Goal: Task Accomplishment & Management: Complete application form

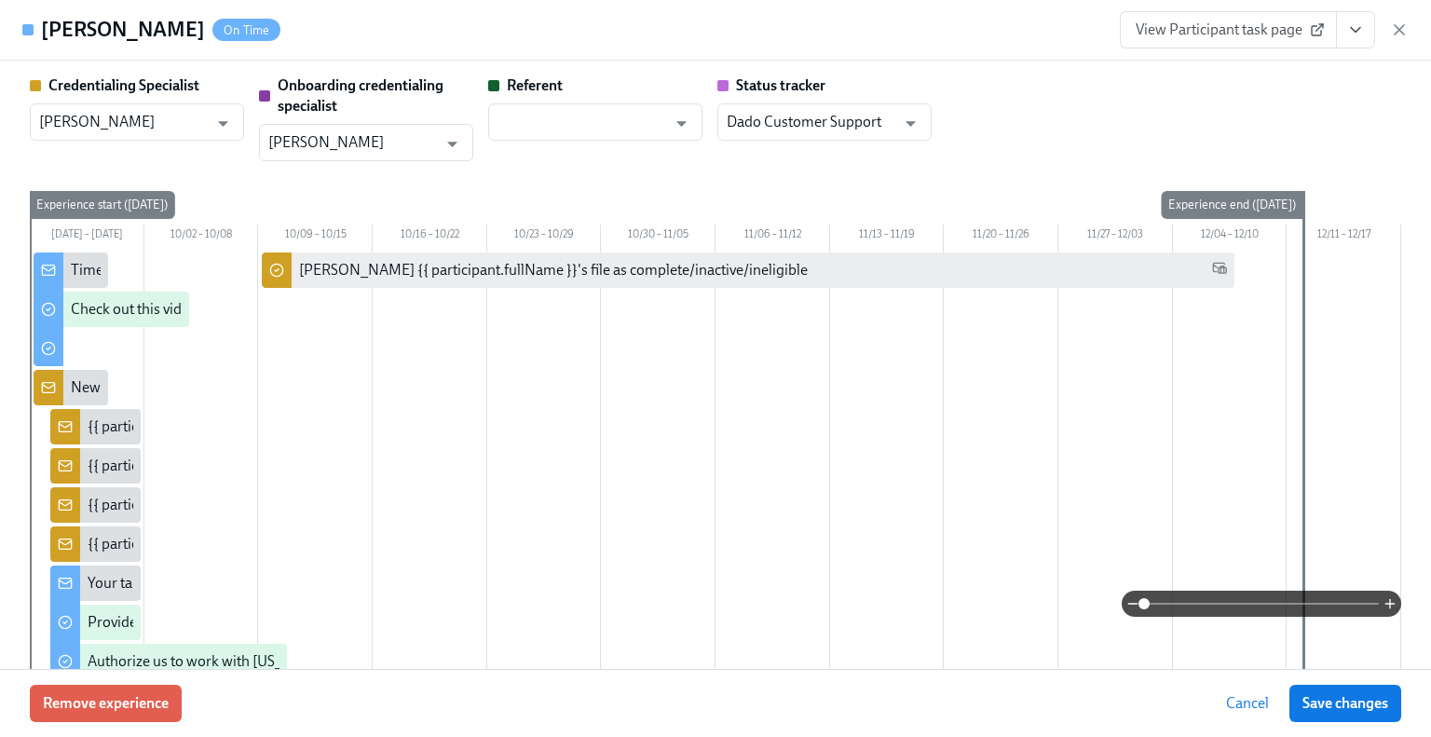
click at [1349, 36] on icon "View task page" at bounding box center [1355, 29] width 19 height 19
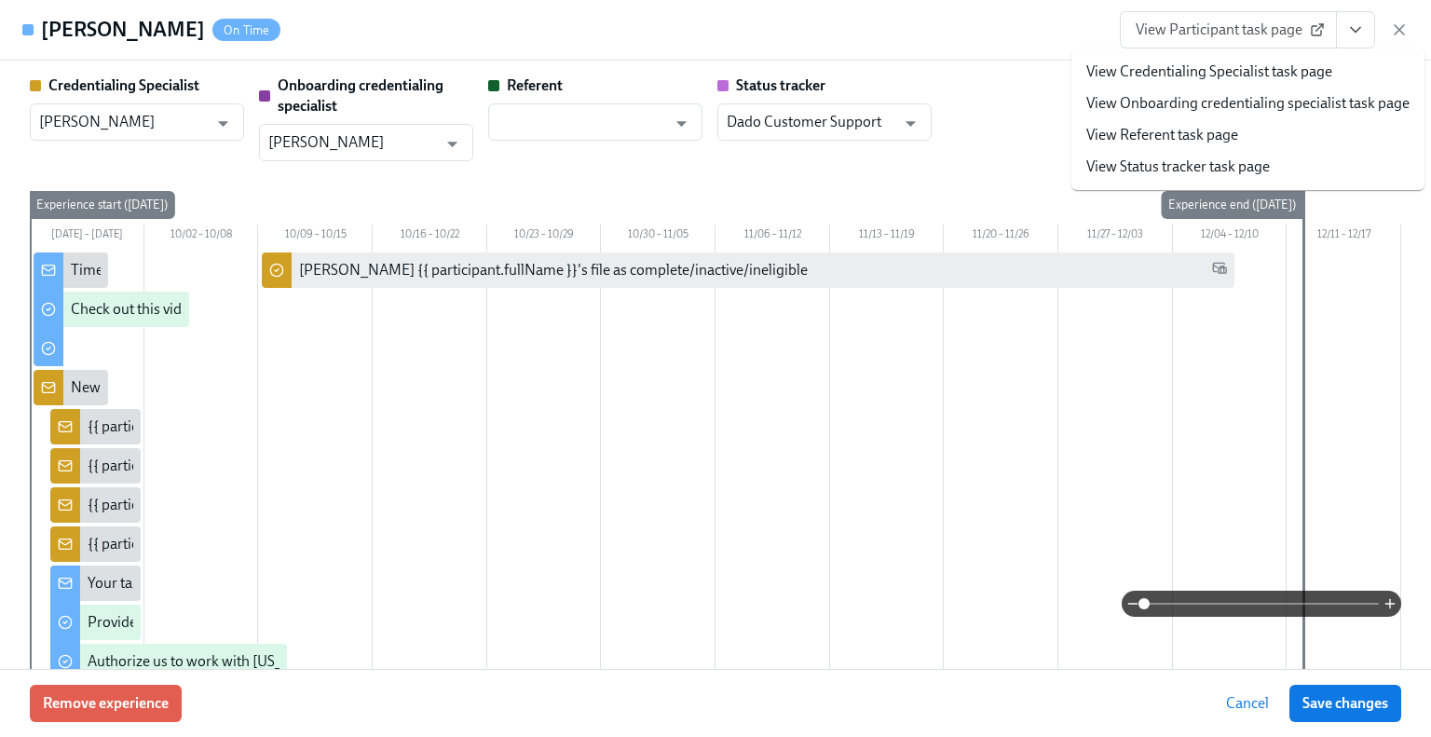
click at [1268, 73] on link "View Credentialing Specialist task page" at bounding box center [1209, 71] width 246 height 20
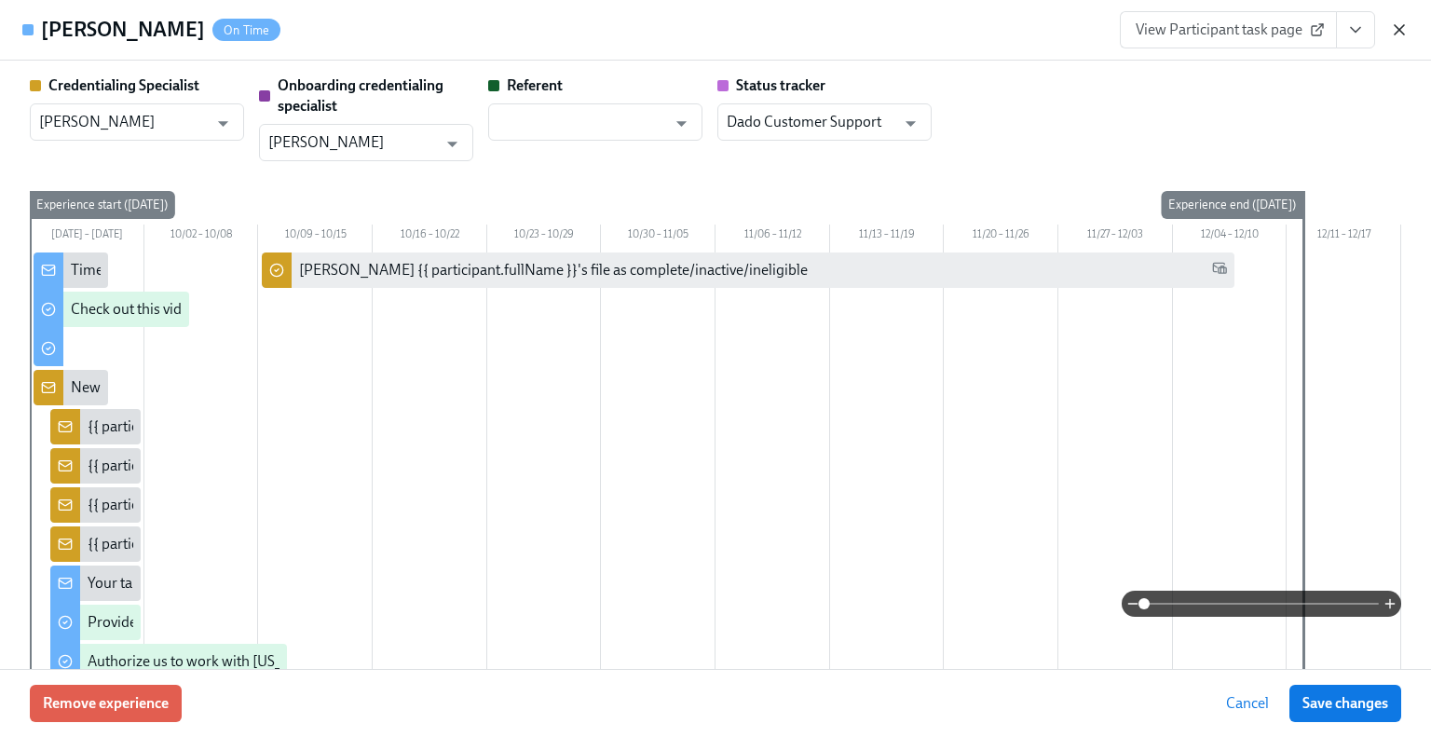
click at [1393, 28] on icon "button" at bounding box center [1399, 29] width 19 height 19
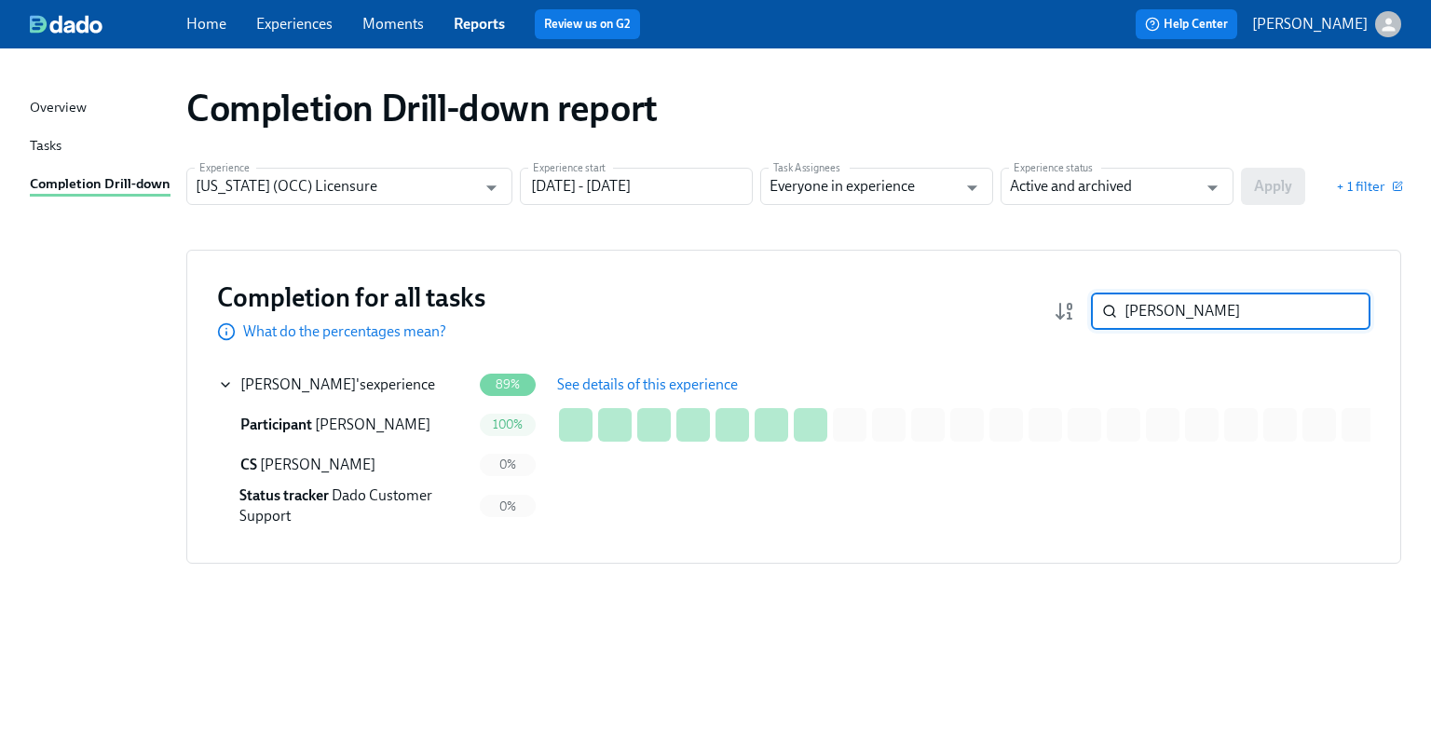
click at [1185, 308] on input "demars" at bounding box center [1248, 311] width 246 height 37
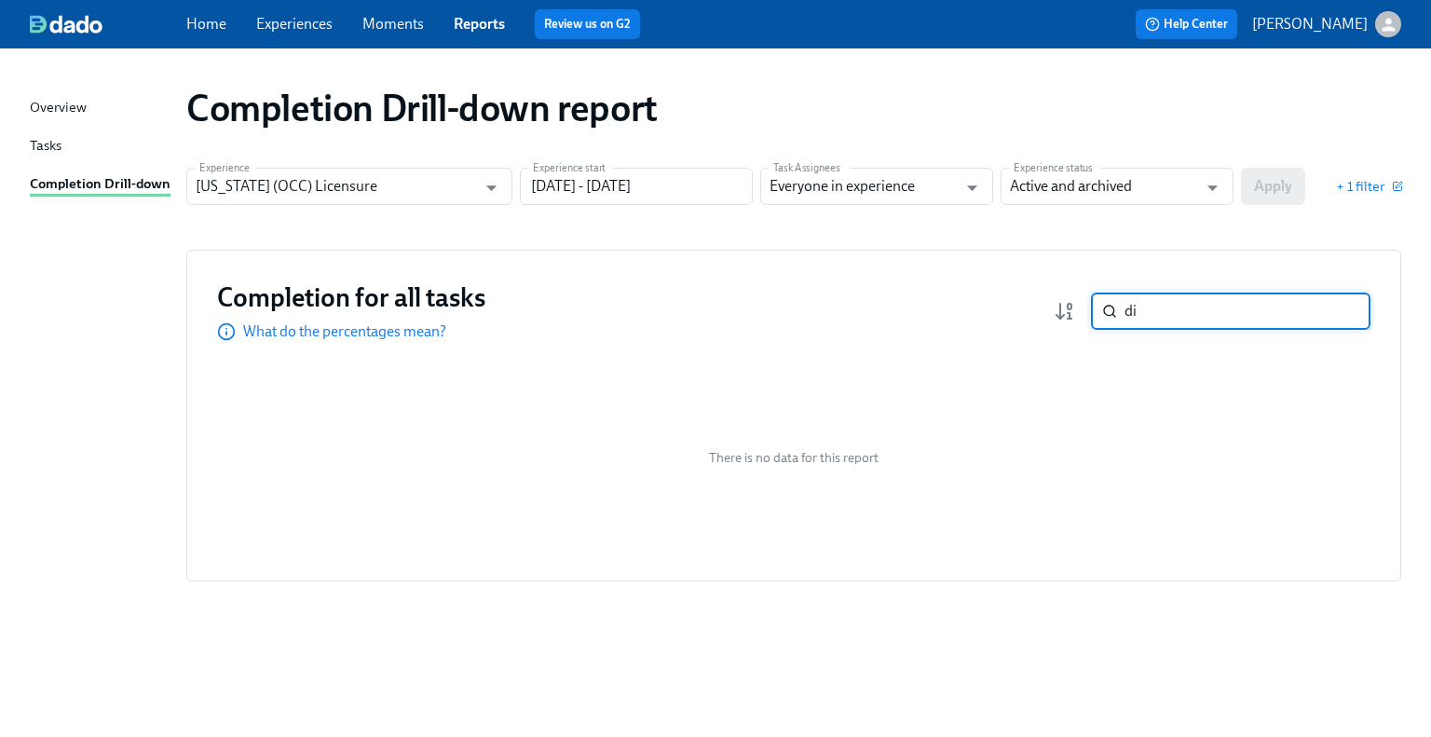
type input "d"
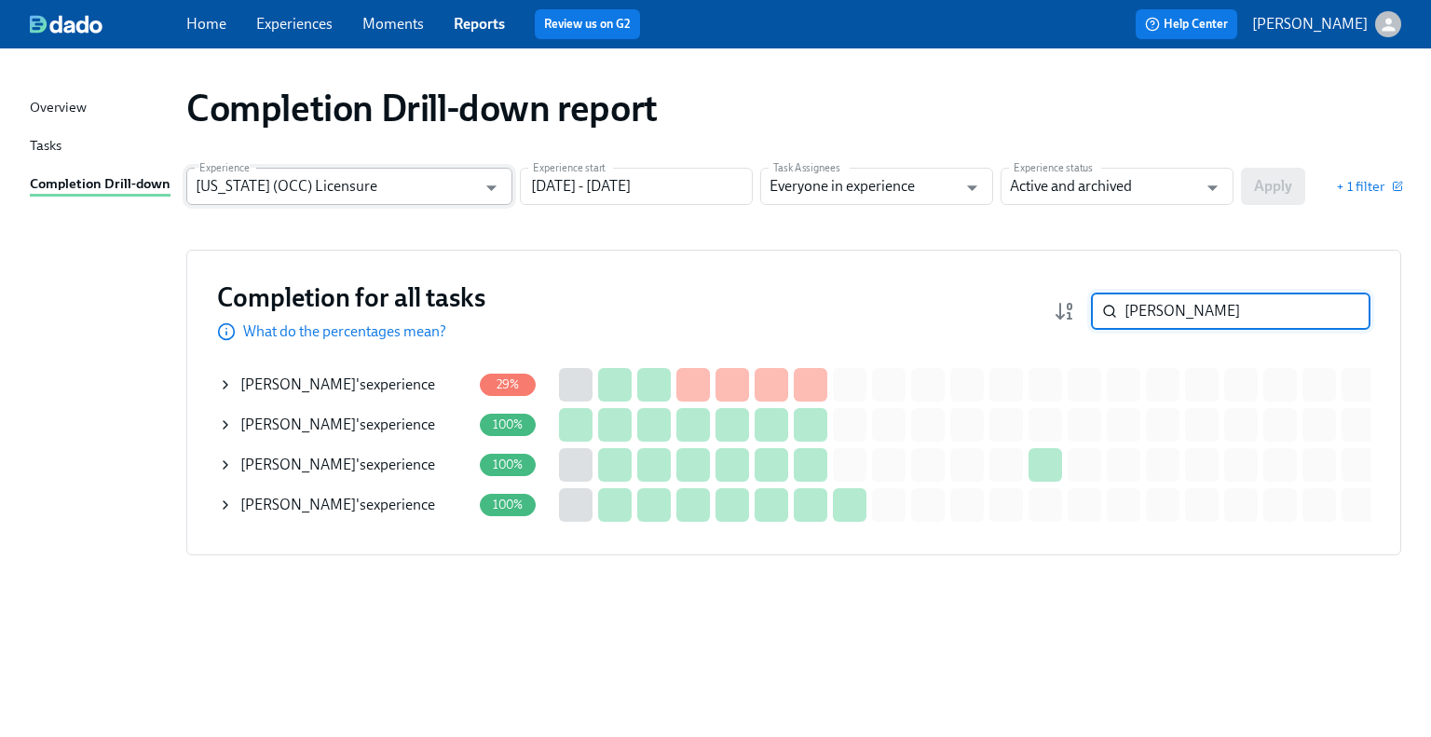
type input "patel"
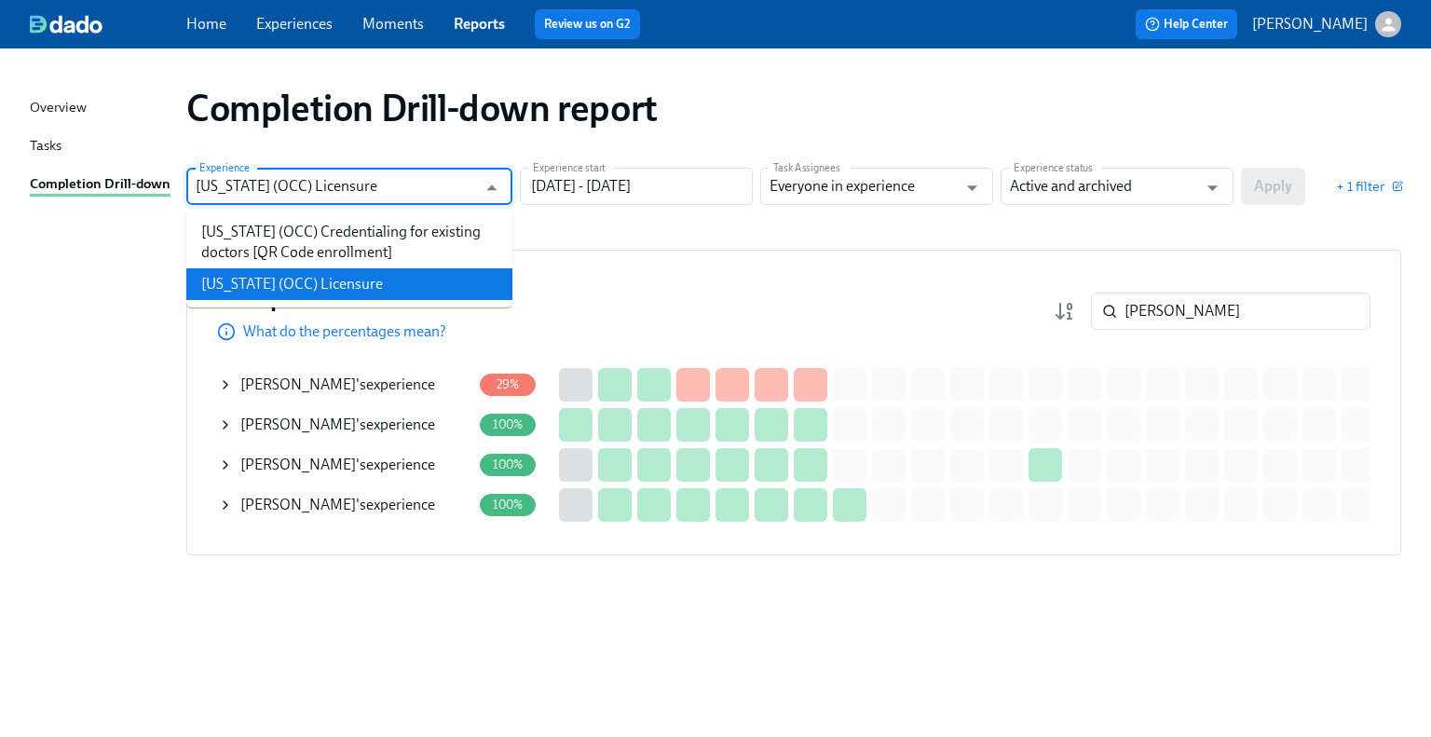
click at [276, 191] on input "Illinois (OCC) Licensure" at bounding box center [336, 186] width 280 height 37
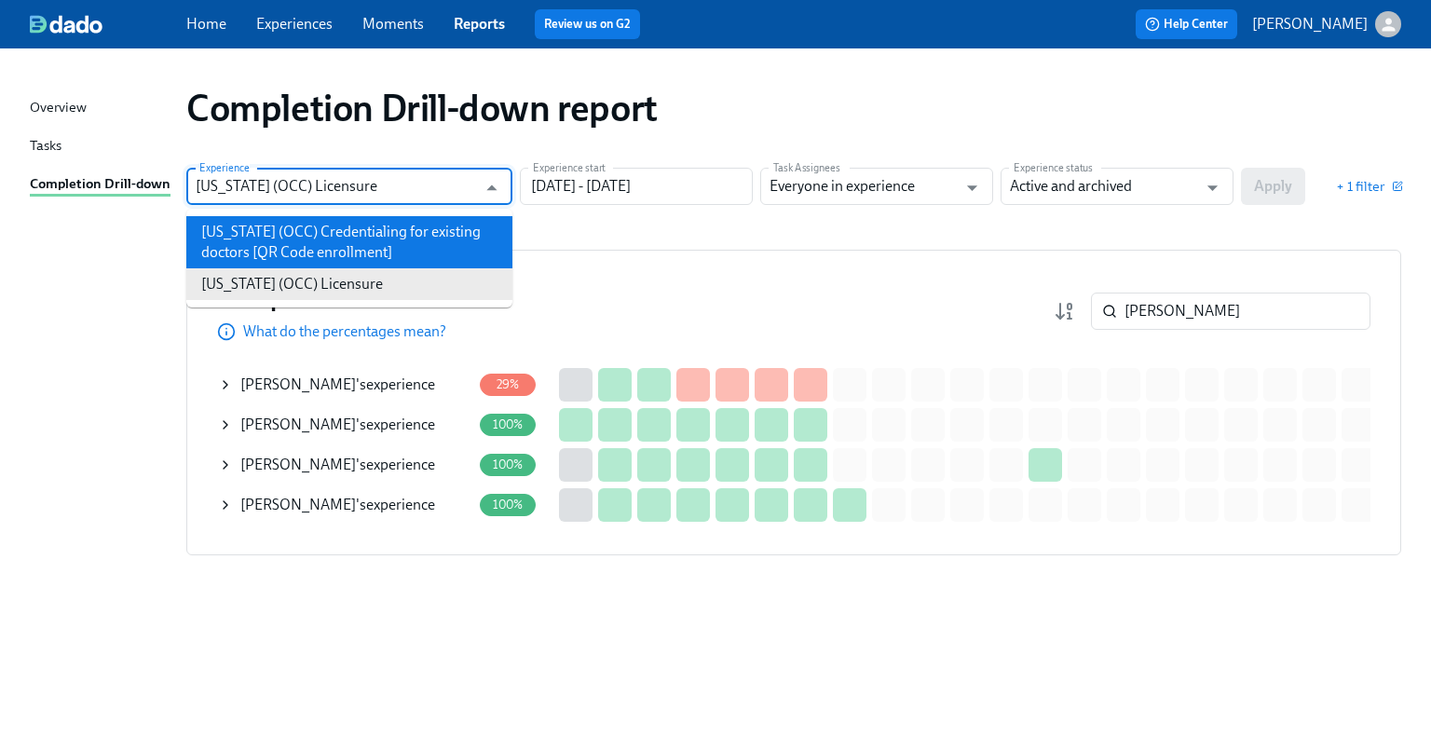
click at [297, 227] on li "Illinois (OCC) Credentialing for existing doctors [QR Code enrollment]" at bounding box center [349, 242] width 326 height 52
type input "Illinois (OCC) Credentialing for existing doctors [QR Code enrollment]"
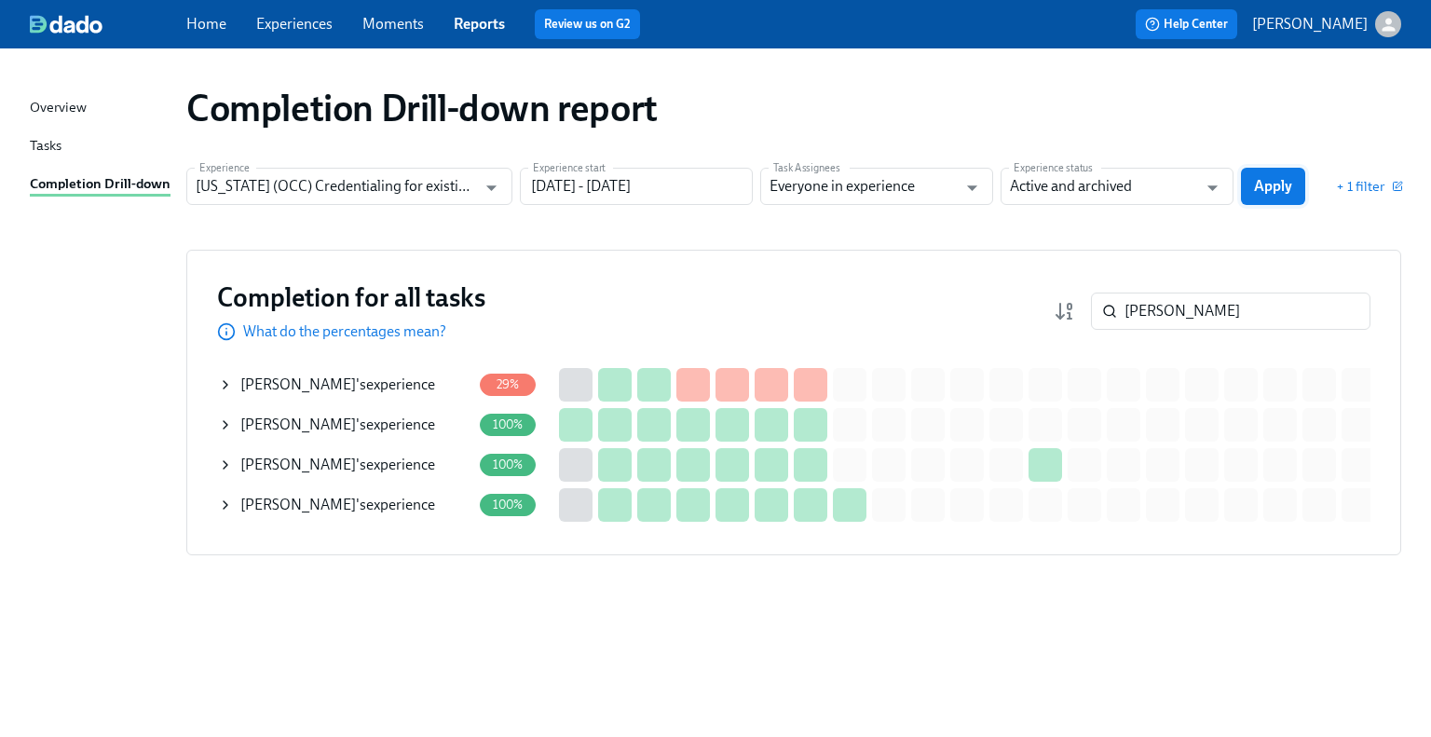
click at [1267, 189] on span "Apply" at bounding box center [1273, 186] width 38 height 19
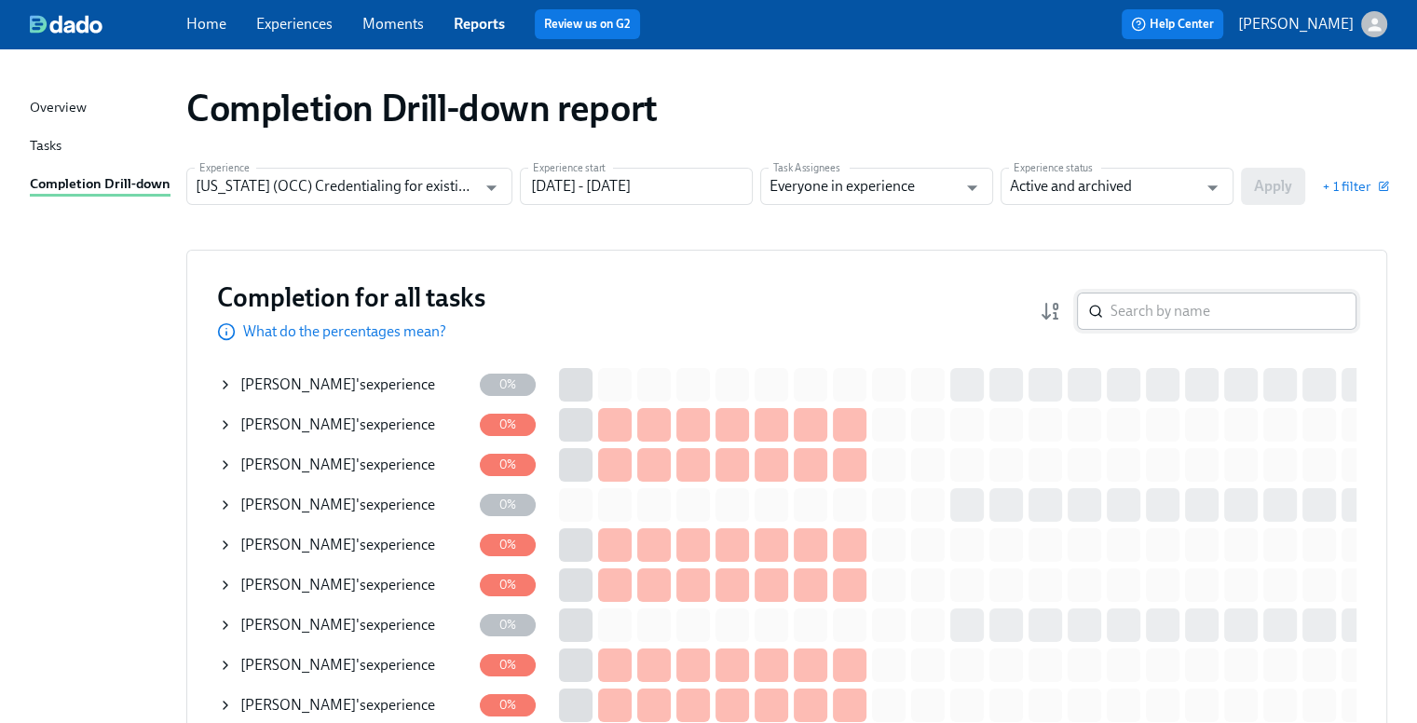
click at [1222, 316] on input "search" at bounding box center [1234, 311] width 246 height 37
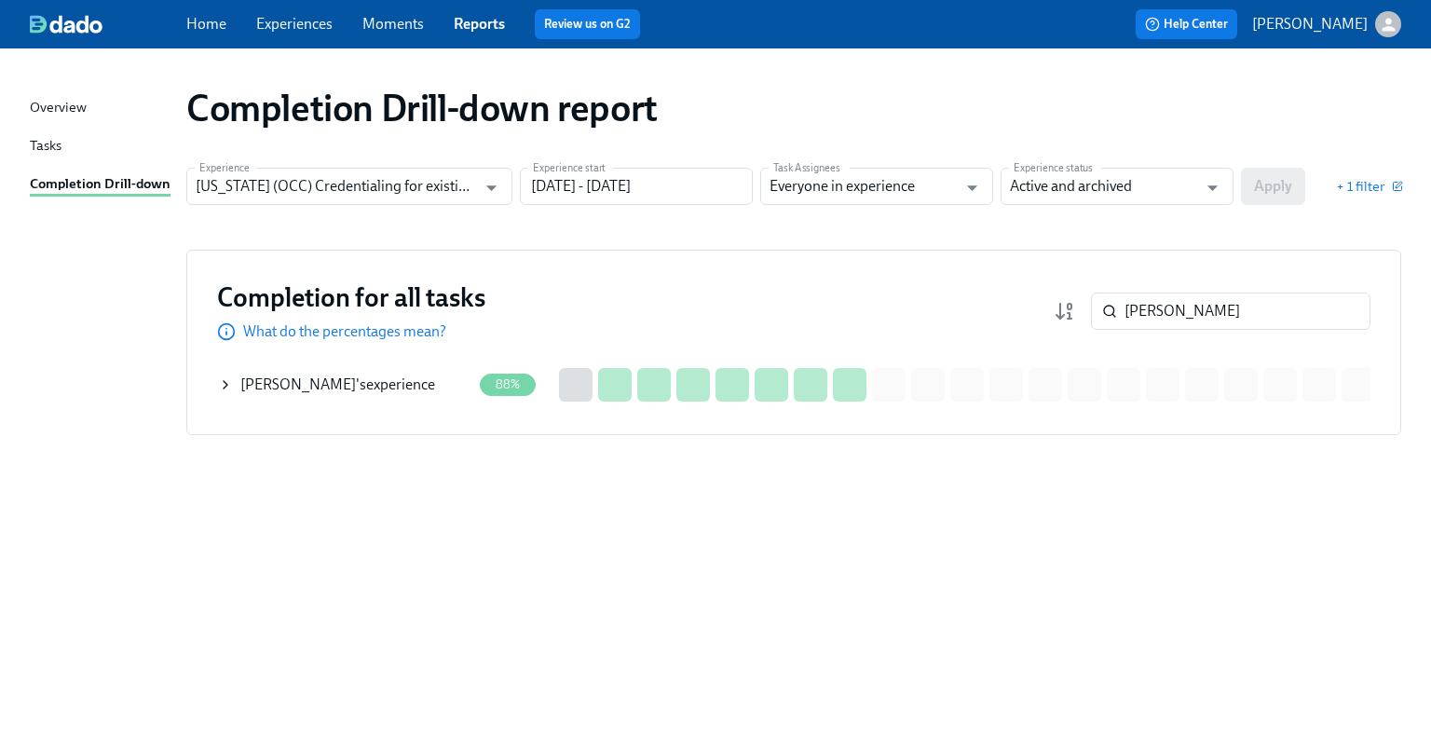
click at [319, 393] on div "Dipali Patel 's experience" at bounding box center [337, 385] width 195 height 20
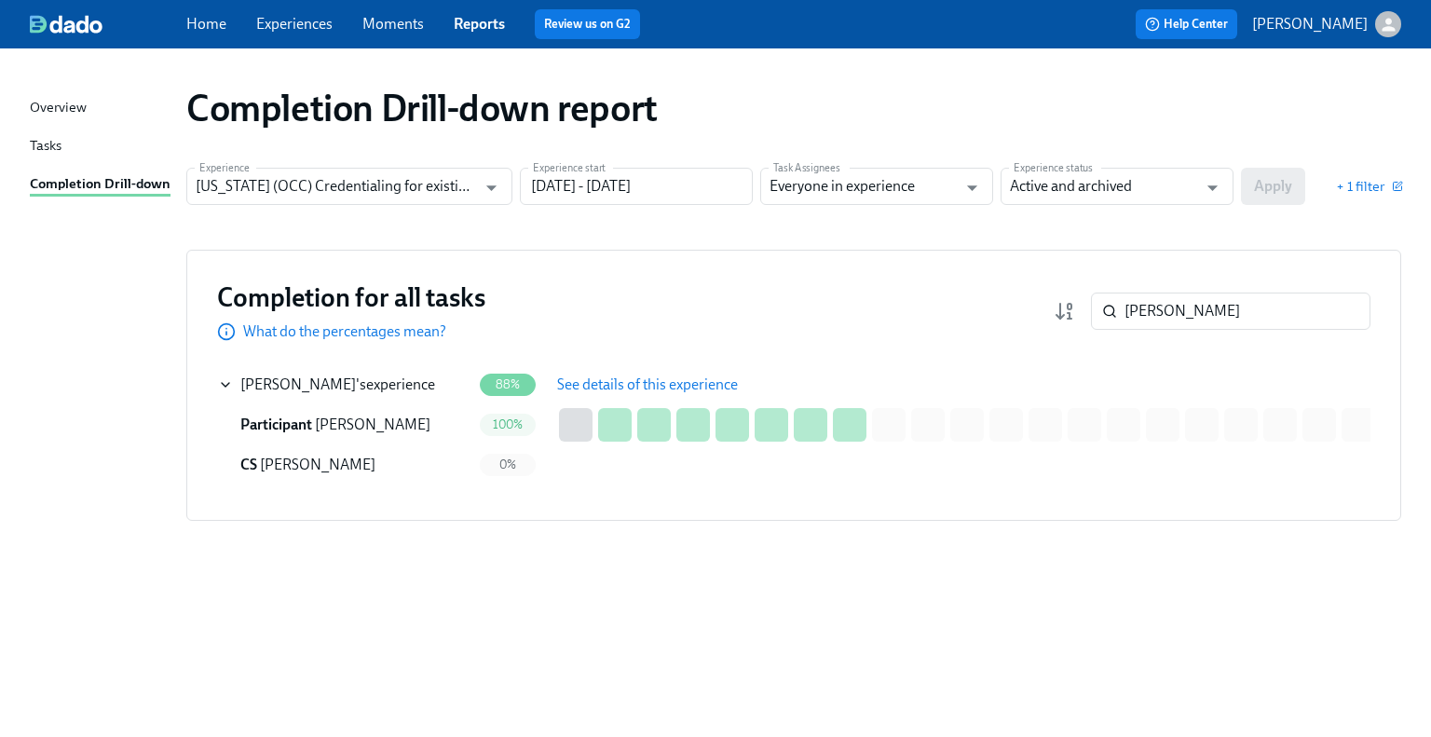
click at [634, 389] on span "See details of this experience" at bounding box center [647, 385] width 181 height 19
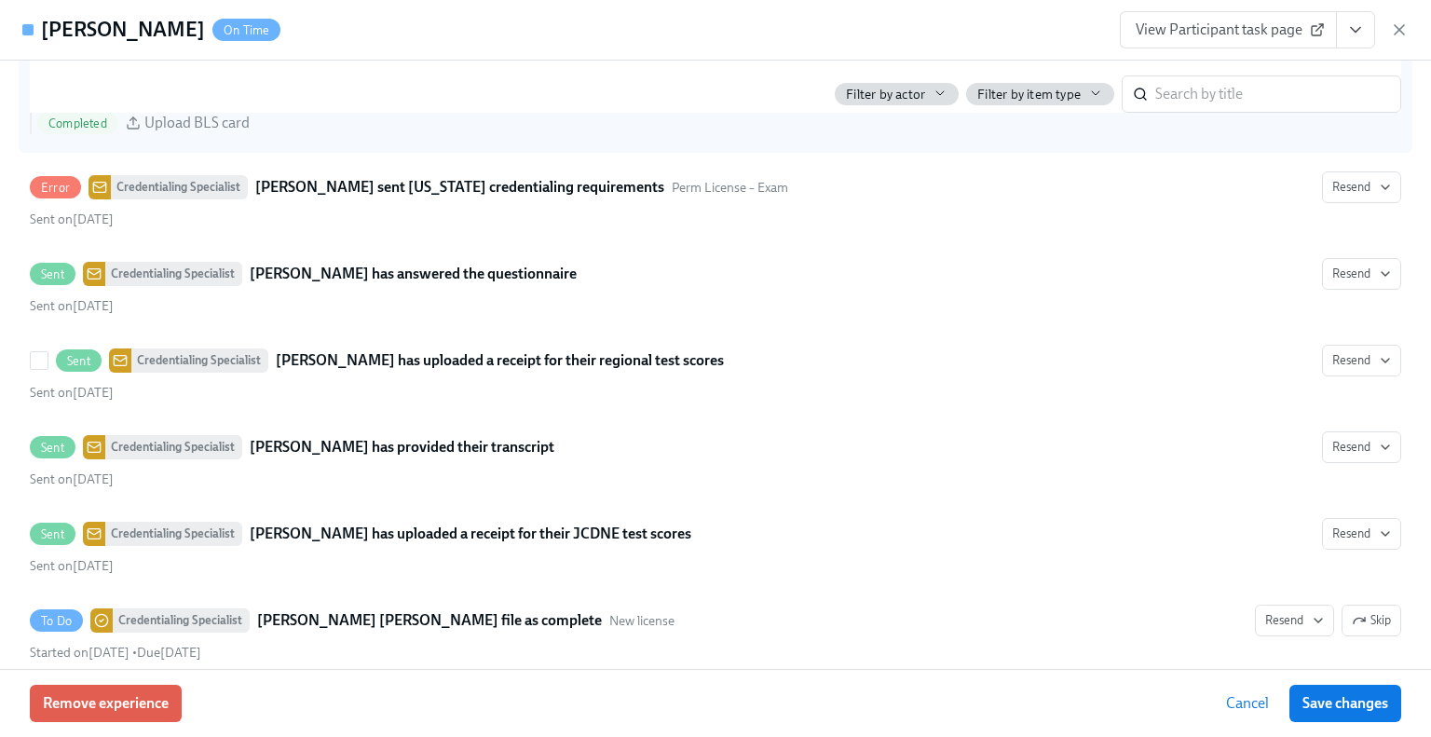
scroll to position [3170, 0]
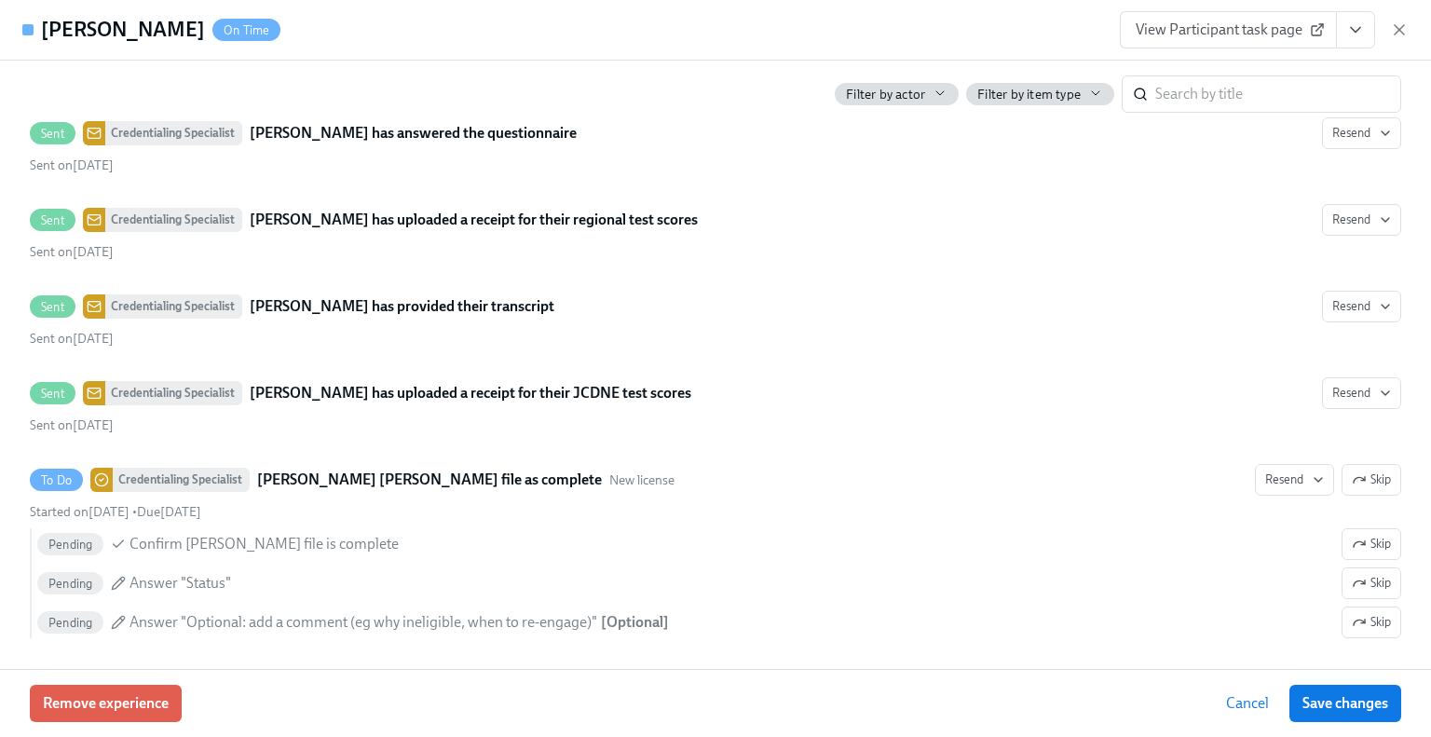
click at [1278, 36] on span "View Participant task page" at bounding box center [1228, 29] width 185 height 19
click at [1188, 40] on link "View Participant task page" at bounding box center [1228, 29] width 217 height 37
click at [1249, 33] on span "View Participant task page" at bounding box center [1228, 29] width 185 height 19
click at [1398, 32] on icon "button" at bounding box center [1399, 29] width 9 height 9
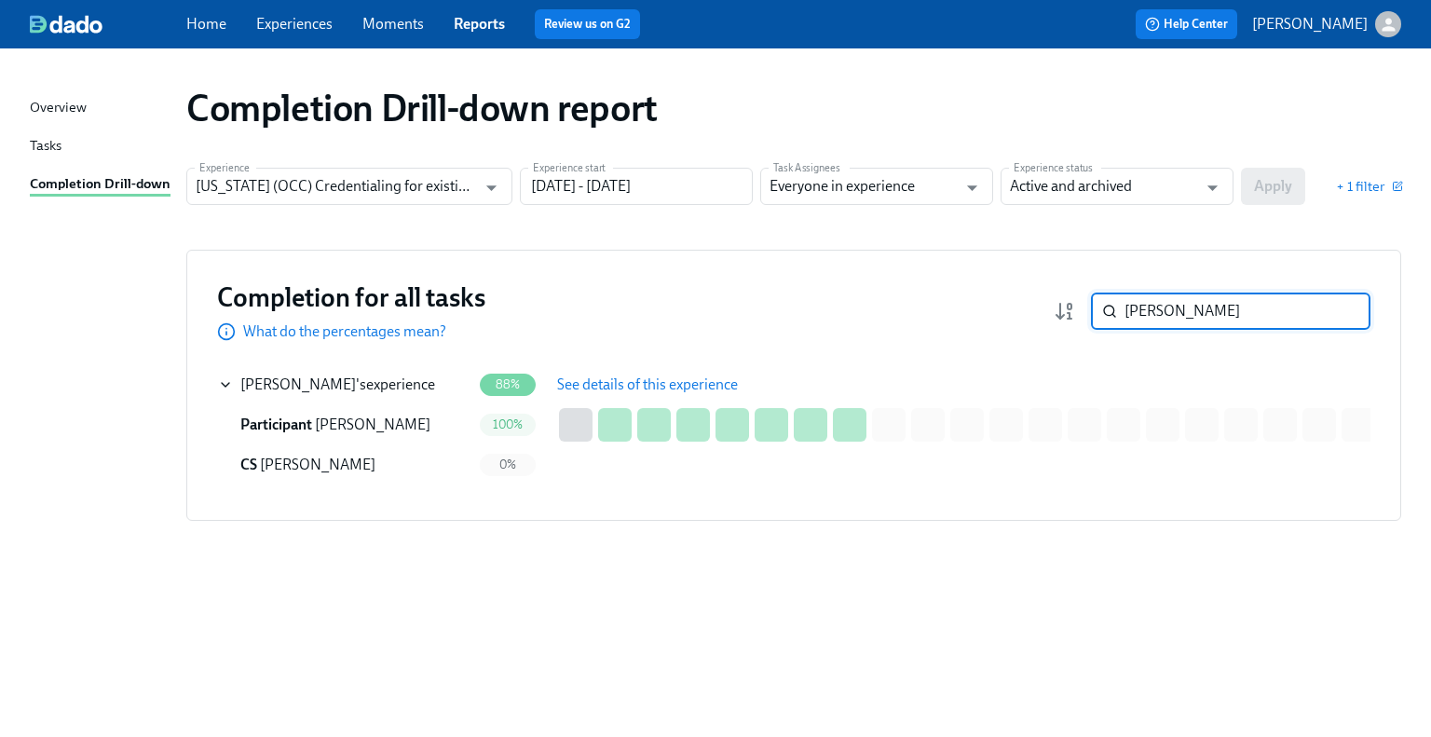
click at [1197, 310] on input "patel" at bounding box center [1248, 311] width 246 height 37
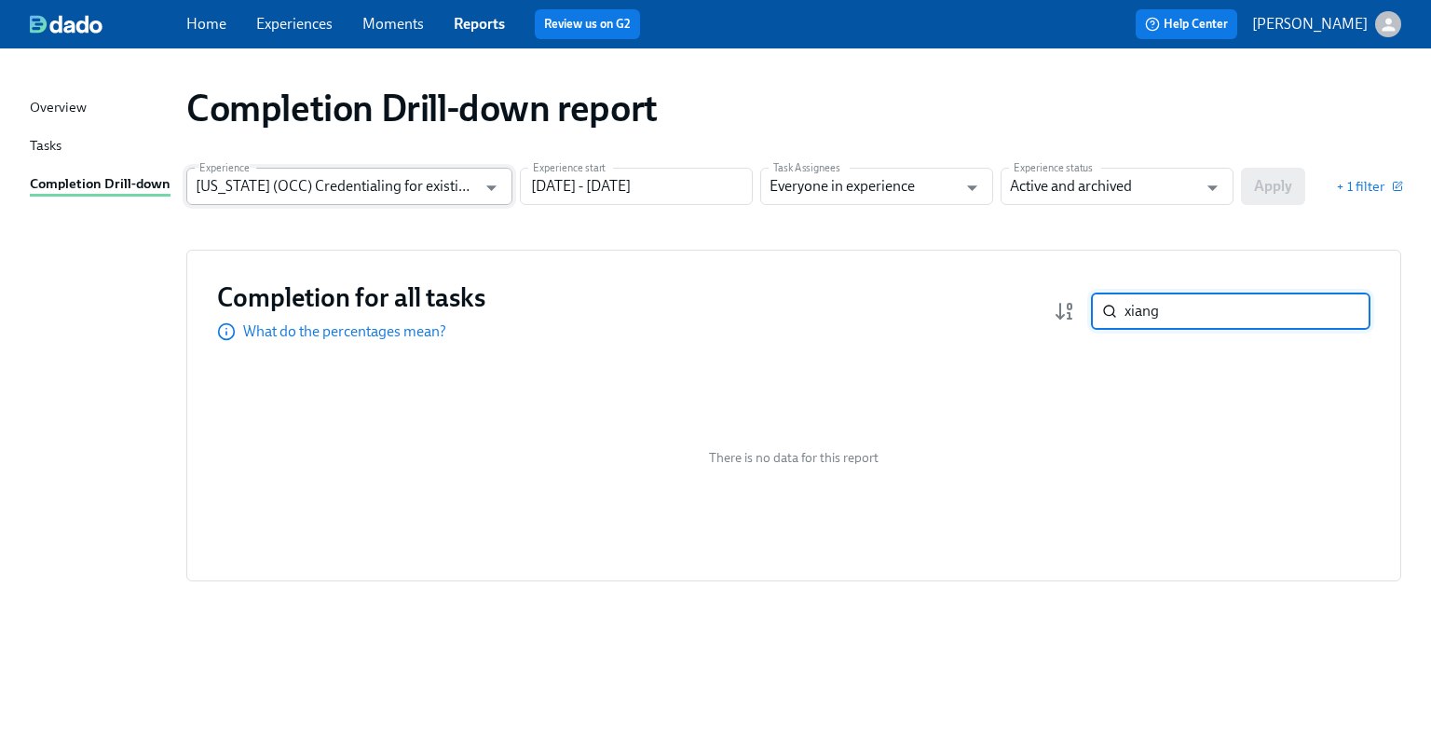
type input "xiang"
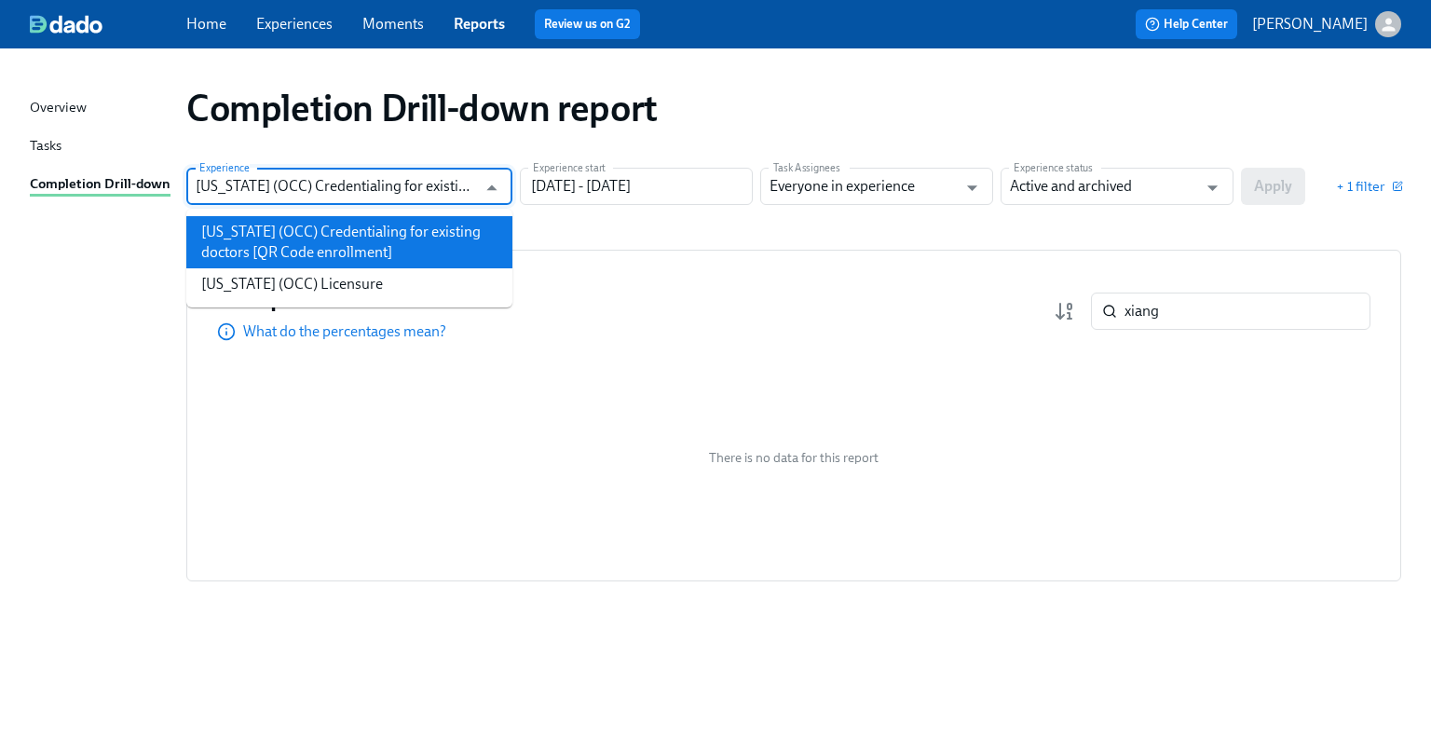
click at [409, 175] on input "Illinois (OCC) Credentialing for existing doctors [QR Code enrollment]" at bounding box center [336, 186] width 280 height 37
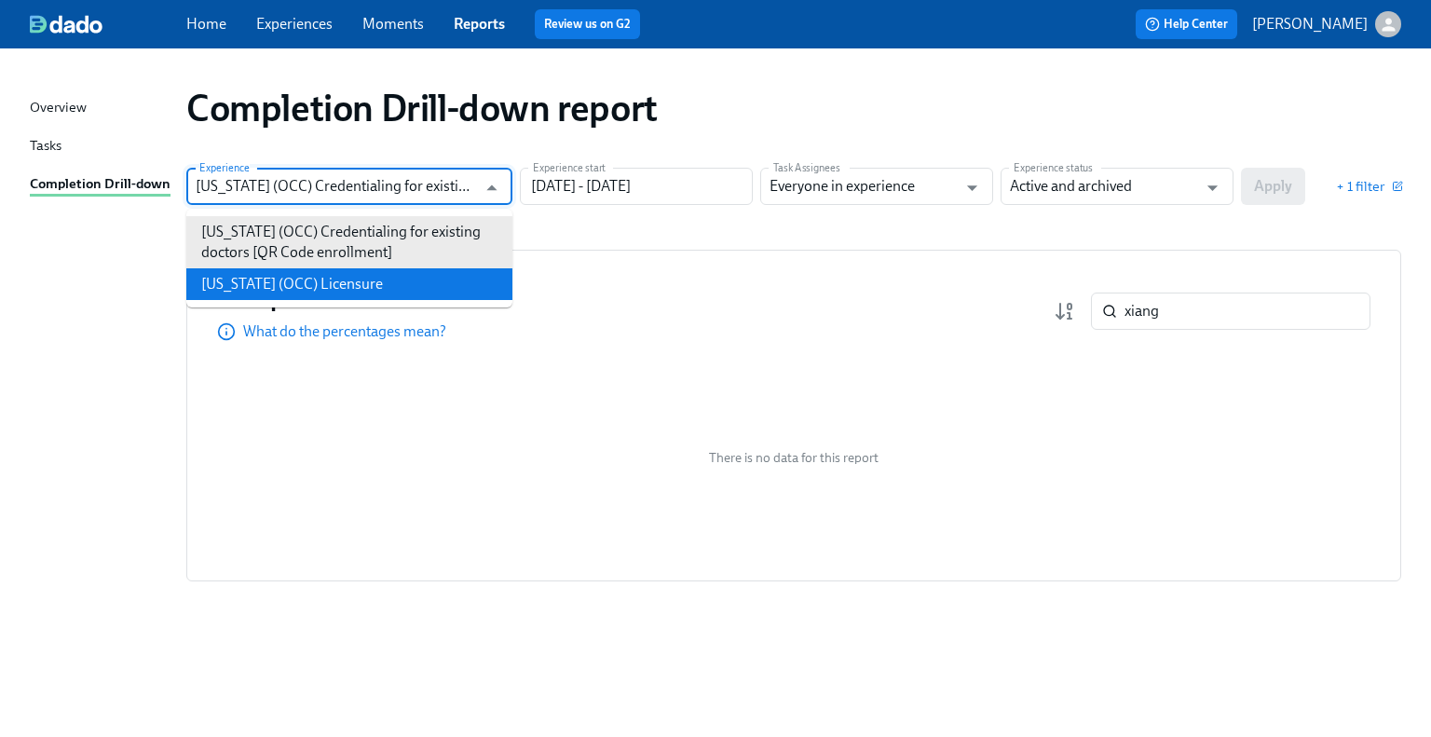
click at [407, 271] on li "Illinois (OCC) Licensure" at bounding box center [349, 284] width 326 height 32
type input "Illinois (OCC) Licensure"
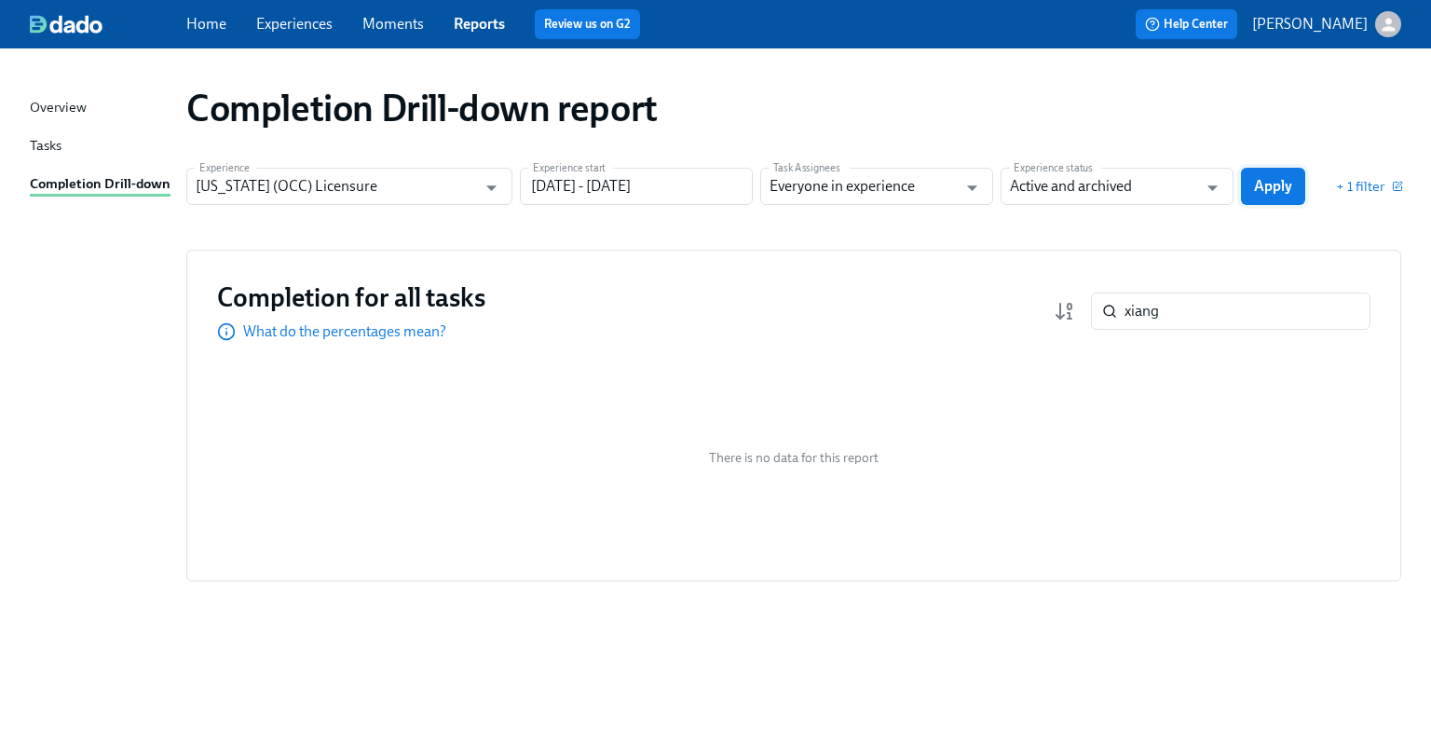
click at [1245, 188] on button "Apply" at bounding box center [1273, 186] width 64 height 37
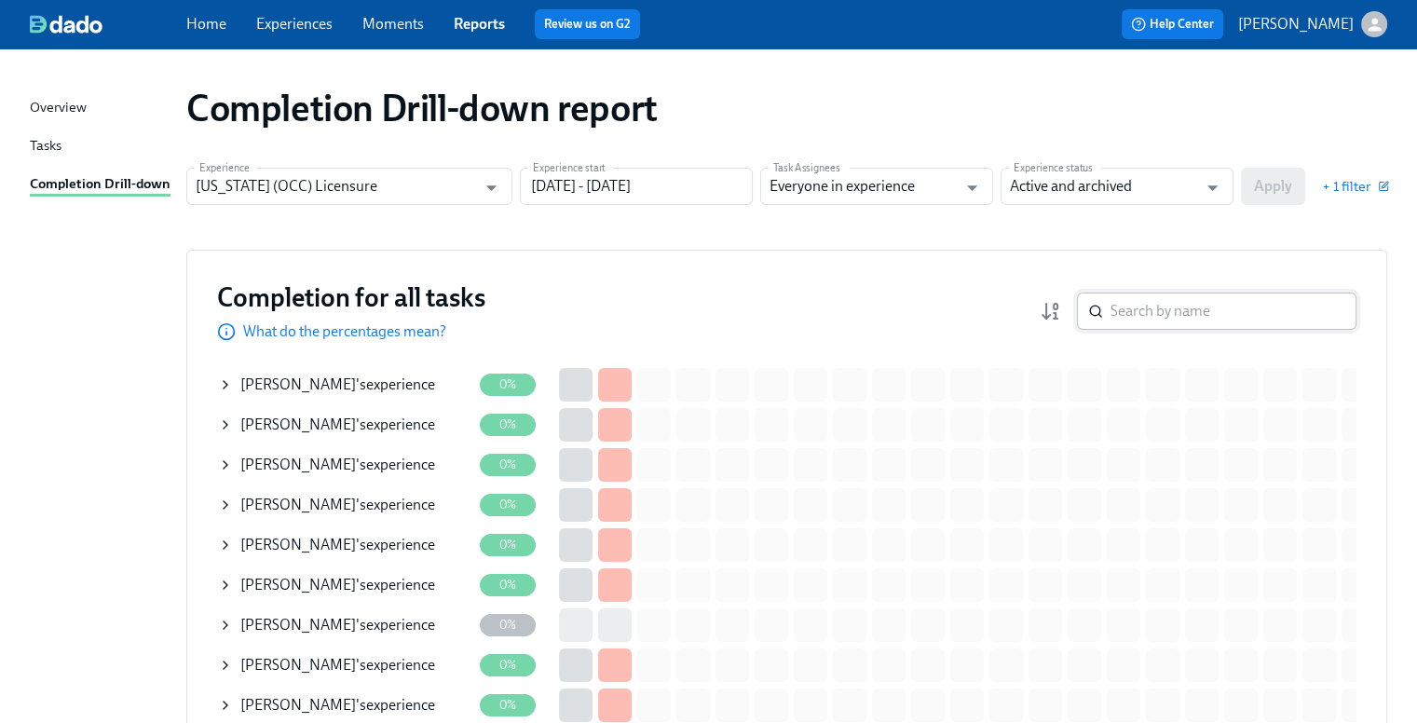
click at [1205, 295] on input "search" at bounding box center [1234, 311] width 246 height 37
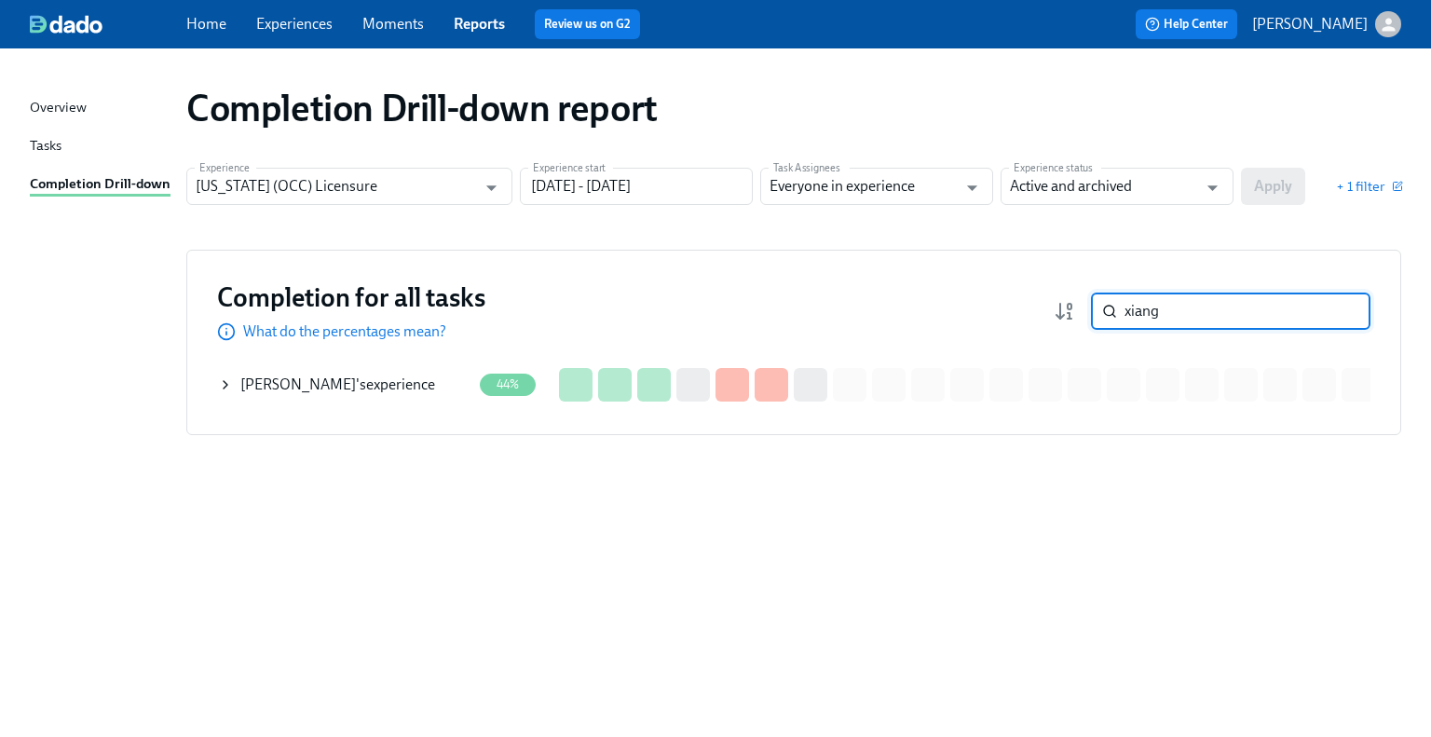
click at [379, 383] on div "Chengye Xiang 's experience" at bounding box center [337, 385] width 195 height 20
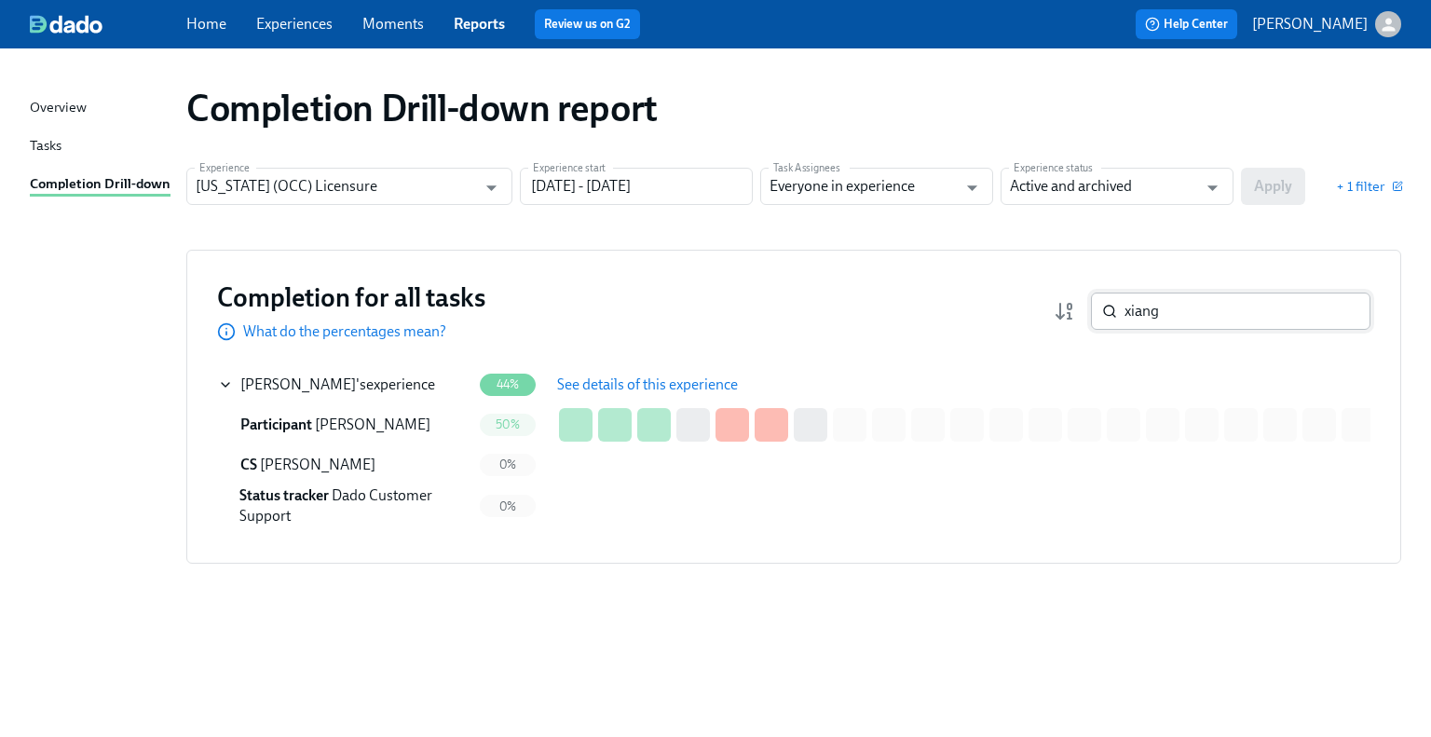
click at [1210, 307] on input "xiang" at bounding box center [1248, 311] width 246 height 37
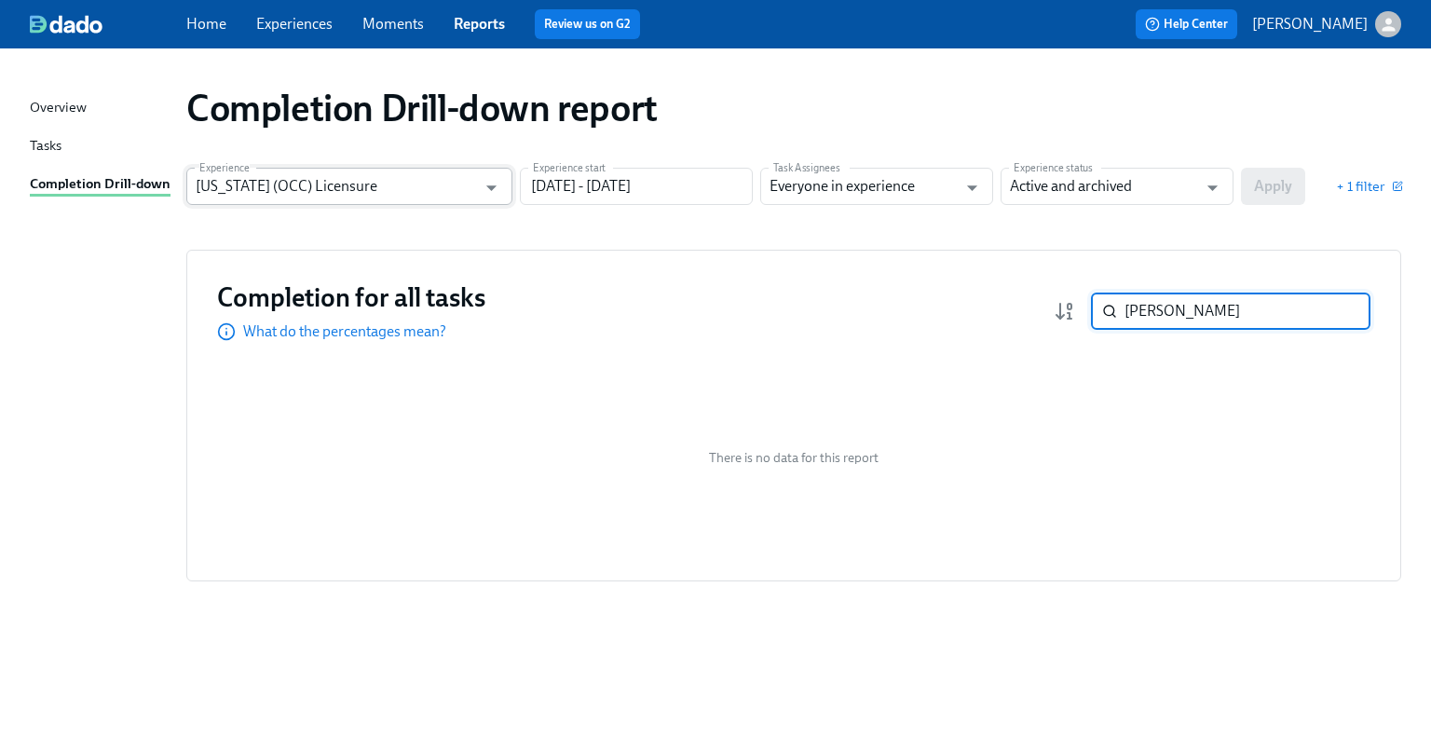
type input "dipali"
click at [306, 169] on input "Illinois (OCC) Licensure" at bounding box center [336, 186] width 280 height 37
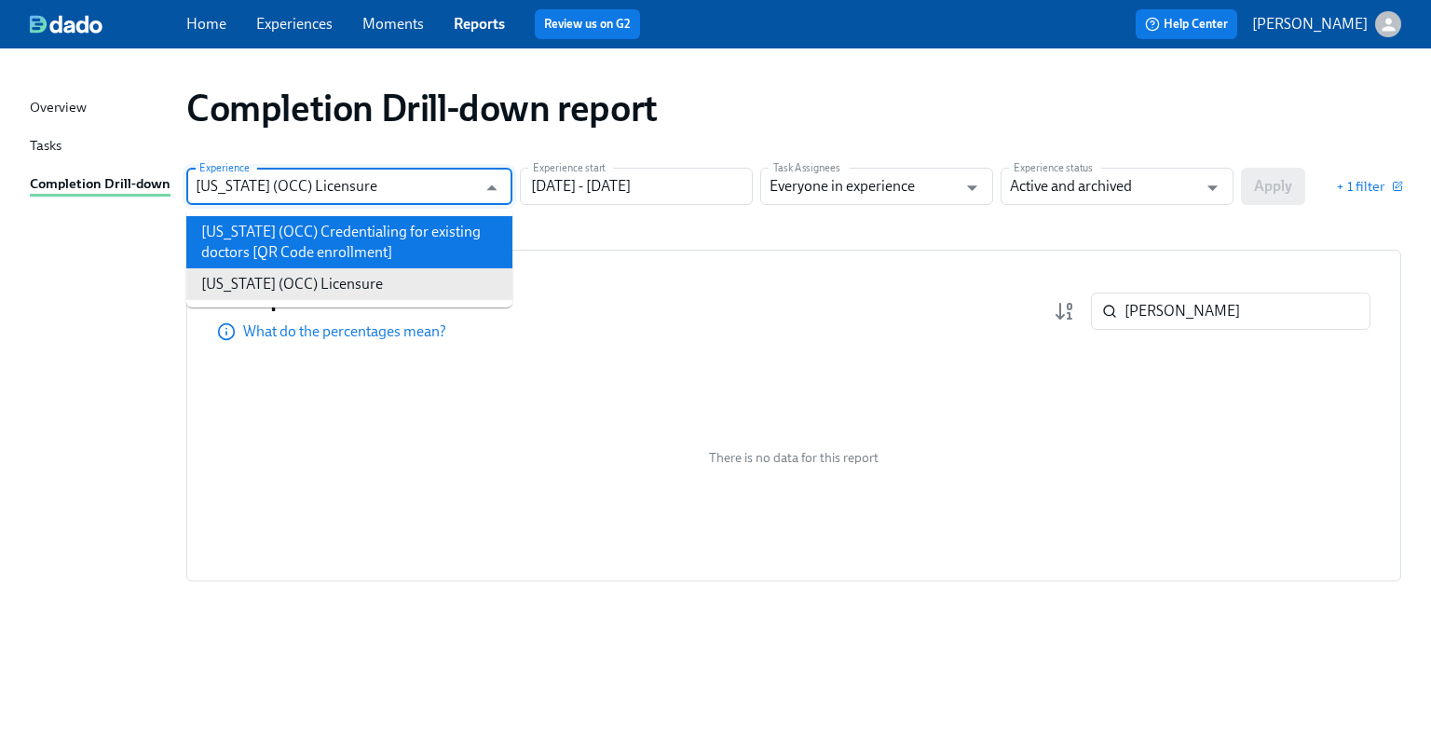
click at [314, 238] on li "Illinois (OCC) Credentialing for existing doctors [QR Code enrollment]" at bounding box center [349, 242] width 326 height 52
type input "Illinois (OCC) Credentialing for existing doctors [QR Code enrollment]"
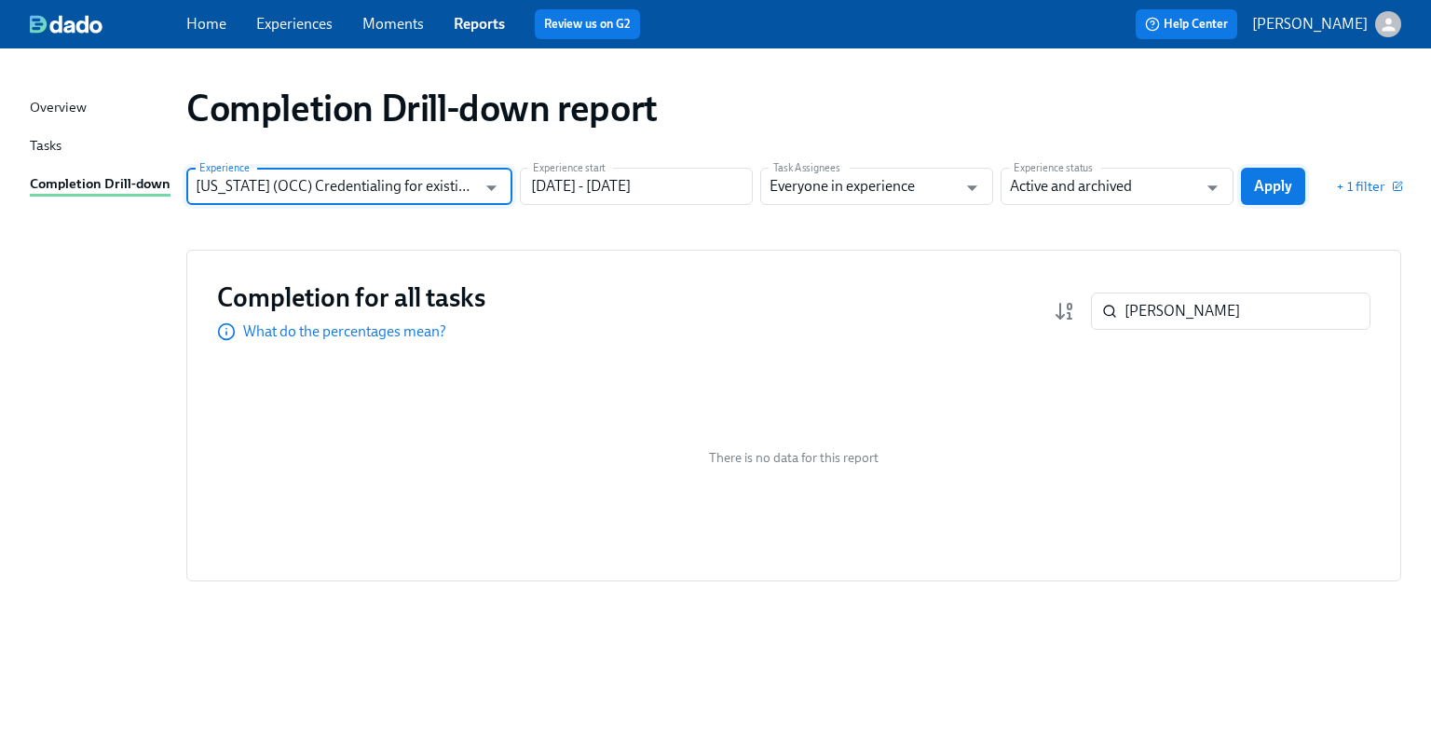
click at [1269, 185] on span "Apply" at bounding box center [1273, 186] width 38 height 19
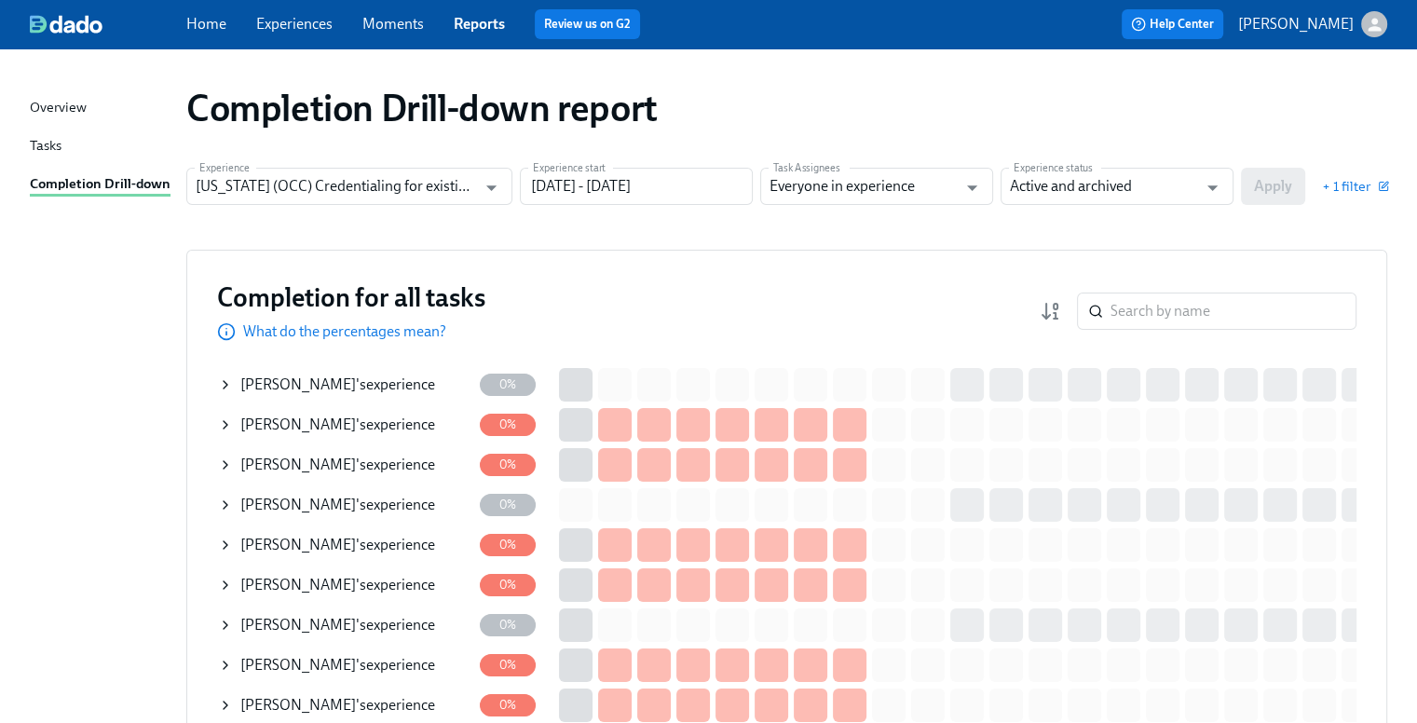
click at [1152, 291] on div "Completion for all tasks What do the percentages mean? ​" at bounding box center [787, 310] width 1140 height 61
click at [1157, 301] on input "search" at bounding box center [1234, 311] width 246 height 37
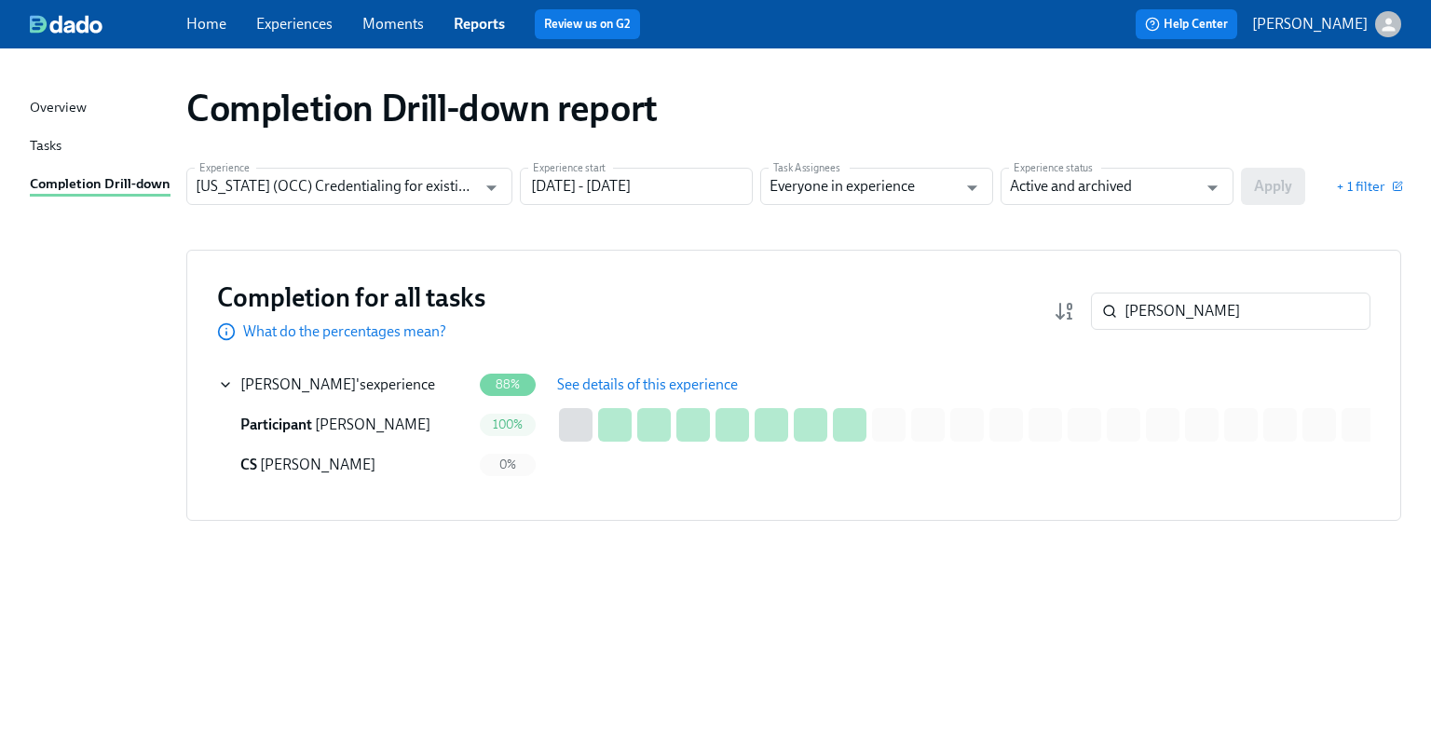
click at [612, 370] on button "See details of this experience" at bounding box center [647, 384] width 207 height 37
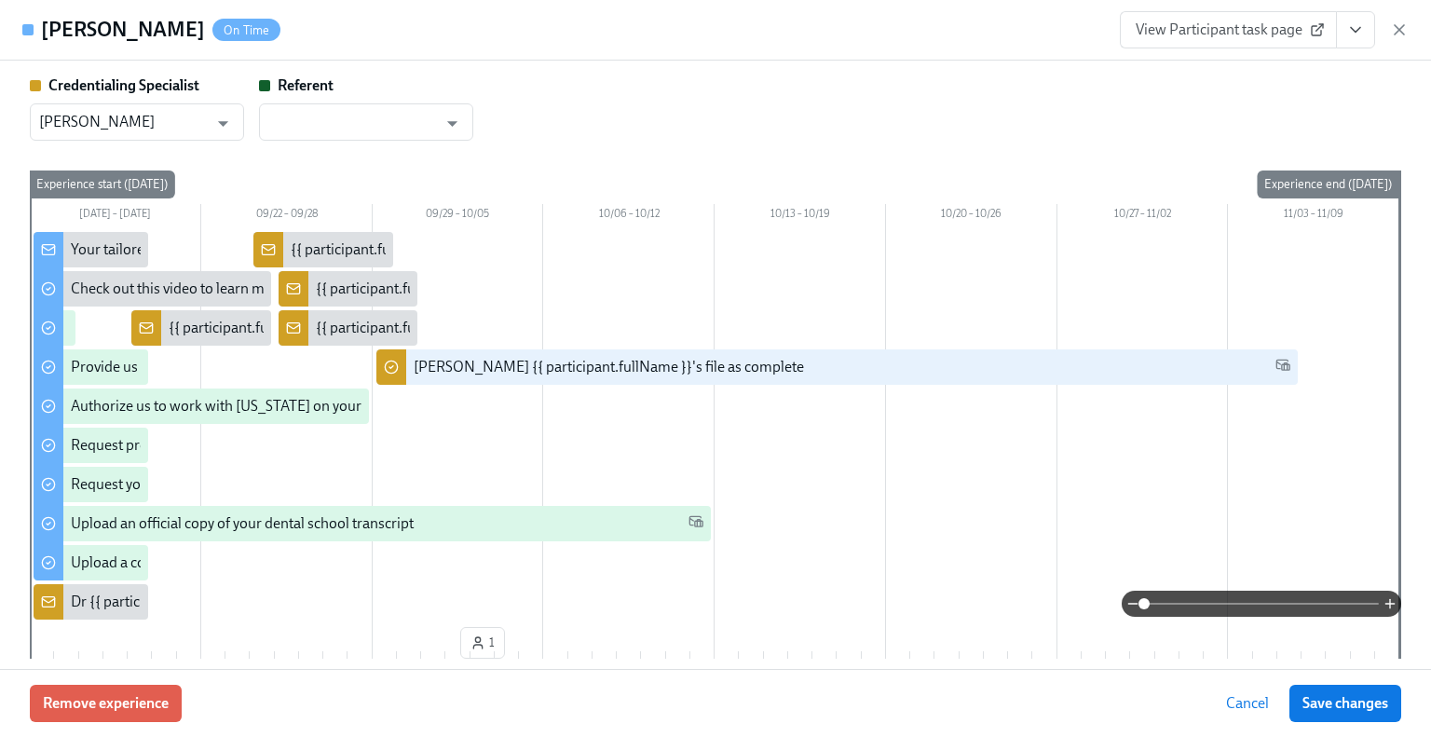
click at [1188, 33] on span "View Participant task page" at bounding box center [1228, 29] width 185 height 19
click at [1399, 34] on icon "button" at bounding box center [1399, 29] width 19 height 19
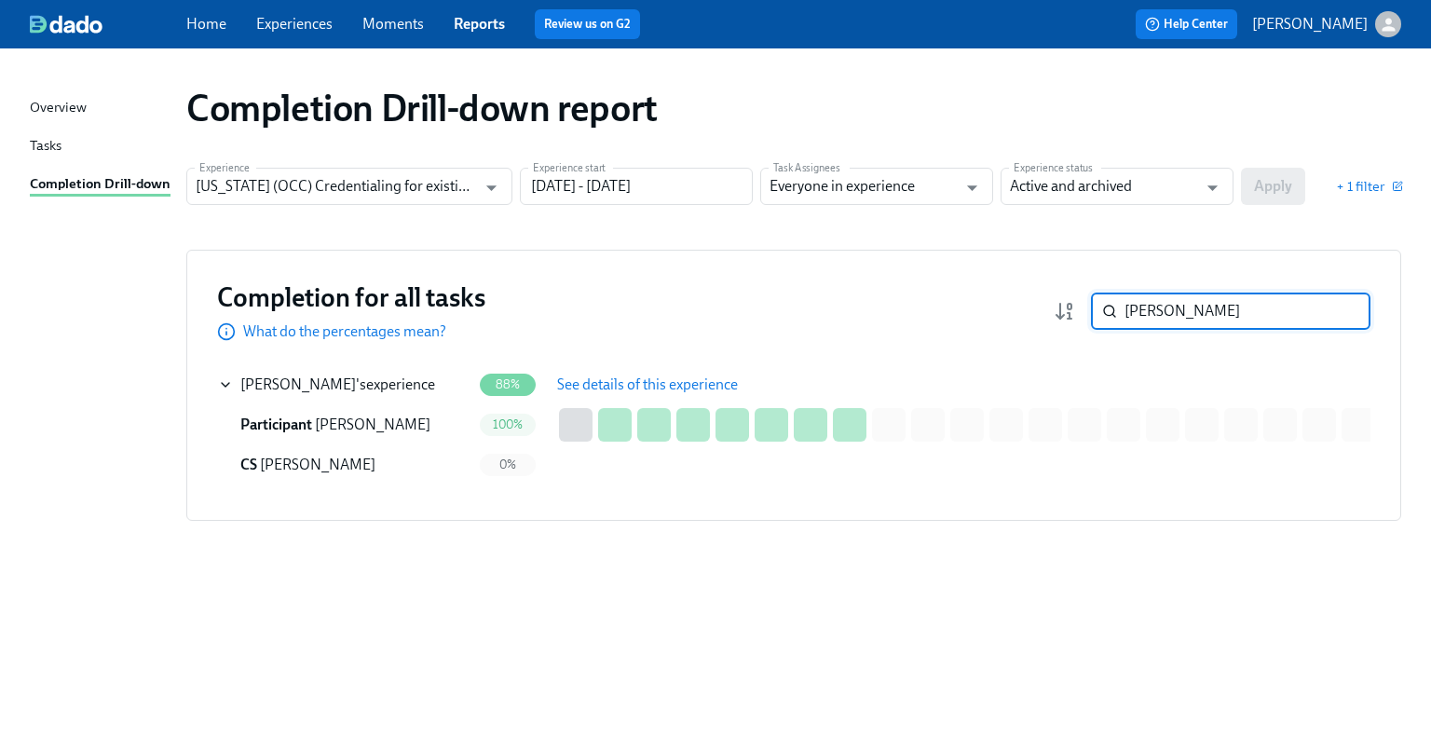
click at [1276, 315] on input "dipal" at bounding box center [1248, 311] width 246 height 37
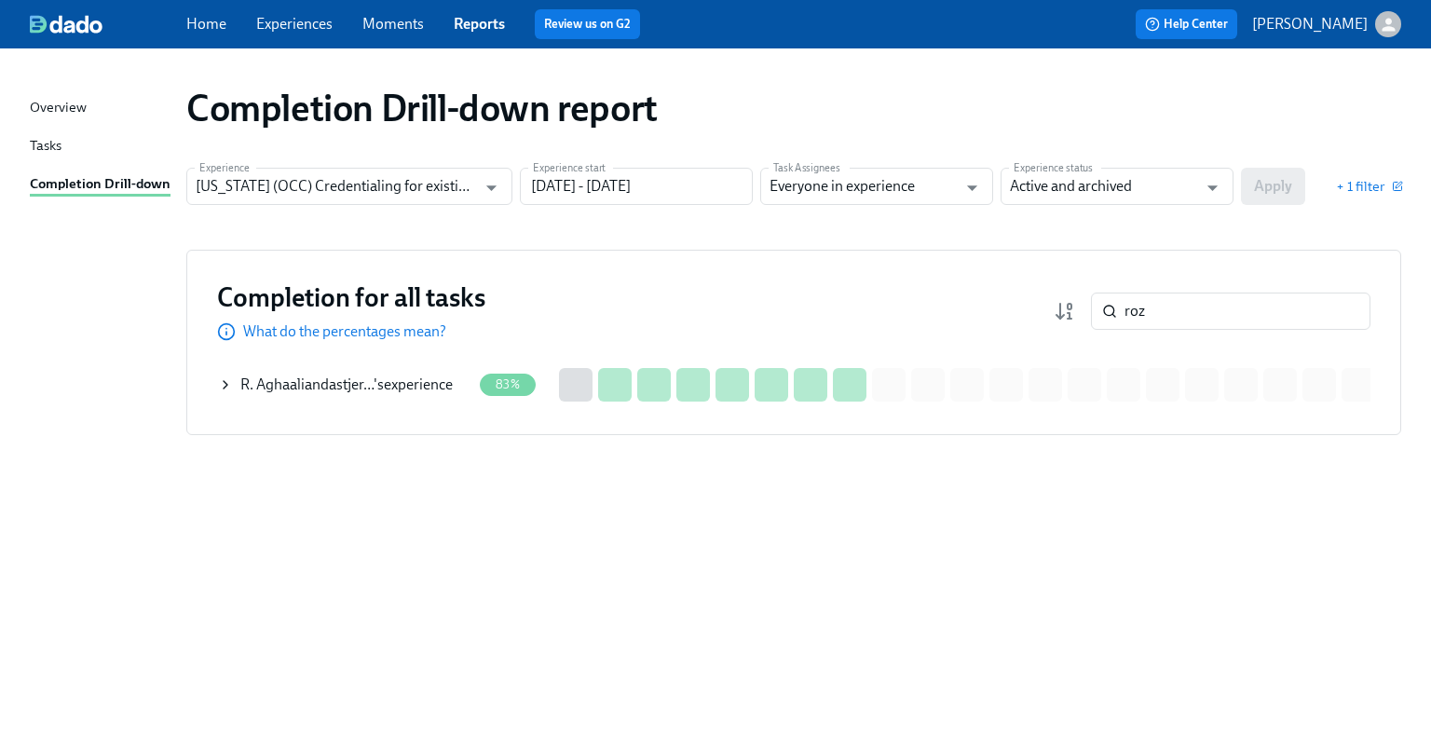
click at [403, 389] on div "R. Aghaaliandastjer… 's experience" at bounding box center [346, 385] width 212 height 20
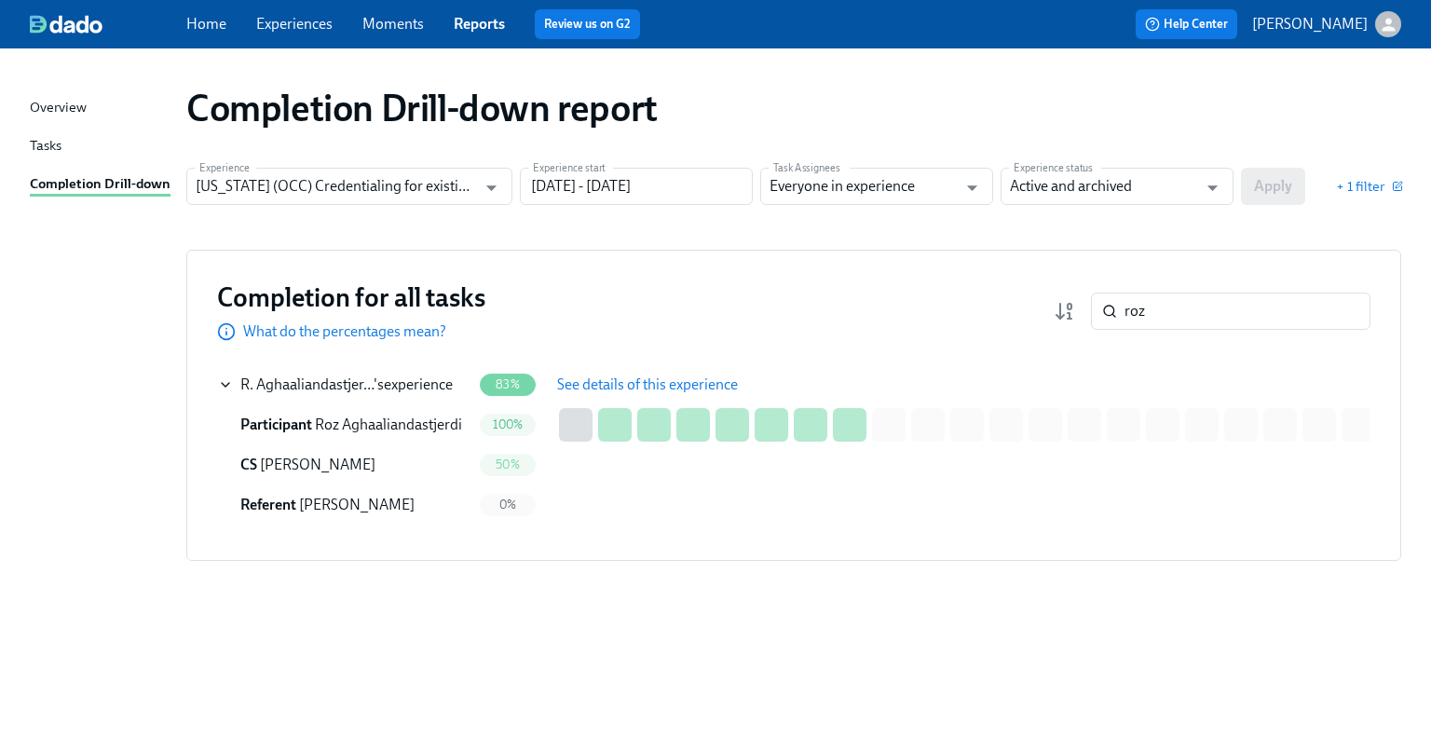
click at [625, 380] on span "See details of this experience" at bounding box center [647, 385] width 181 height 19
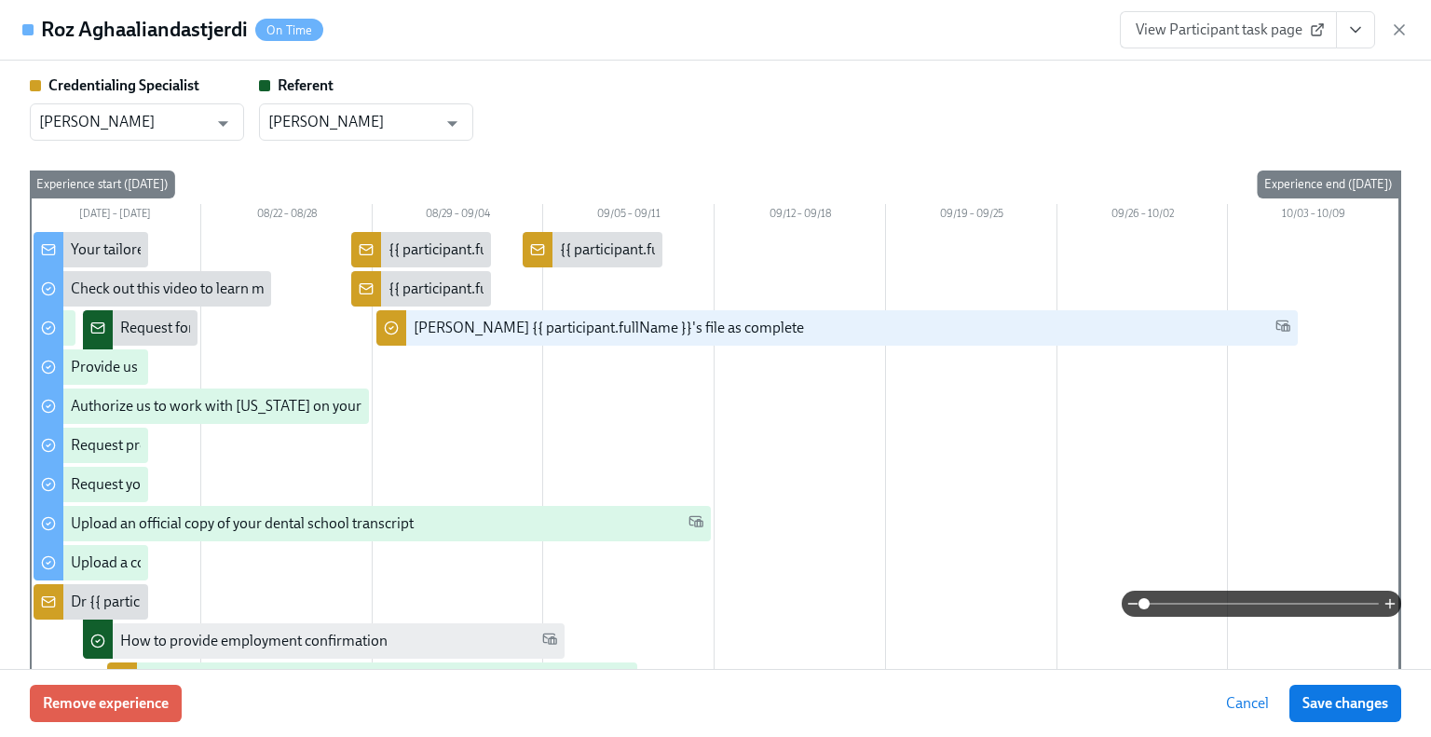
click at [1275, 25] on span "View Participant task page" at bounding box center [1228, 29] width 185 height 19
click at [1398, 25] on icon "button" at bounding box center [1399, 29] width 19 height 19
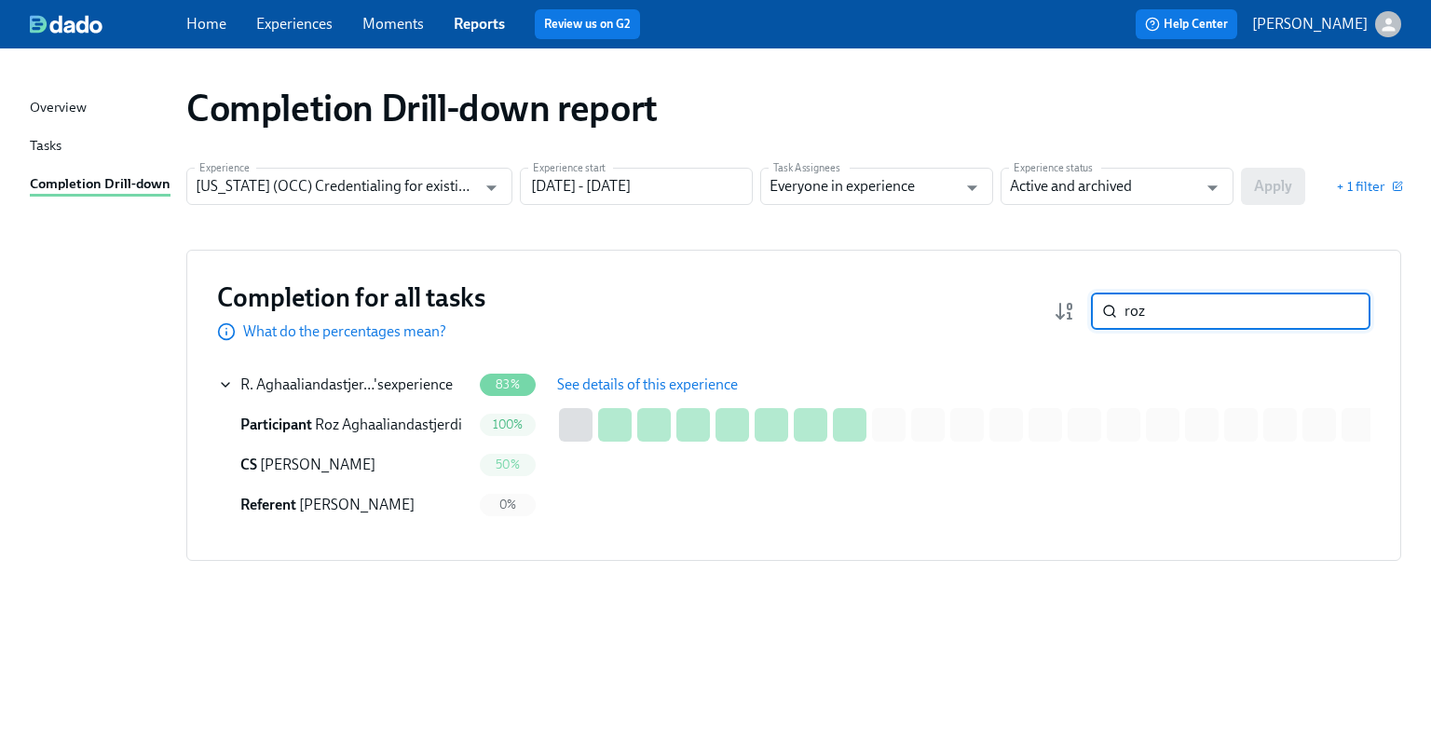
click at [1286, 299] on input "roz" at bounding box center [1248, 311] width 246 height 37
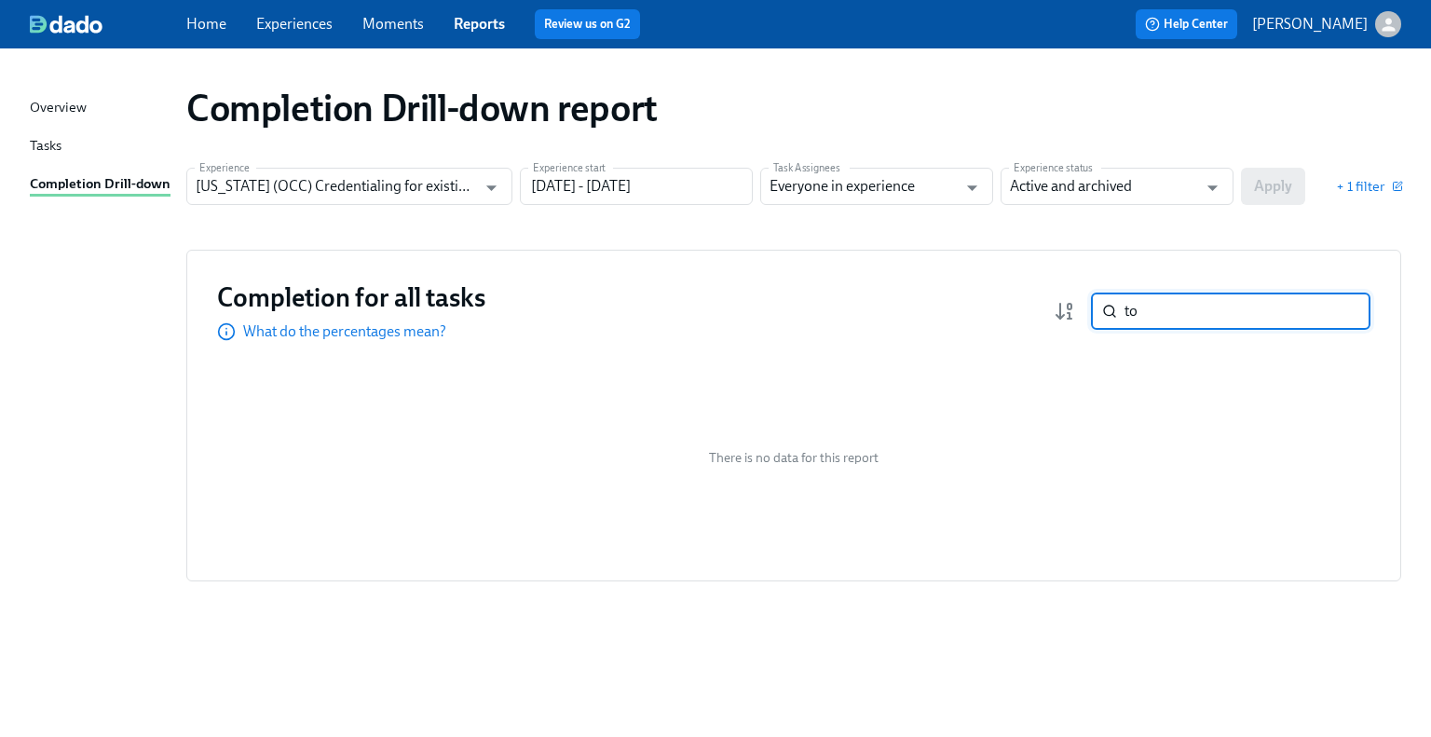
type input "t"
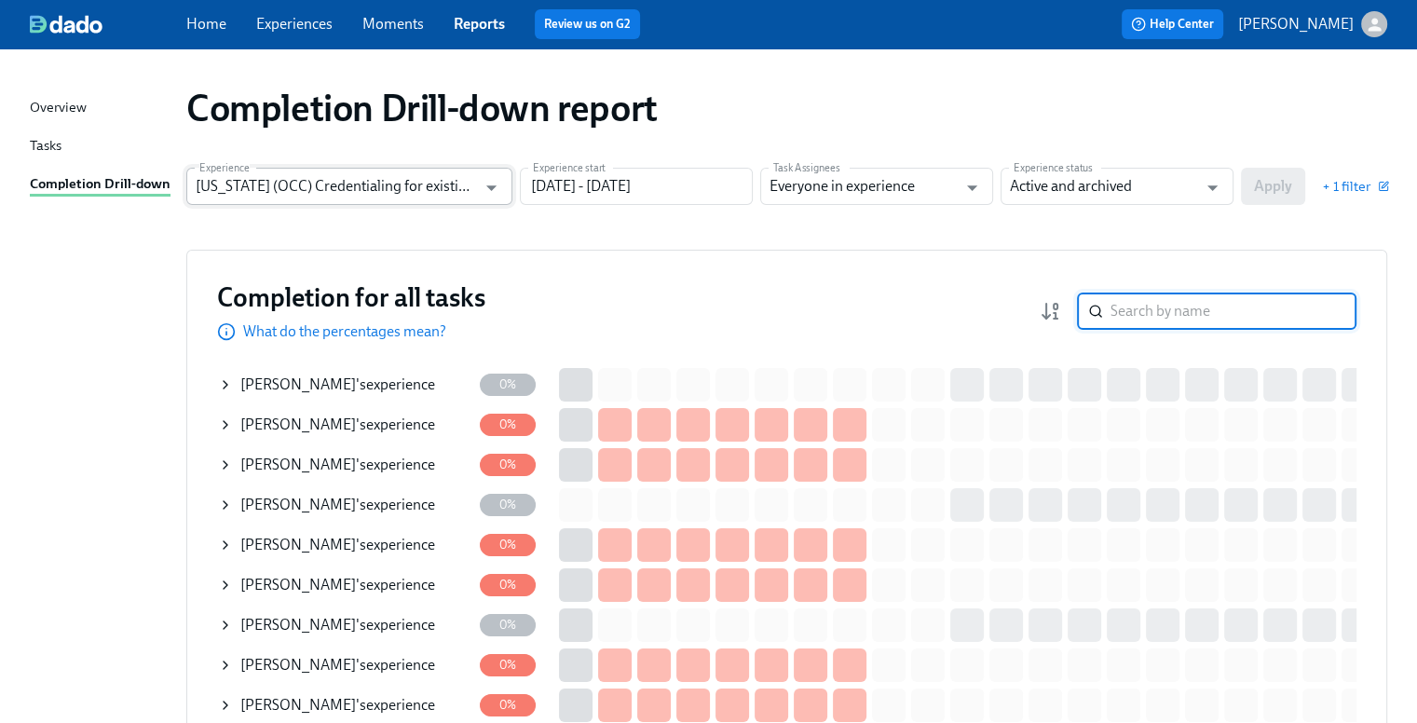
click at [381, 175] on input "Illinois (OCC) Credentialing for existing doctors [QR Code enrollment]" at bounding box center [336, 186] width 280 height 37
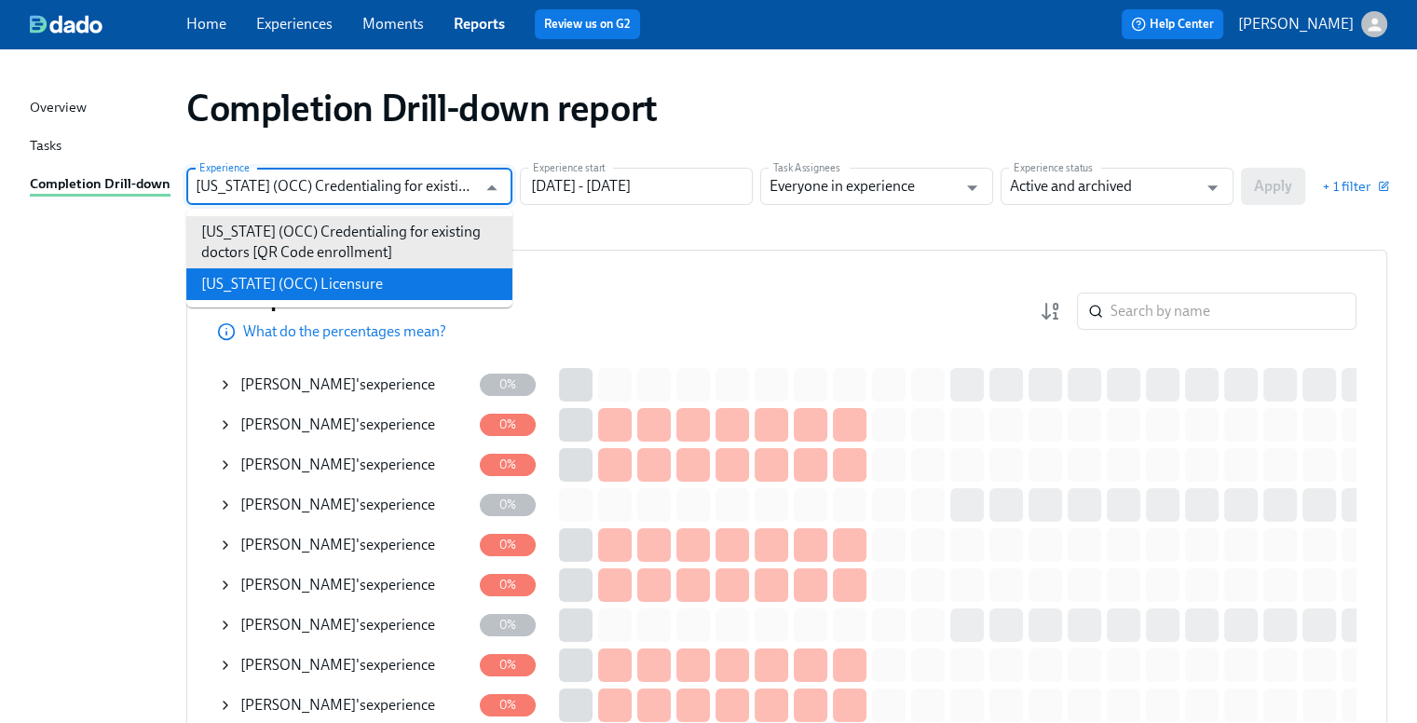
click at [410, 278] on li "Illinois (OCC) Licensure" at bounding box center [349, 284] width 326 height 32
type input "Illinois (OCC) Licensure"
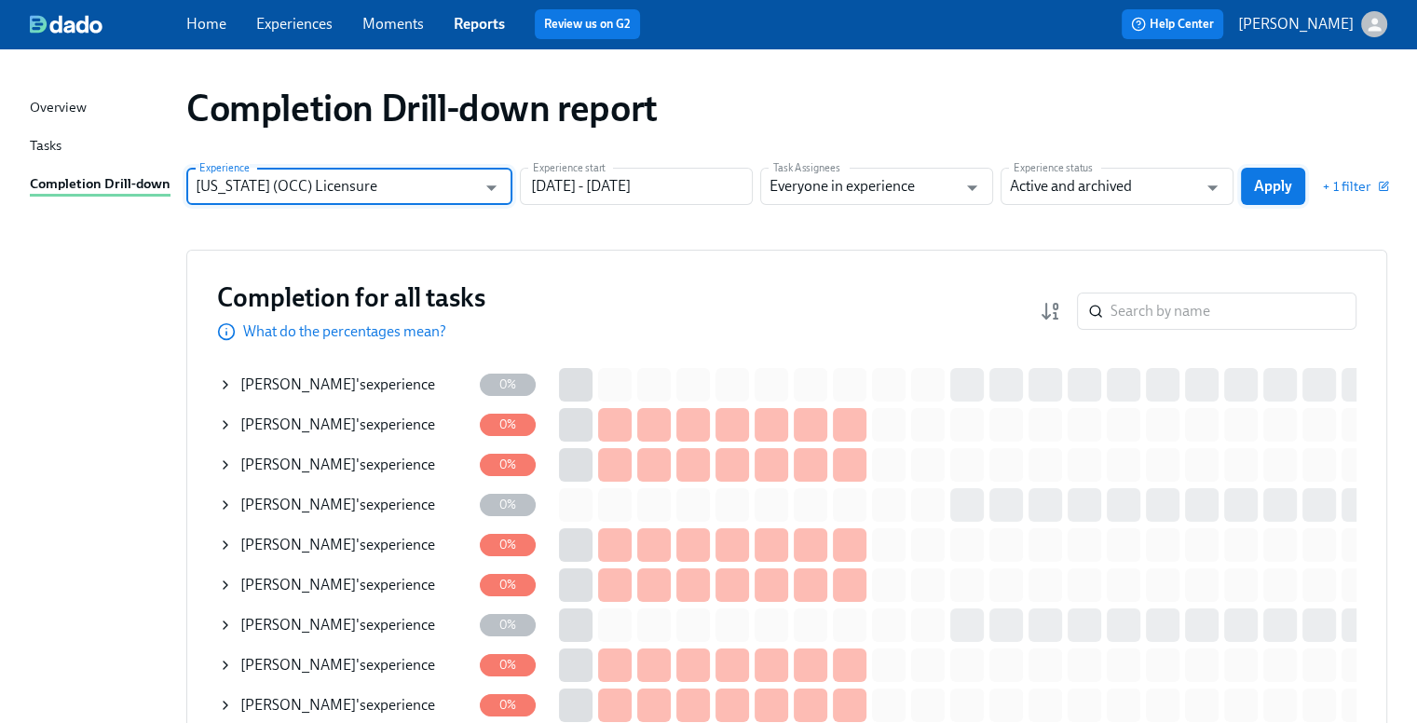
click at [1279, 189] on span "Apply" at bounding box center [1273, 186] width 38 height 19
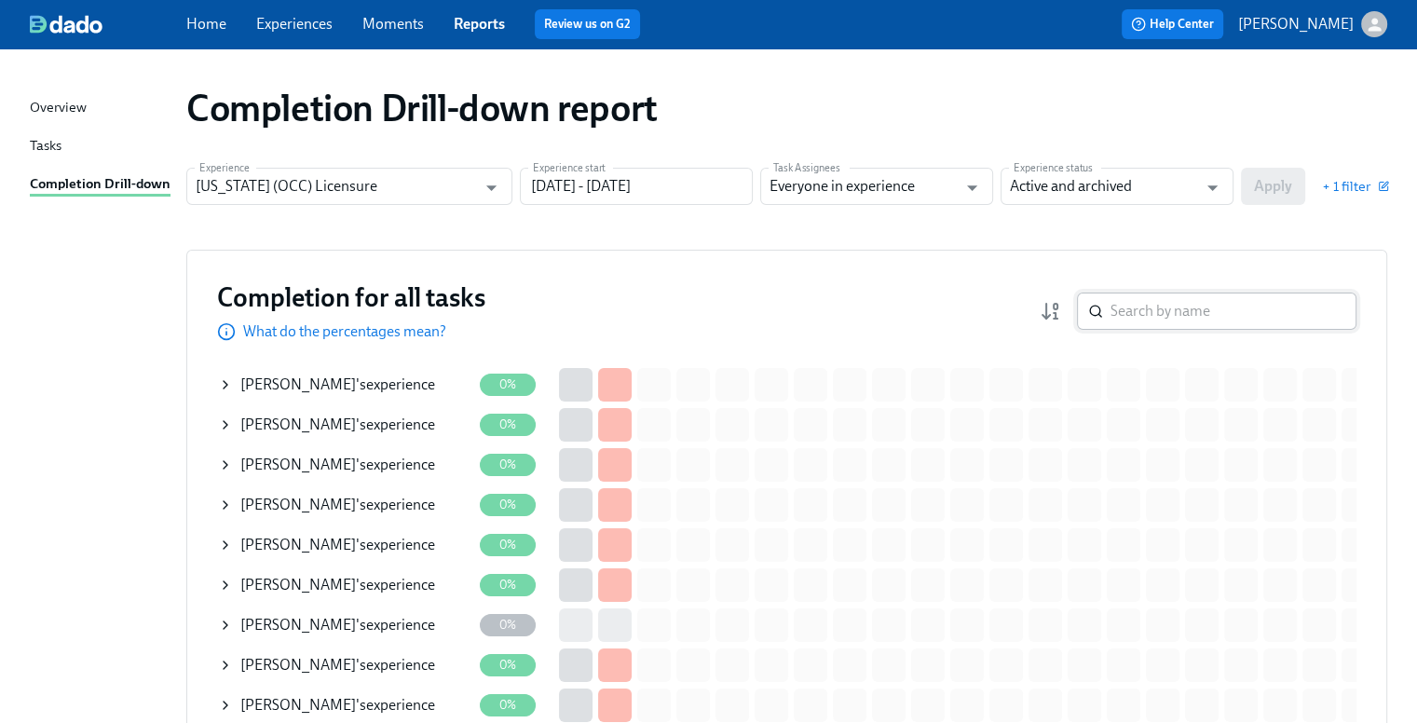
click at [1198, 306] on input "search" at bounding box center [1234, 311] width 246 height 37
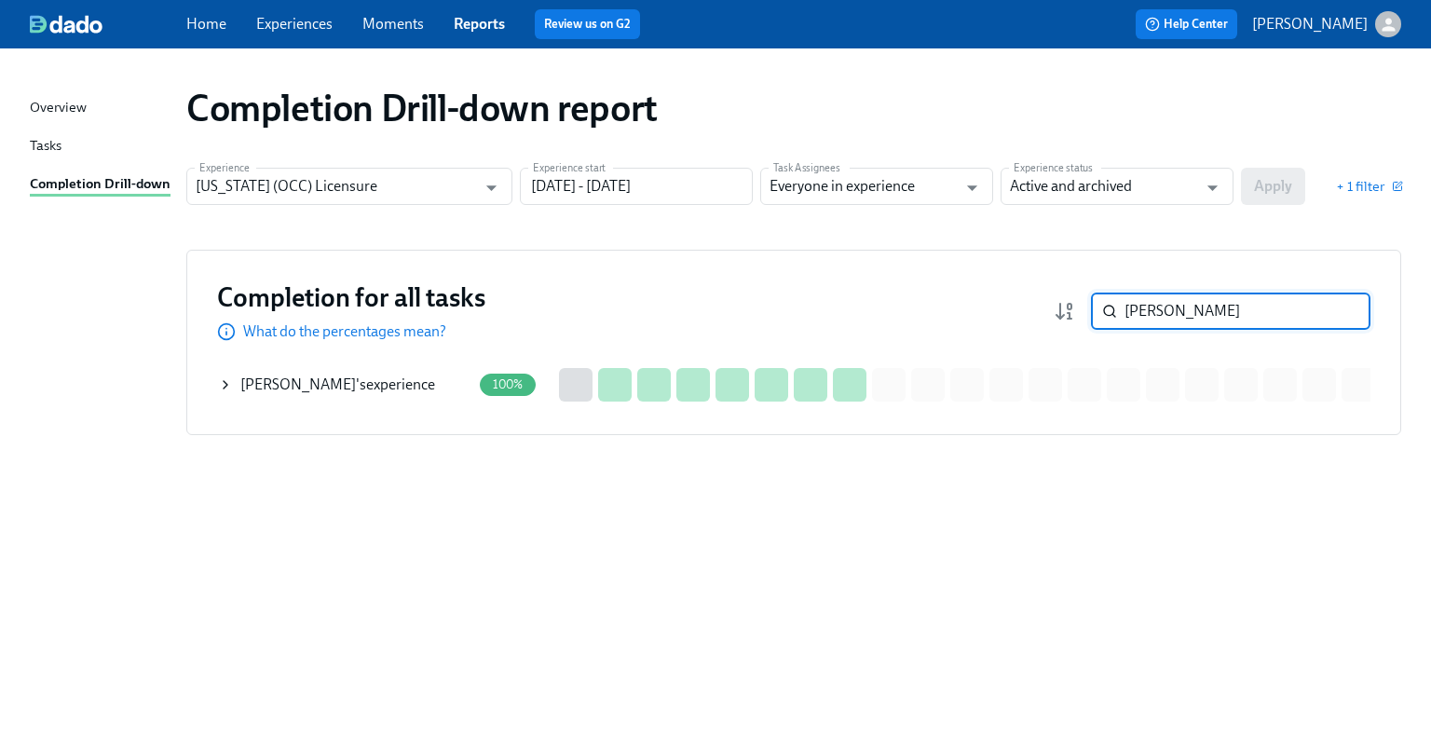
click at [308, 393] on div "Toan Nguyen 's experience" at bounding box center [337, 385] width 195 height 20
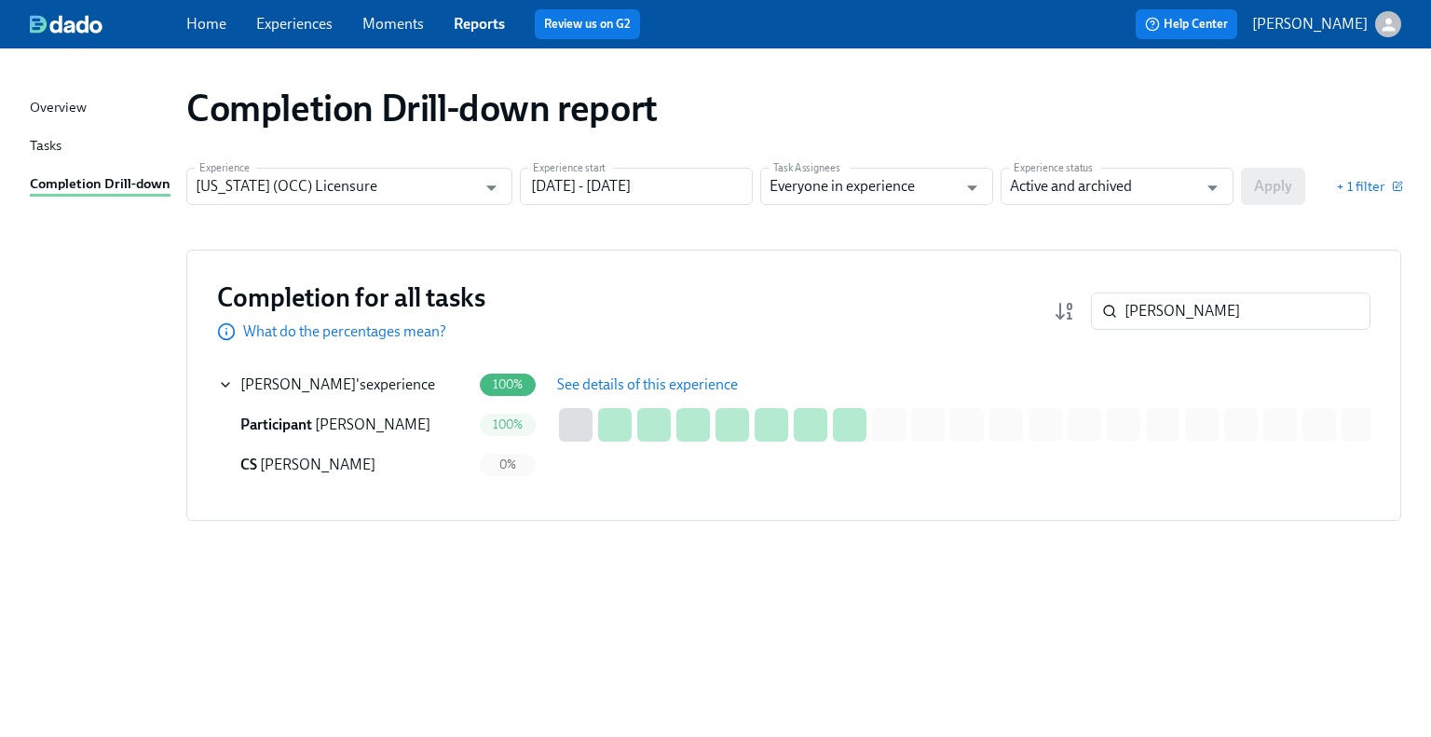
click at [625, 378] on span "See details of this experience" at bounding box center [647, 385] width 181 height 19
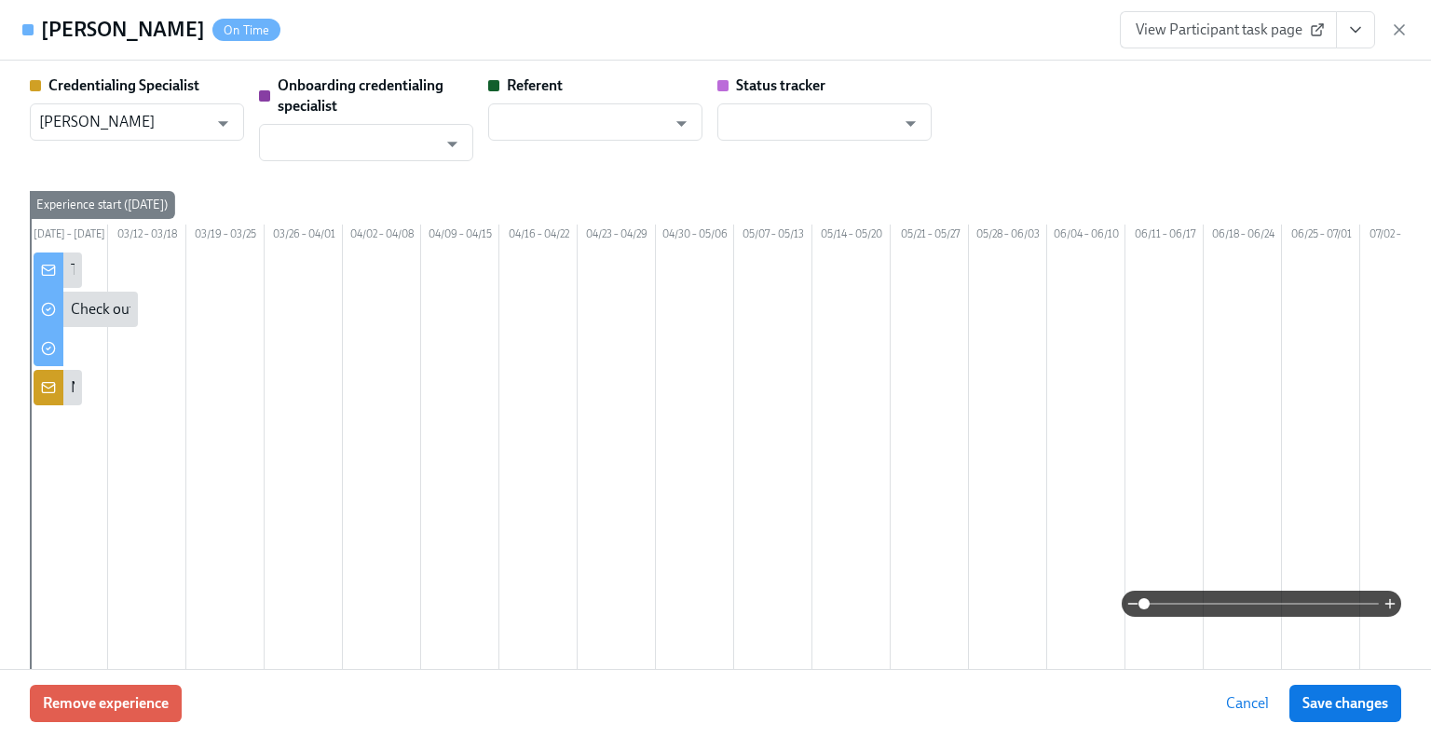
scroll to position [0, 963]
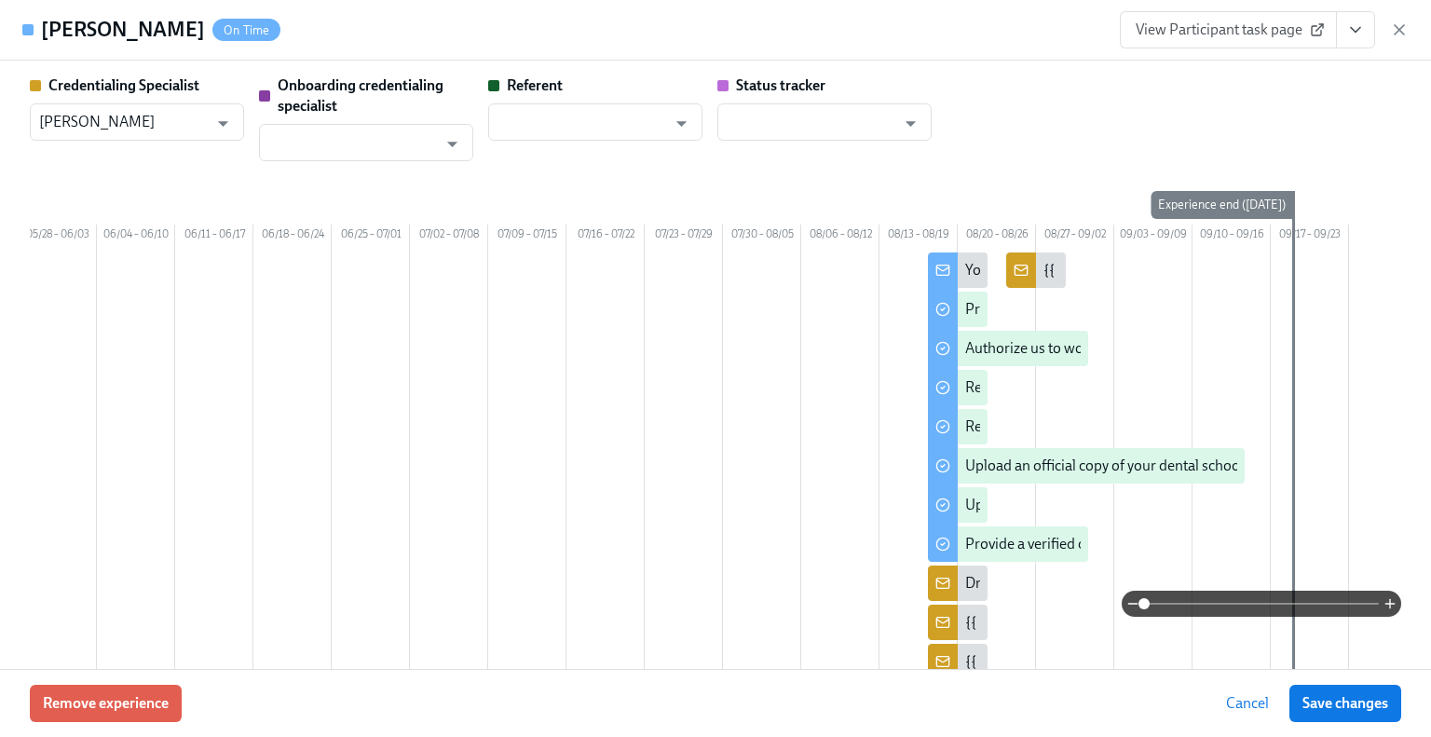
click at [625, 378] on div at bounding box center [214, 527] width 2270 height 548
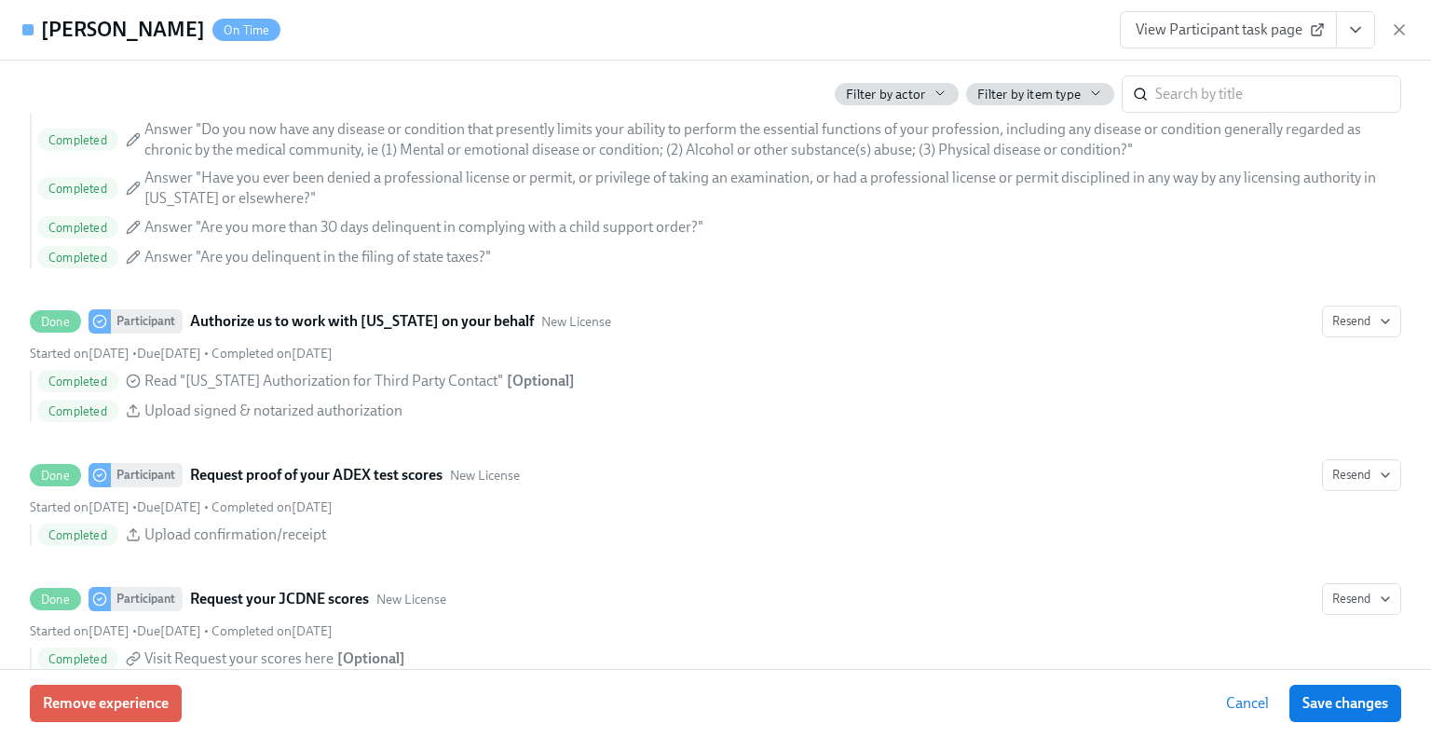
scroll to position [3011, 0]
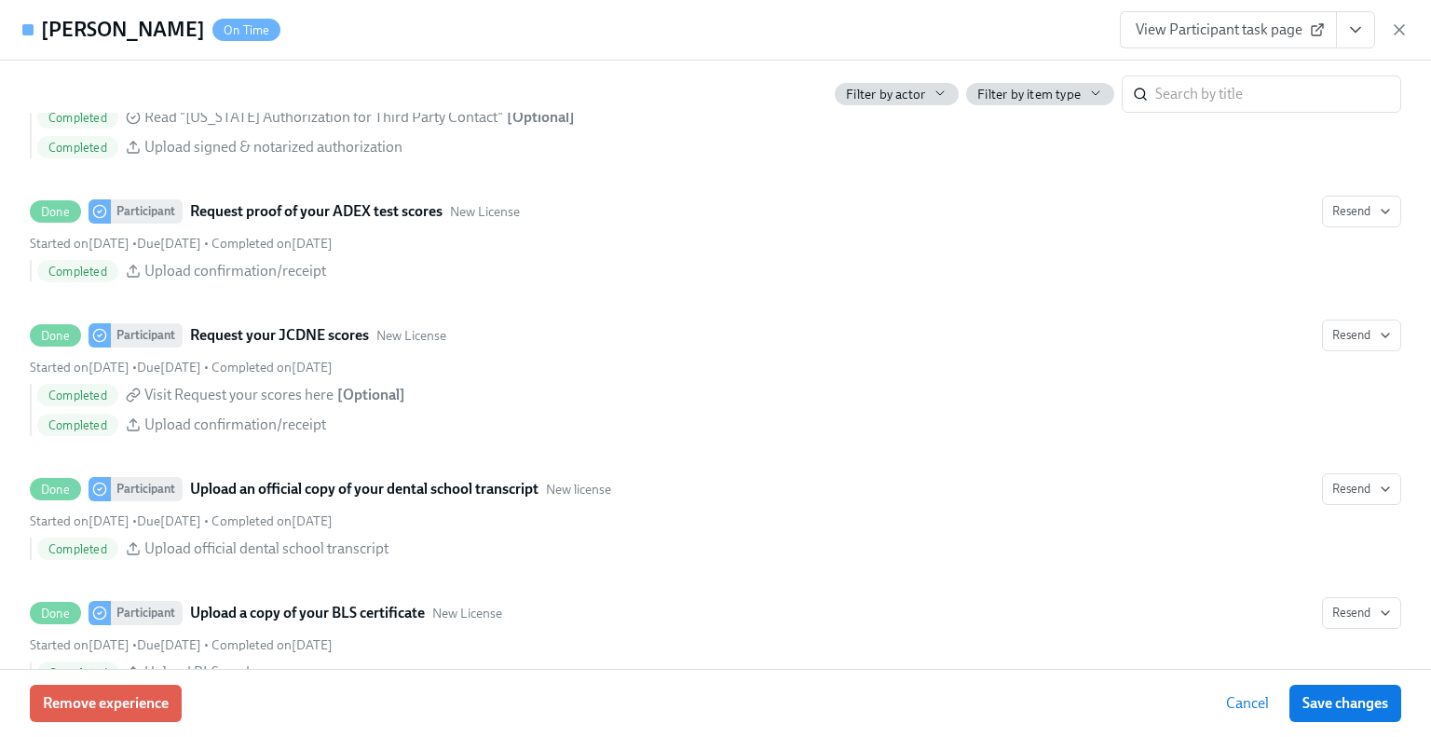
click at [1350, 33] on icon "View task page" at bounding box center [1355, 29] width 19 height 19
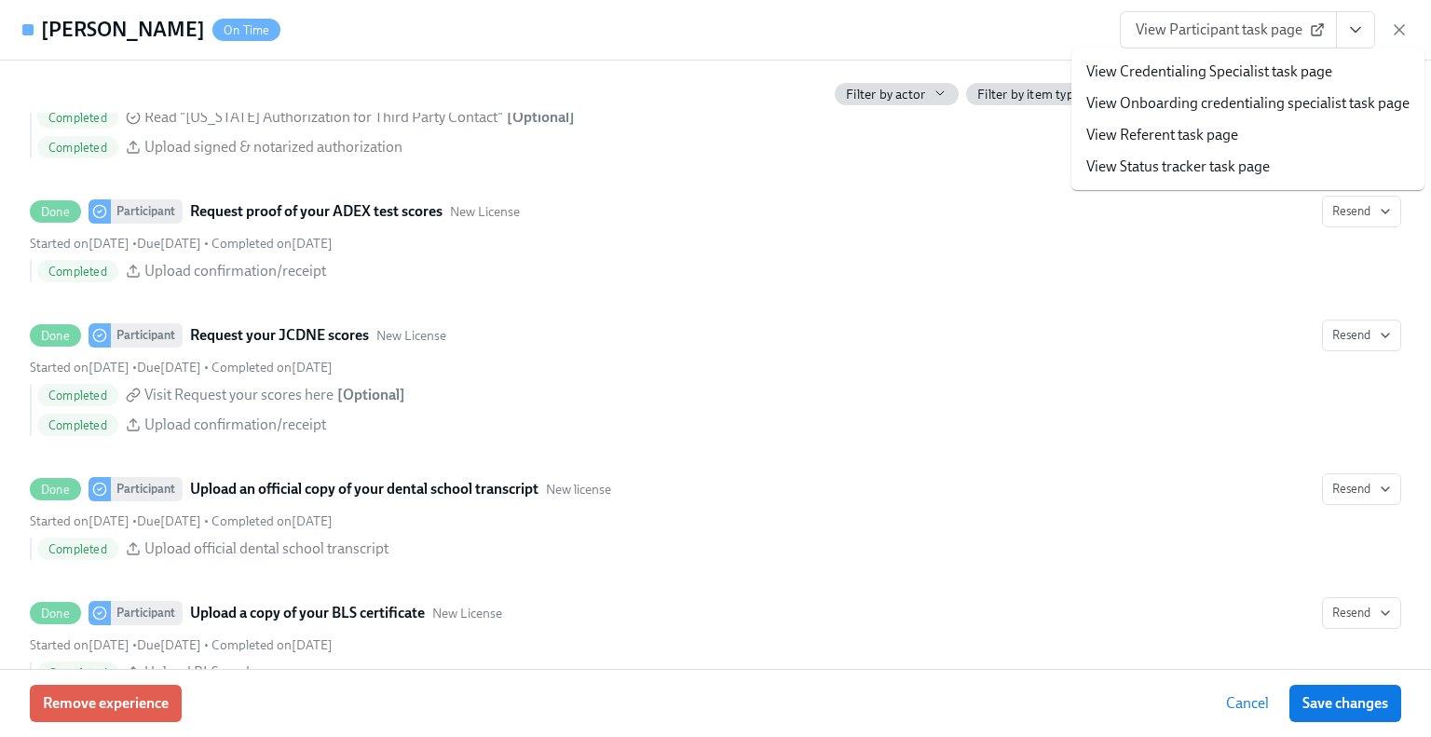
click at [1247, 76] on link "View Credentialing Specialist task page" at bounding box center [1209, 71] width 246 height 20
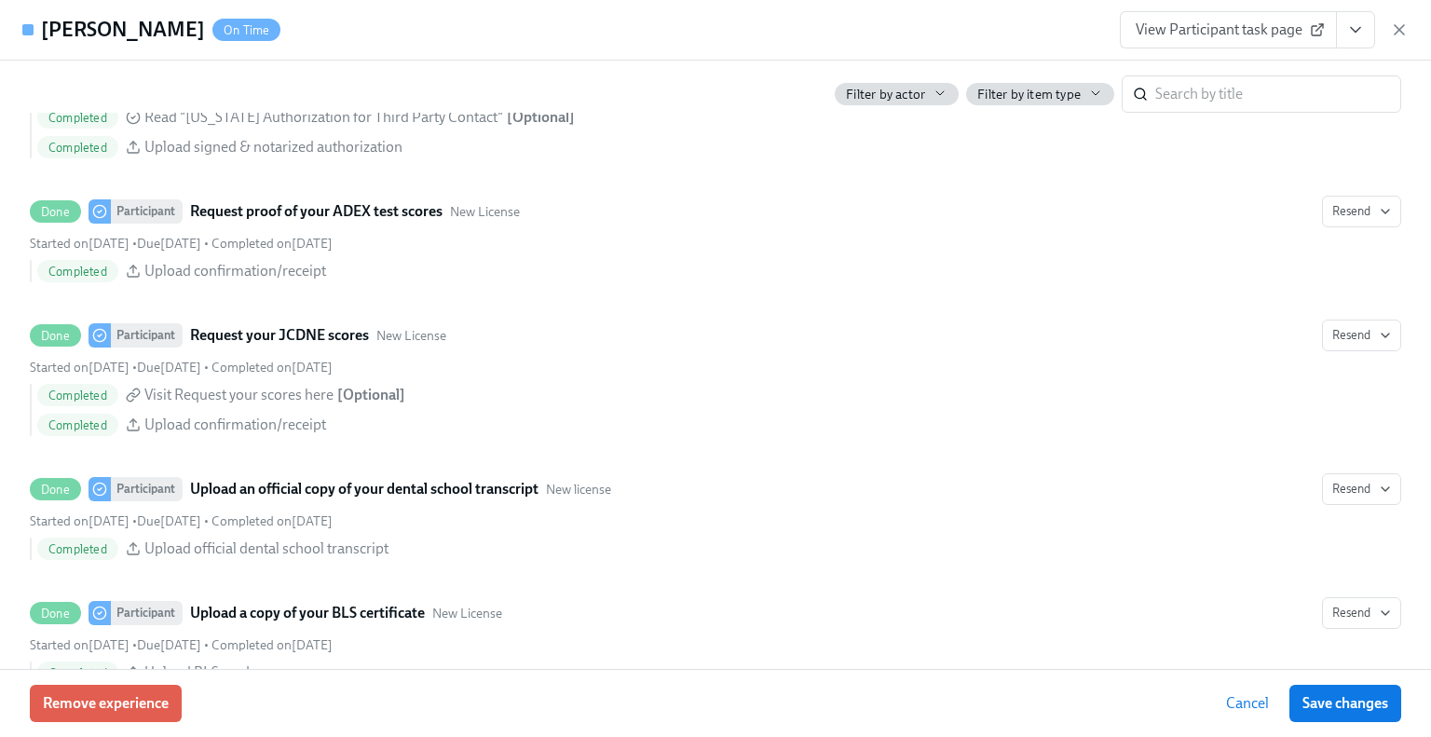
click at [1189, 30] on span "View Participant task page" at bounding box center [1228, 29] width 185 height 19
click at [1399, 28] on icon "button" at bounding box center [1399, 29] width 19 height 19
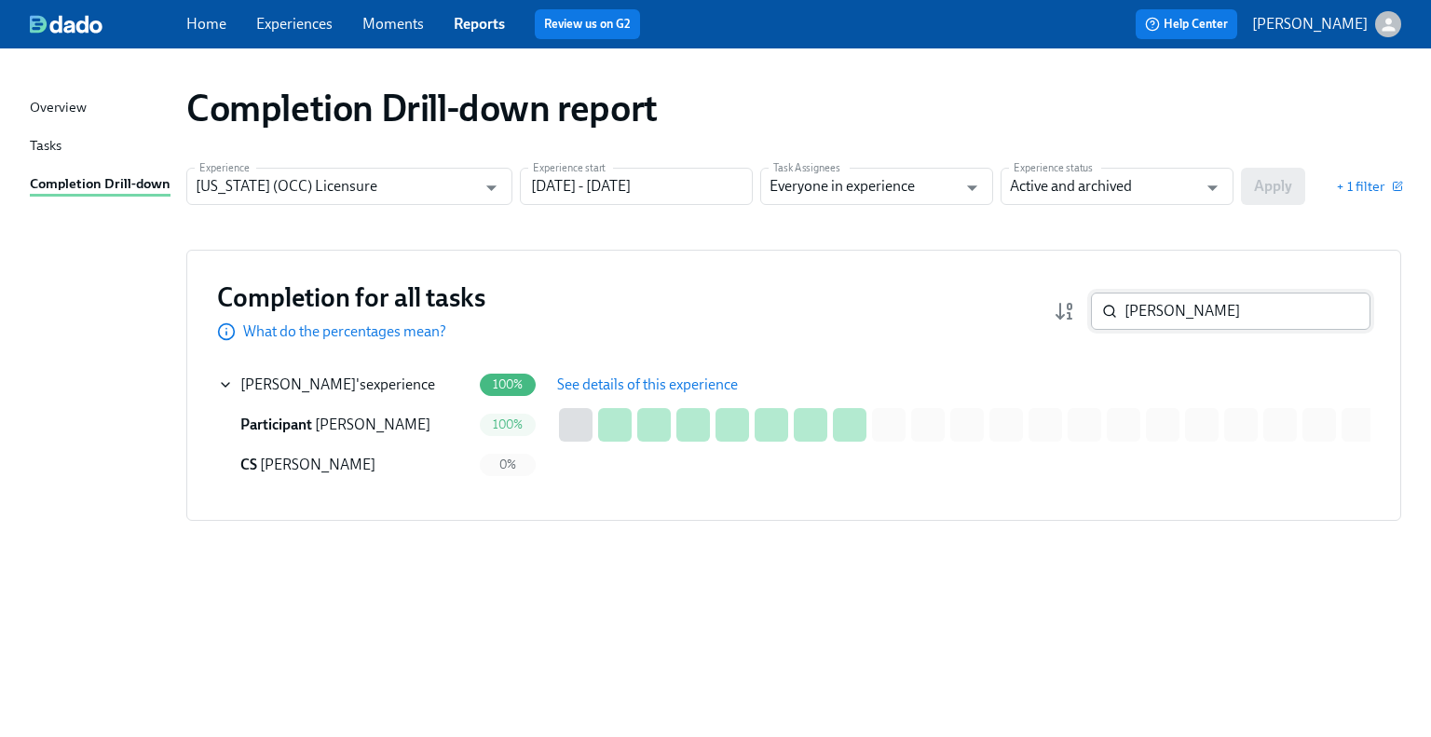
click at [1244, 294] on input "toan" at bounding box center [1248, 311] width 246 height 37
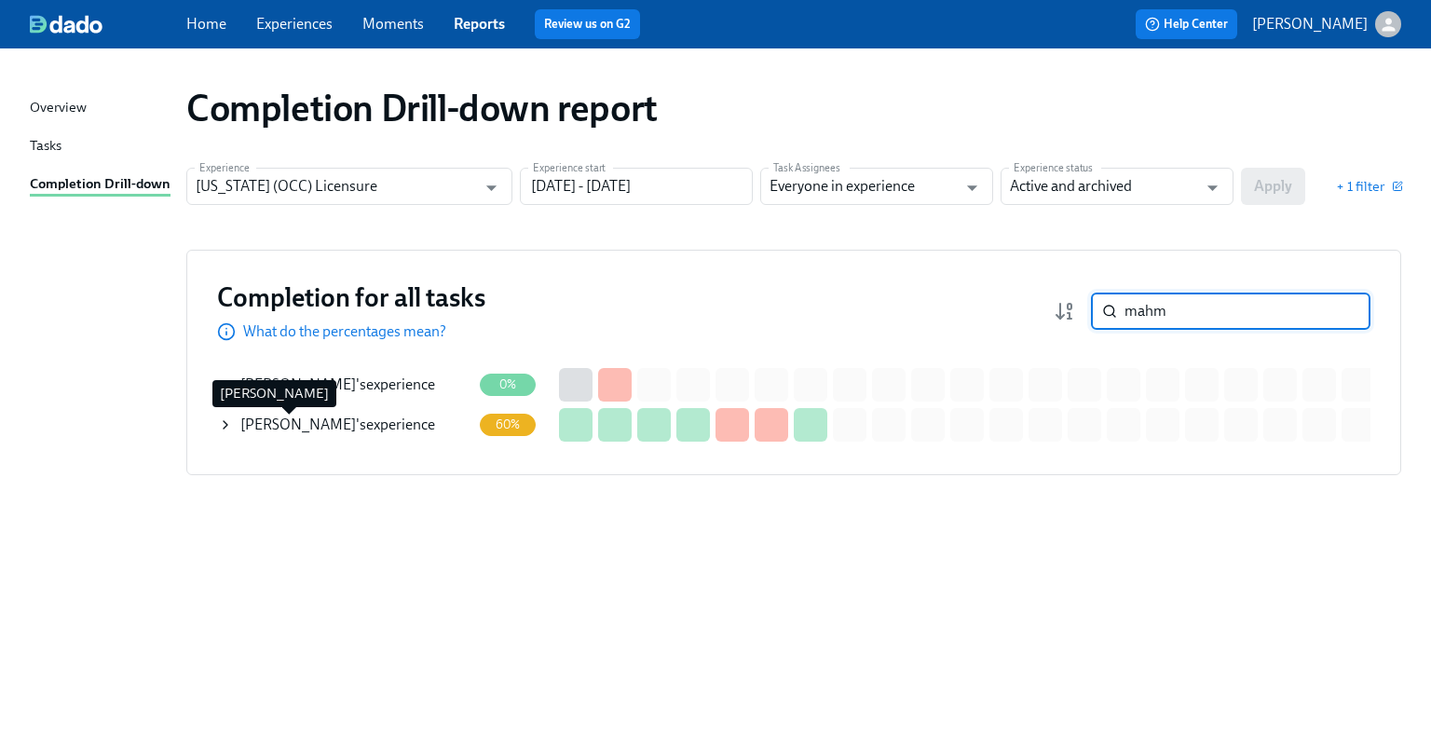
type input "mahm"
click at [265, 427] on span "M. Al Sheikh Ali" at bounding box center [298, 425] width 116 height 18
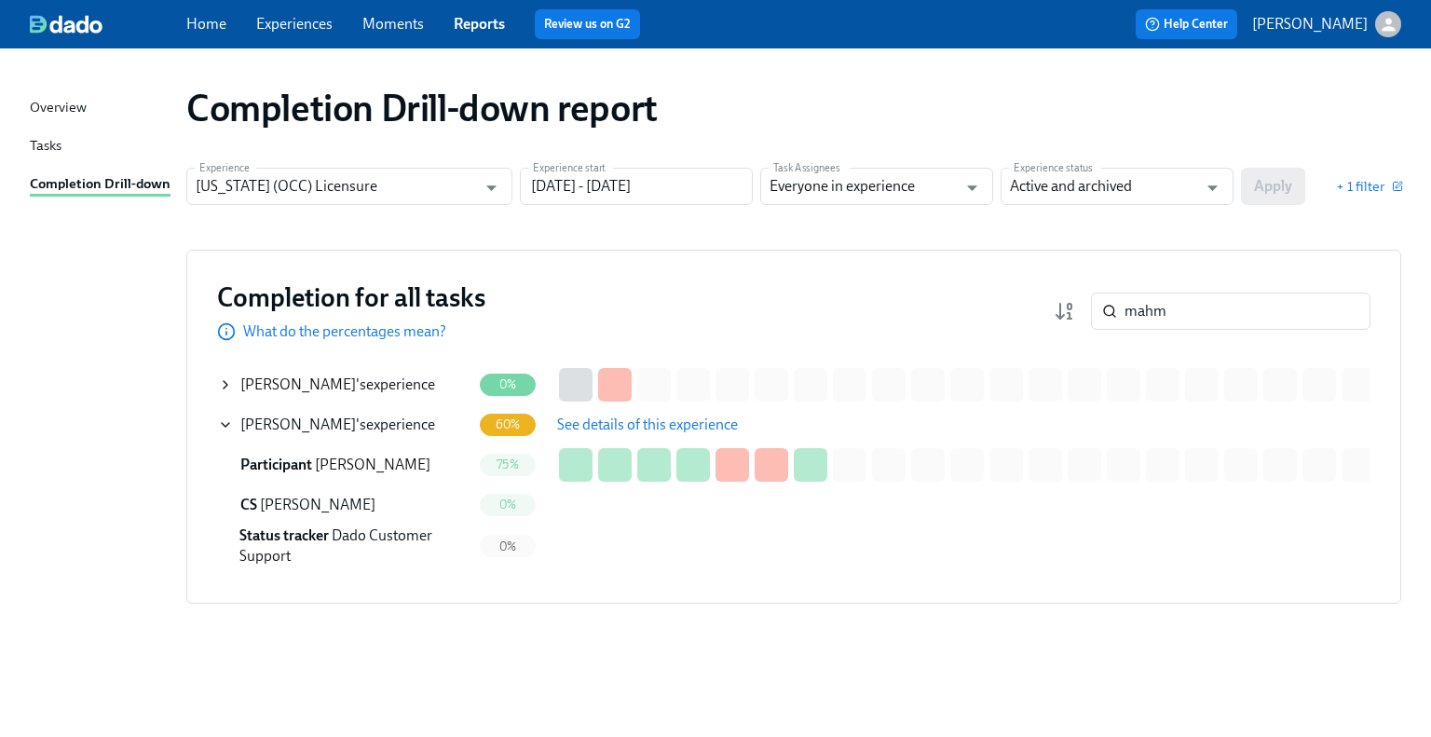
click at [596, 431] on span "See details of this experience" at bounding box center [647, 425] width 181 height 19
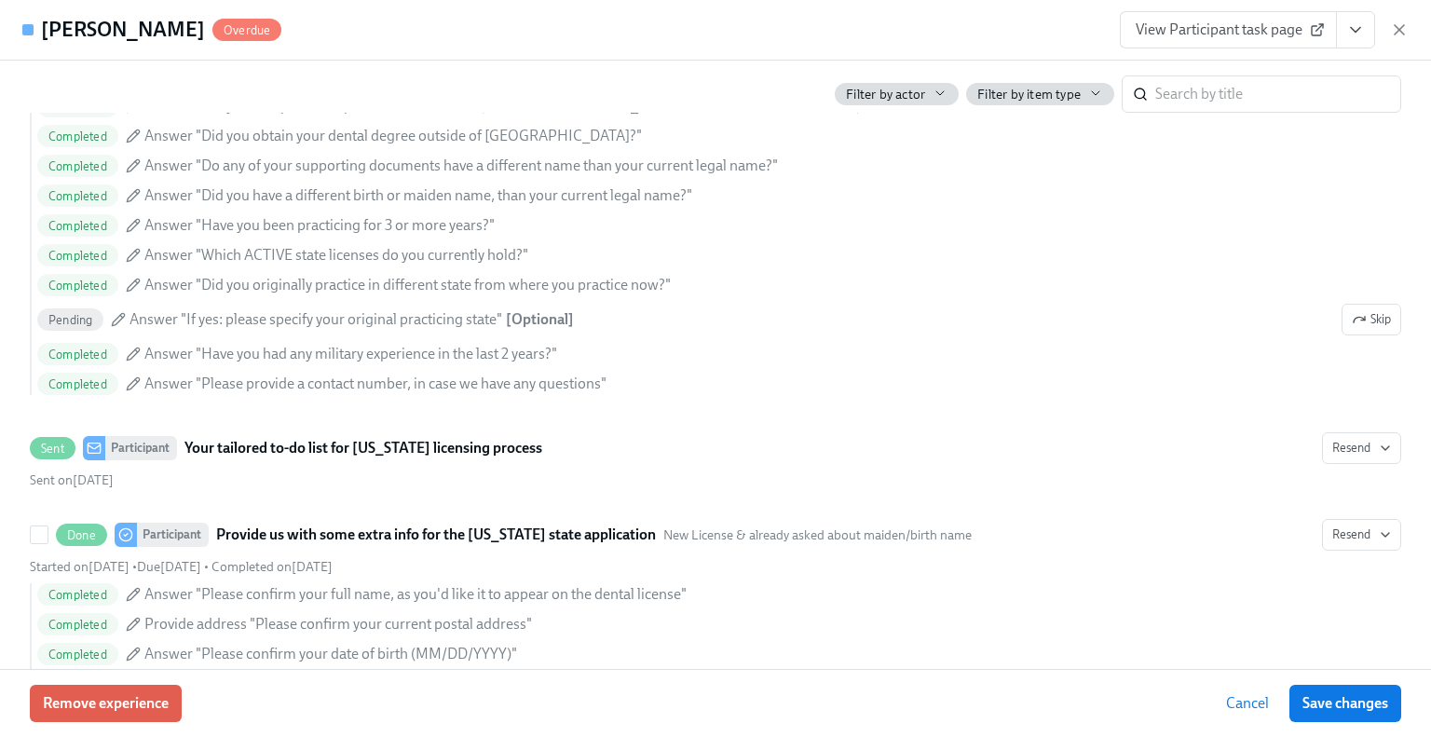
scroll to position [1513, 0]
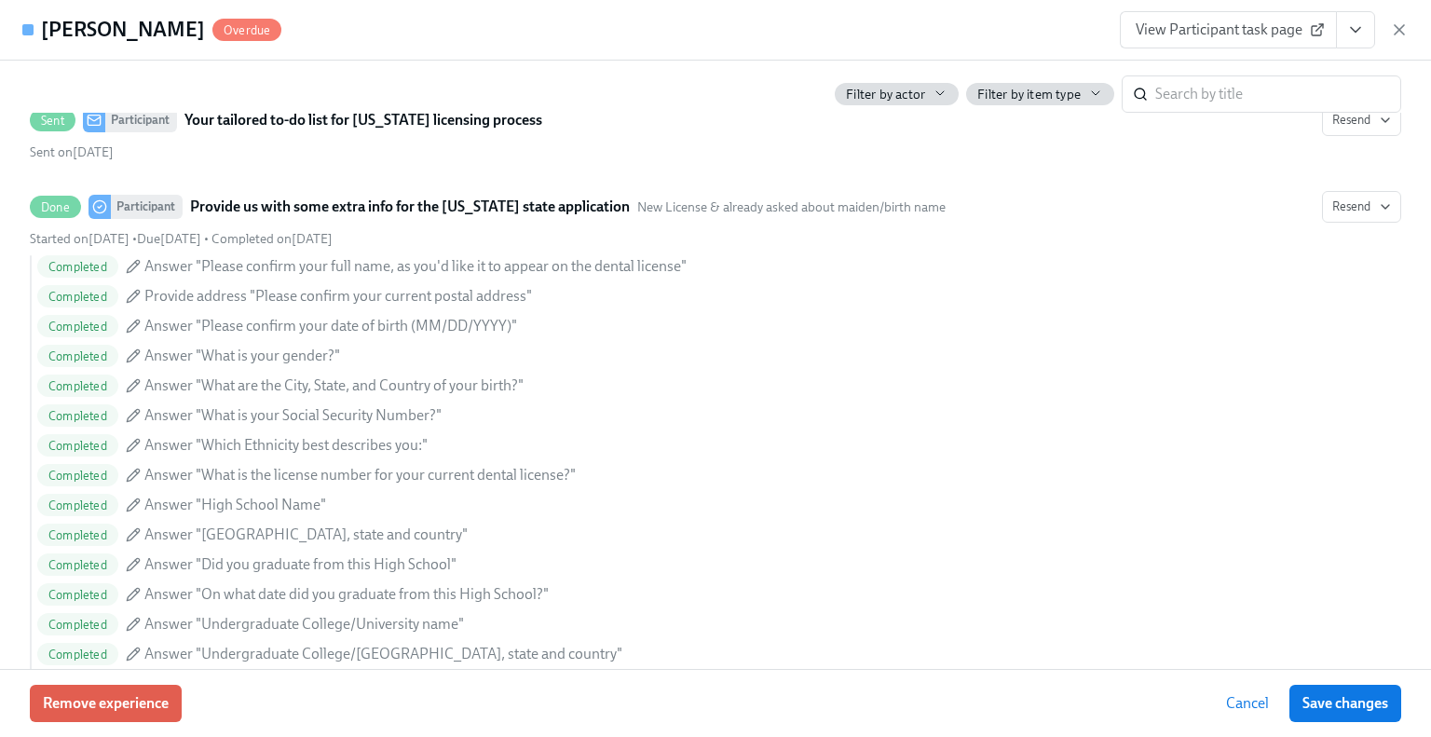
click at [1143, 48] on div "Mahmoud Al Sheikh Ali Overdue View Participant task page" at bounding box center [715, 30] width 1431 height 61
click at [1167, 33] on span "View Participant task page" at bounding box center [1228, 29] width 185 height 19
click at [1200, 42] on link "View Participant task page" at bounding box center [1228, 29] width 217 height 37
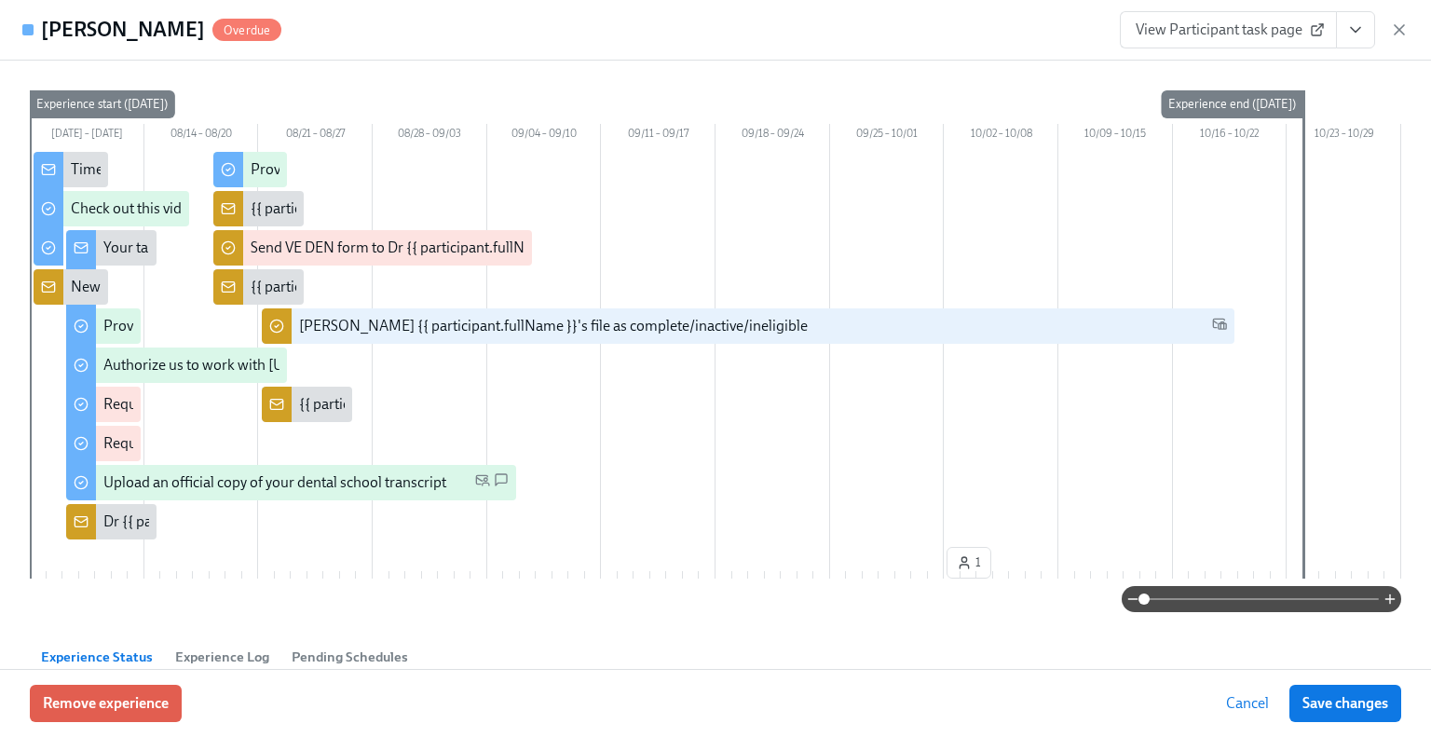
scroll to position [101, 0]
click at [1396, 33] on icon "button" at bounding box center [1399, 29] width 9 height 9
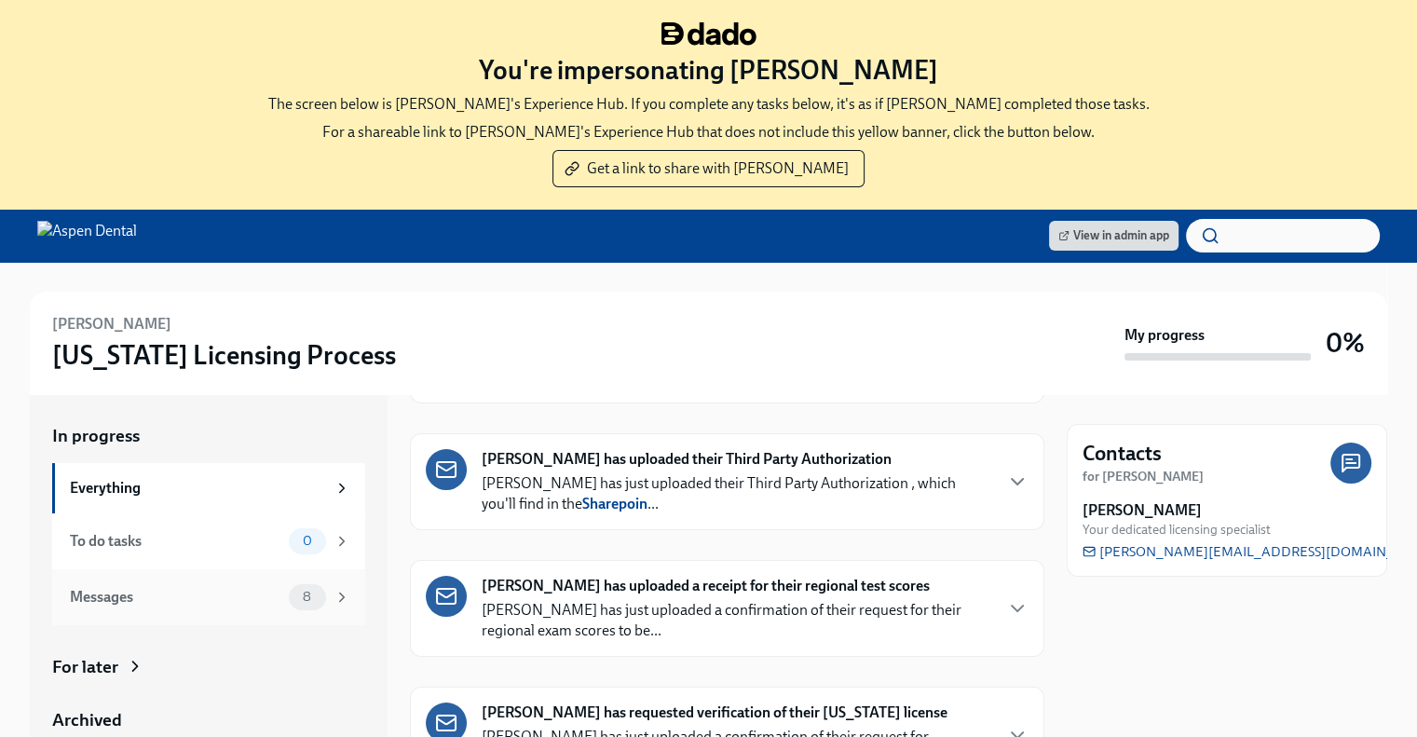
scroll to position [209, 0]
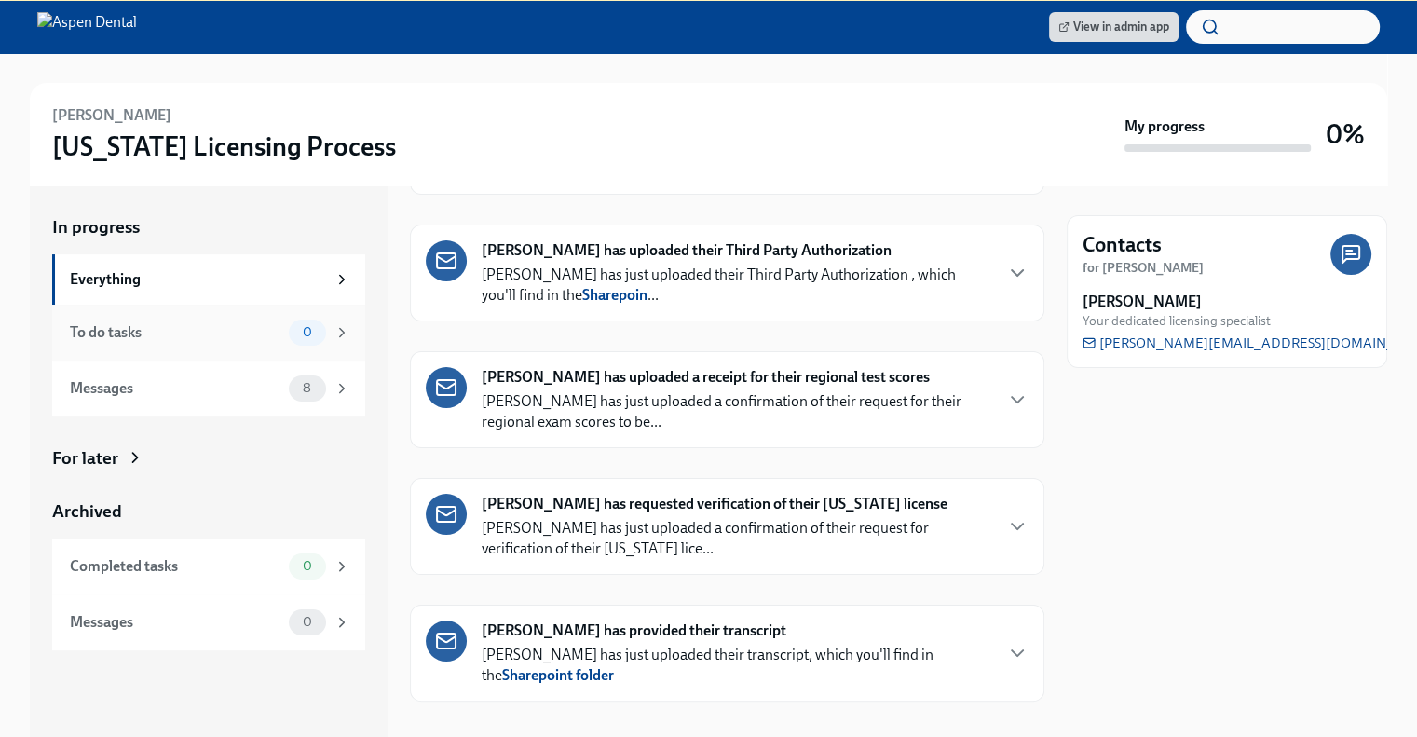
click at [257, 327] on div "To do tasks" at bounding box center [176, 332] width 212 height 20
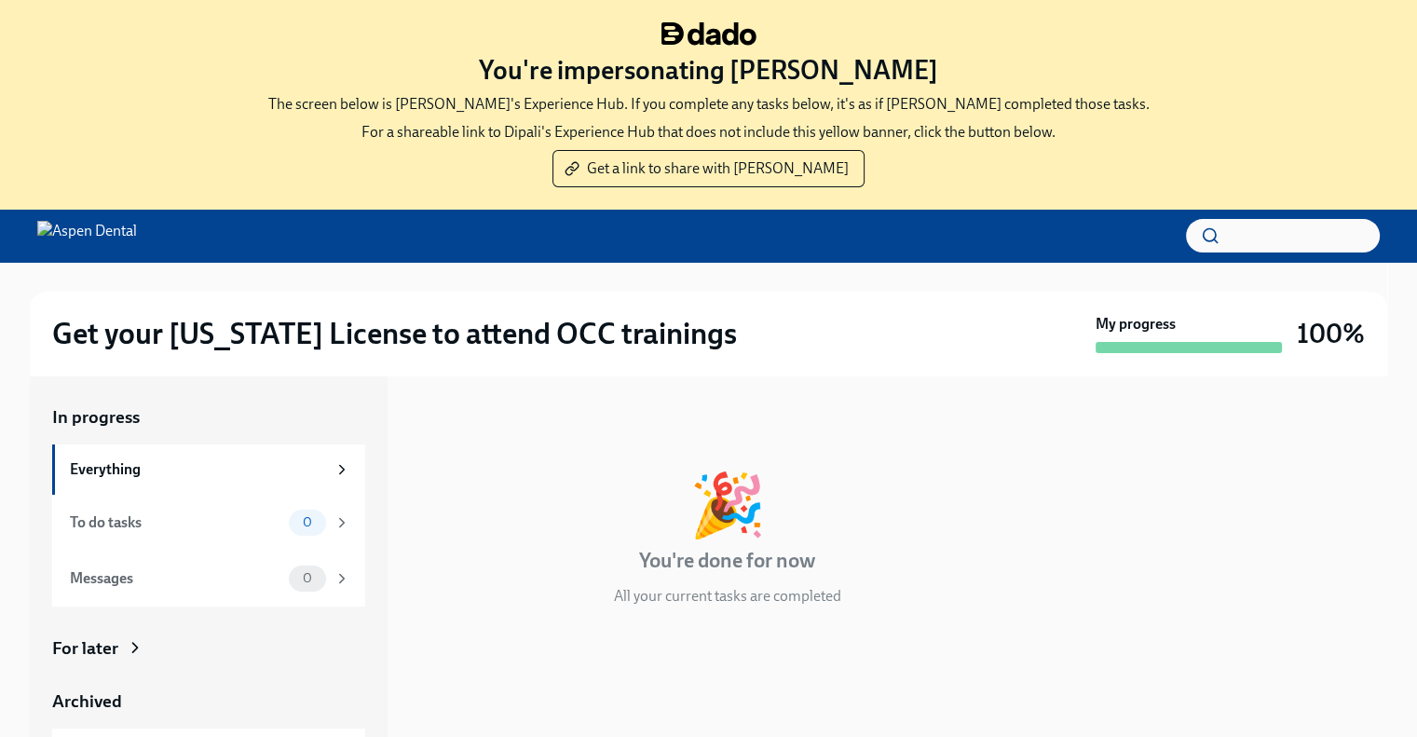
scroll to position [190, 0]
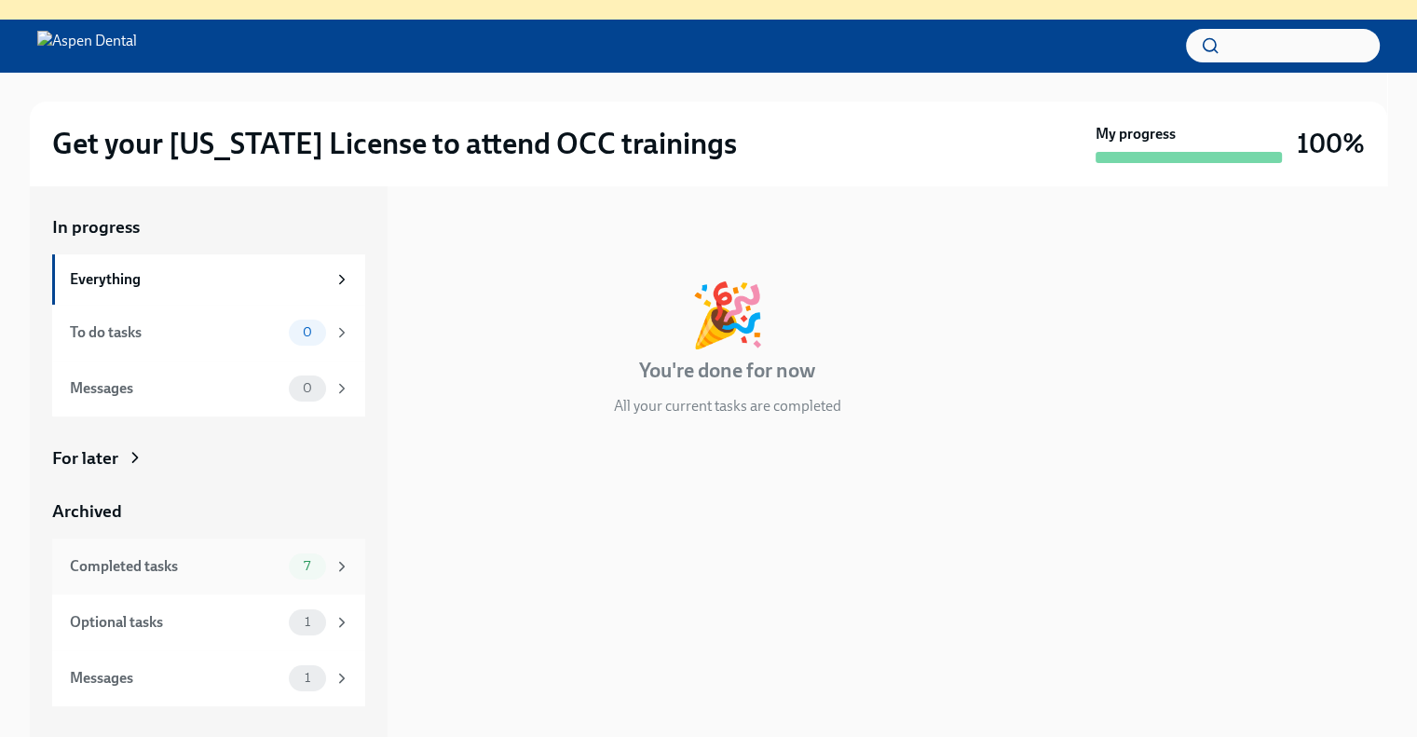
click at [216, 573] on div "Completed tasks" at bounding box center [176, 566] width 212 height 20
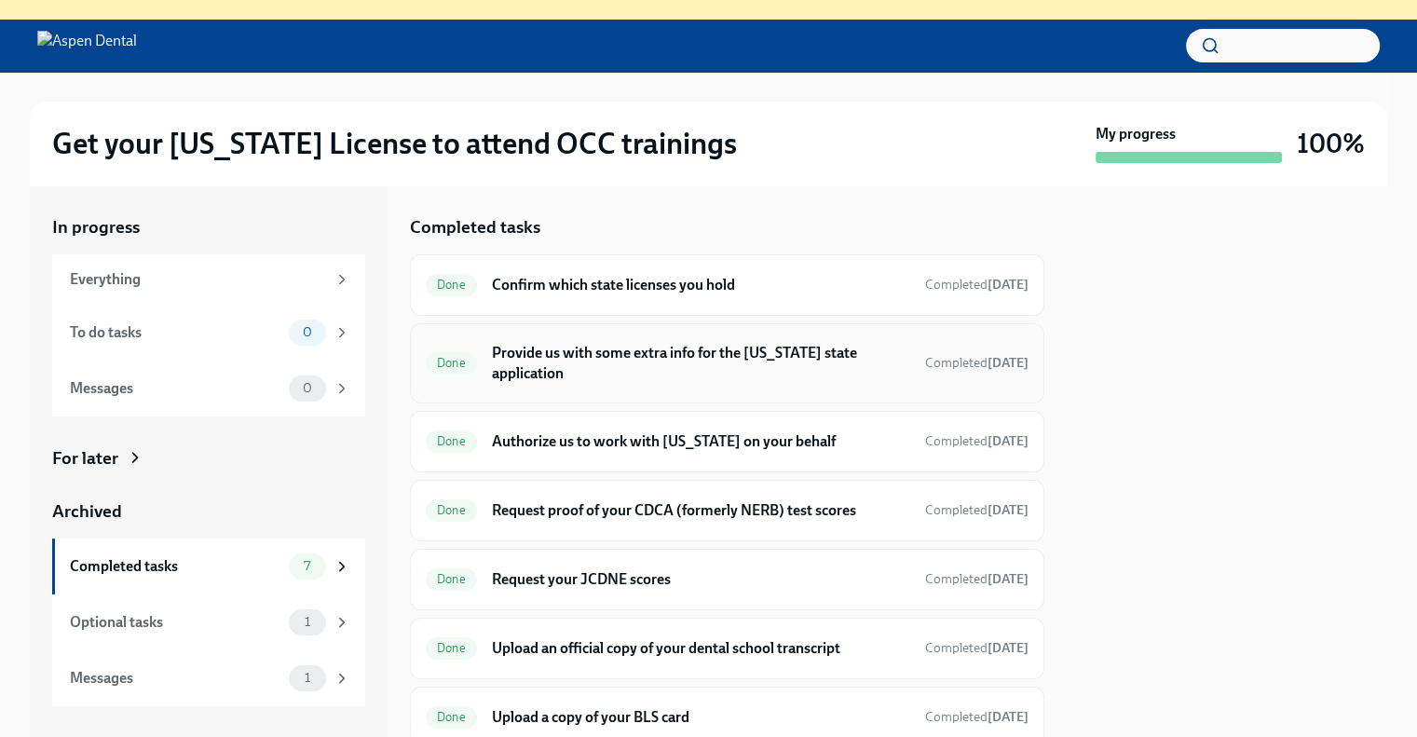
click at [613, 346] on h6 "Provide us with some extra info for the [US_STATE] state application" at bounding box center [701, 363] width 418 height 41
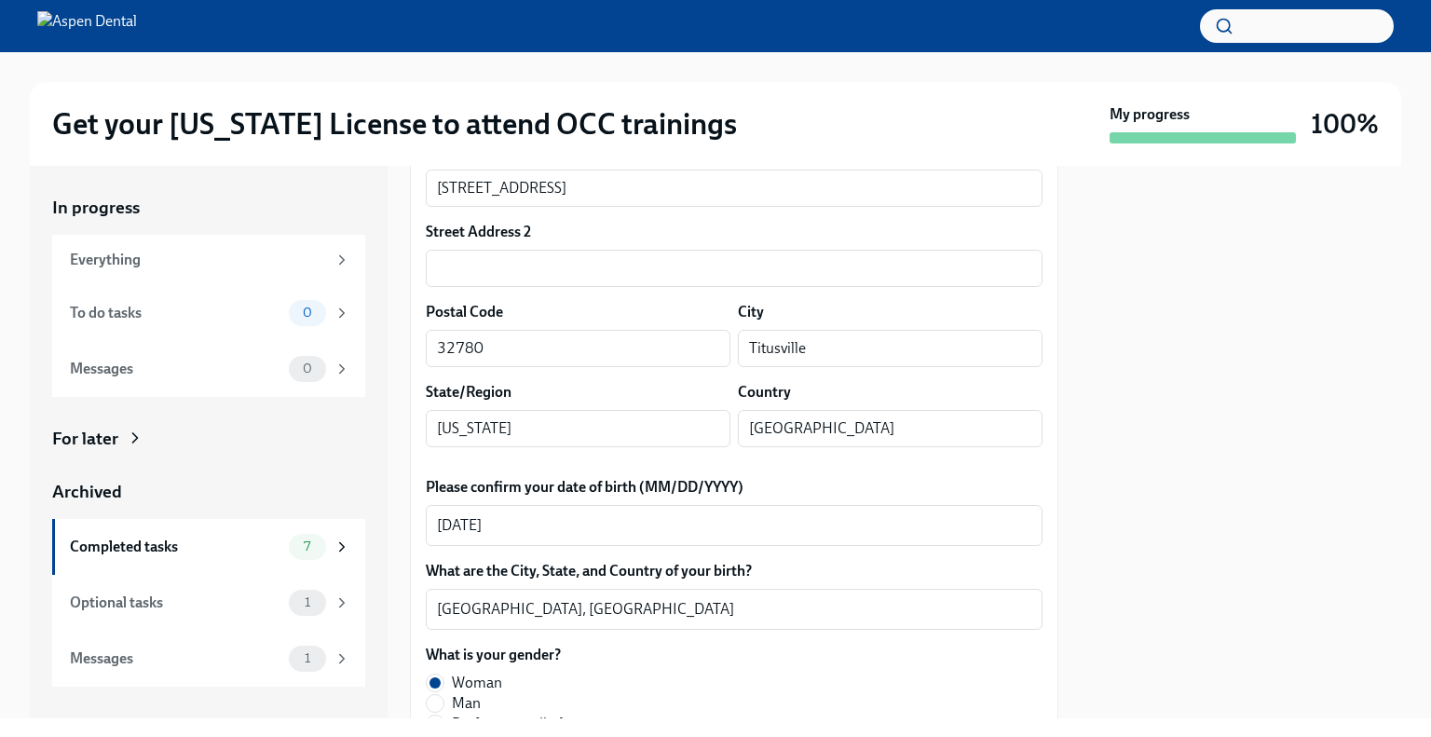
scroll to position [544, 0]
drag, startPoint x: 514, startPoint y: 240, endPoint x: 403, endPoint y: 224, distance: 113.1
click at [405, 224] on div "In progress Everything To do tasks 0 Messages 0 For later Archived Completed ta…" at bounding box center [716, 442] width 1372 height 553
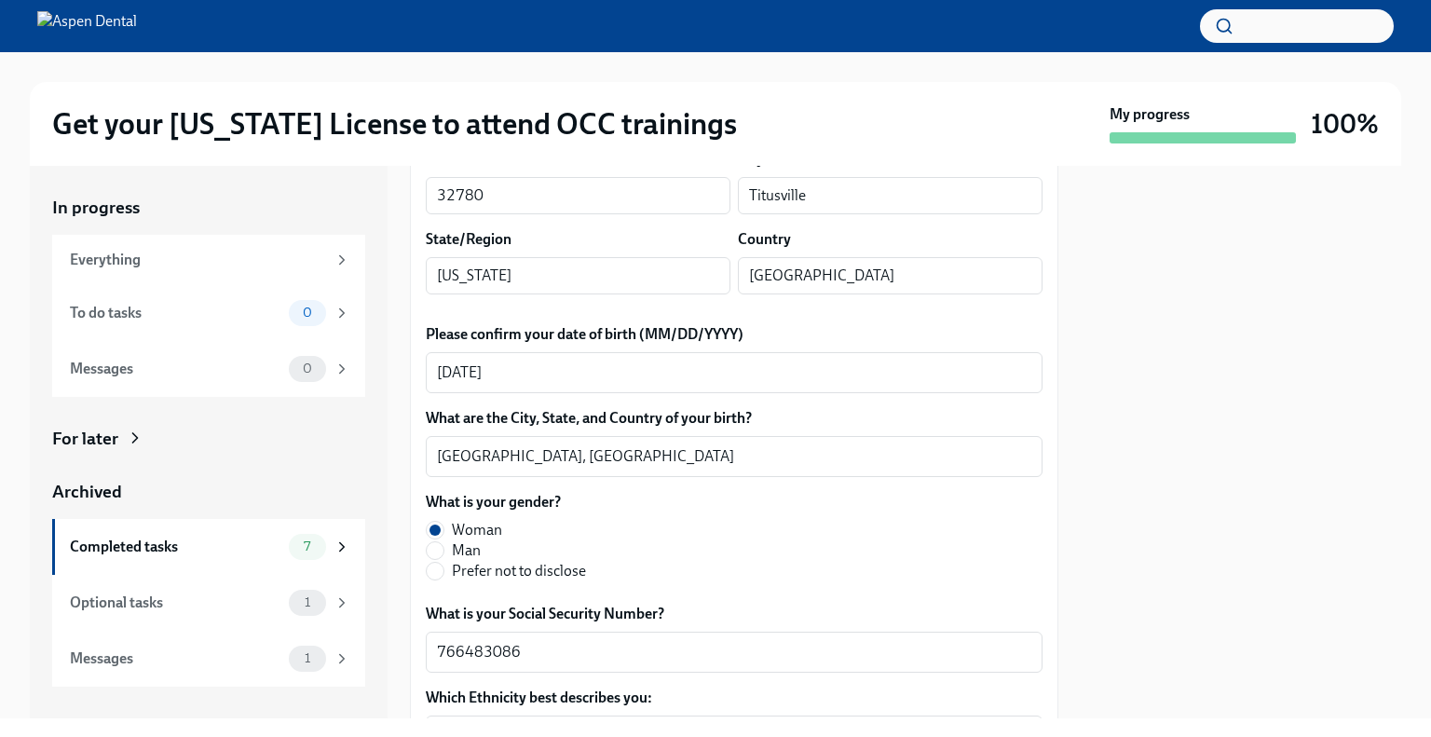
scroll to position [694, 0]
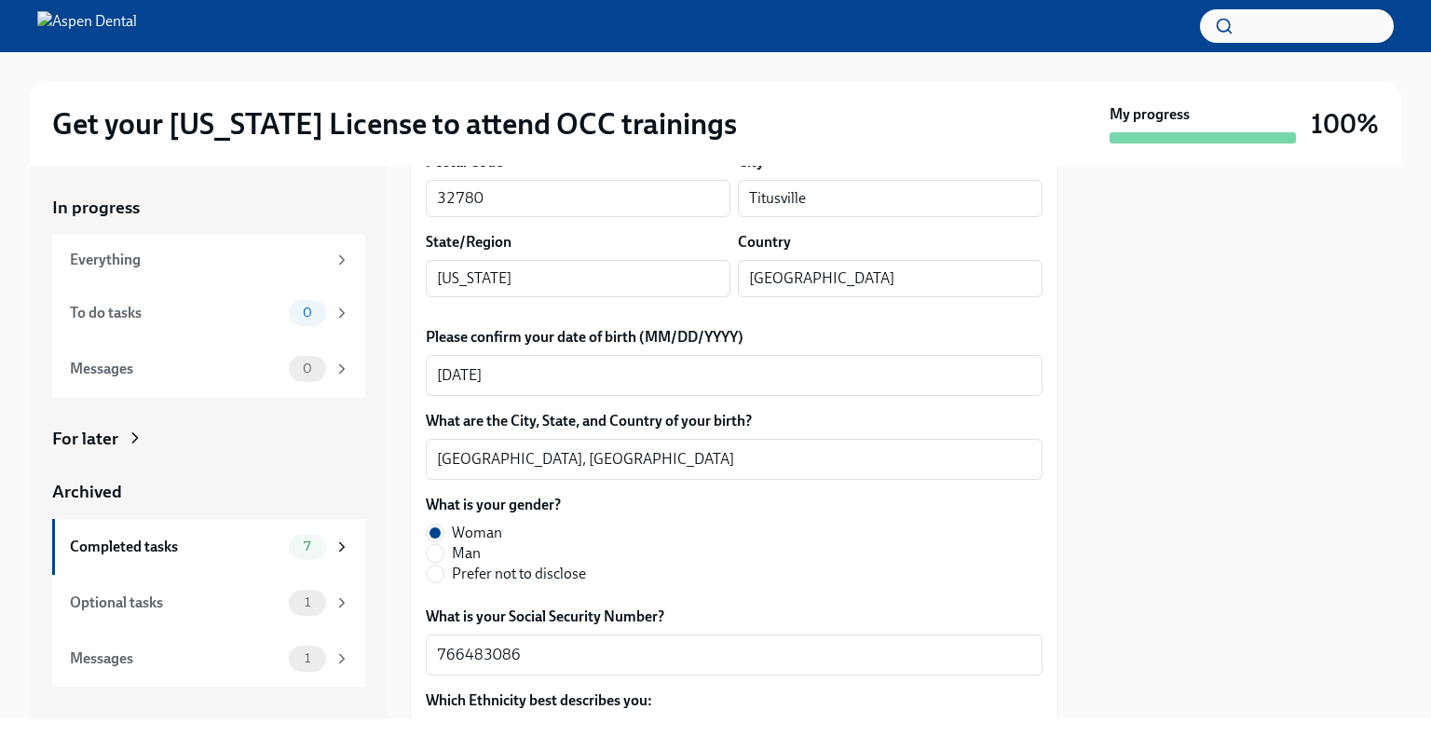
click at [550, 57] on input "1079 Macon Dr" at bounding box center [734, 38] width 617 height 37
click at [758, 217] on input "Titusville" at bounding box center [890, 198] width 305 height 37
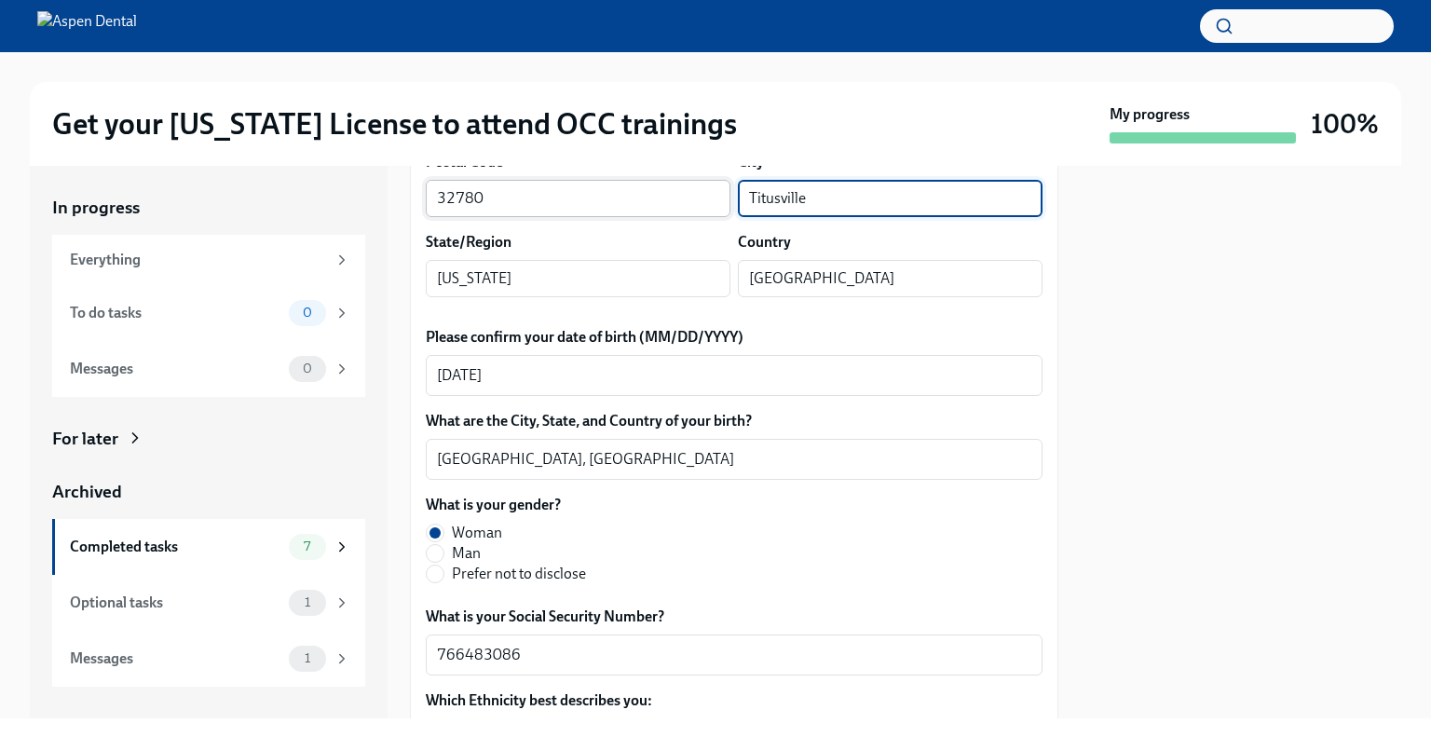
click at [452, 217] on input "32780" at bounding box center [578, 198] width 305 height 37
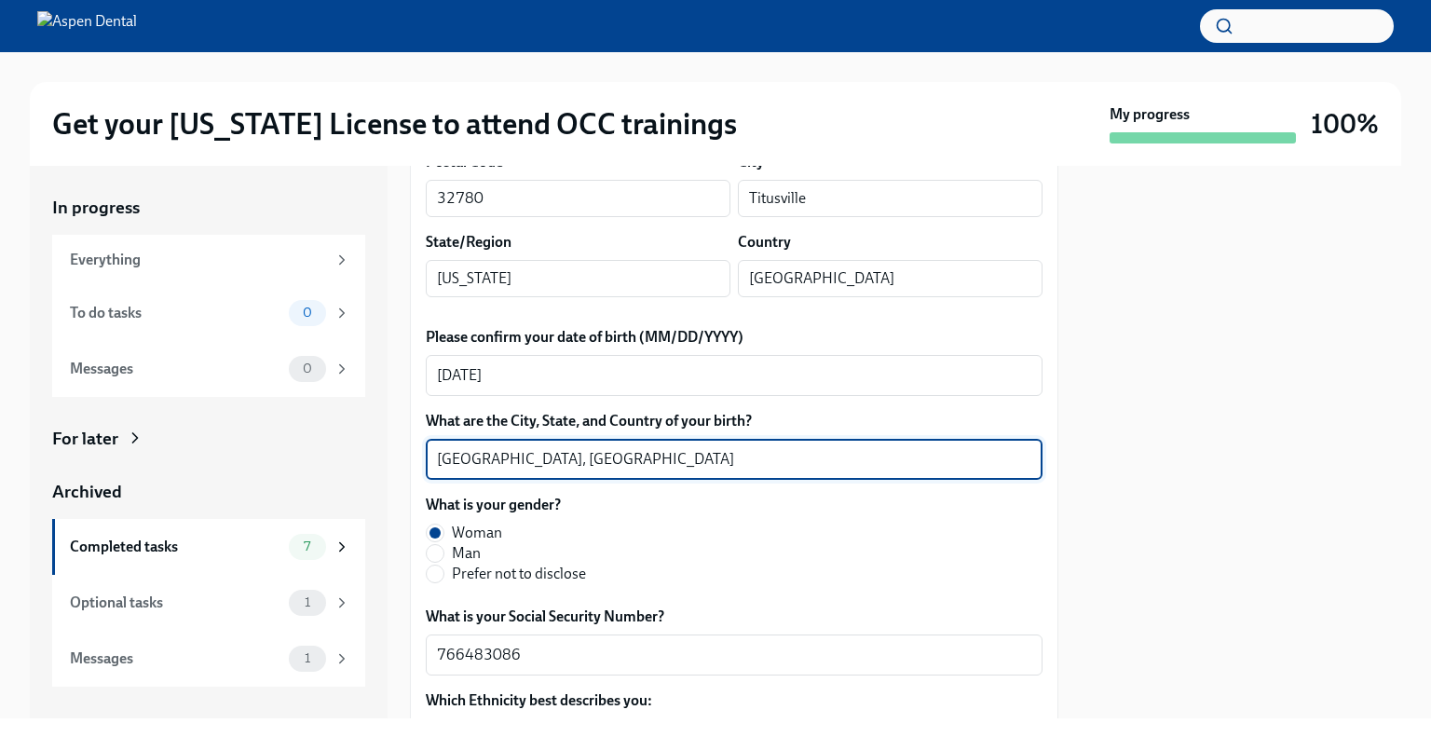
click at [473, 471] on textarea "Scarborough, Canada" at bounding box center [734, 459] width 594 height 22
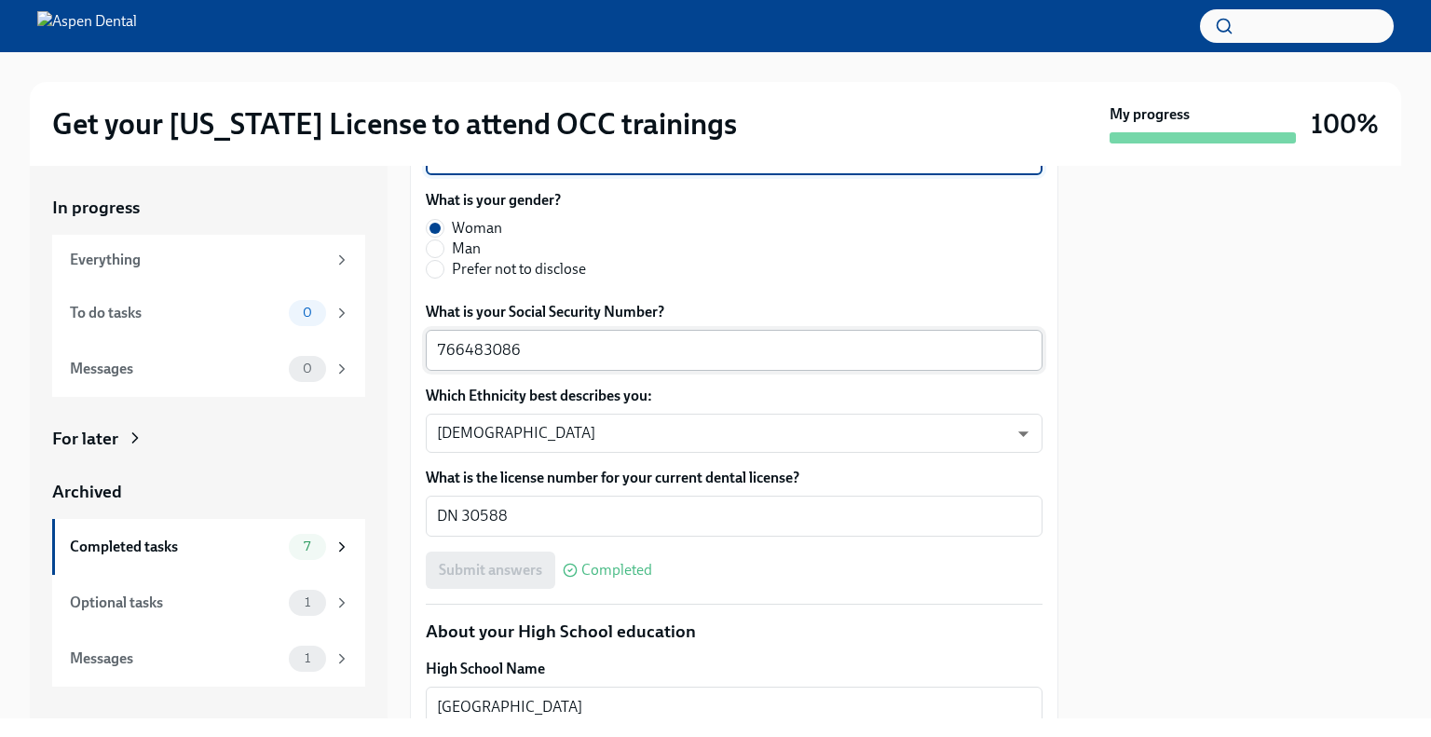
scroll to position [1379, 0]
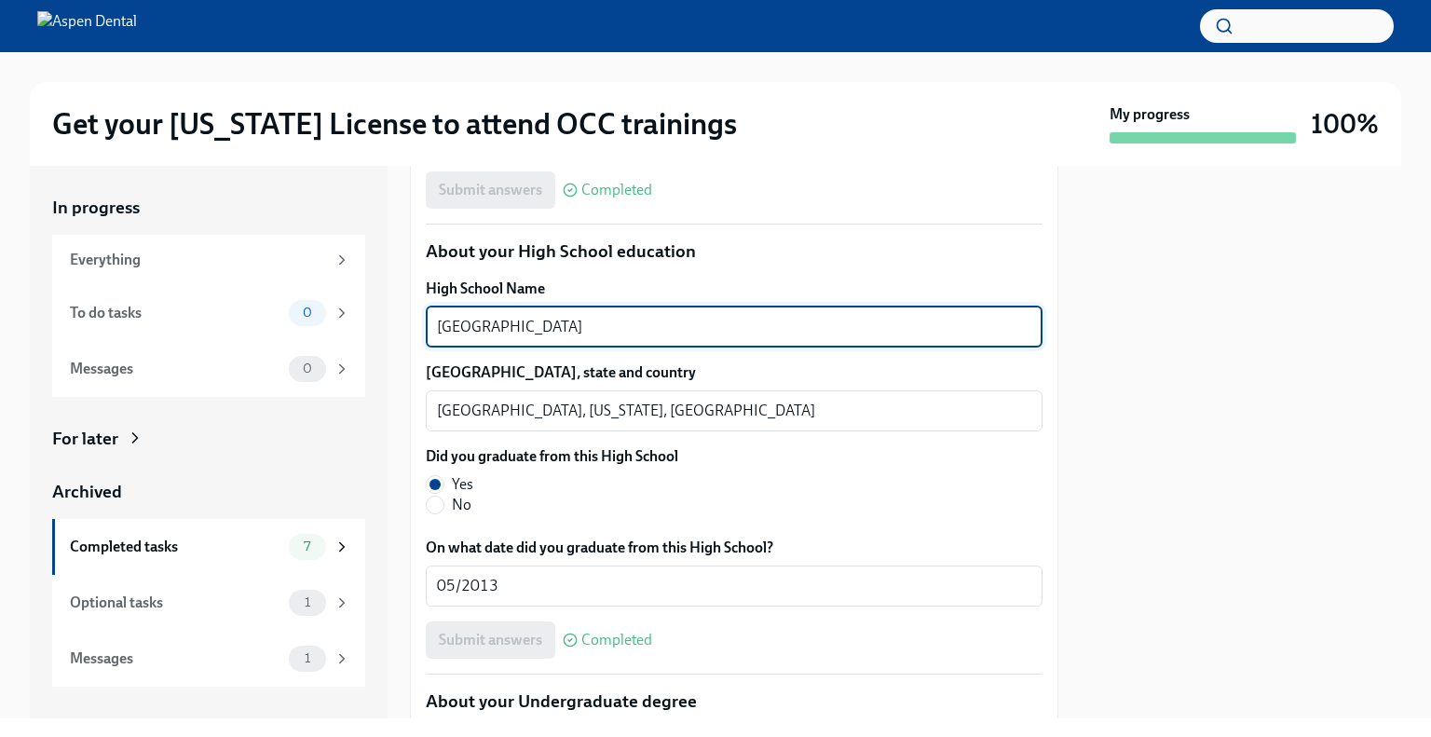
click at [577, 338] on textarea "Astronaut High School" at bounding box center [734, 327] width 594 height 22
drag, startPoint x: 584, startPoint y: 489, endPoint x: 403, endPoint y: 474, distance: 182.3
click at [403, 474] on div "In progress Everything To do tasks 0 Messages 0 For later Archived Completed ta…" at bounding box center [716, 442] width 1372 height 553
drag, startPoint x: 473, startPoint y: 504, endPoint x: 778, endPoint y: 487, distance: 305.2
click at [778, 338] on textarea "Astronaut High School" at bounding box center [734, 327] width 594 height 22
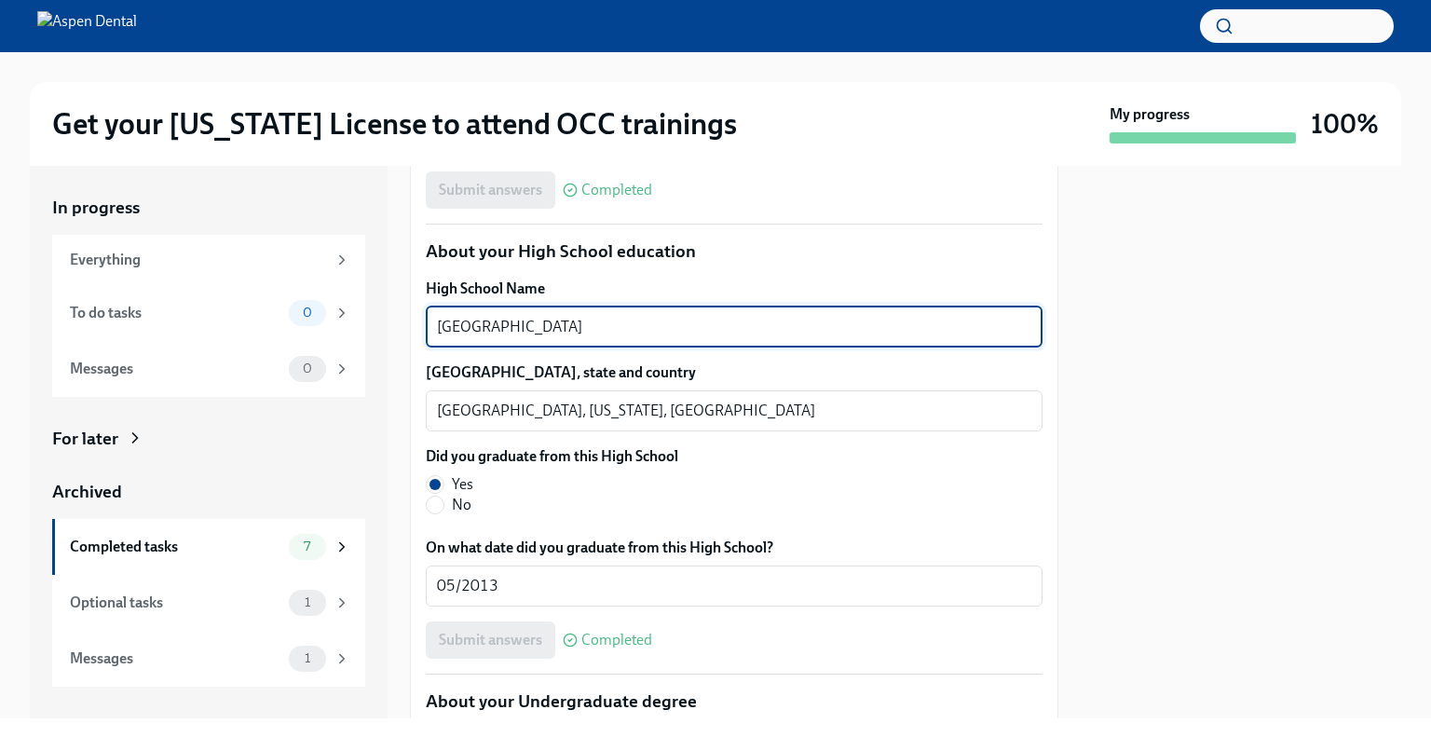
click at [778, 338] on textarea "Astronaut High School" at bounding box center [734, 327] width 594 height 22
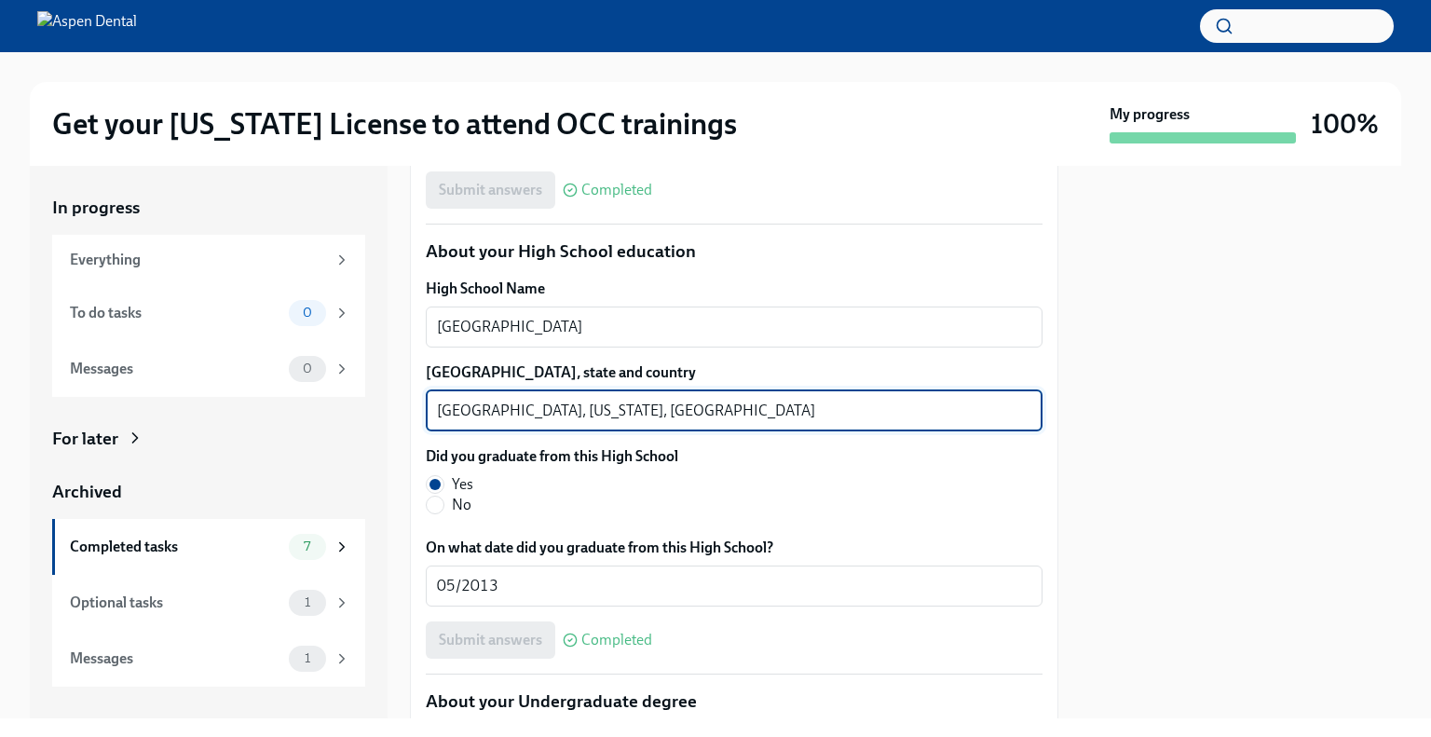
click at [464, 422] on textarea "Titusville, Florida, United States of America" at bounding box center [734, 411] width 594 height 22
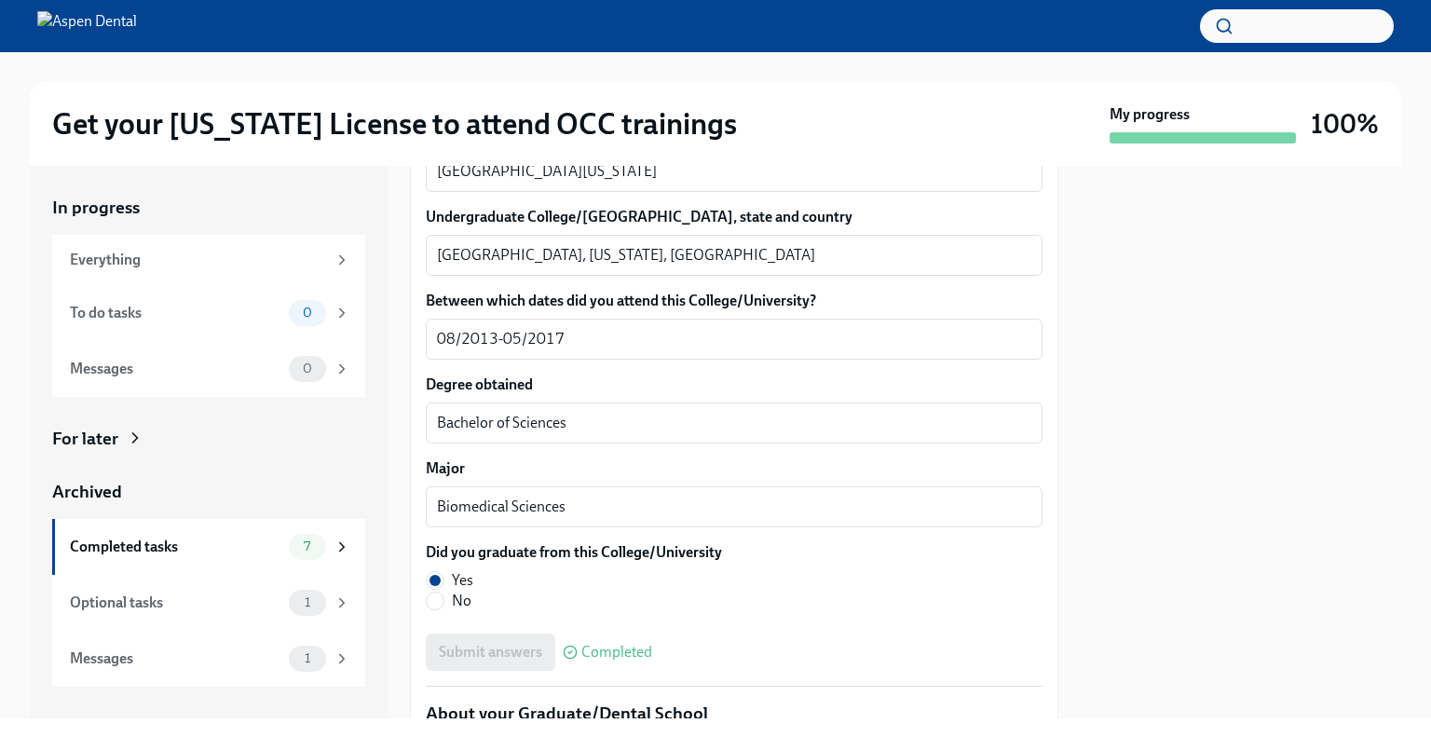
scroll to position [1987, 0]
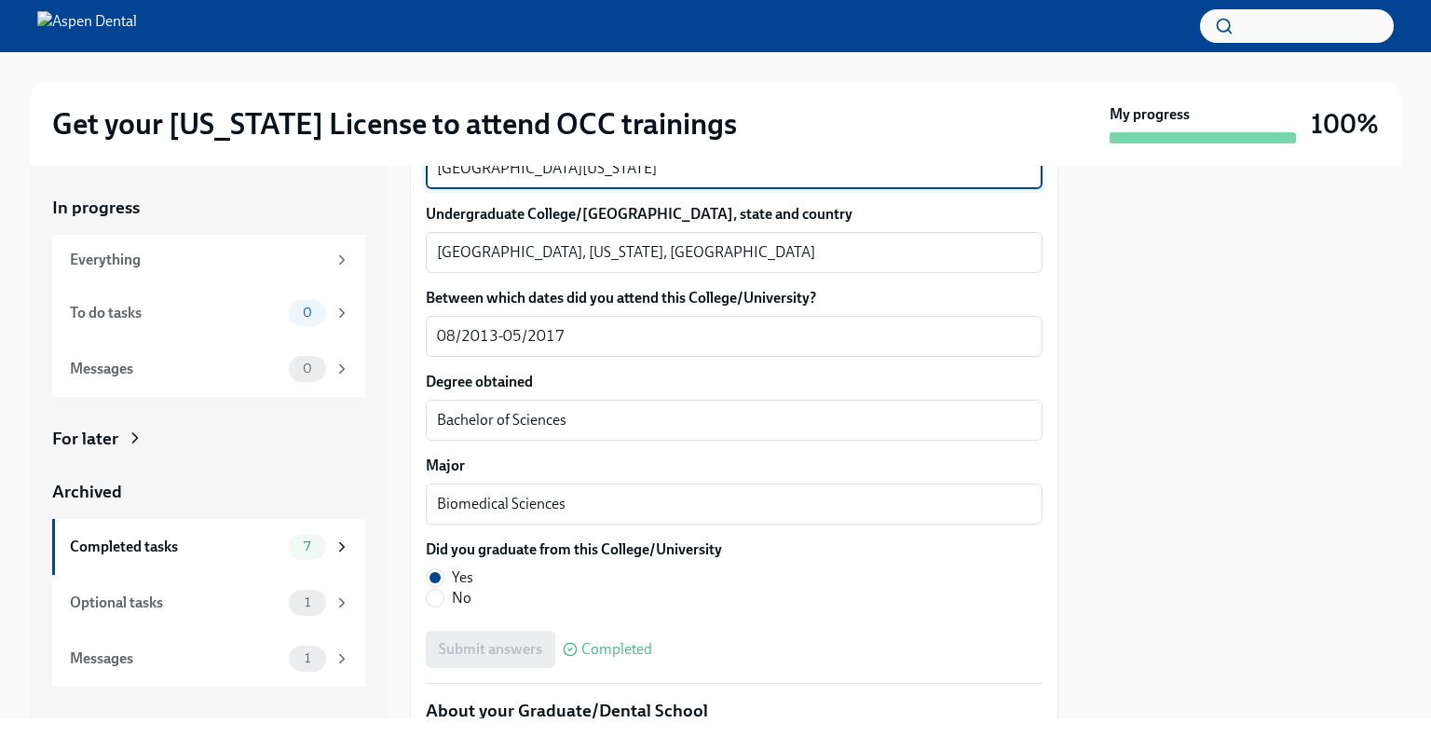
drag, startPoint x: 630, startPoint y: 331, endPoint x: 440, endPoint y: 311, distance: 191.1
click at [440, 189] on div "Undergraduate College/University name University of Central Florida x ​" at bounding box center [734, 154] width 617 height 69
click at [463, 264] on textarea "Orlando, Florida, United States of America" at bounding box center [734, 252] width 594 height 22
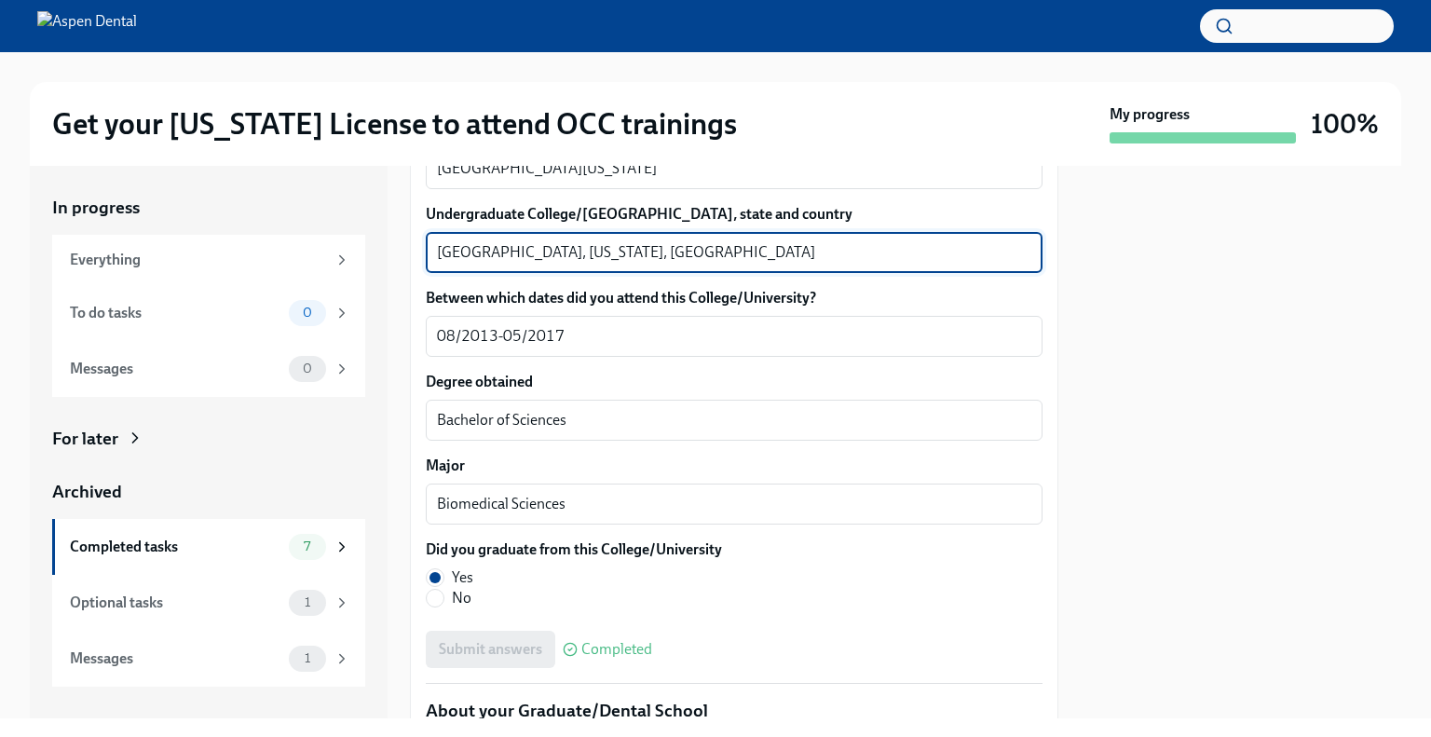
click at [463, 264] on textarea "Orlando, Florida, United States of America" at bounding box center [734, 252] width 594 height 22
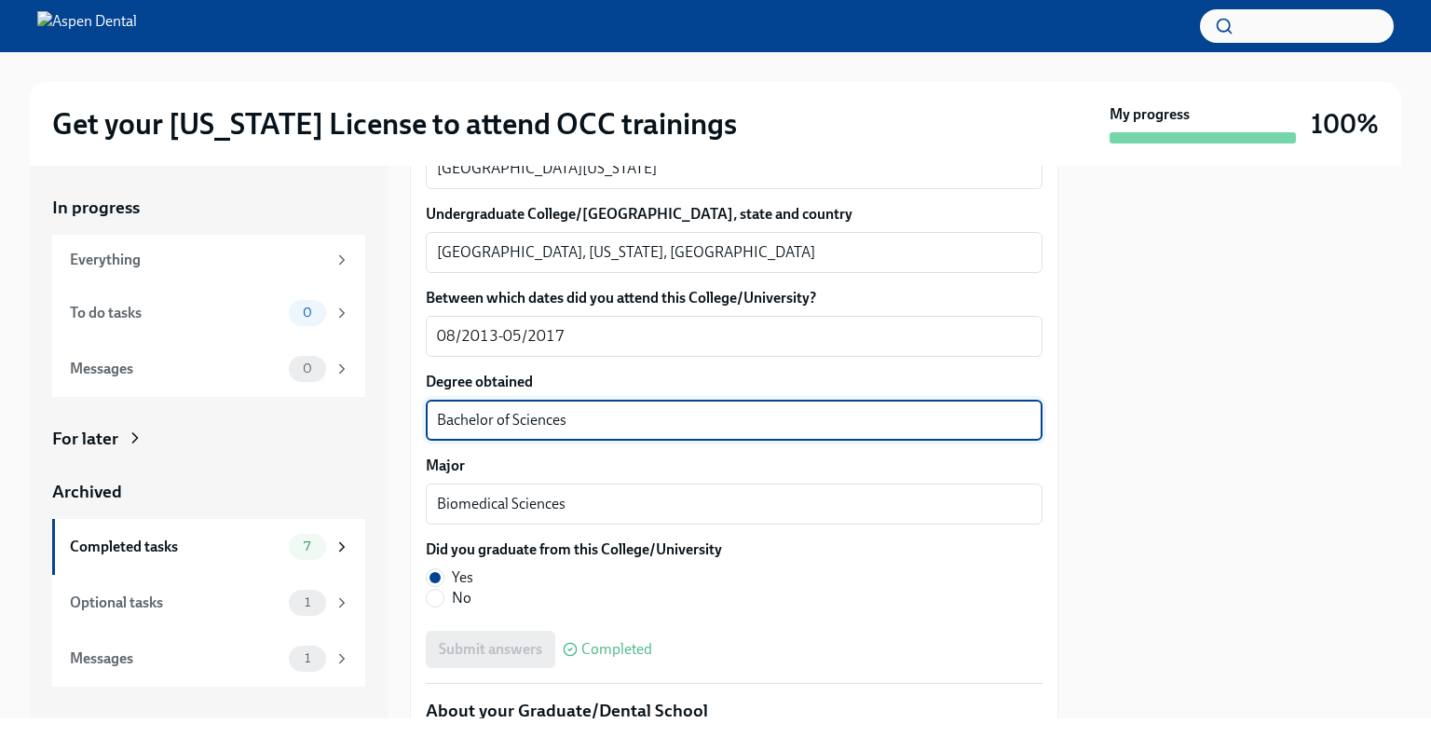
drag, startPoint x: 567, startPoint y: 588, endPoint x: 426, endPoint y: 573, distance: 141.5
click at [428, 441] on div "Bachelor of Sciences x ​" at bounding box center [734, 420] width 617 height 41
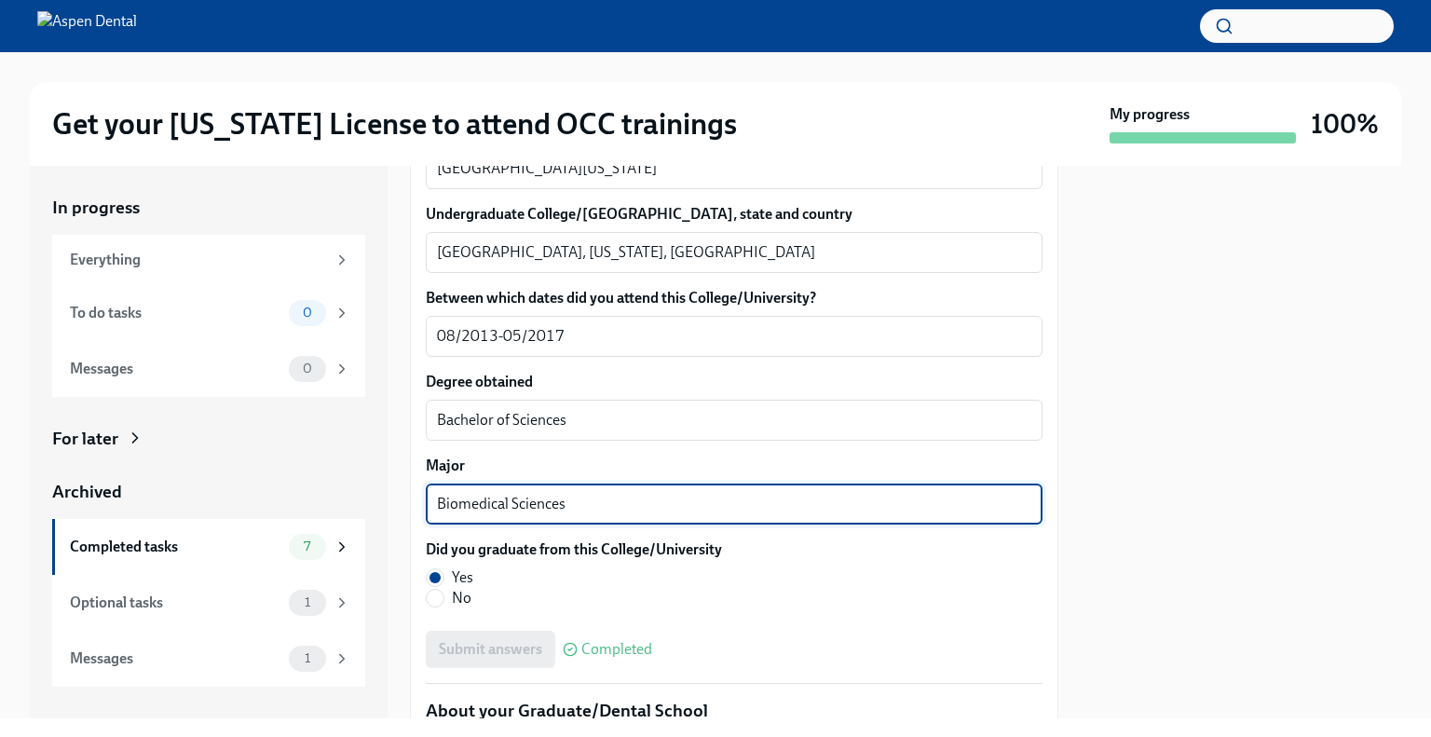
drag, startPoint x: 567, startPoint y: 662, endPoint x: 410, endPoint y: 681, distance: 157.6
click at [414, 681] on div "We will fill out the Illinois State Application Form on your behalf – we'll jus…" at bounding box center [734, 575] width 649 height 4222
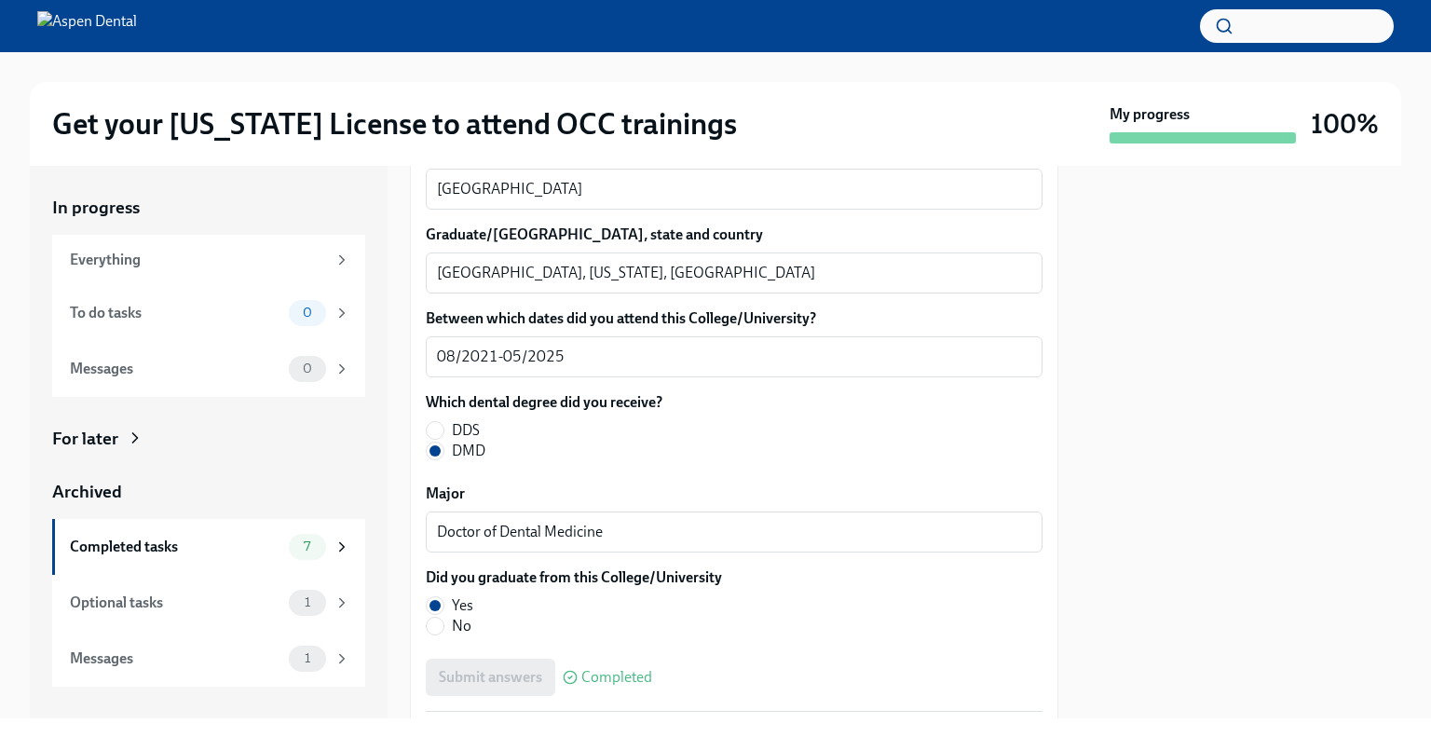
scroll to position [2647, 0]
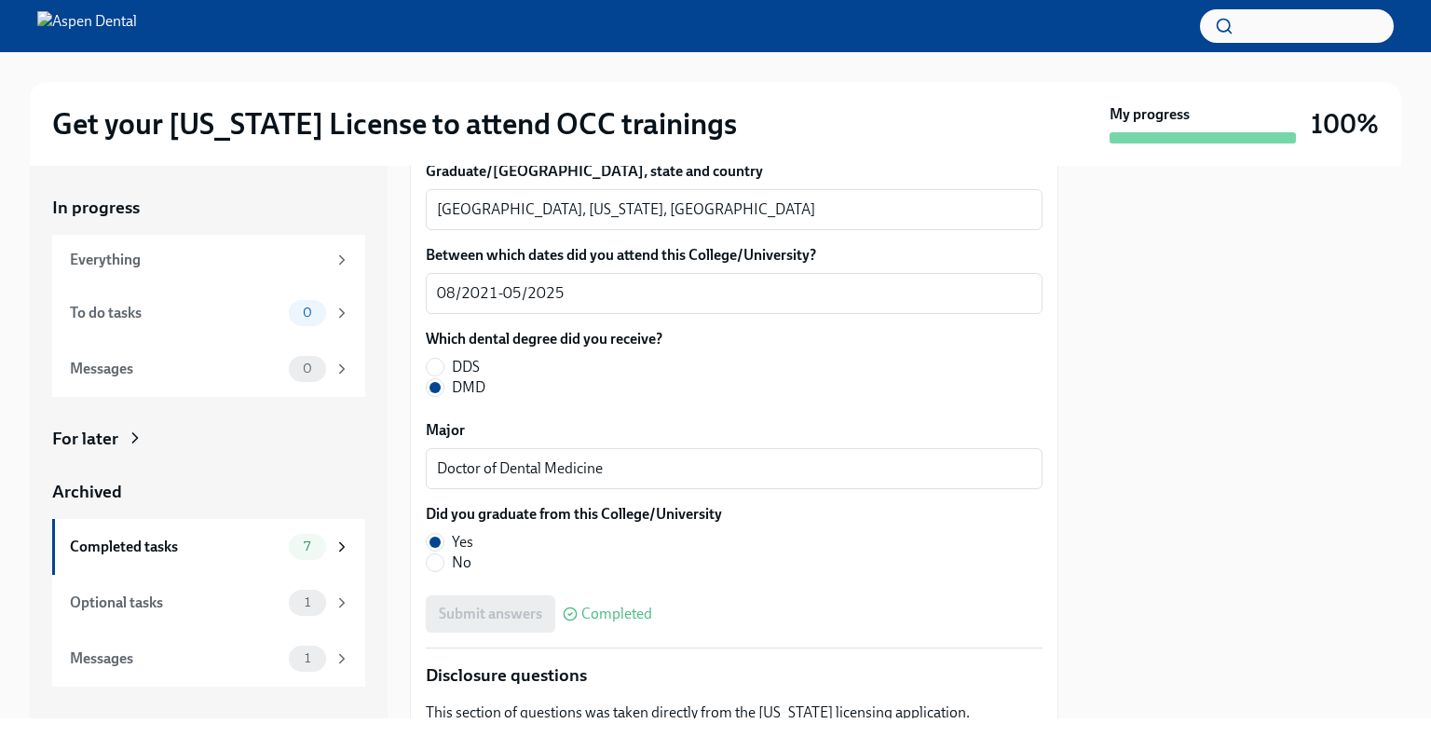
drag, startPoint x: 707, startPoint y: 287, endPoint x: 407, endPoint y: 272, distance: 300.4
click at [407, 272] on div "In progress Everything To do tasks 0 Messages 0 For later Archived Completed ta…" at bounding box center [716, 442] width 1372 height 553
click at [462, 221] on textarea "Boston, Massachusetts, United States of America" at bounding box center [734, 209] width 594 height 22
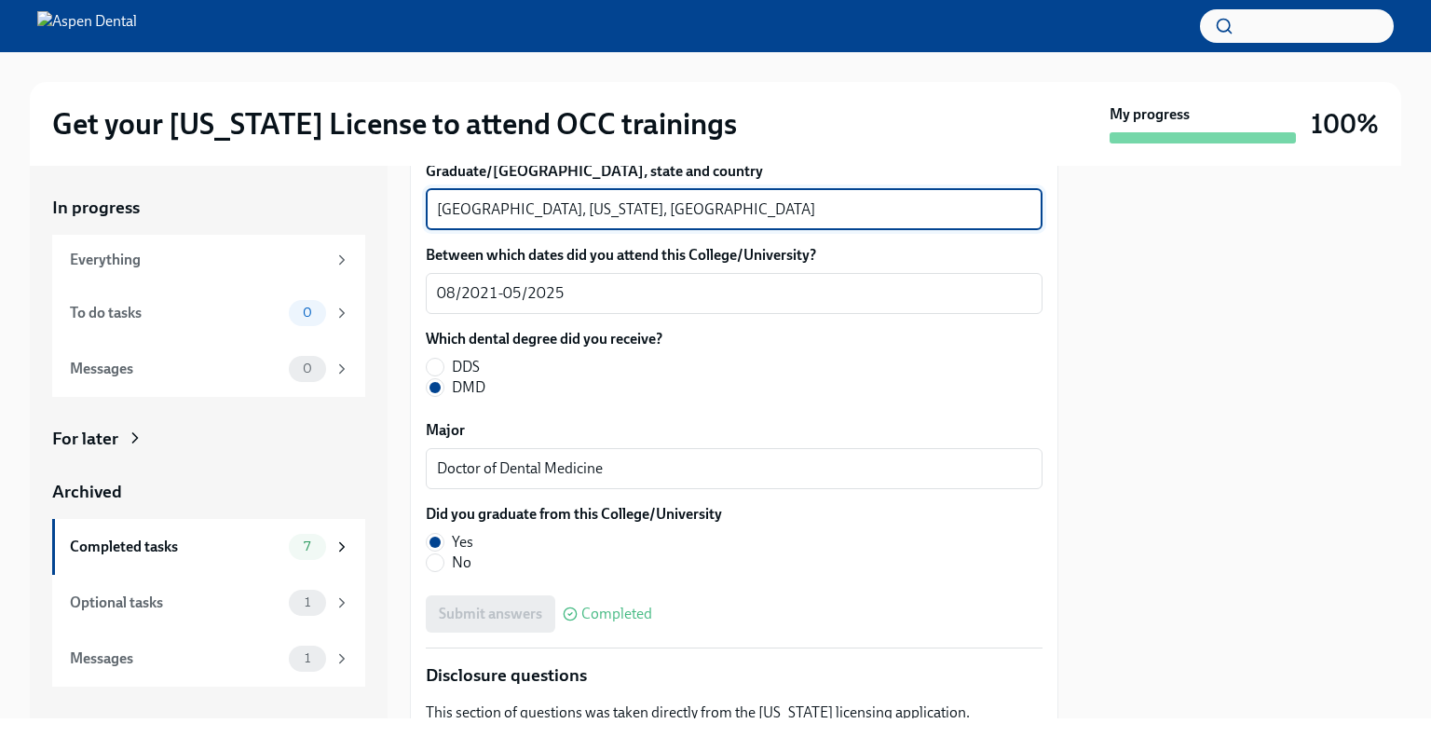
click at [462, 221] on textarea "Boston, Massachusetts, United States of America" at bounding box center [734, 209] width 594 height 22
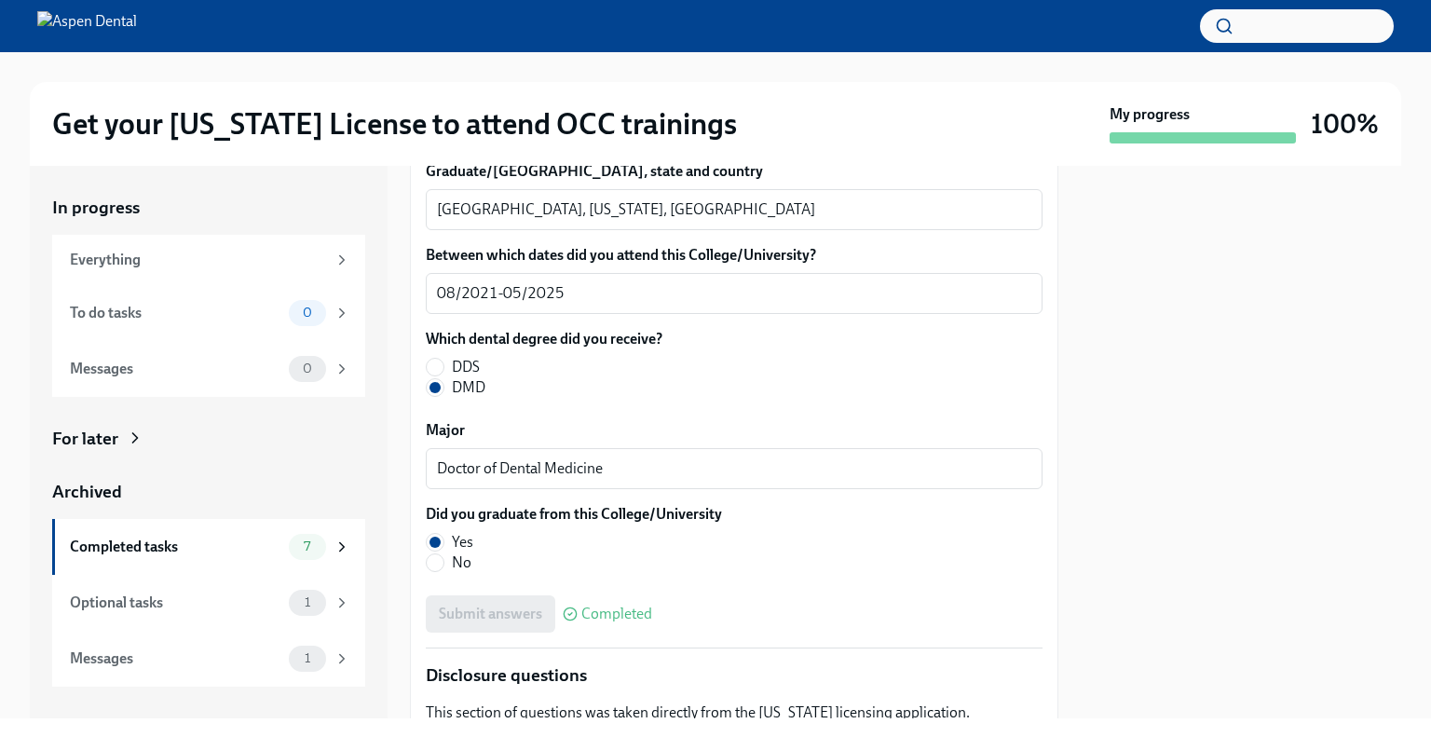
click at [498, 21] on div at bounding box center [715, 26] width 1431 height 52
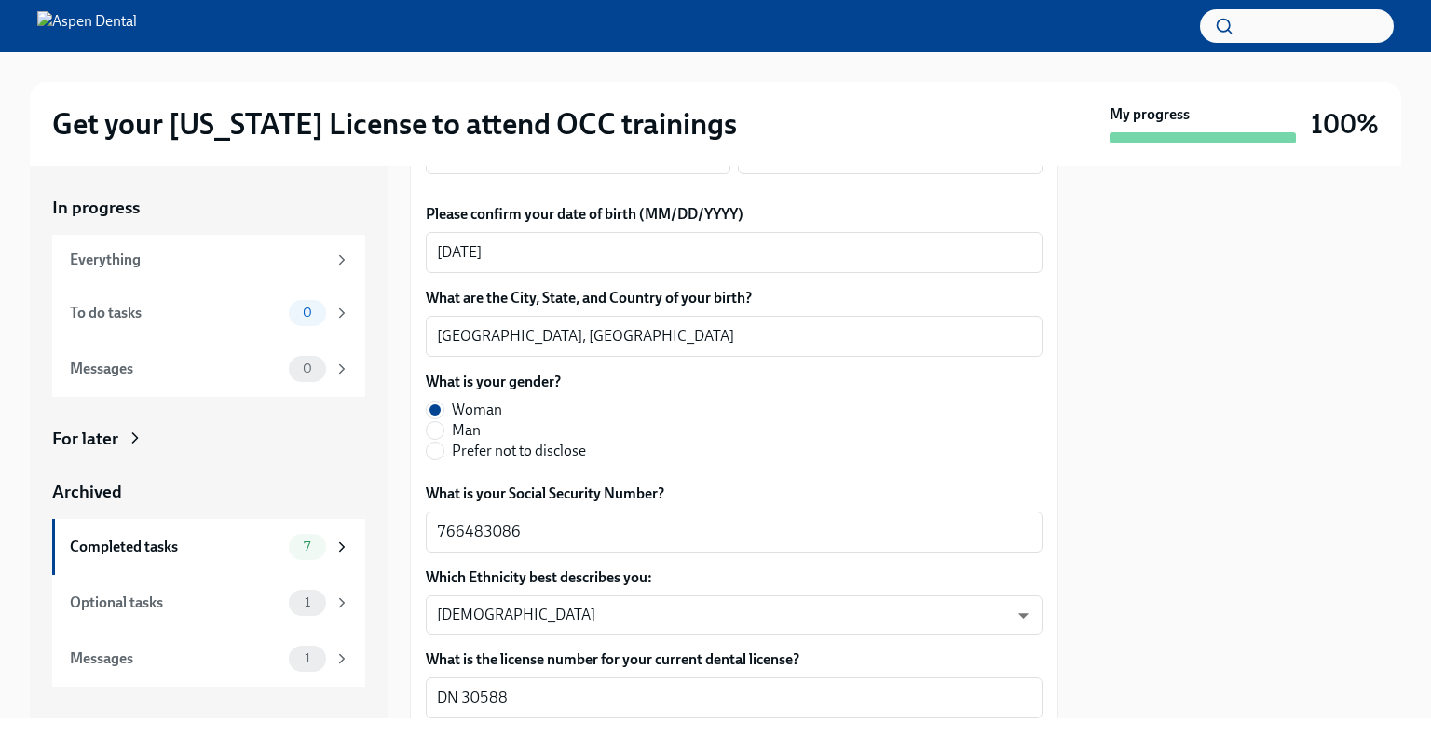
scroll to position [720, 0]
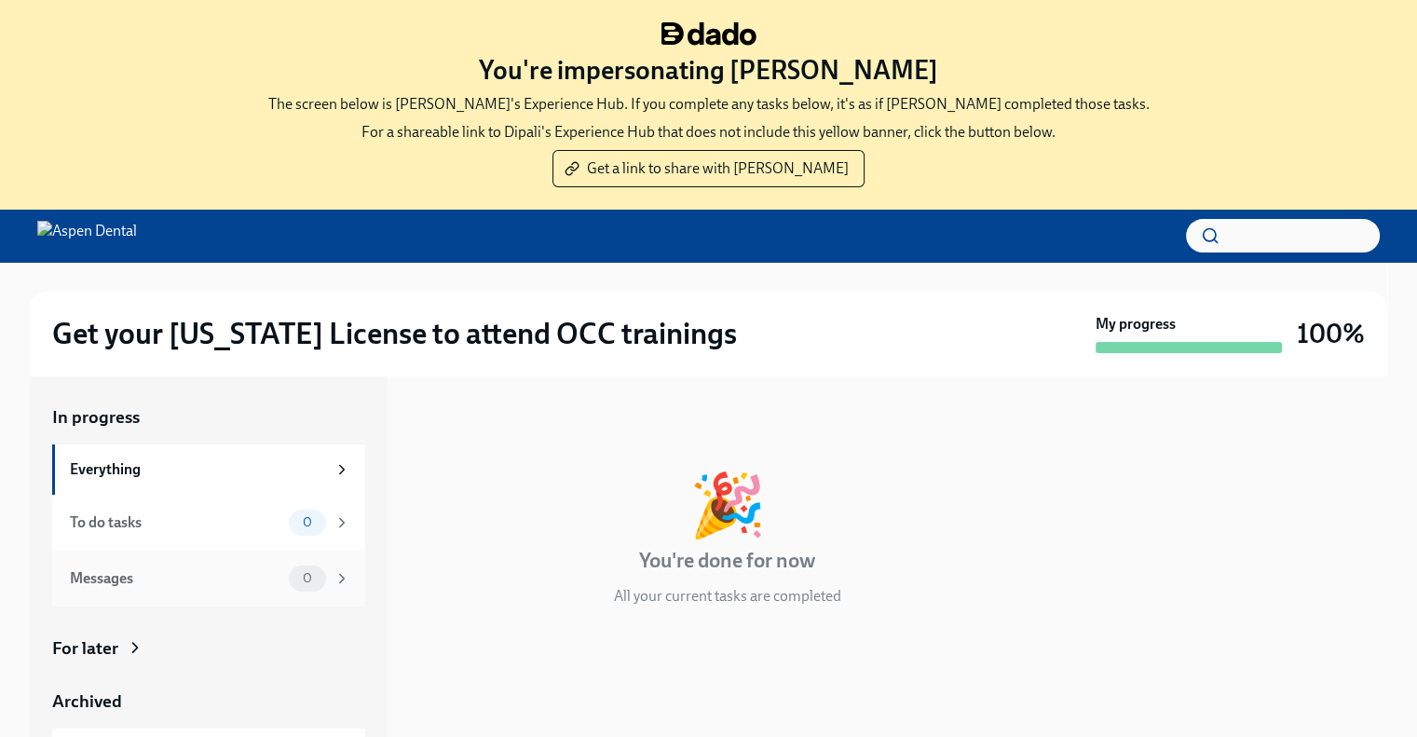
scroll to position [134, 0]
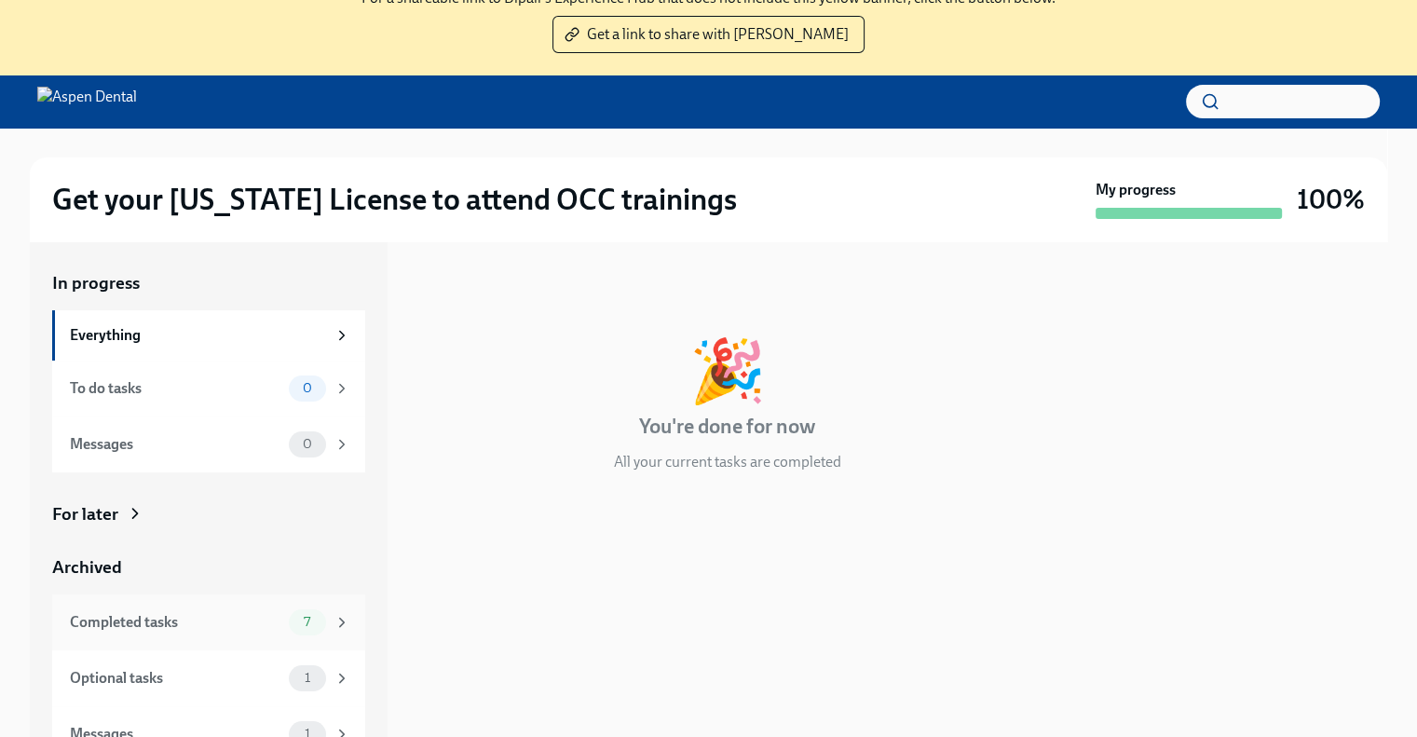
click at [198, 614] on div "Completed tasks" at bounding box center [176, 622] width 212 height 20
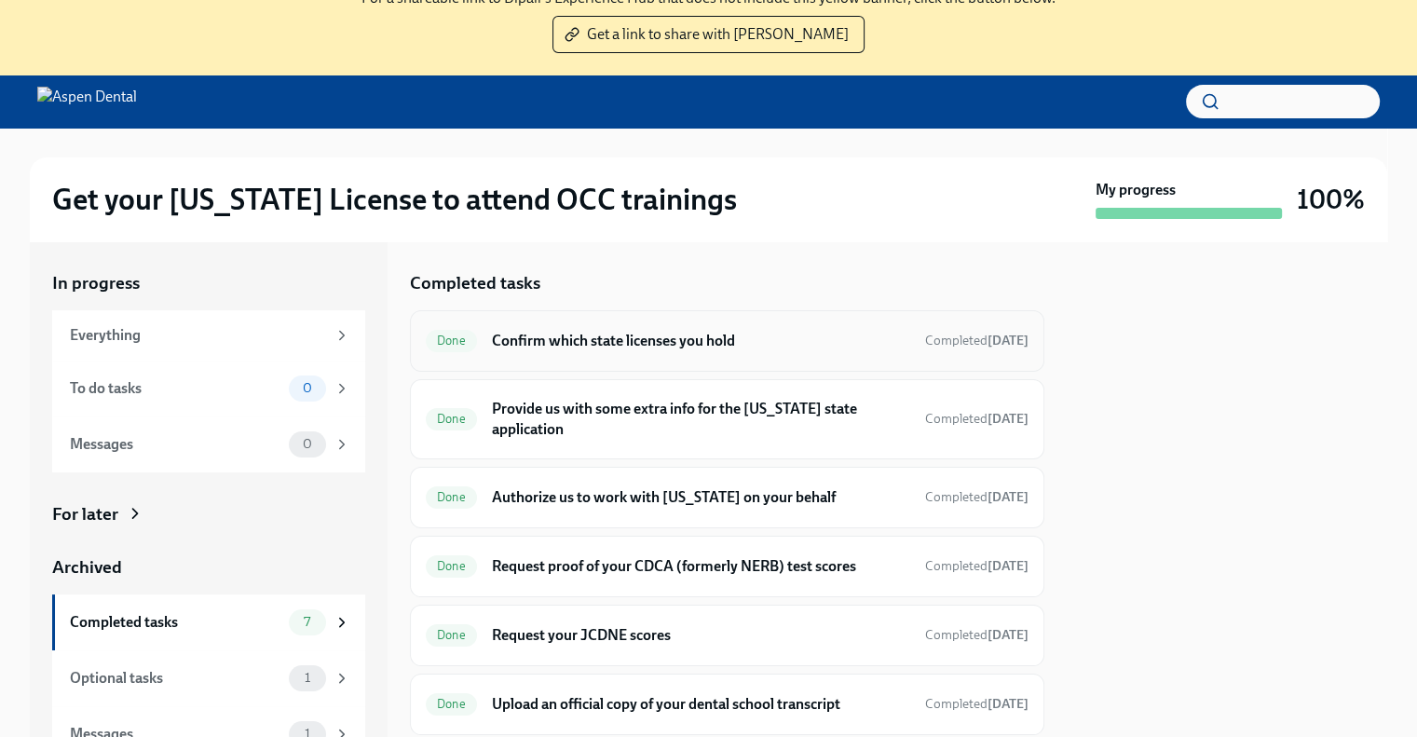
click at [708, 346] on h6 "Confirm which state licenses you hold" at bounding box center [701, 341] width 418 height 20
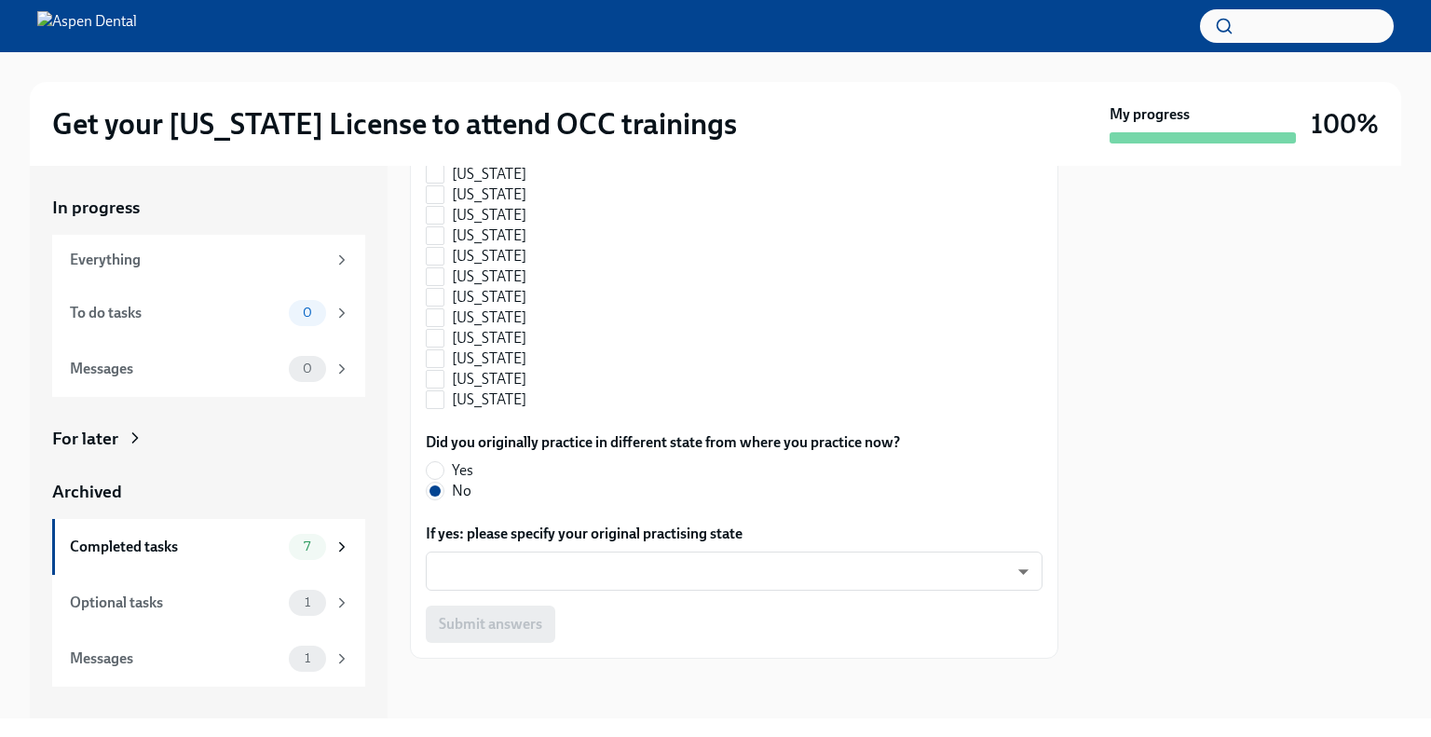
scroll to position [1280, 0]
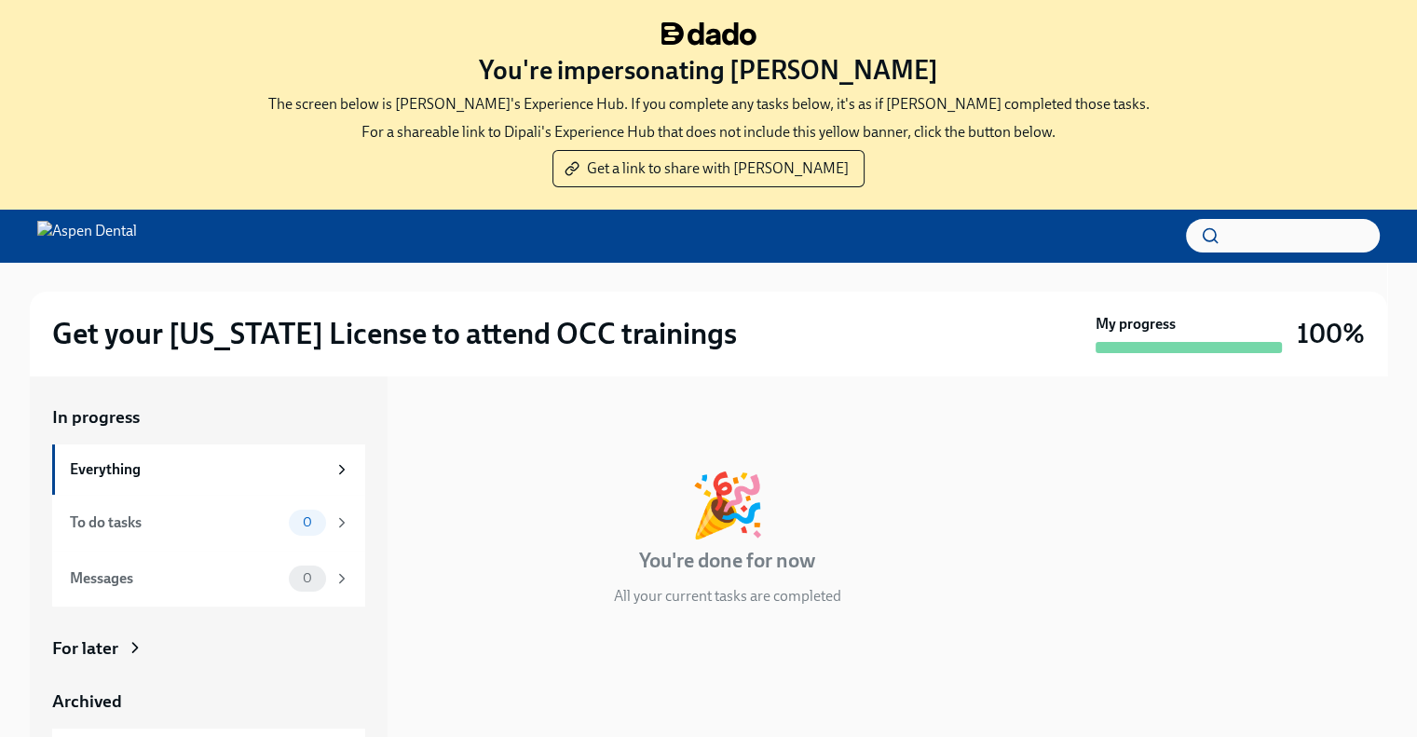
scroll to position [190, 0]
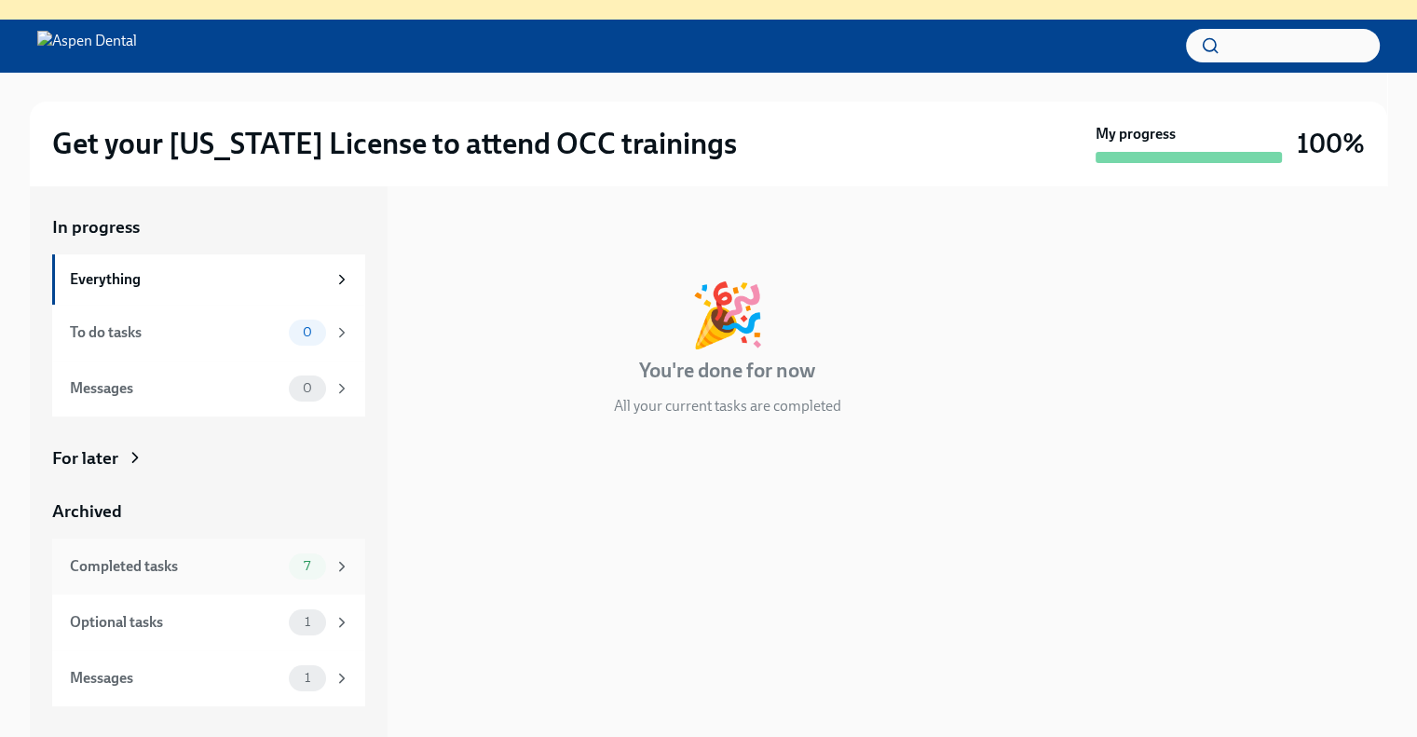
click at [229, 565] on div "Completed tasks" at bounding box center [176, 566] width 212 height 20
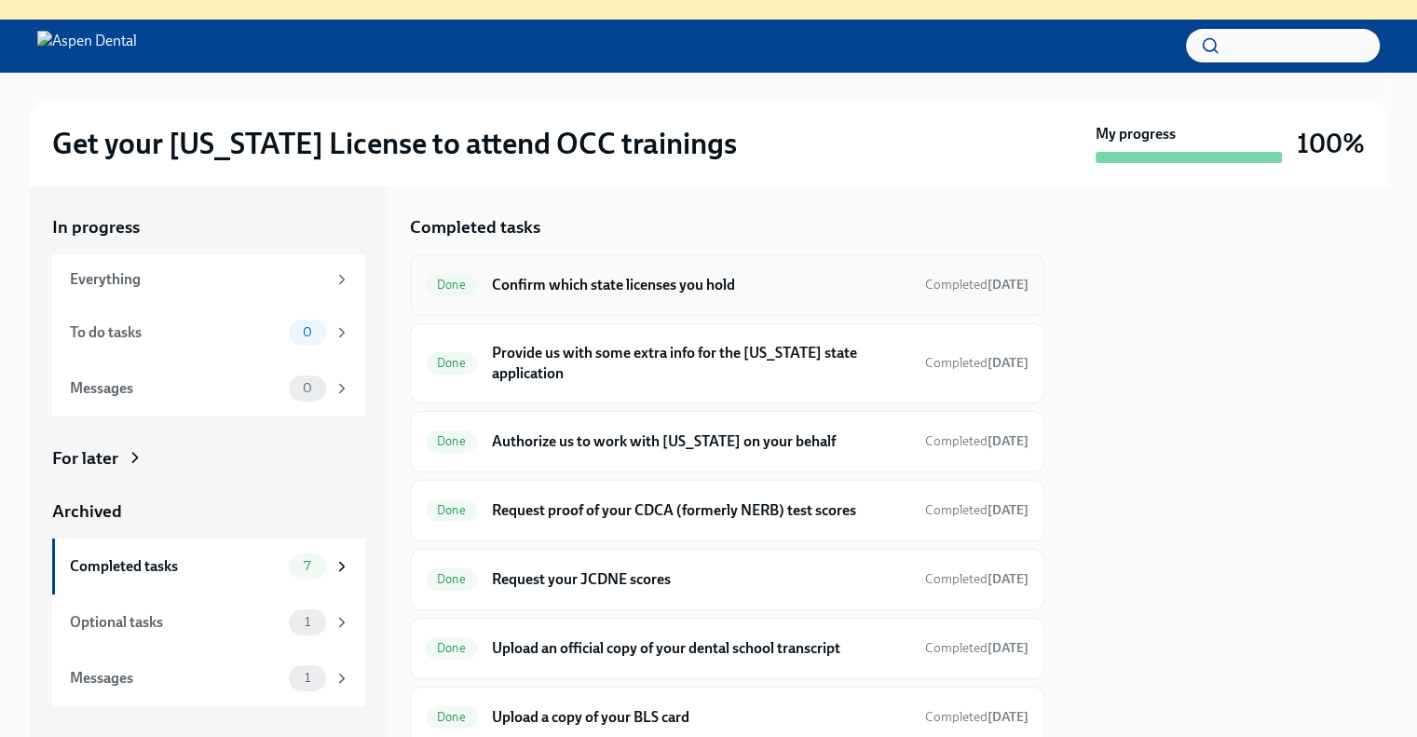
click at [628, 280] on h6 "Confirm which state licenses you hold" at bounding box center [701, 285] width 418 height 20
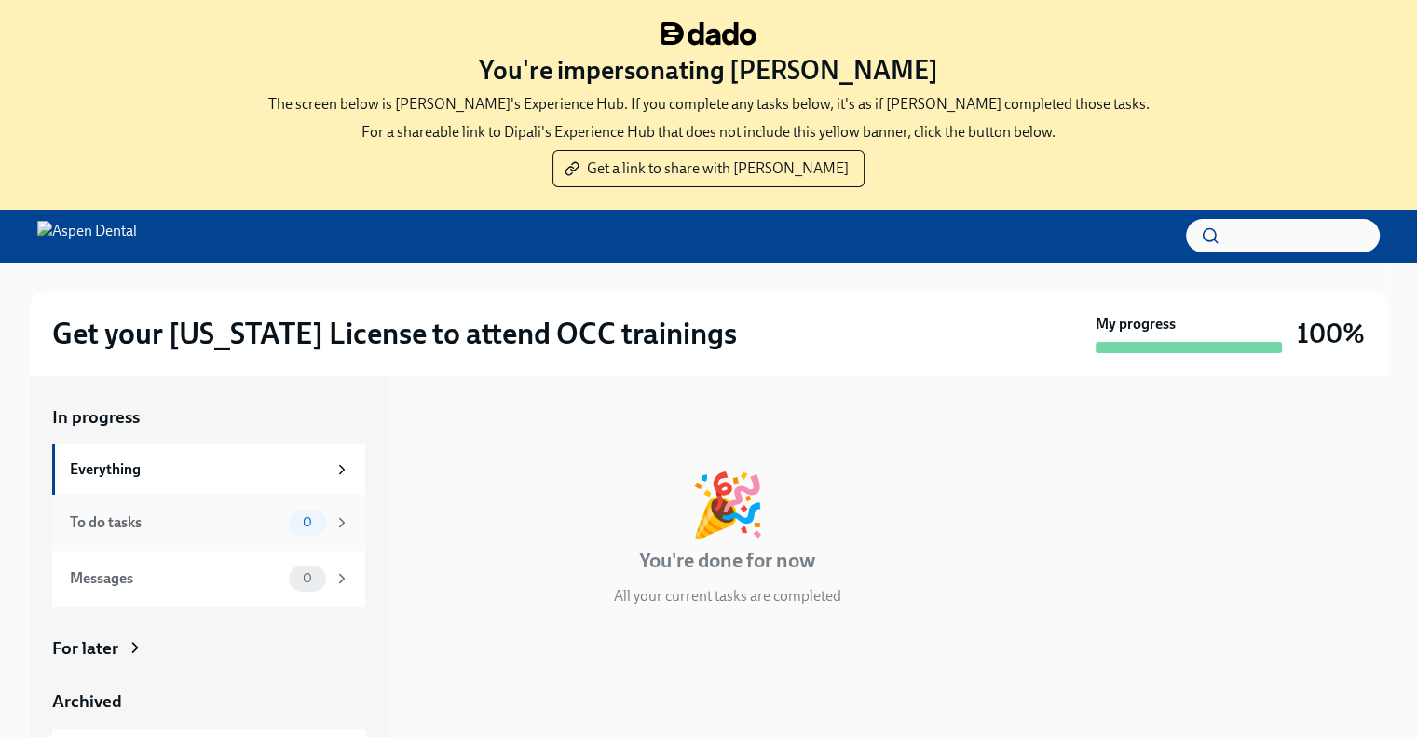
scroll to position [190, 0]
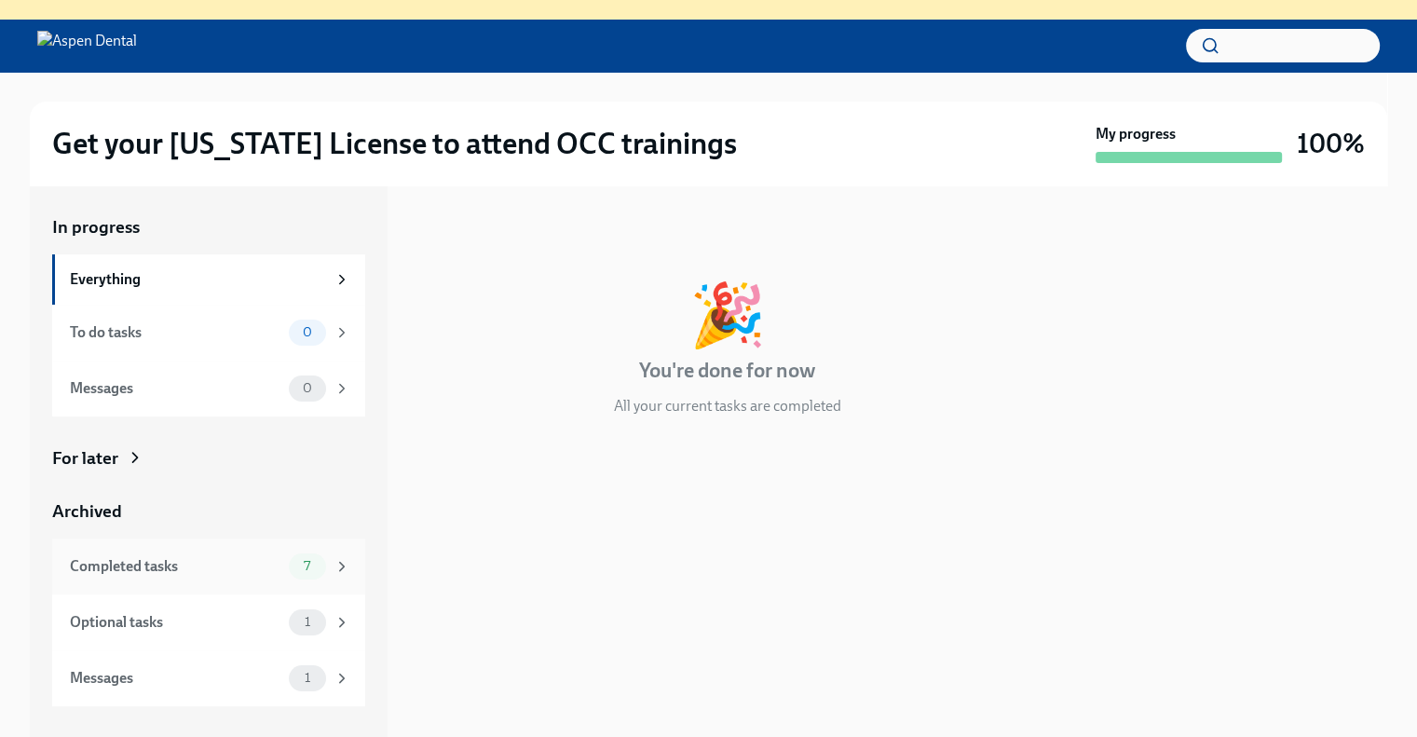
click at [177, 556] on div "Completed tasks" at bounding box center [176, 566] width 212 height 20
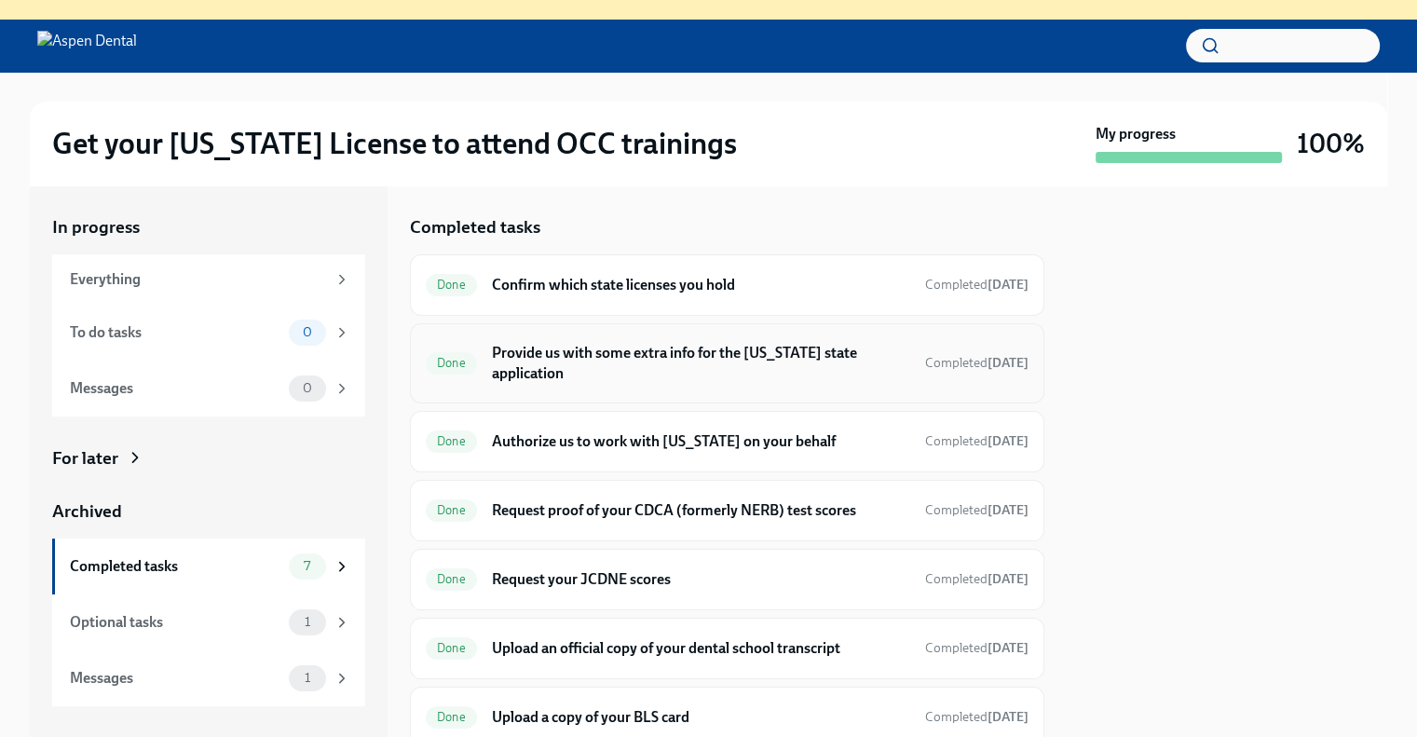
click at [751, 376] on h6 "Provide us with some extra info for the [US_STATE] state application" at bounding box center [701, 363] width 418 height 41
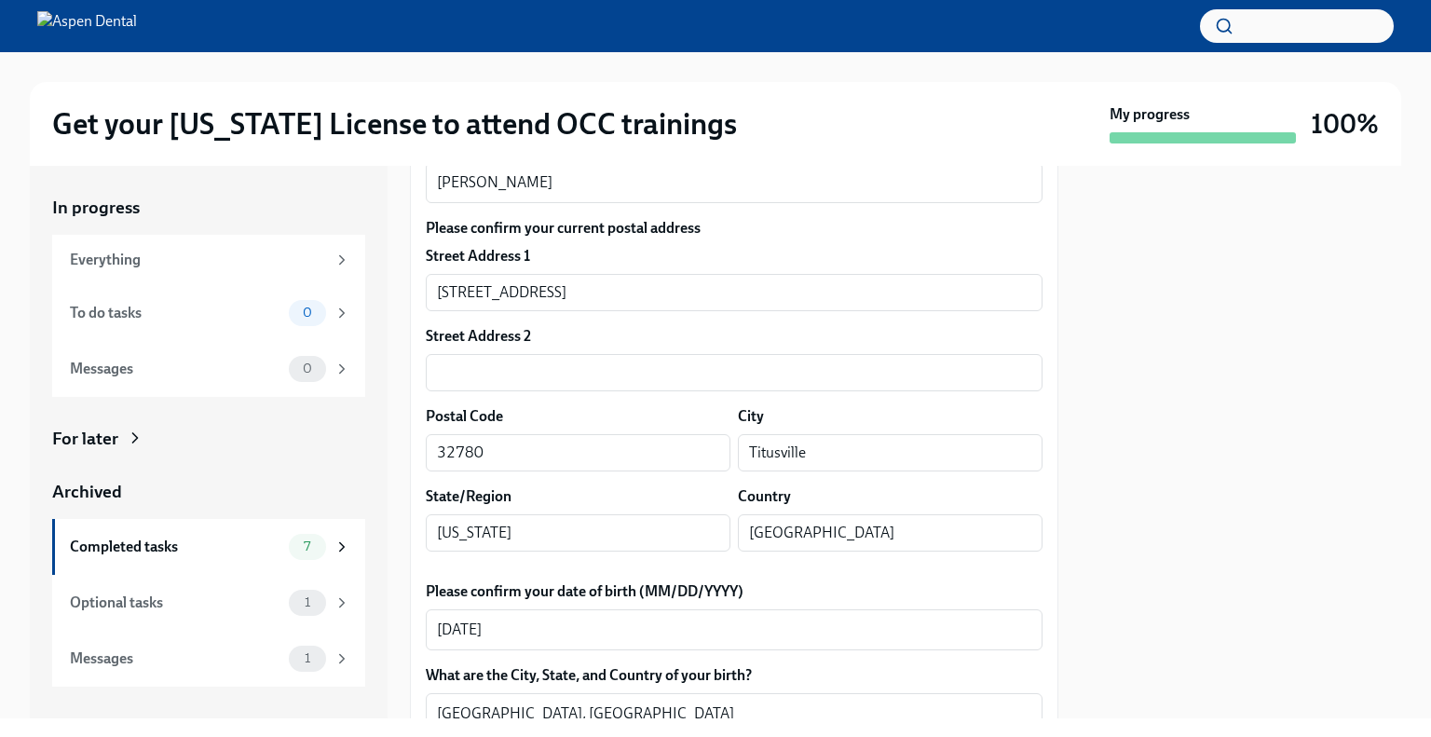
scroll to position [589, 0]
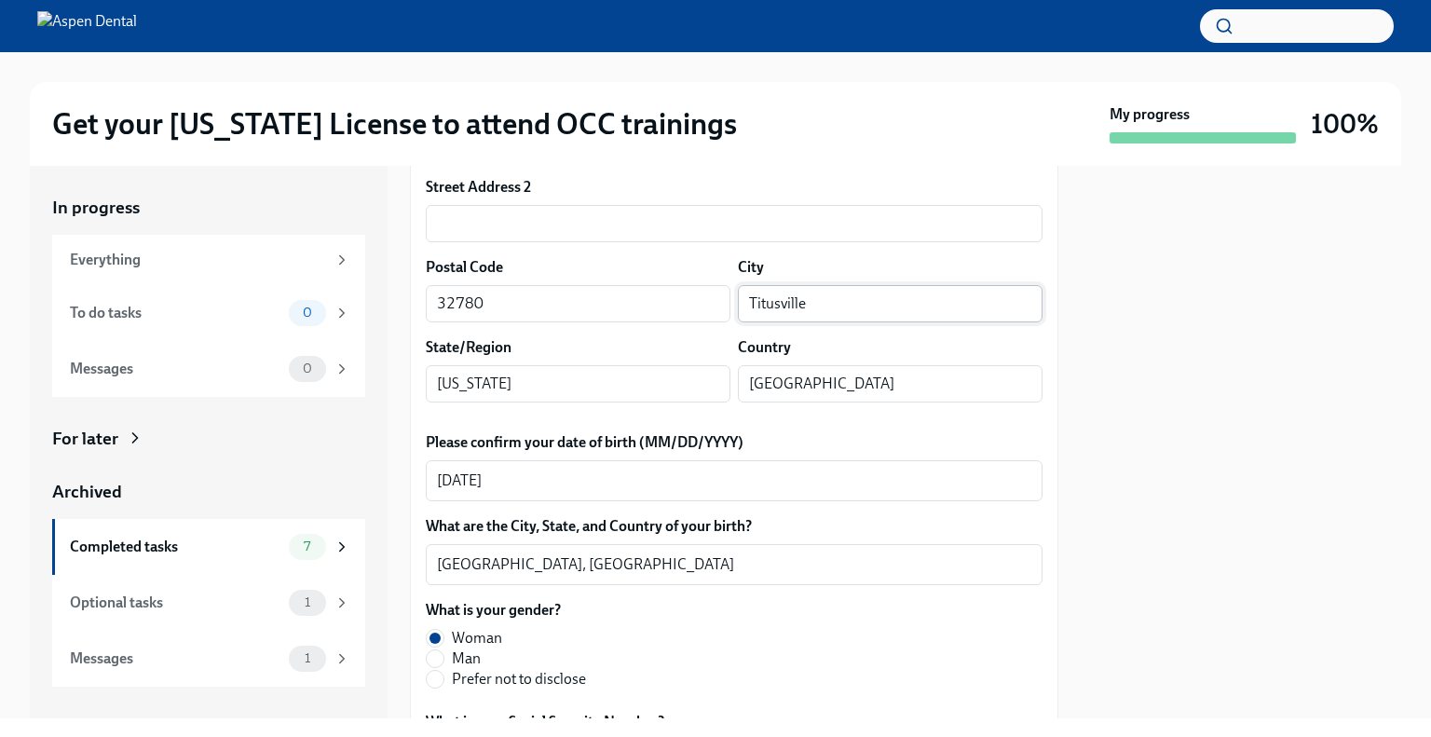
click at [780, 322] on input "Titusville" at bounding box center [890, 303] width 305 height 37
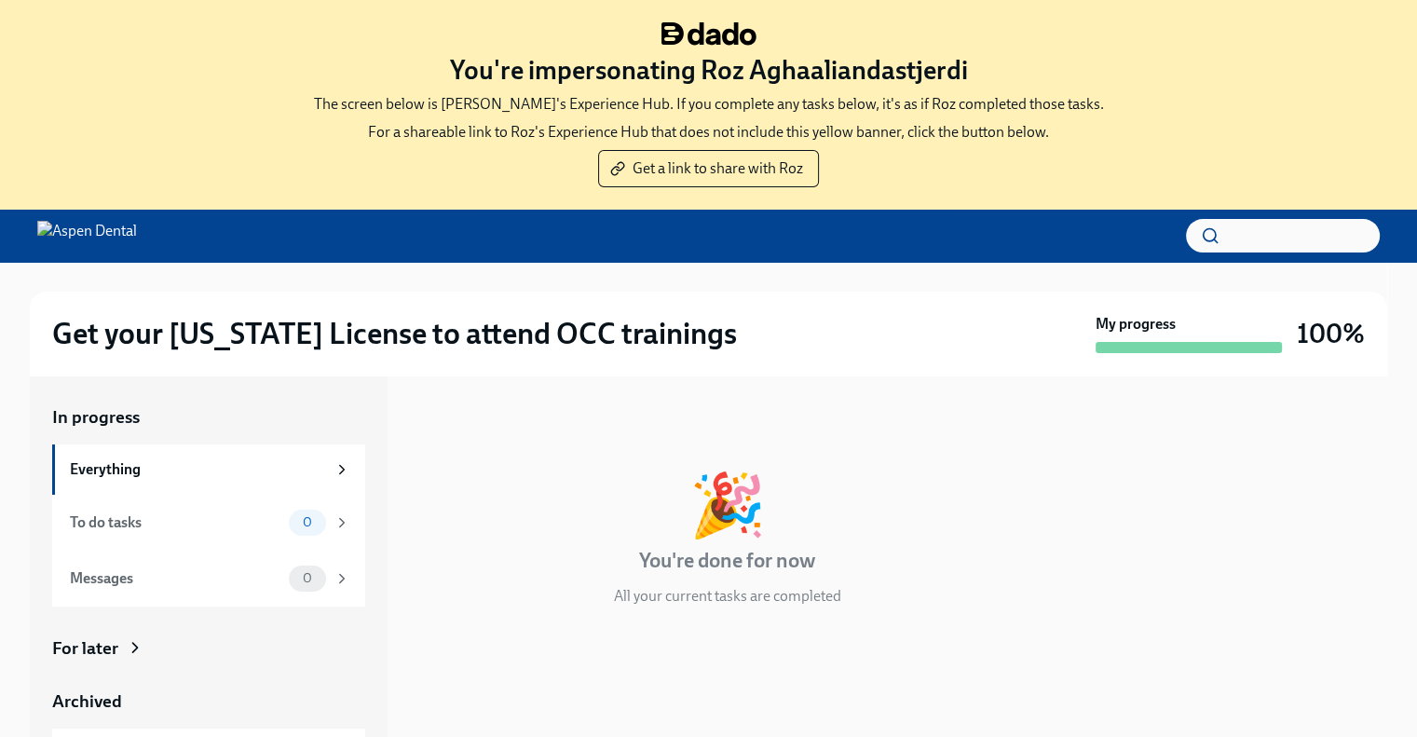
scroll to position [190, 0]
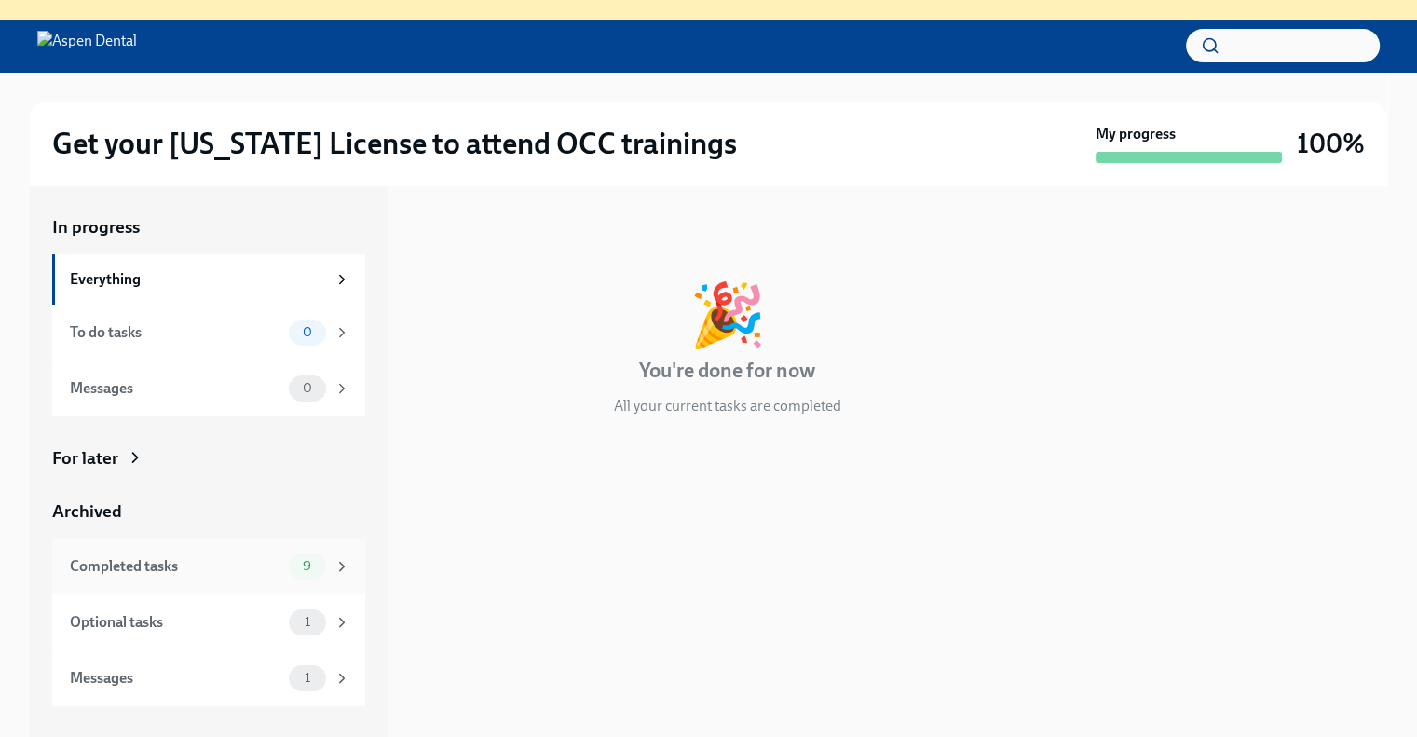
click at [163, 562] on div "Completed tasks" at bounding box center [176, 566] width 212 height 20
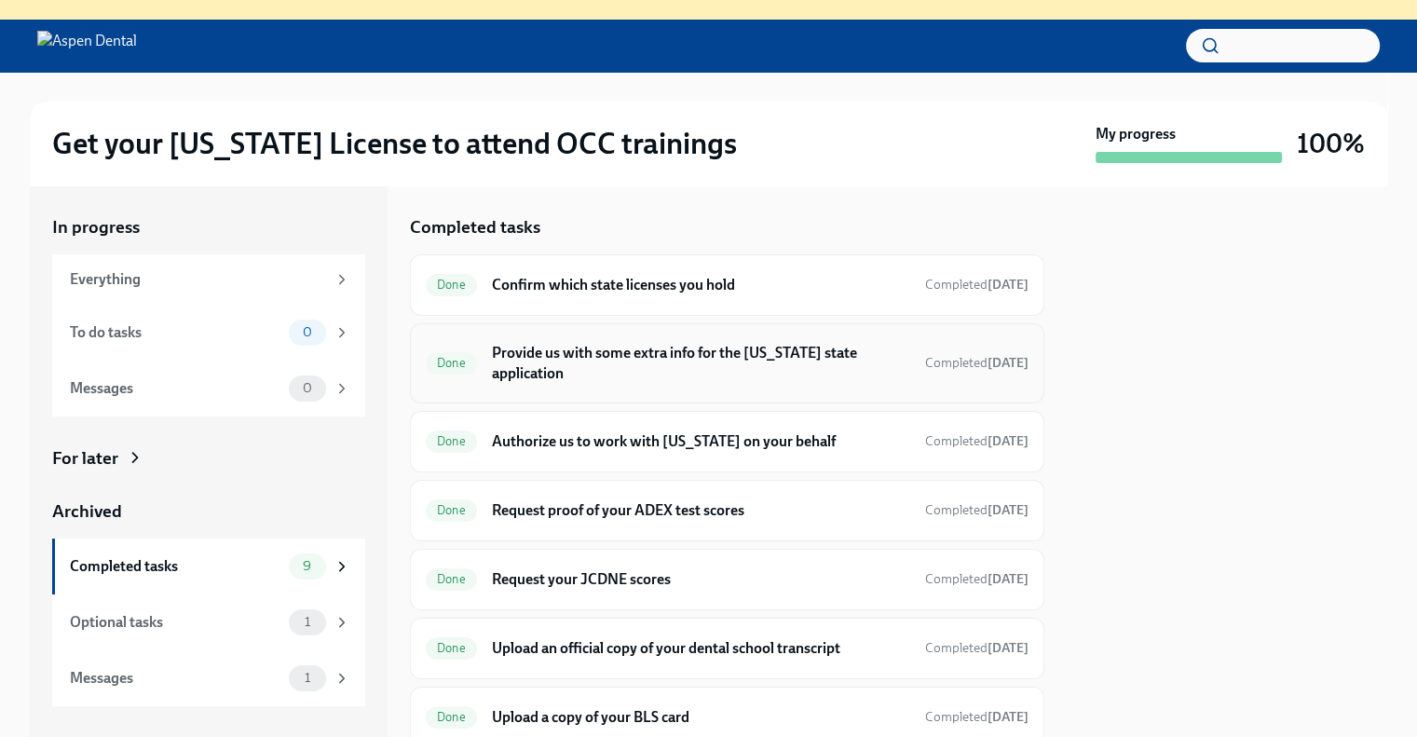
click at [667, 351] on h6 "Provide us with some extra info for the [US_STATE] state application" at bounding box center [701, 363] width 418 height 41
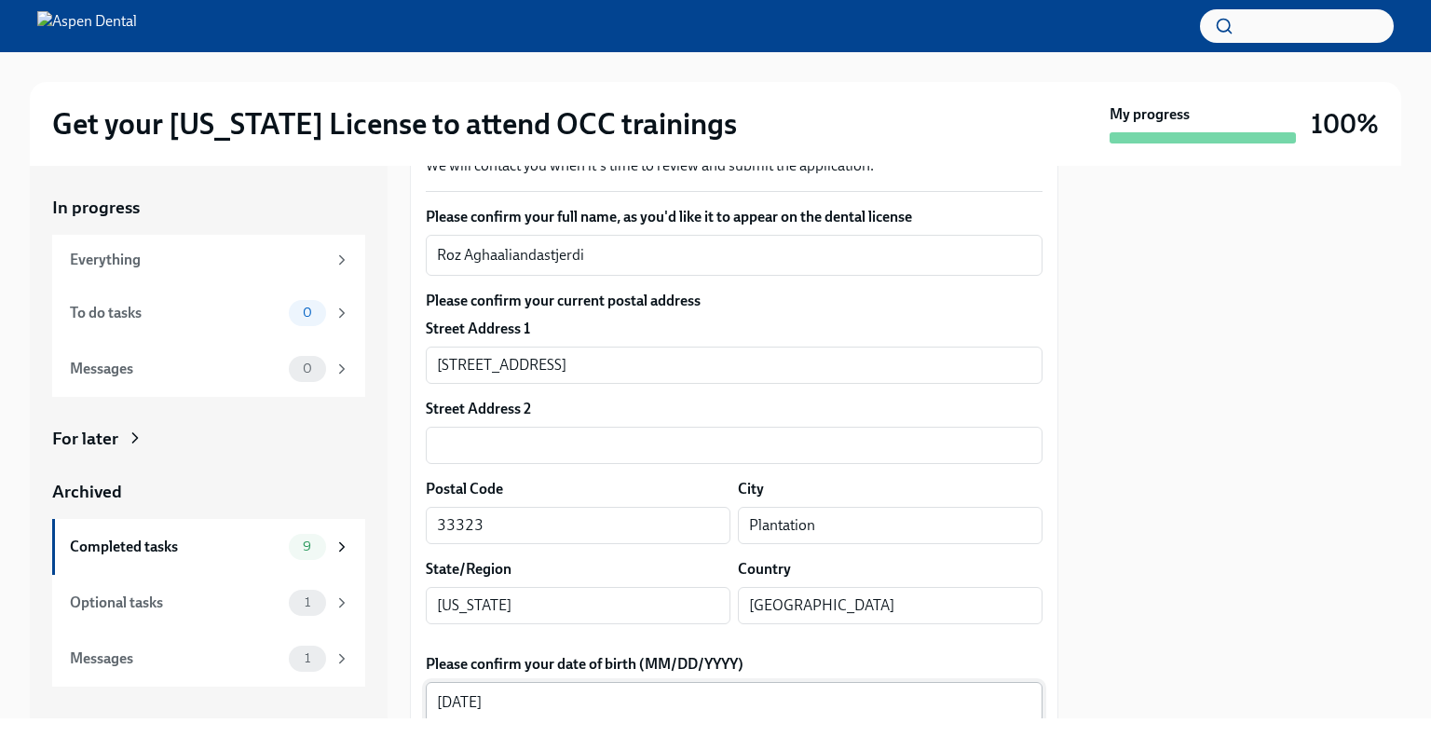
scroll to position [342, 0]
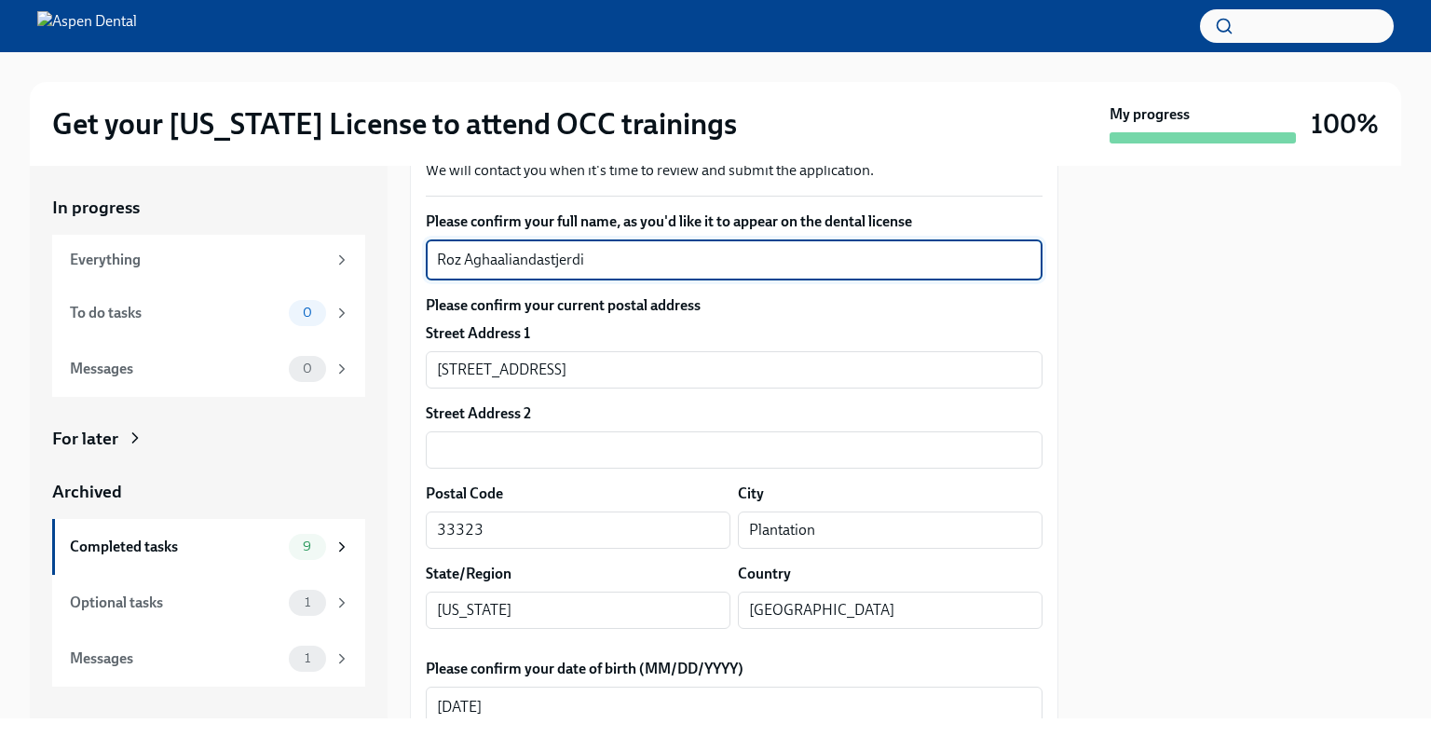
drag, startPoint x: 600, startPoint y: 424, endPoint x: 401, endPoint y: 403, distance: 200.5
click at [401, 403] on div "In progress Everything To do tasks 0 Messages 0 For later Archived Completed ta…" at bounding box center [716, 442] width 1372 height 553
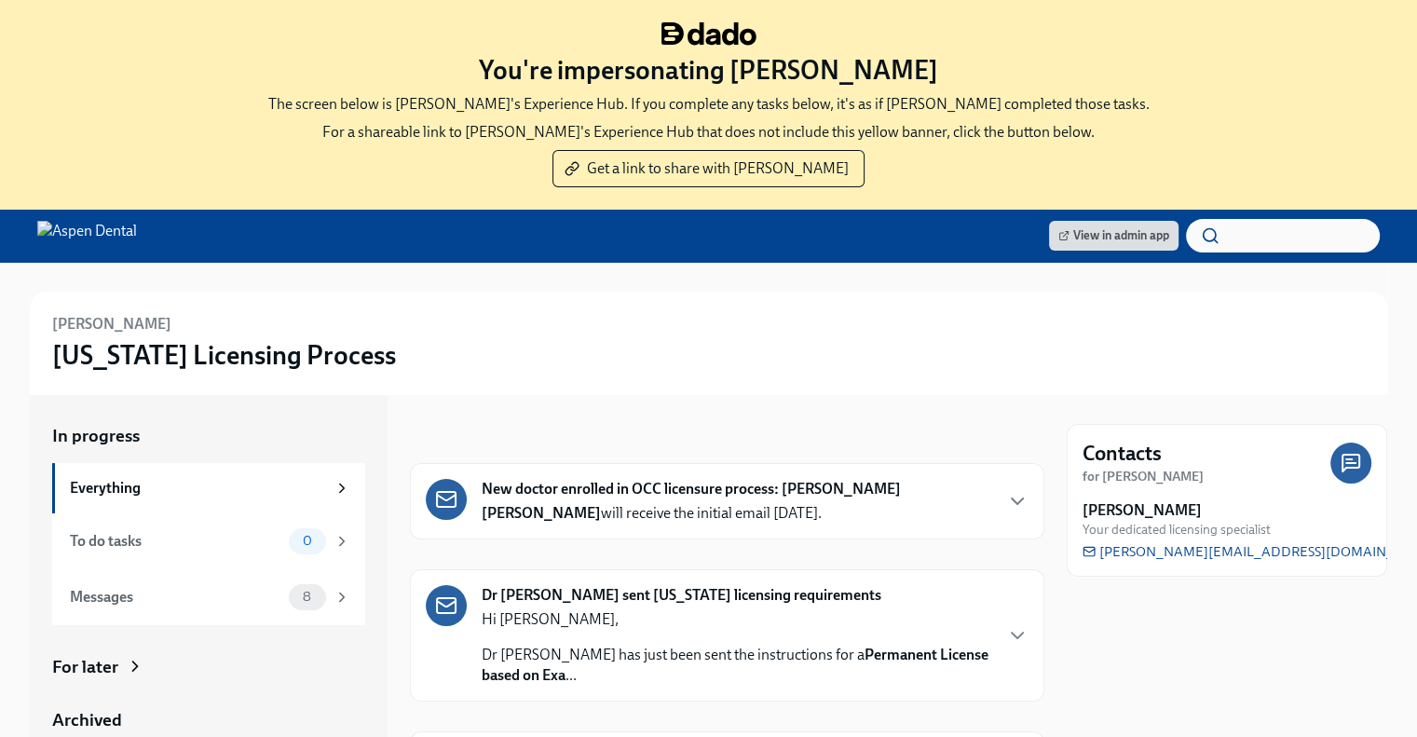
scroll to position [209, 0]
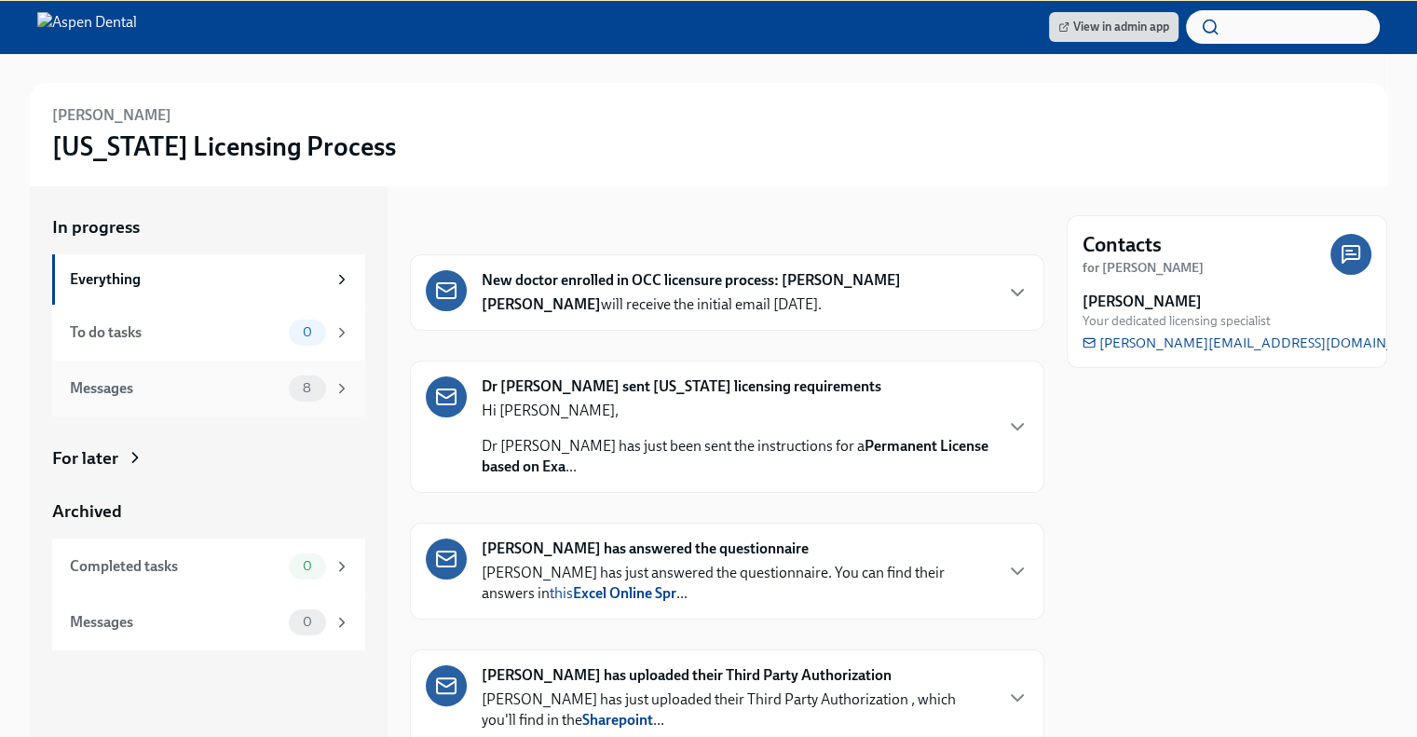
click at [249, 402] on div "Messages 8" at bounding box center [208, 389] width 313 height 56
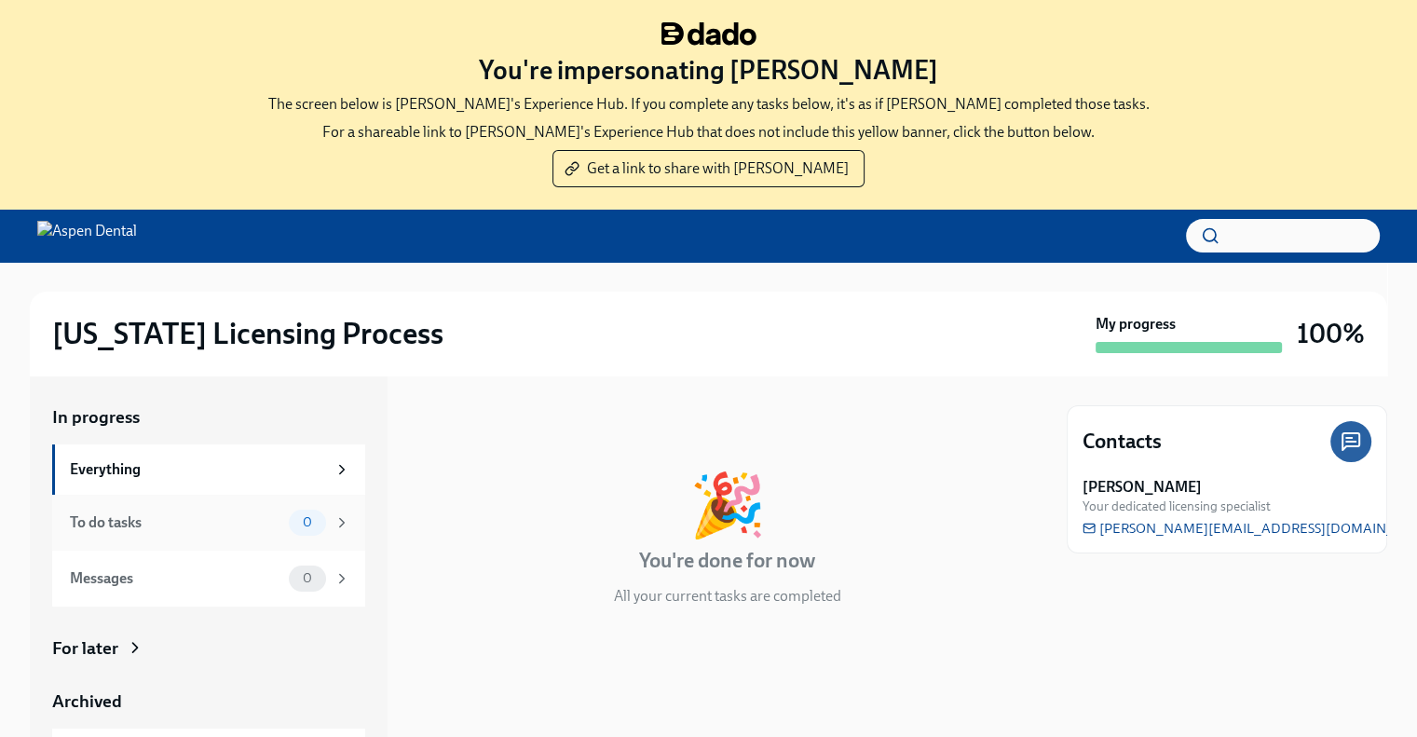
scroll to position [190, 0]
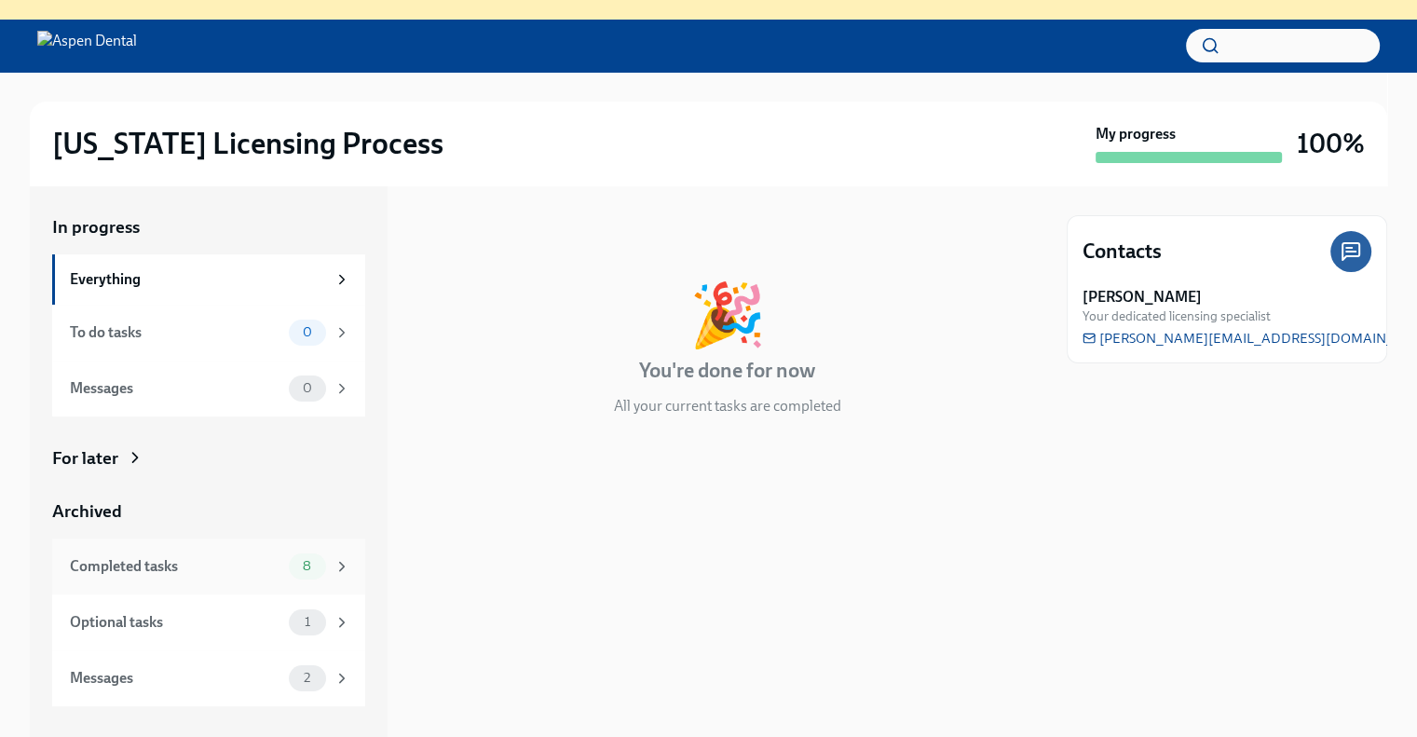
click at [284, 571] on div "Completed tasks 8" at bounding box center [210, 566] width 280 height 26
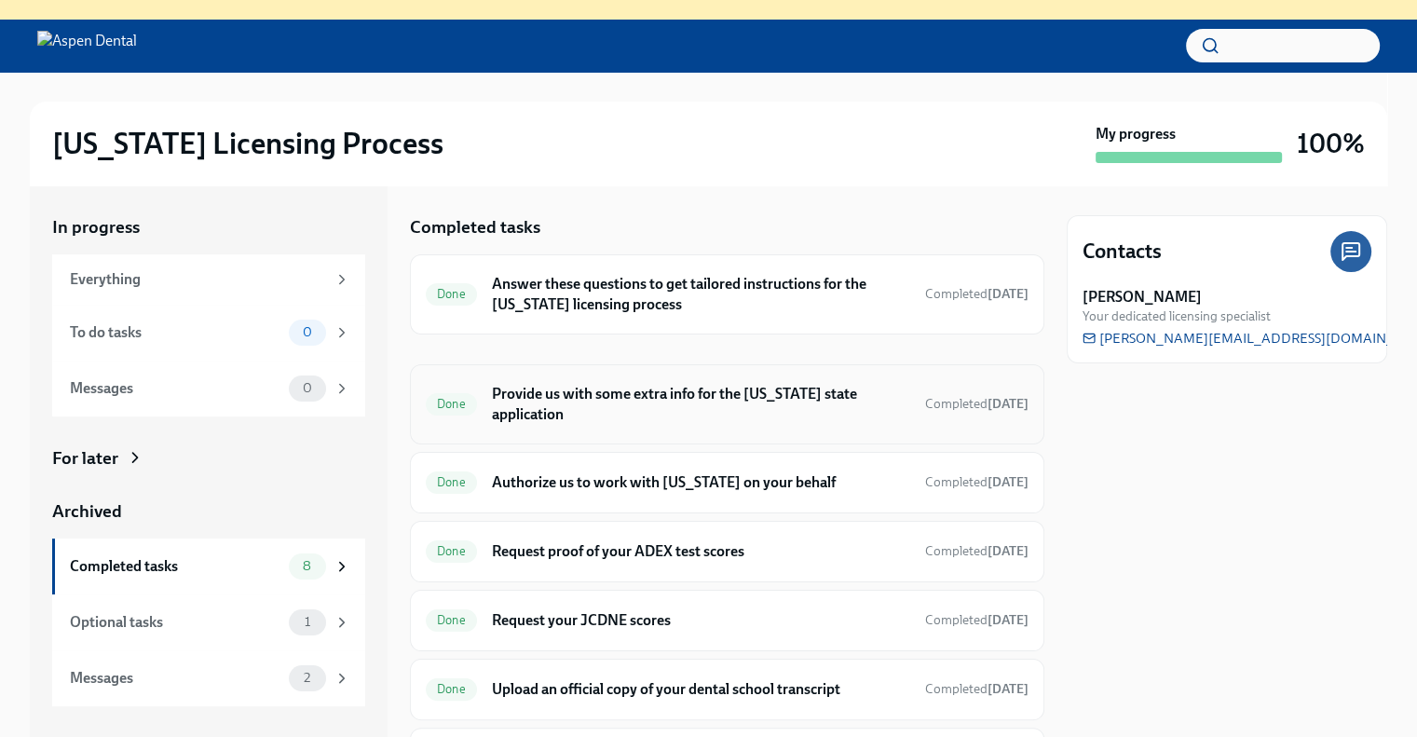
click at [663, 409] on h6 "Provide us with some extra info for the [US_STATE] state application" at bounding box center [701, 404] width 418 height 41
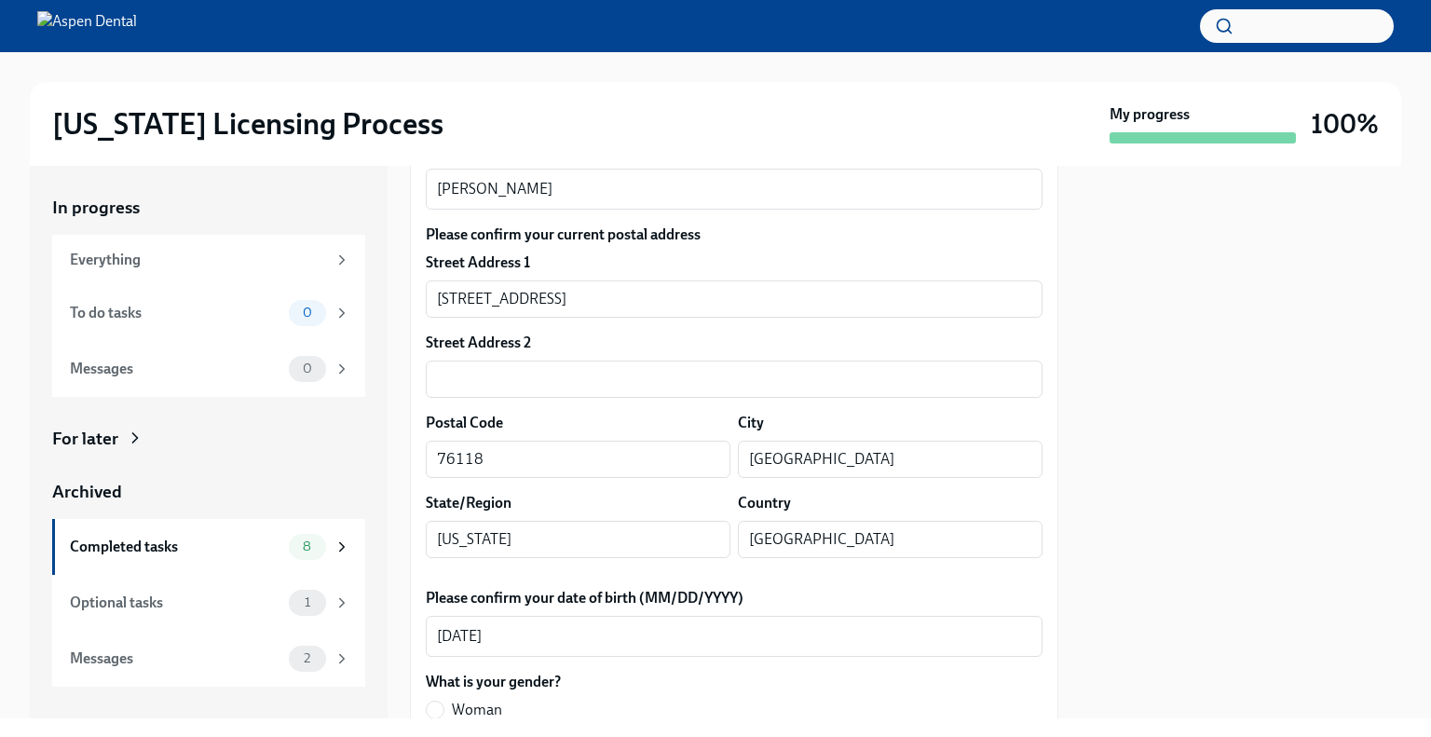
scroll to position [323, 0]
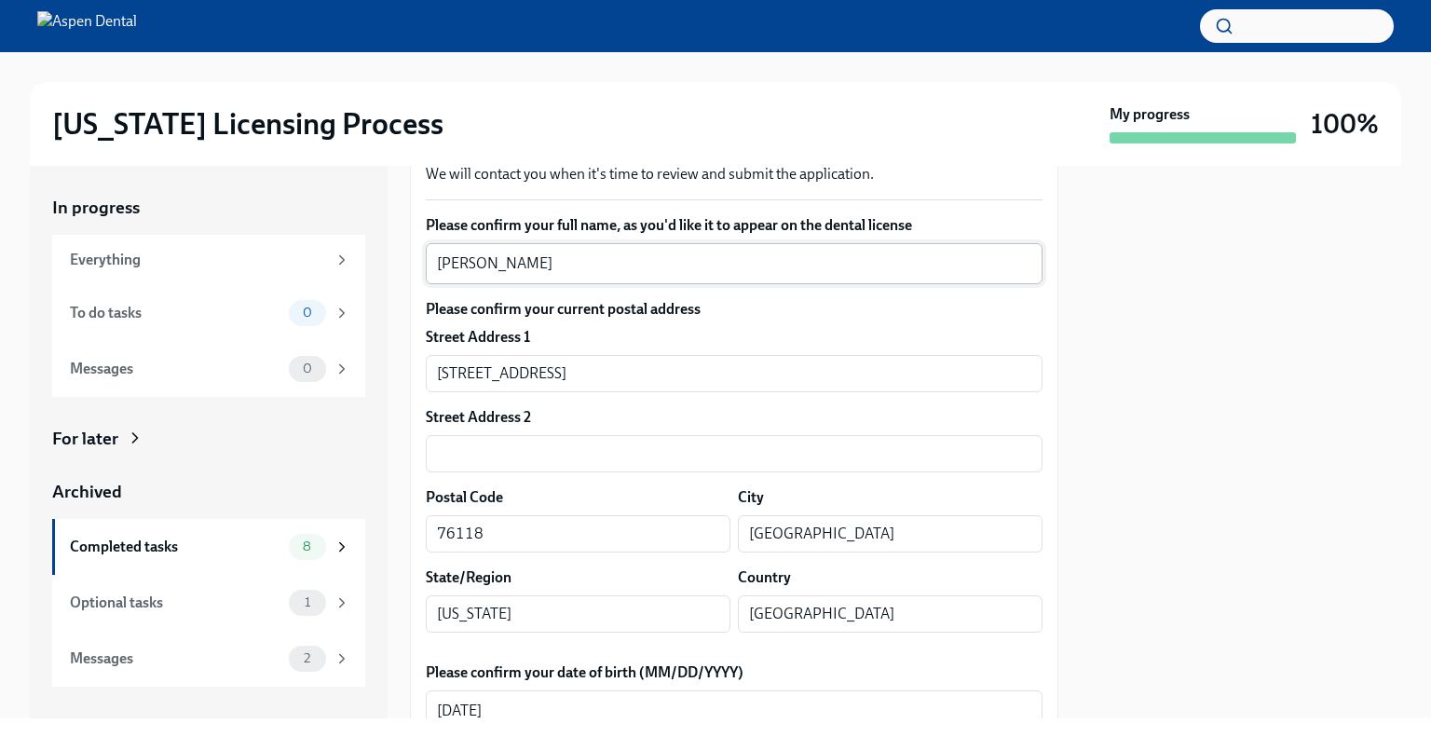
click at [553, 244] on div "Toan Nguyen x ​" at bounding box center [734, 263] width 617 height 41
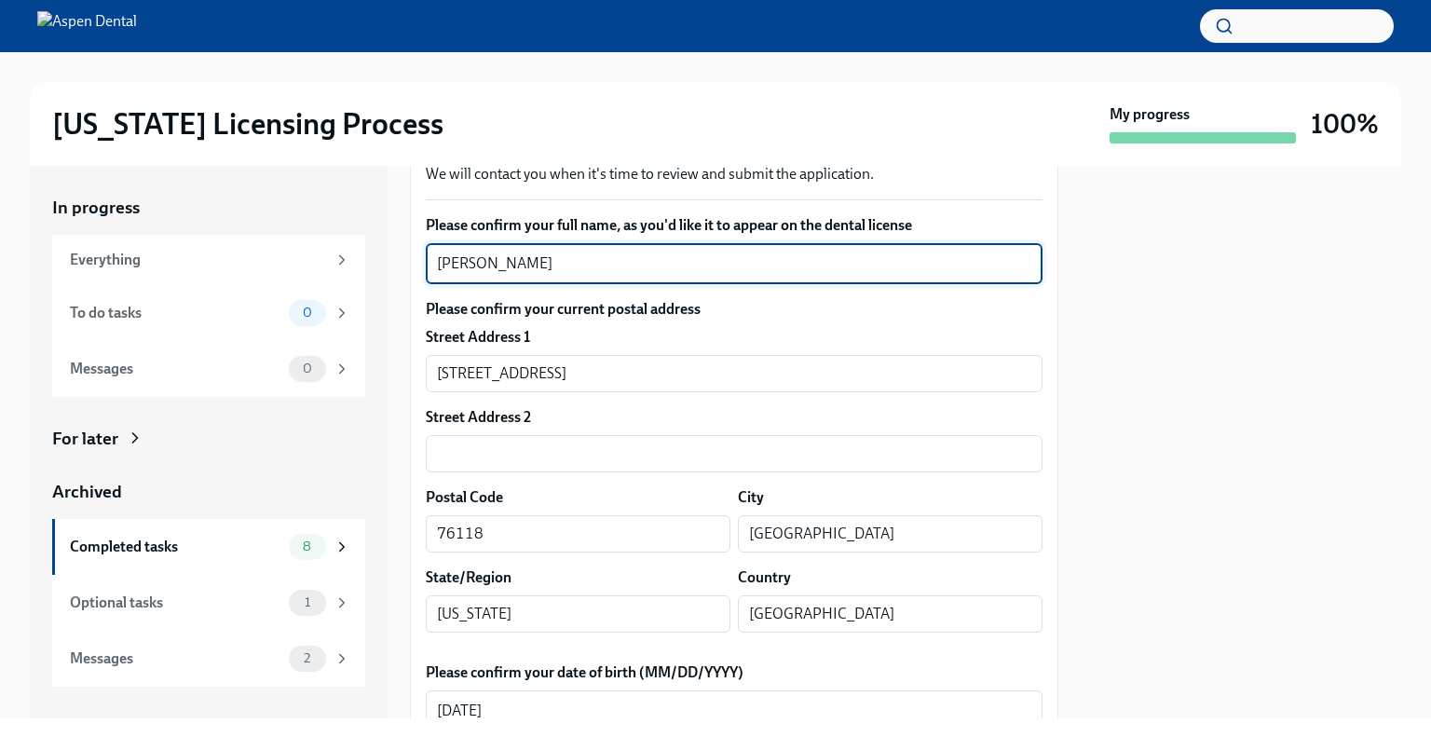
drag, startPoint x: 553, startPoint y: 257, endPoint x: 414, endPoint y: 248, distance: 140.1
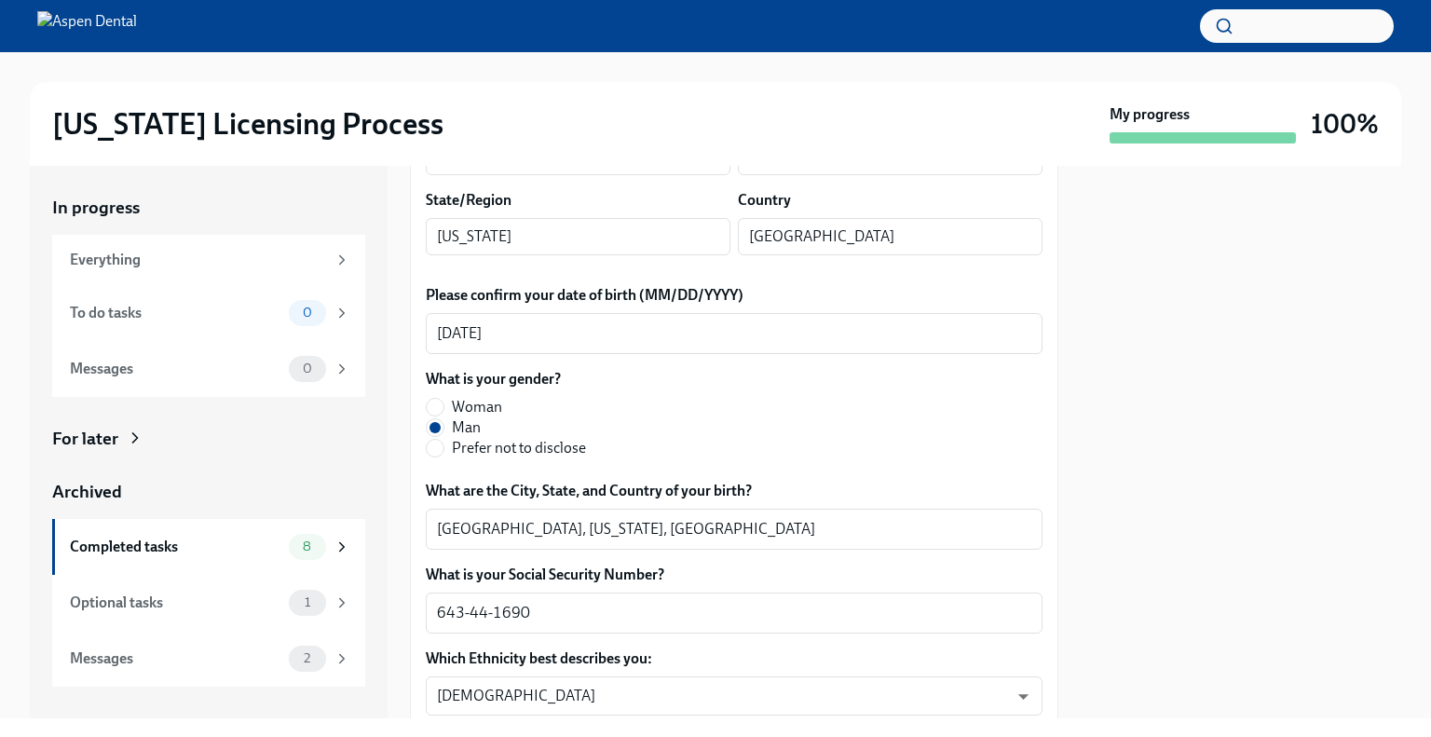
scroll to position [701, 0]
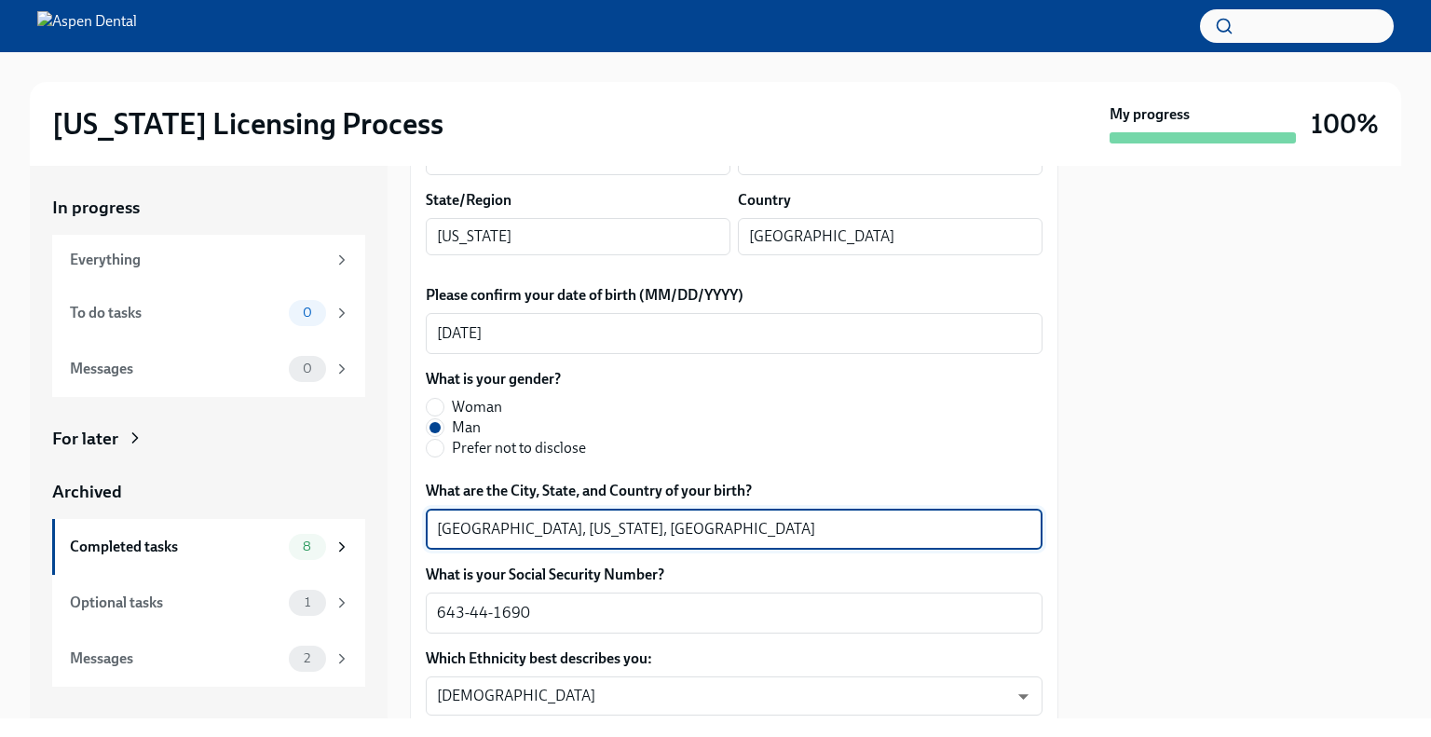
drag, startPoint x: 504, startPoint y: 536, endPoint x: 407, endPoint y: 525, distance: 97.5
click at [407, 525] on div "In progress Everything To do tasks 0 Messages 0 For later Archived Completed ta…" at bounding box center [716, 442] width 1372 height 553
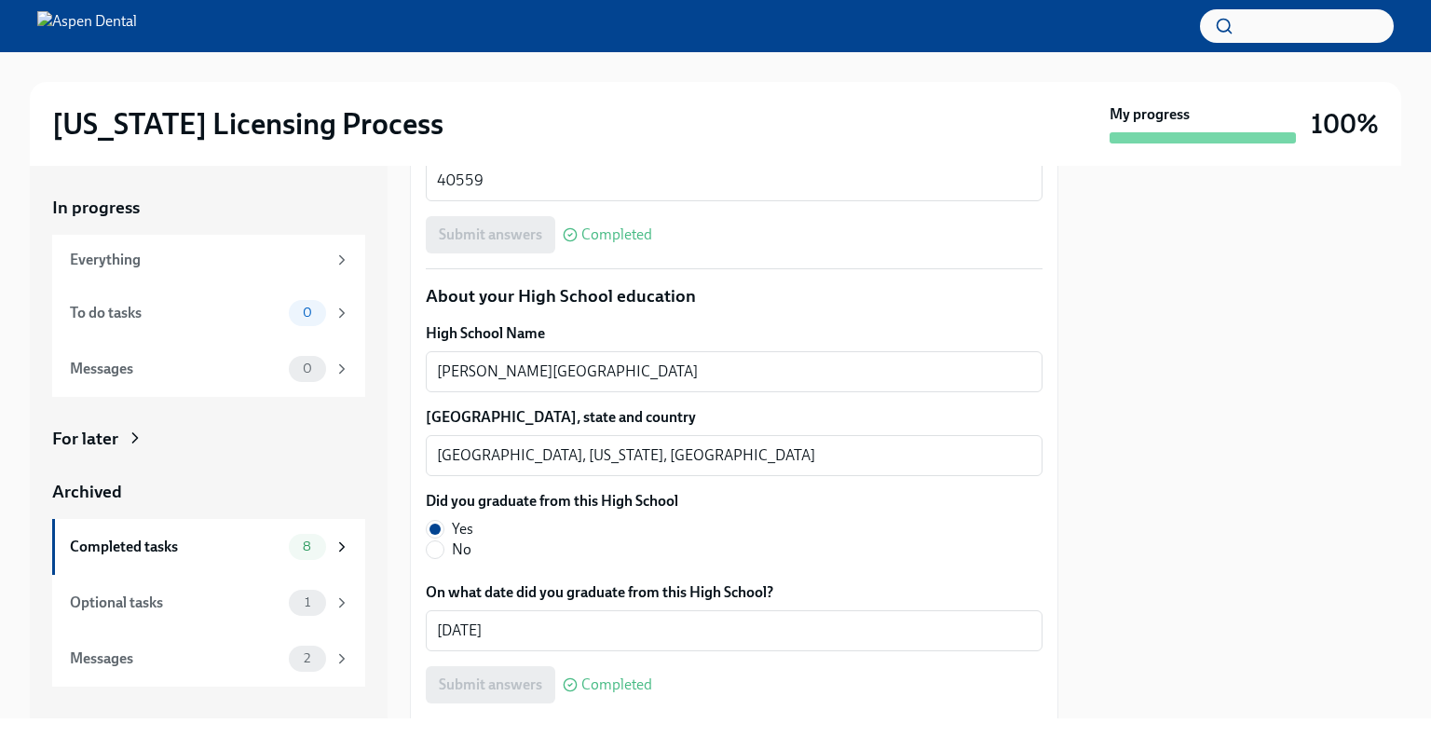
scroll to position [1300, 0]
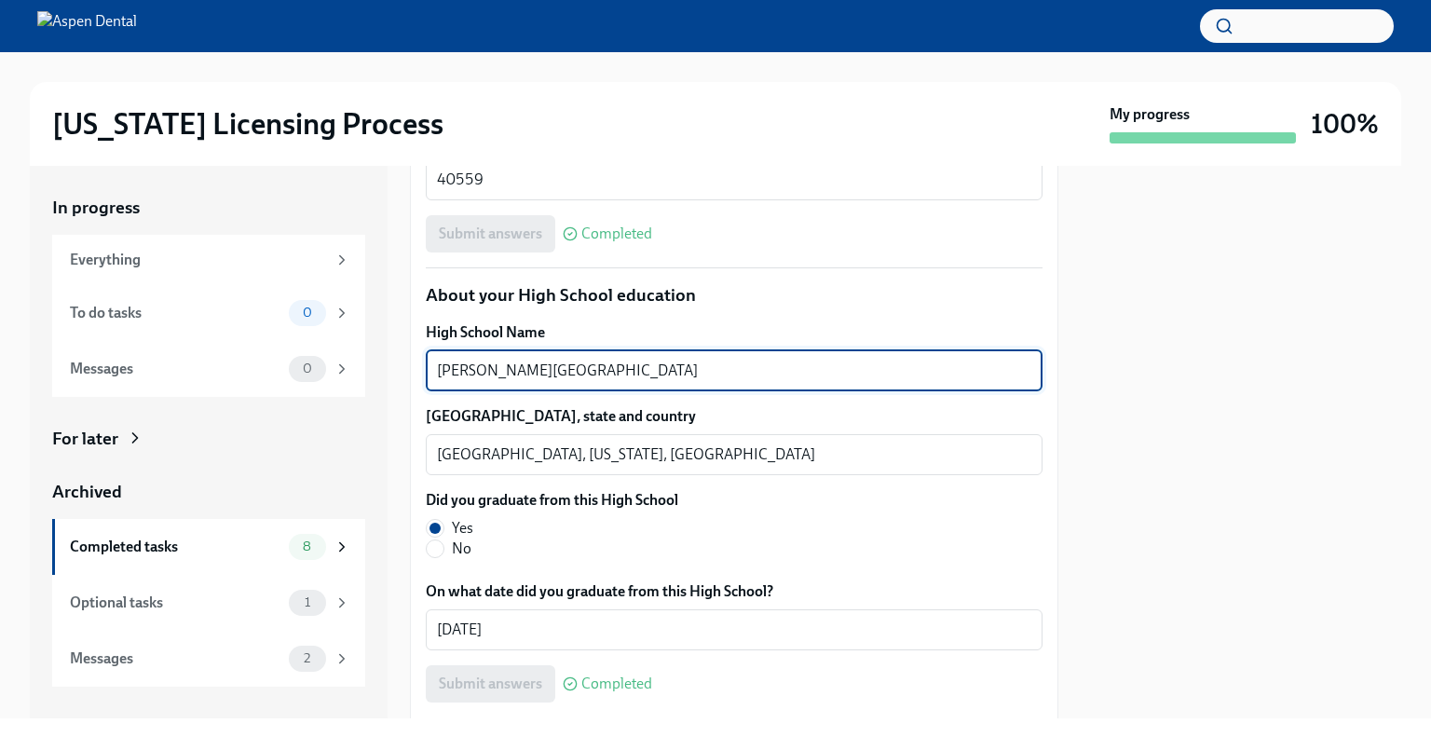
drag, startPoint x: 633, startPoint y: 367, endPoint x: 429, endPoint y: 360, distance: 204.2
click at [429, 360] on div "Lawrence D. Bell High School x ​" at bounding box center [734, 370] width 617 height 41
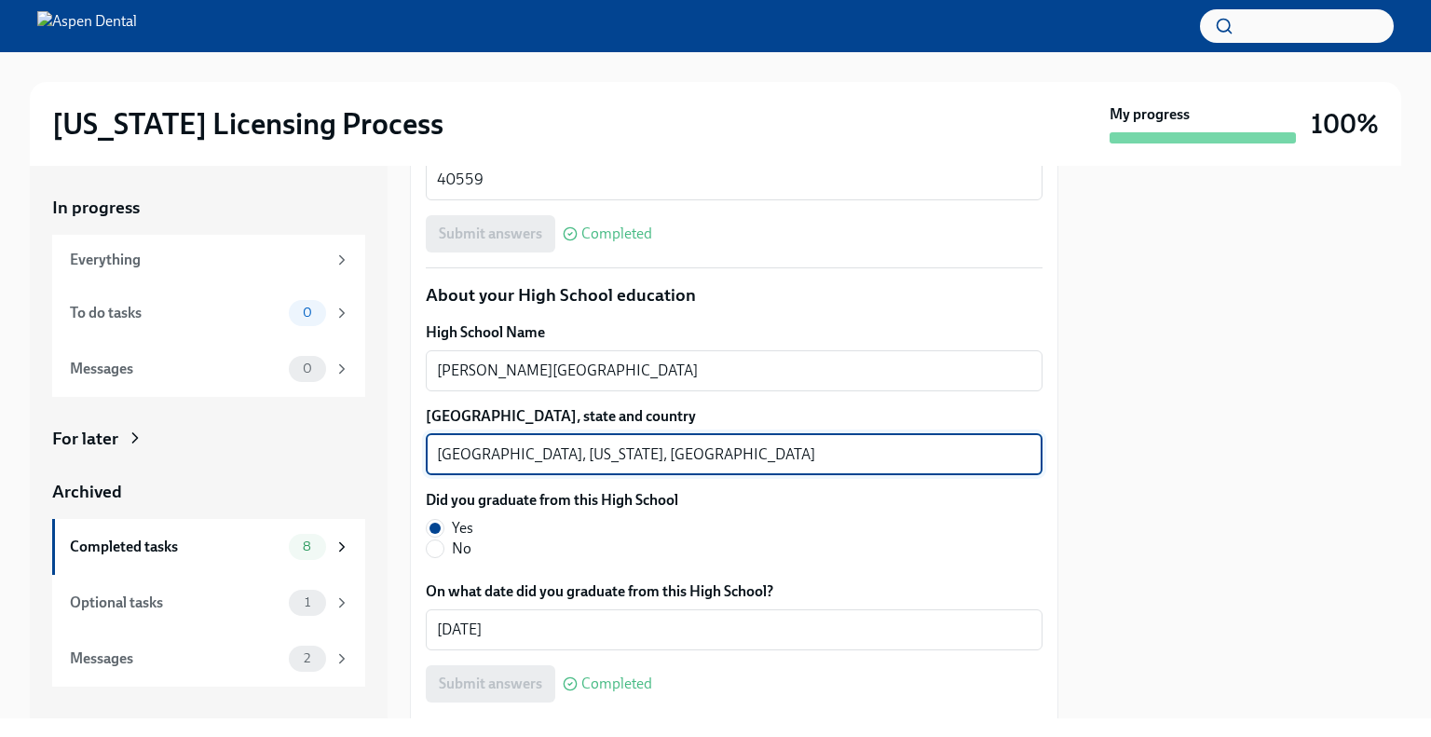
click at [455, 453] on textarea "Bedford, Texas, United States of America" at bounding box center [734, 455] width 594 height 22
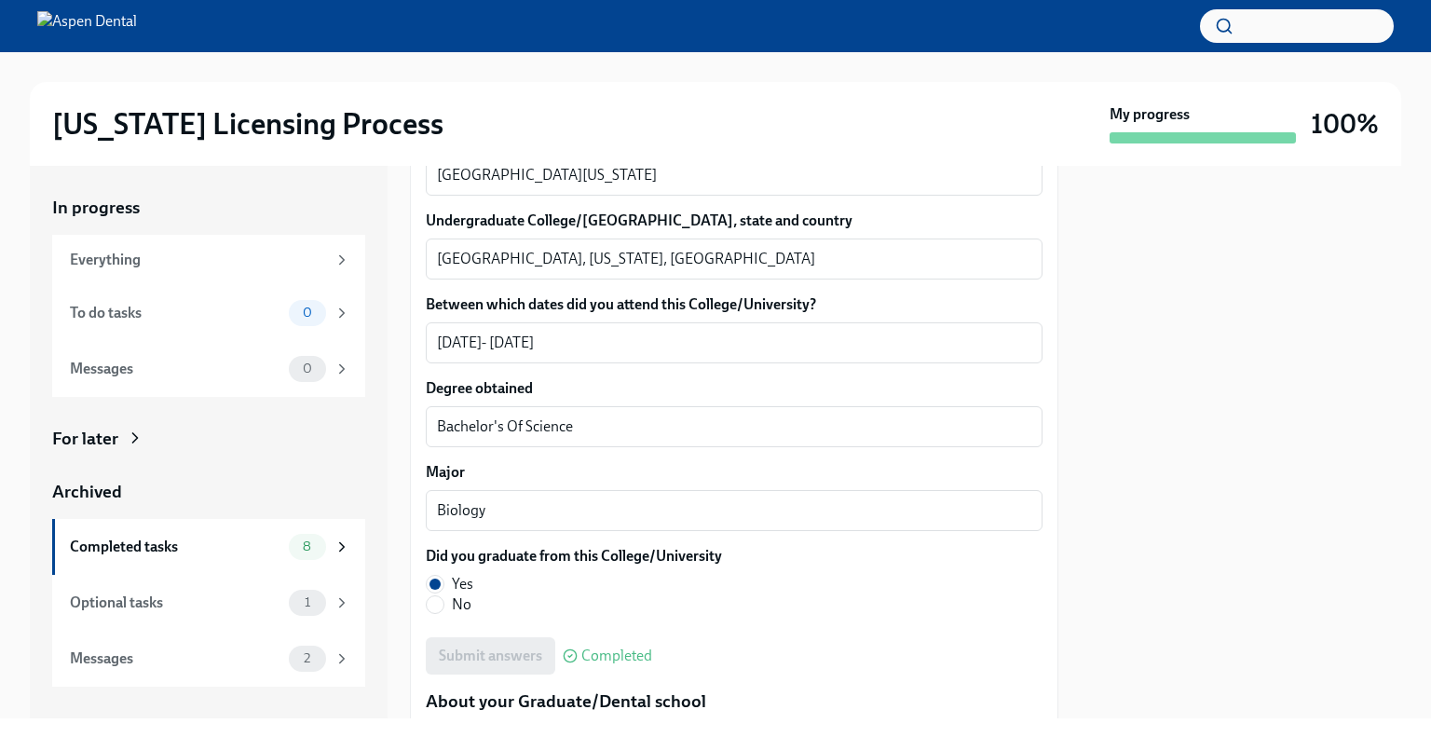
scroll to position [1888, 0]
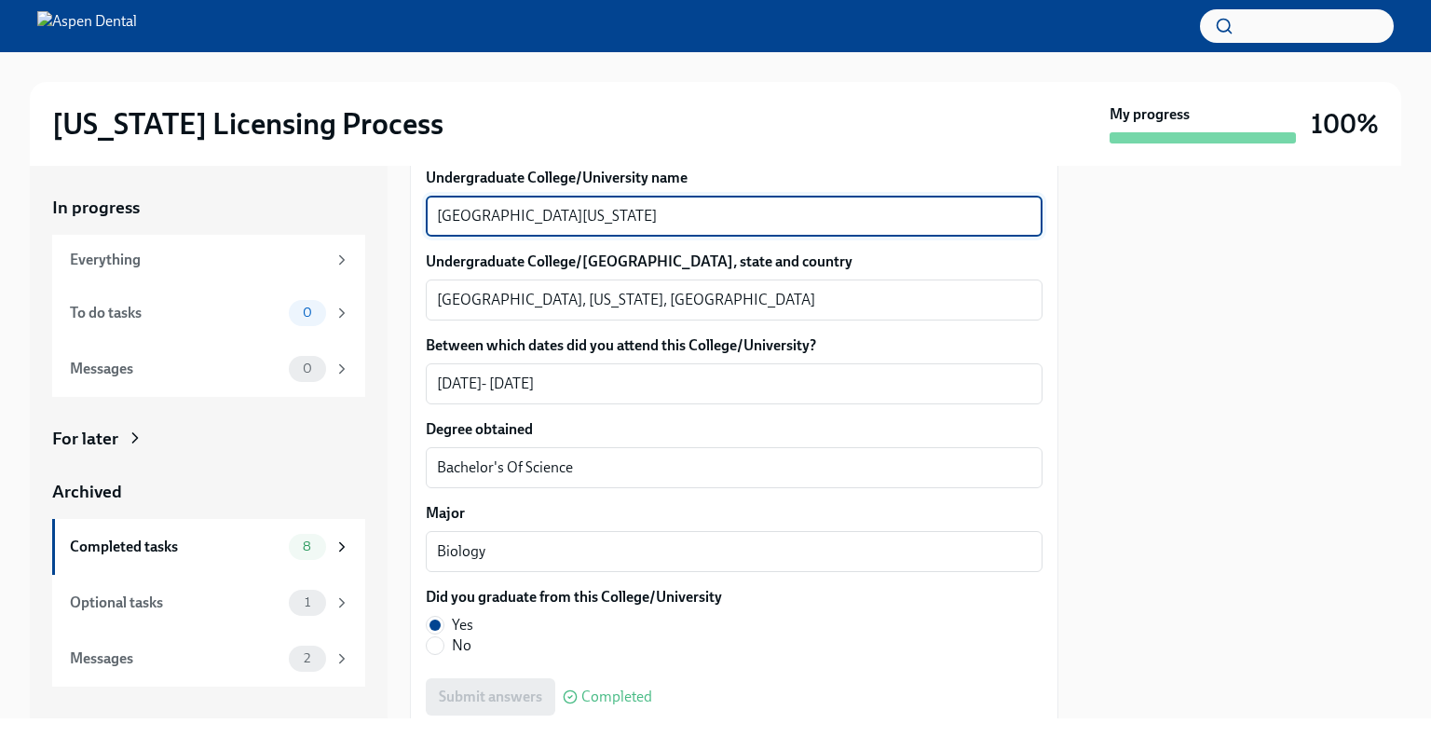
drag, startPoint x: 635, startPoint y: 215, endPoint x: 417, endPoint y: 216, distance: 217.1
click at [417, 216] on div "We will fill out the Illinois State Application Form on your behalf – we'll jus…" at bounding box center [734, 630] width 649 height 4175
click at [458, 300] on textarea "Arlington, Texas, United States of America" at bounding box center [734, 300] width 594 height 22
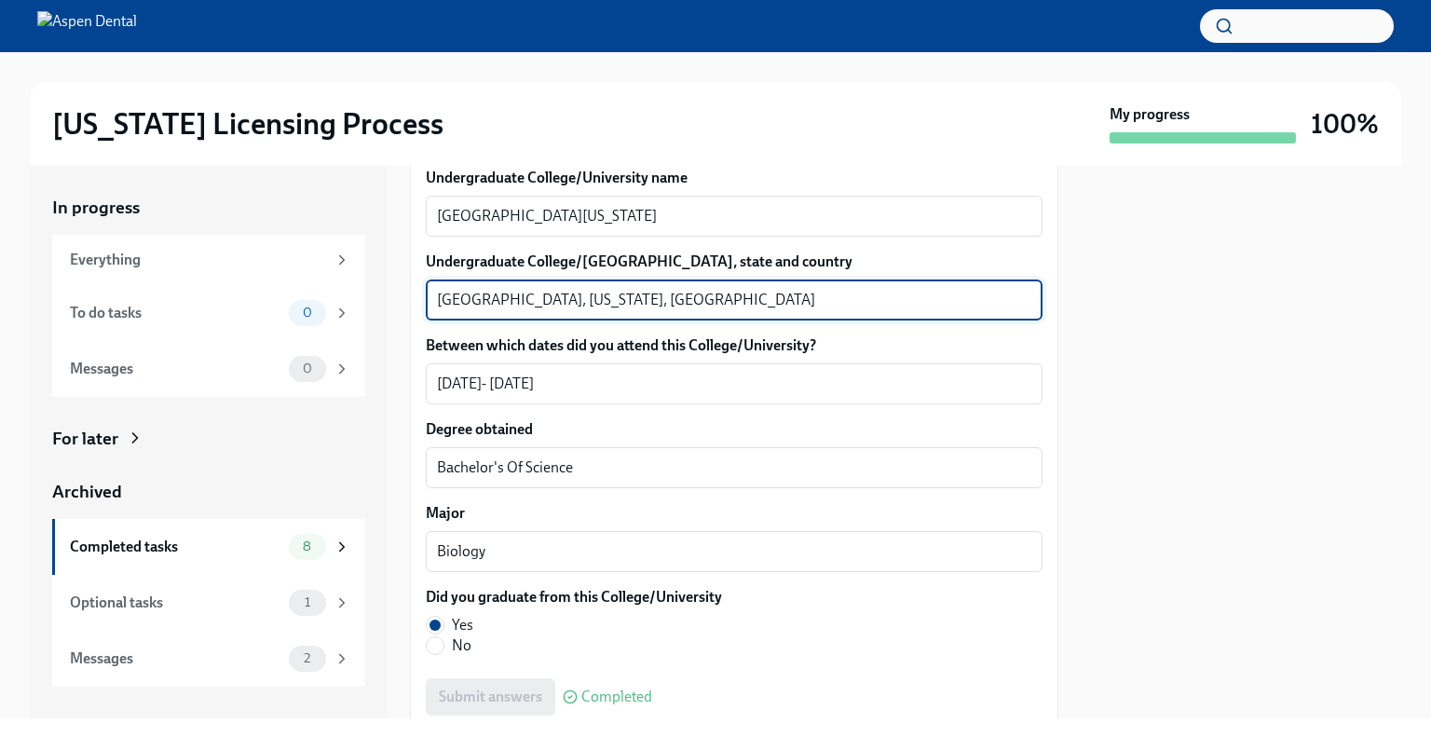
click at [458, 300] on textarea "Arlington, Texas, United States of America" at bounding box center [734, 300] width 594 height 22
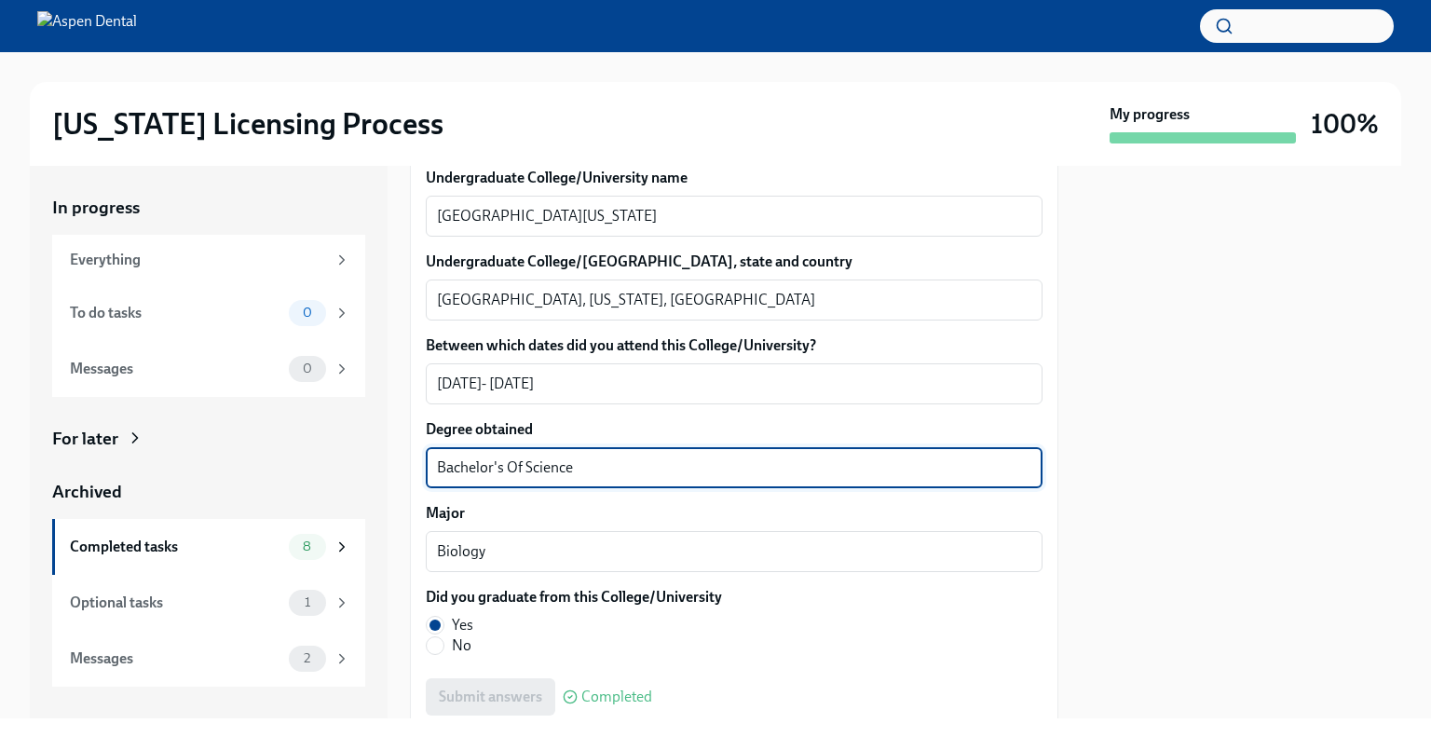
drag, startPoint x: 584, startPoint y: 461, endPoint x: 425, endPoint y: 451, distance: 159.7
click at [428, 451] on div "Bachelor's Of Science x ​" at bounding box center [734, 467] width 617 height 41
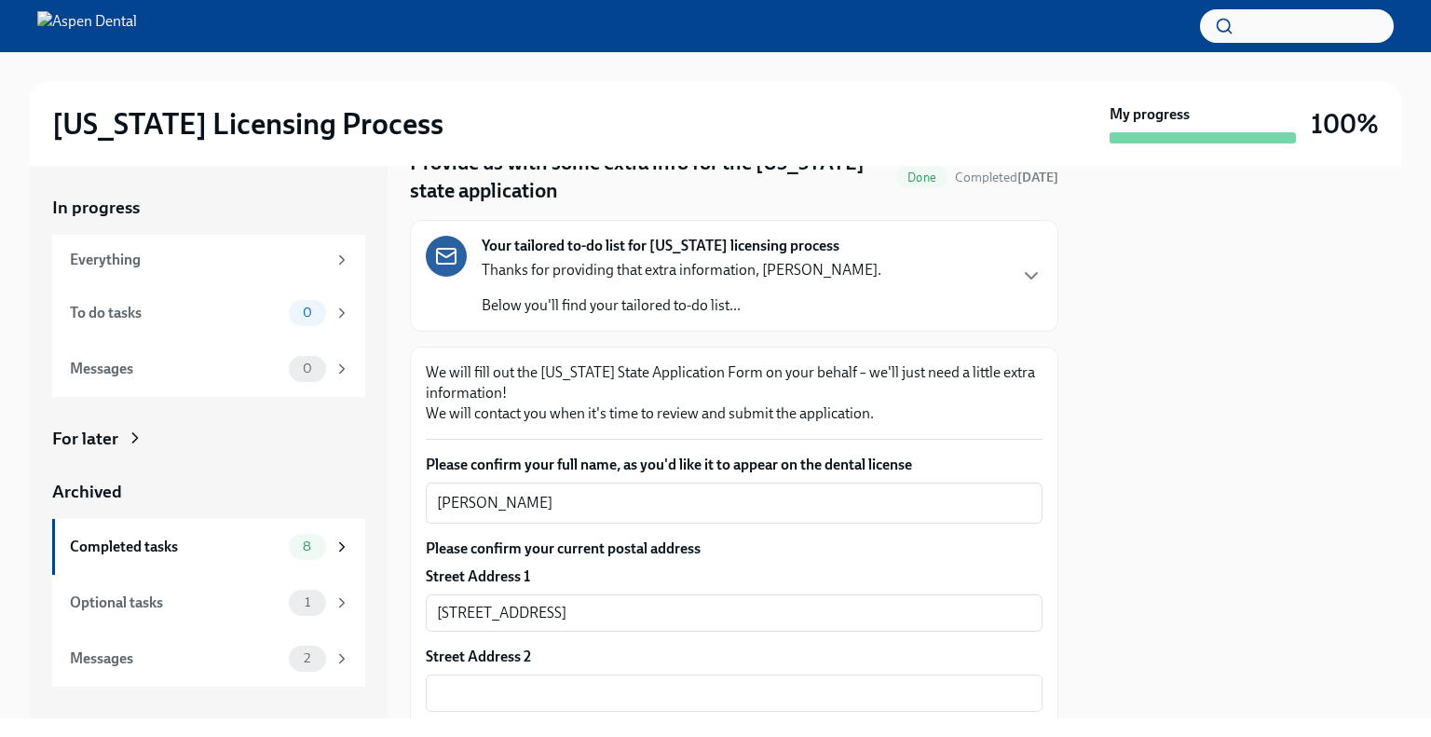
scroll to position [0, 0]
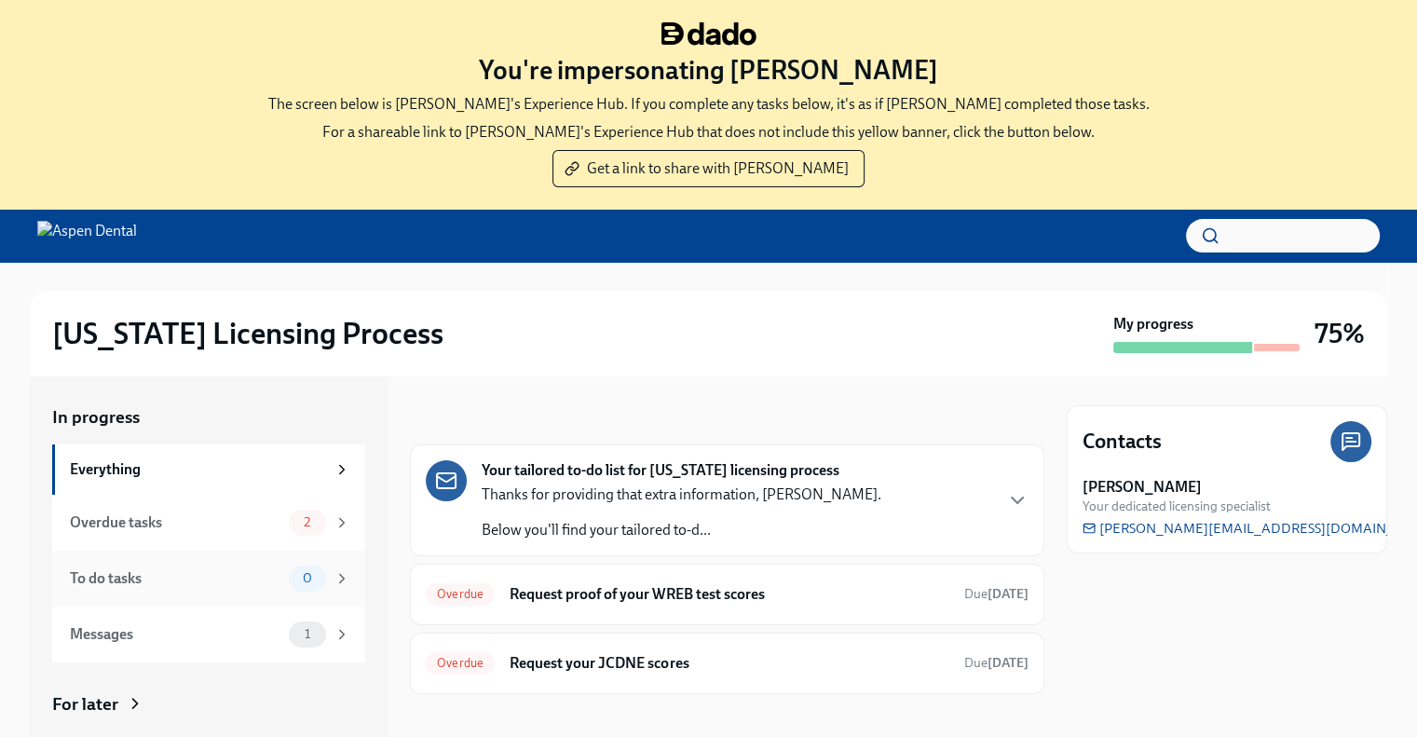
scroll to position [190, 0]
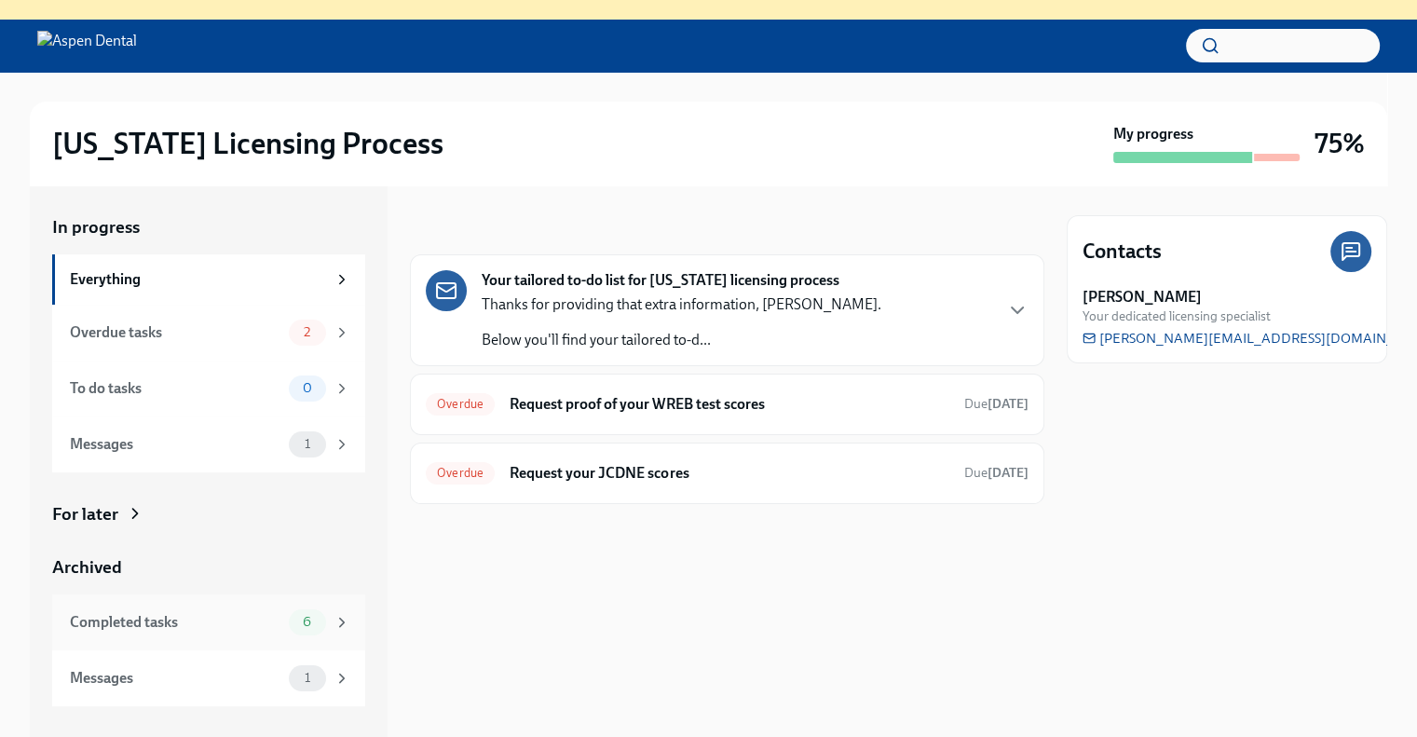
click at [225, 644] on div "Completed tasks 6" at bounding box center [208, 622] width 313 height 56
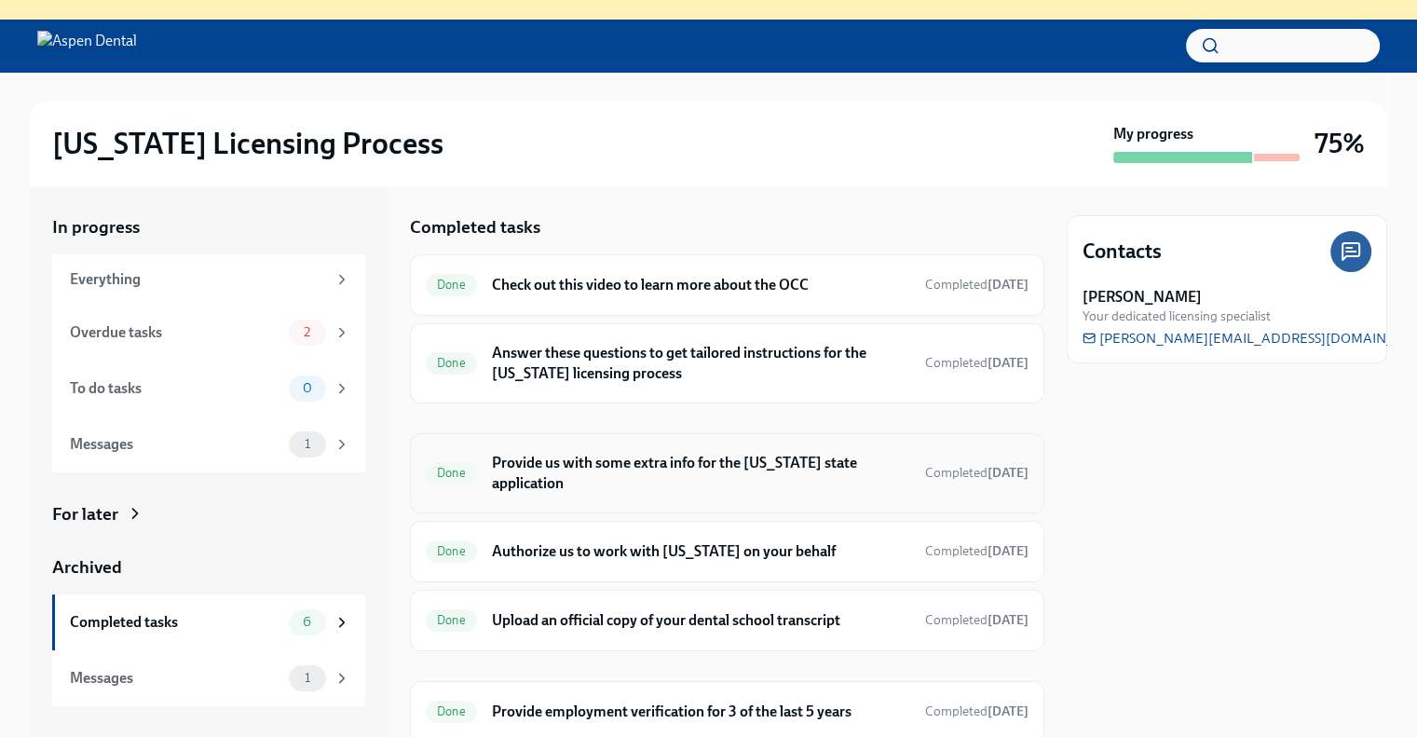
click at [596, 480] on h6 "Provide us with some extra info for the [US_STATE] state application" at bounding box center [701, 473] width 418 height 41
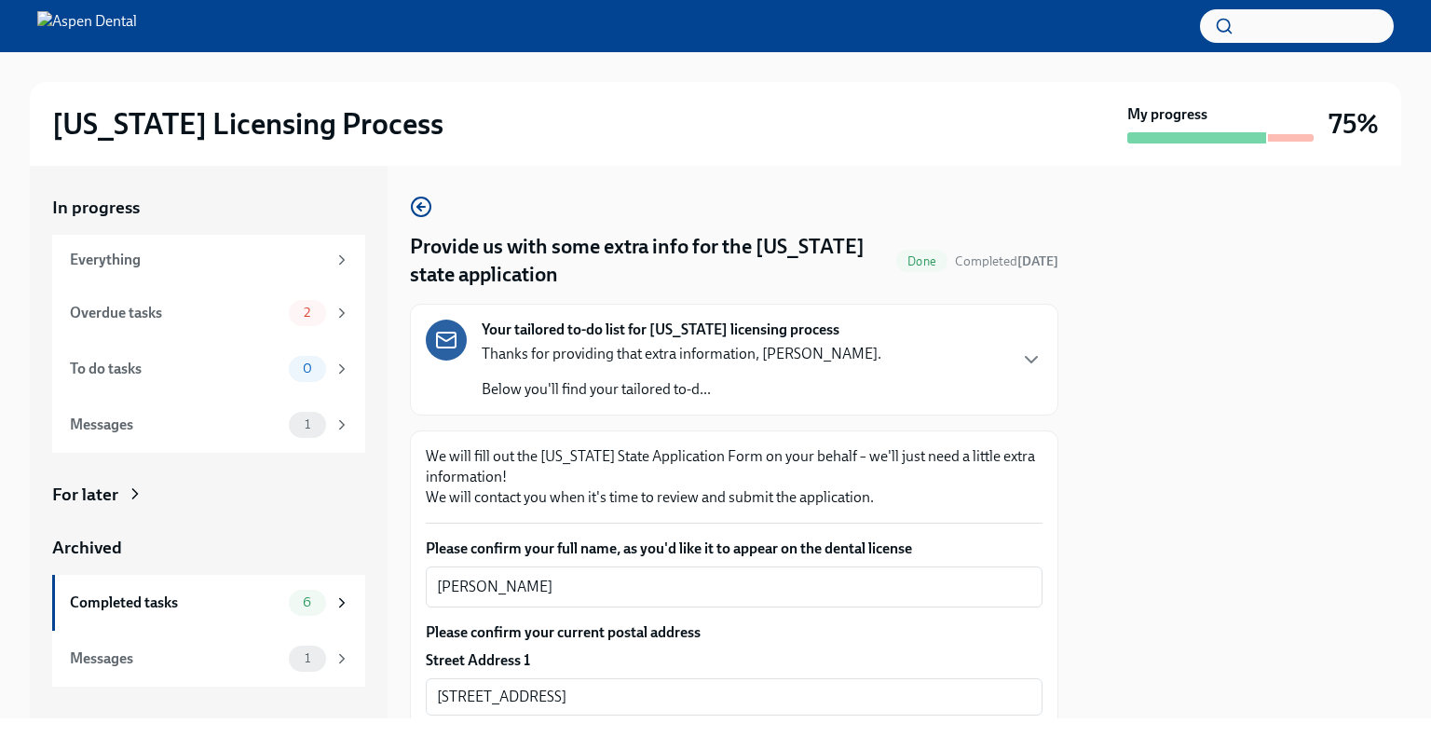
scroll to position [112, 0]
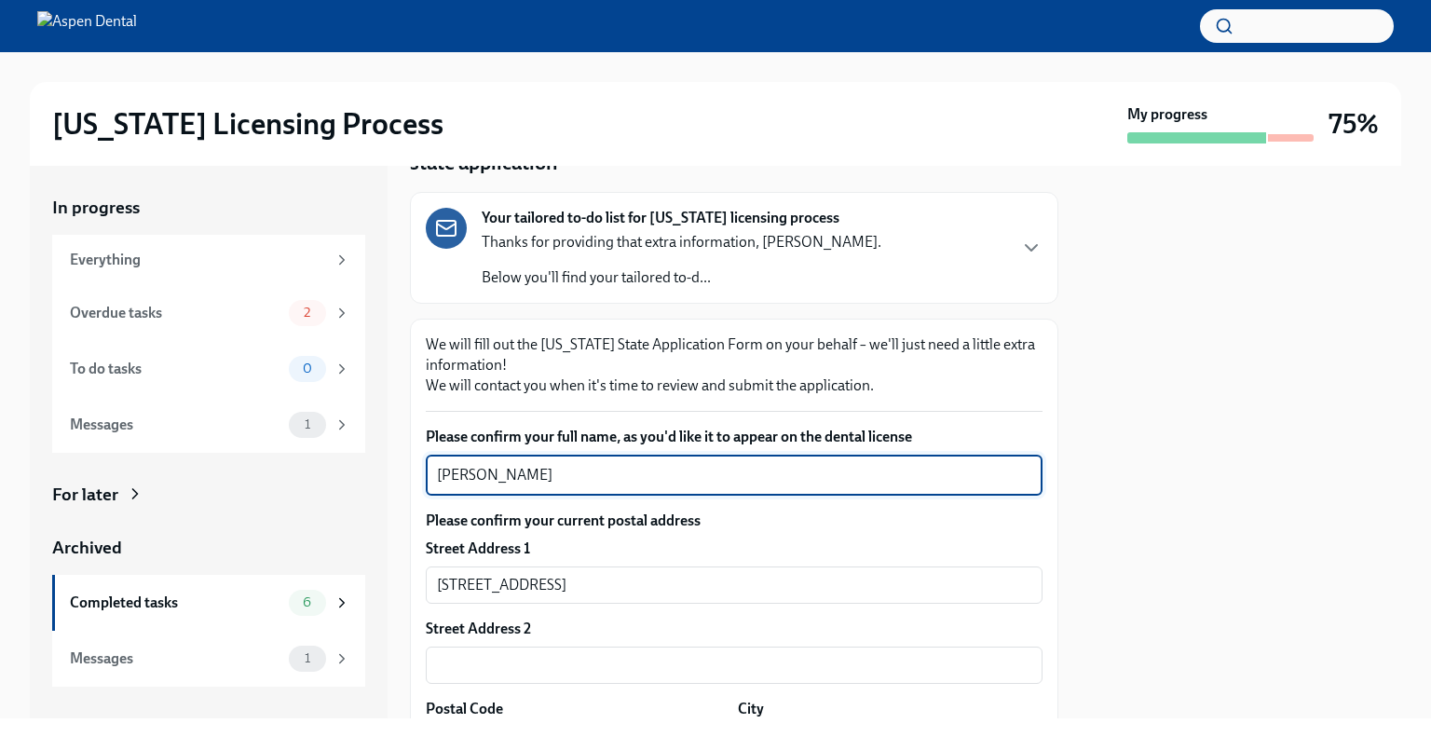
drag, startPoint x: 608, startPoint y: 476, endPoint x: 413, endPoint y: 449, distance: 196.6
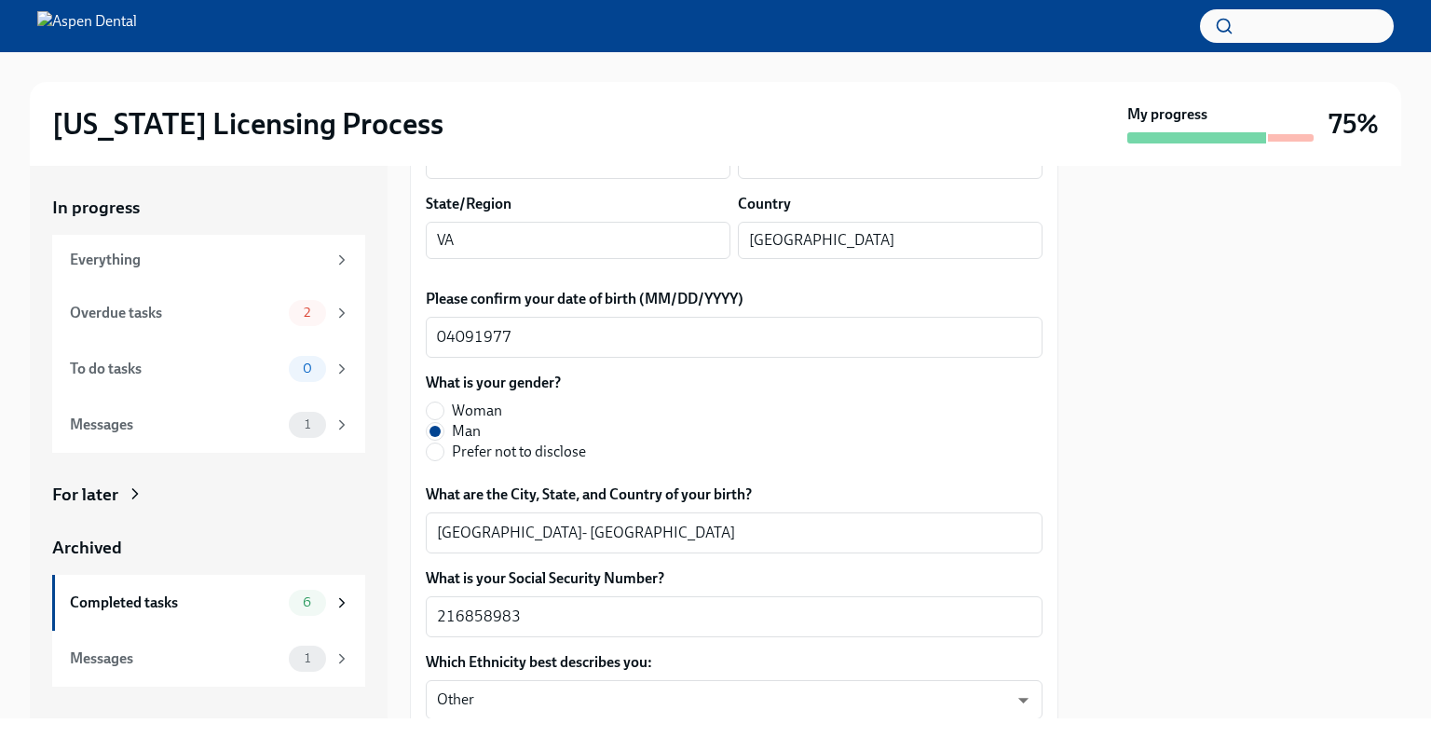
scroll to position [697, 0]
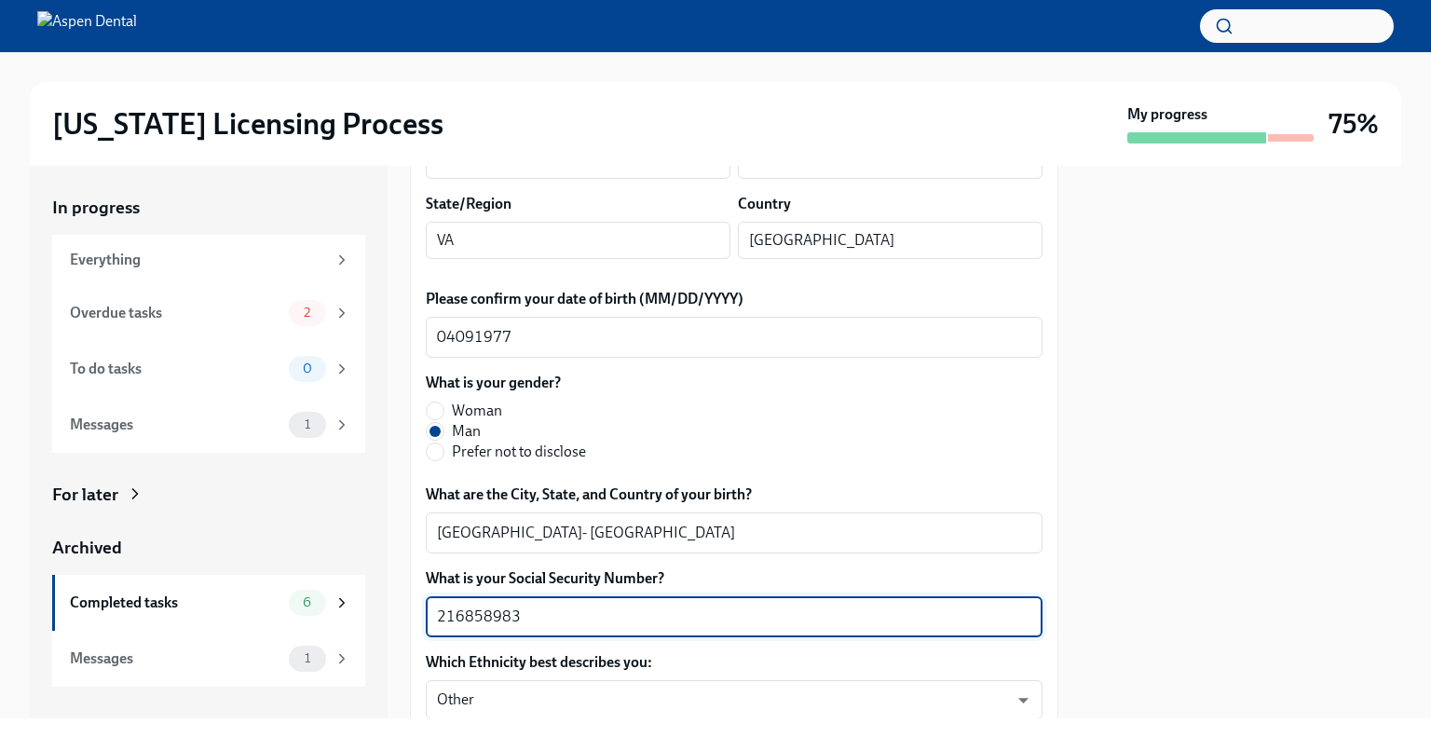
click at [546, 625] on textarea "216858983" at bounding box center [734, 617] width 594 height 22
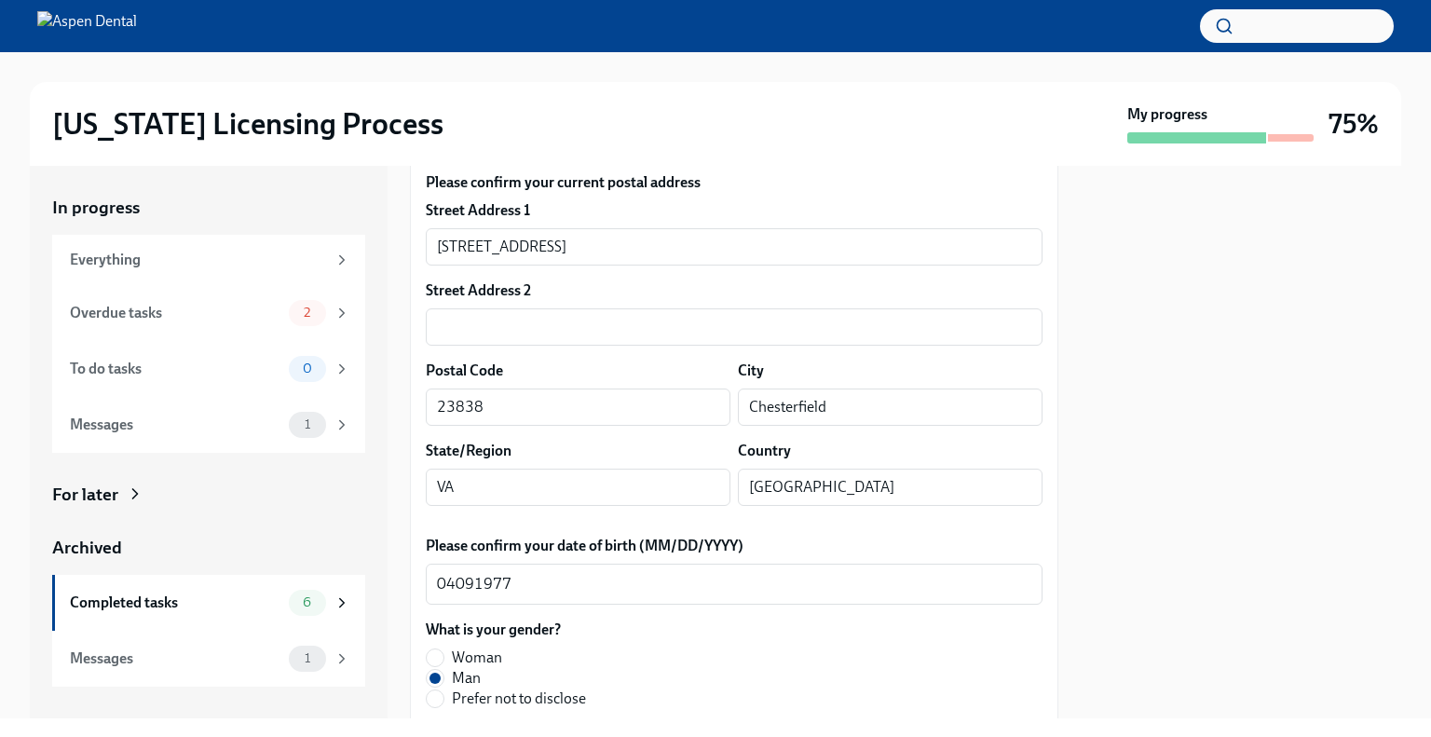
scroll to position [449, 0]
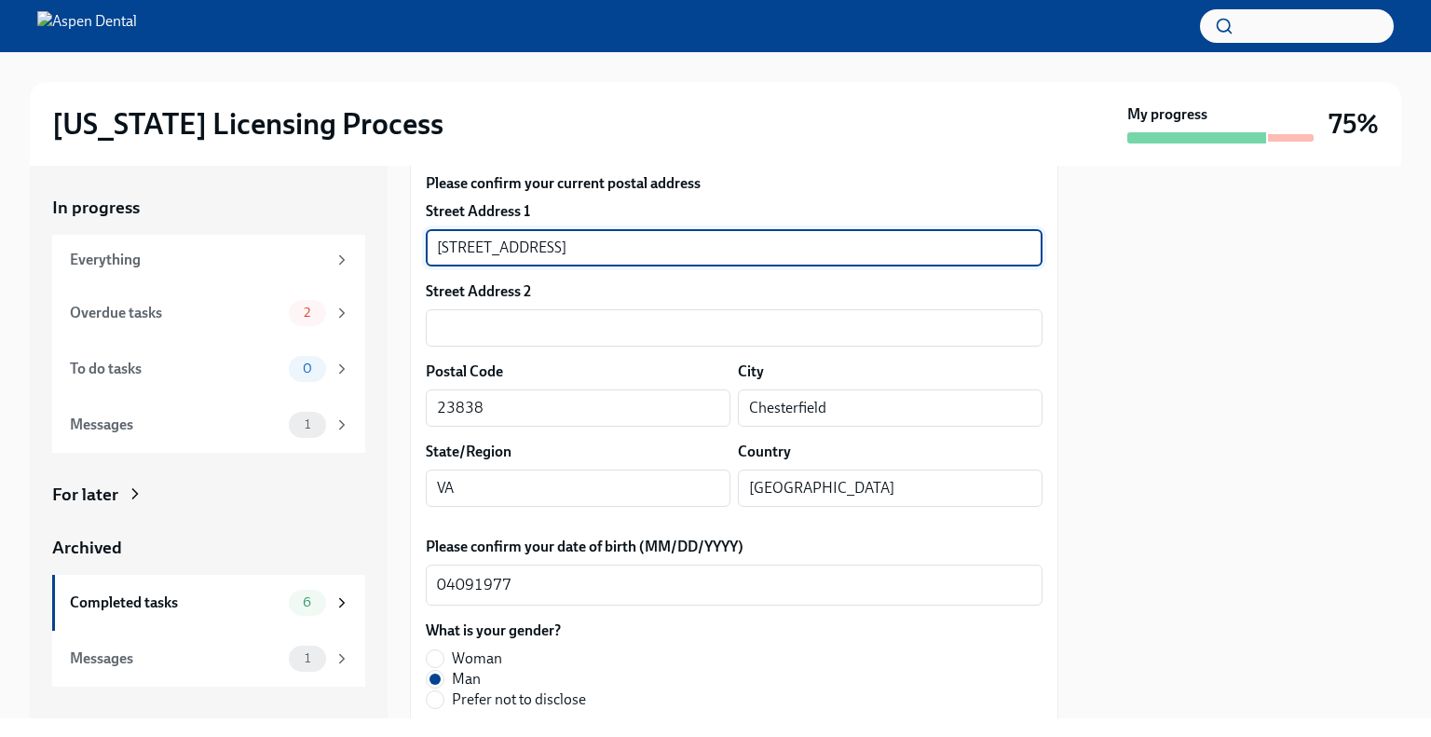
drag, startPoint x: 568, startPoint y: 244, endPoint x: 378, endPoint y: 228, distance: 190.7
click at [378, 228] on div "In progress Everything Overdue tasks 2 To do tasks 0 Messages 1 For later Archi…" at bounding box center [716, 442] width 1372 height 553
click at [760, 417] on input "Chesterfield" at bounding box center [890, 407] width 305 height 37
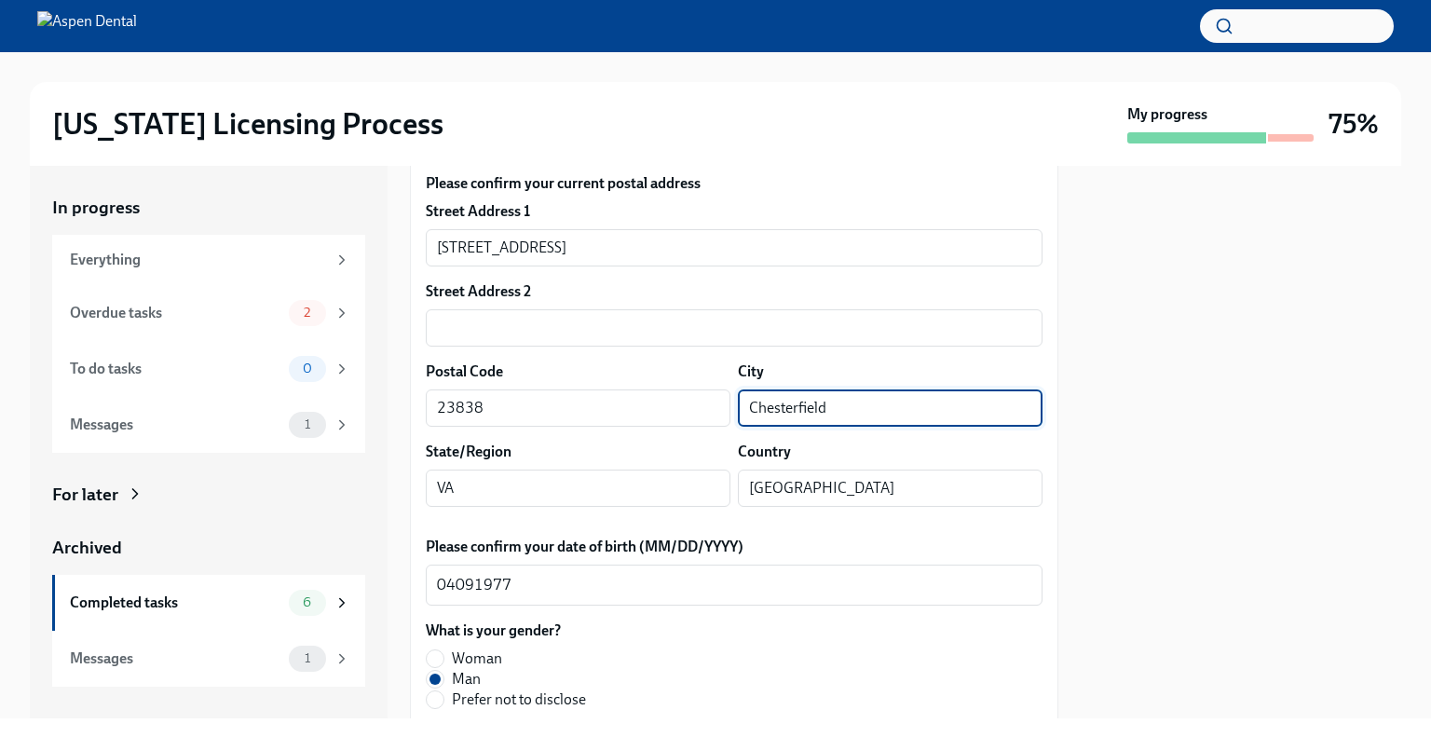
click at [760, 417] on input "Chesterfield" at bounding box center [890, 407] width 305 height 37
click at [458, 414] on input "23838" at bounding box center [578, 407] width 305 height 37
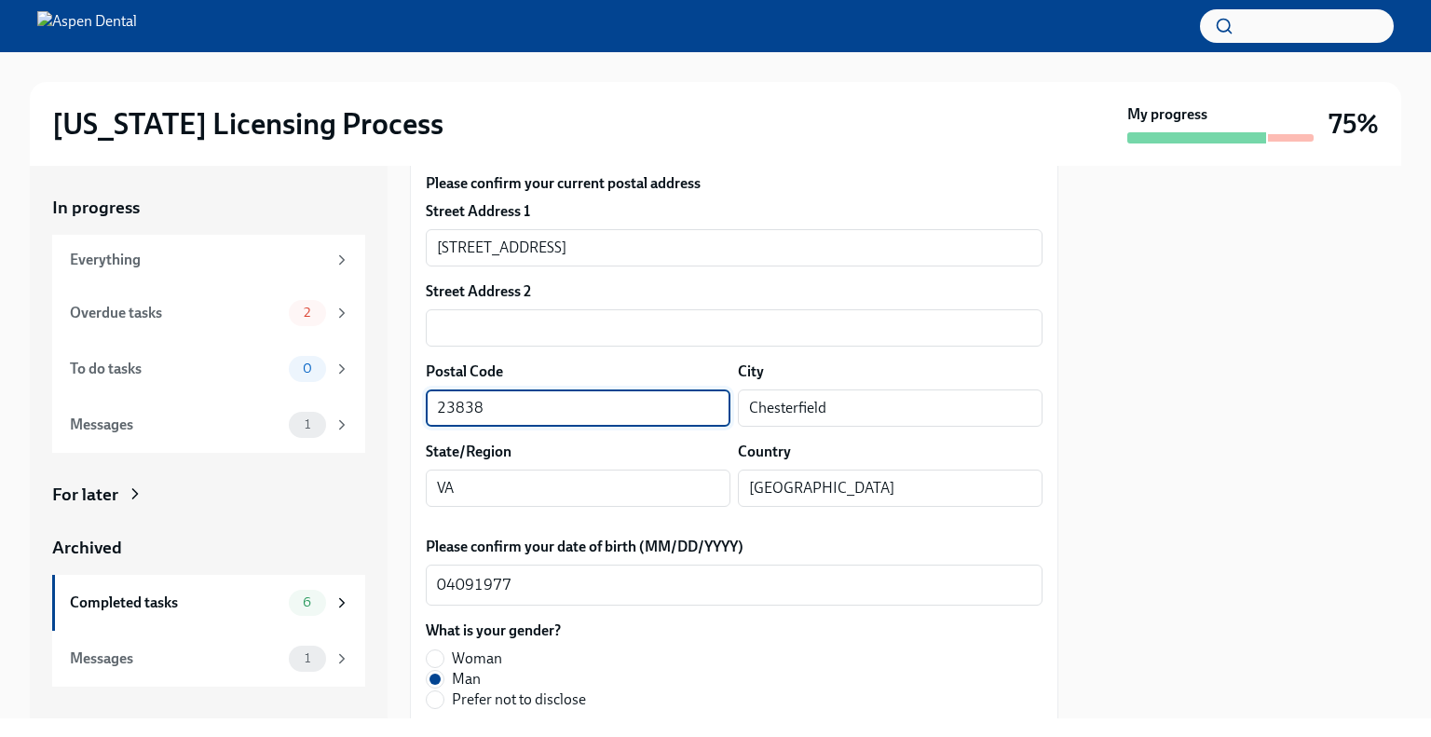
click at [458, 414] on input "23838" at bounding box center [578, 407] width 305 height 37
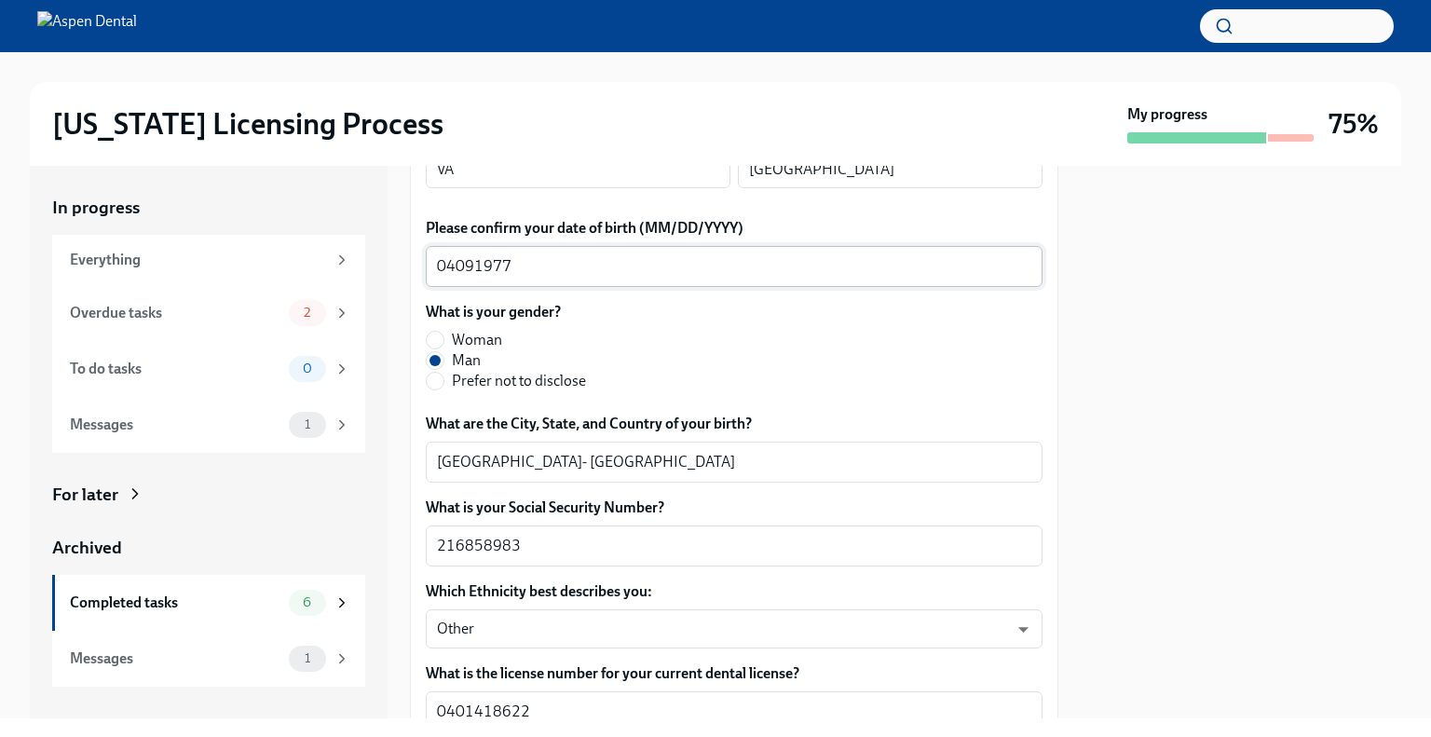
scroll to position [770, 0]
click at [451, 458] on textarea "Amman- Jordan" at bounding box center [734, 460] width 594 height 22
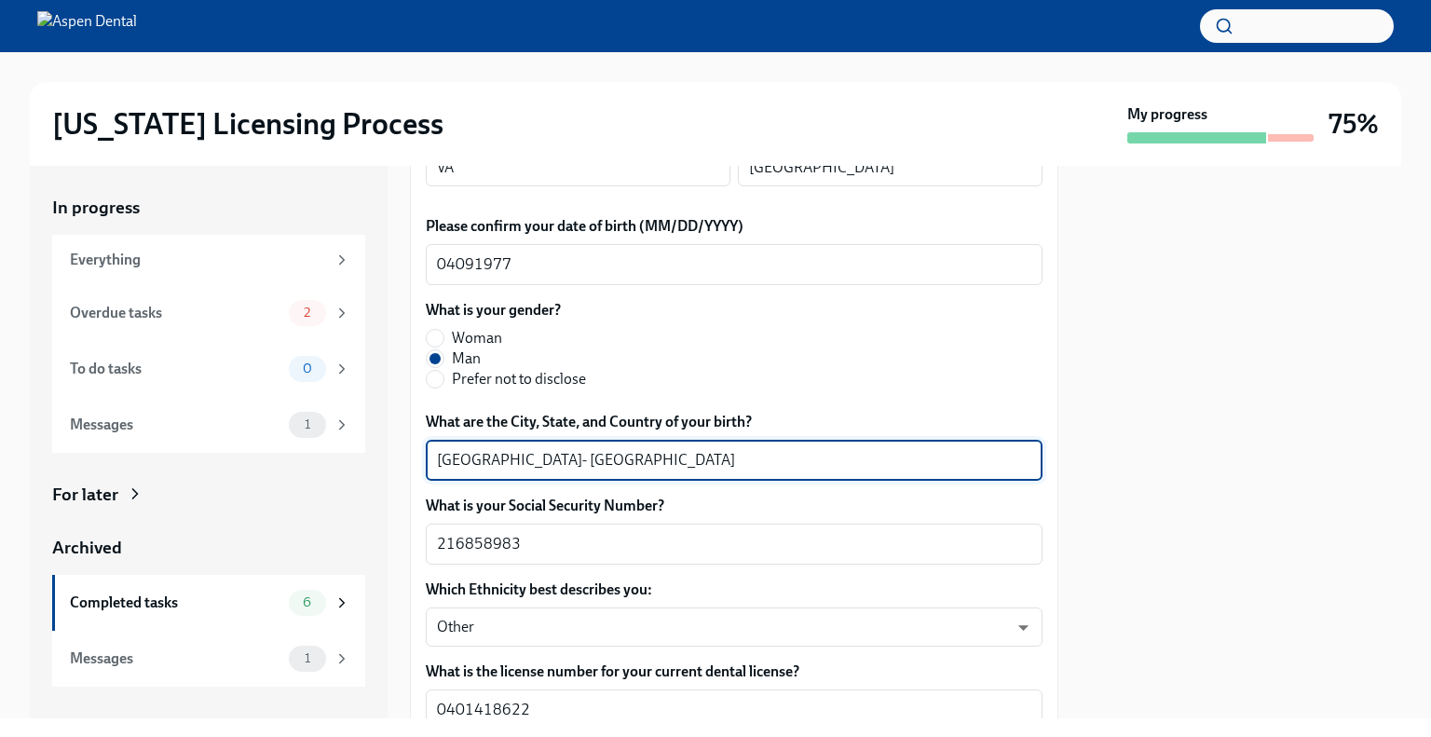
click at [451, 458] on textarea "Amman- Jordan" at bounding box center [734, 460] width 594 height 22
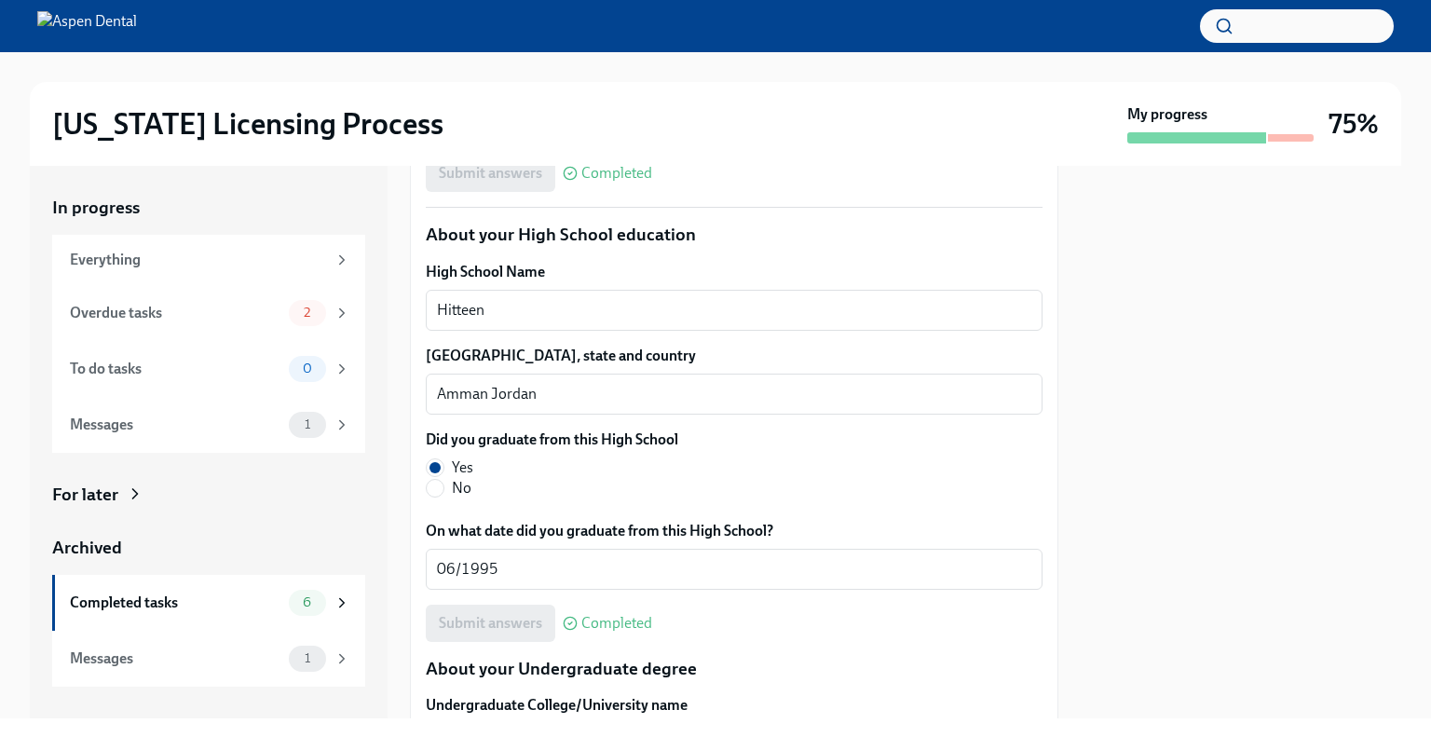
scroll to position [1363, 0]
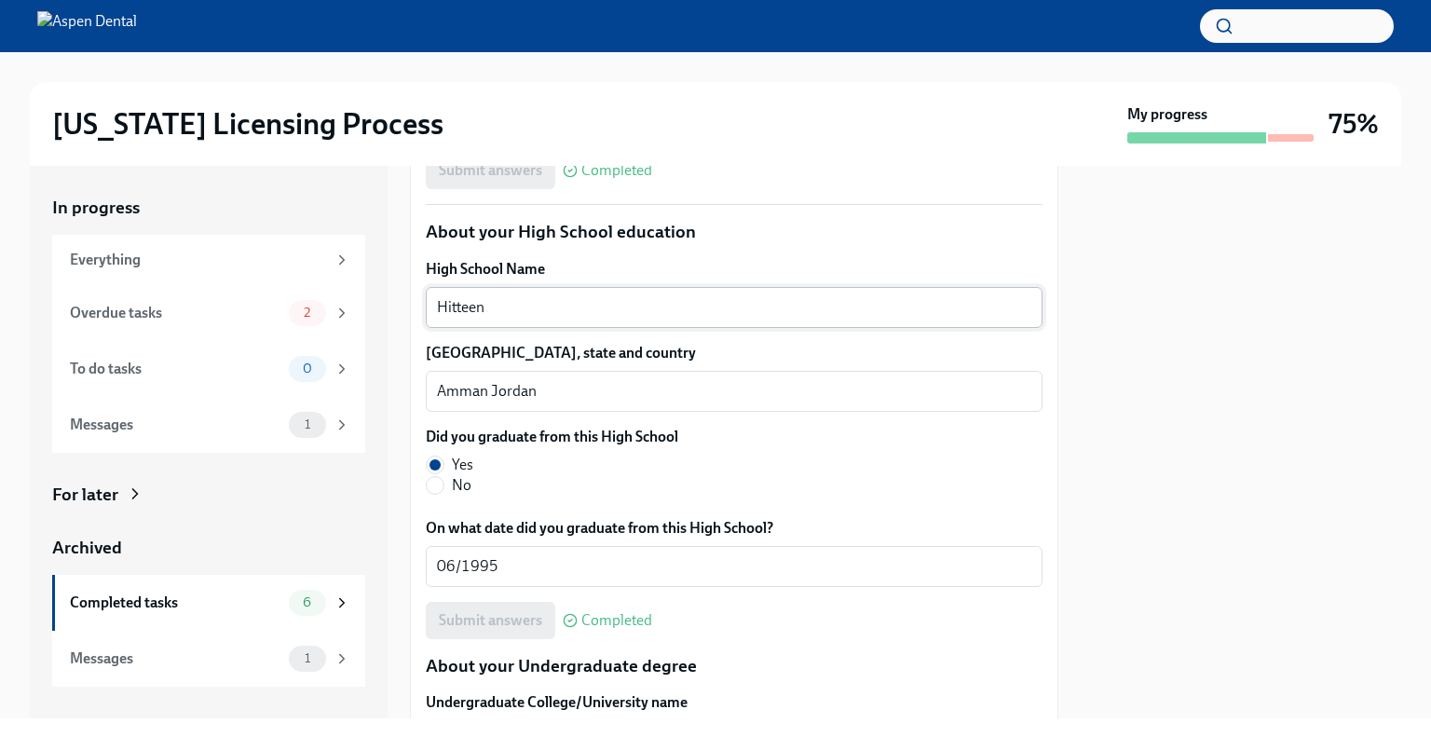
click at [455, 310] on textarea "Hitteen" at bounding box center [734, 307] width 594 height 22
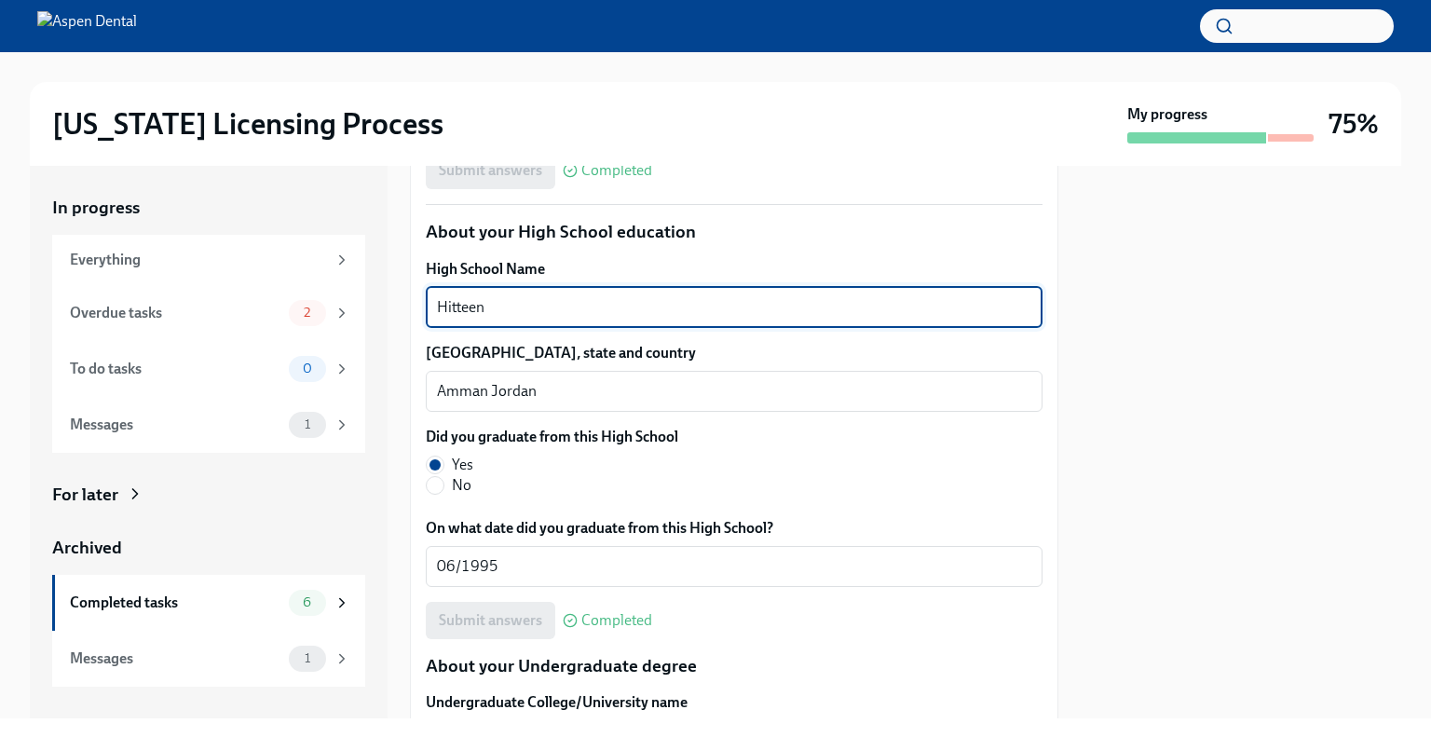
click at [455, 310] on textarea "Hitteen" at bounding box center [734, 307] width 594 height 22
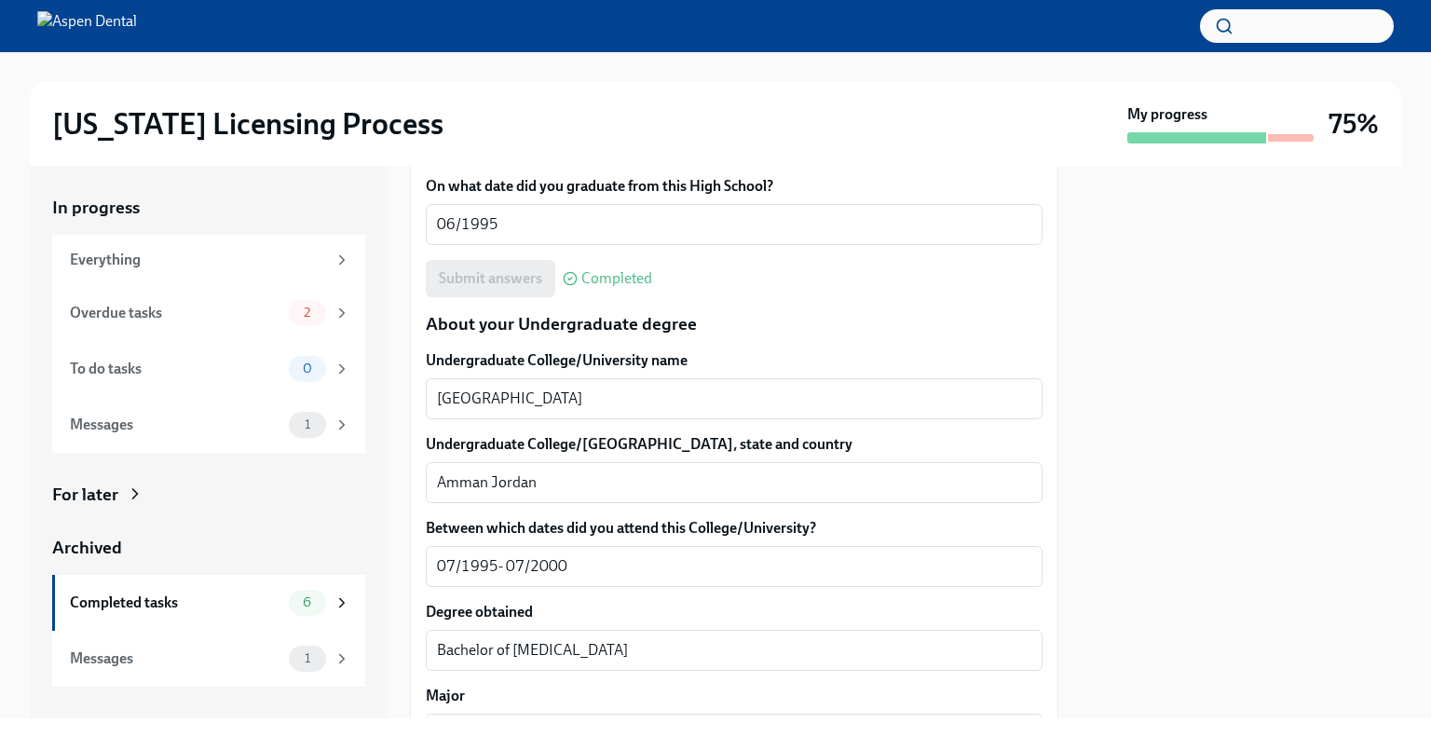
scroll to position [1696, 0]
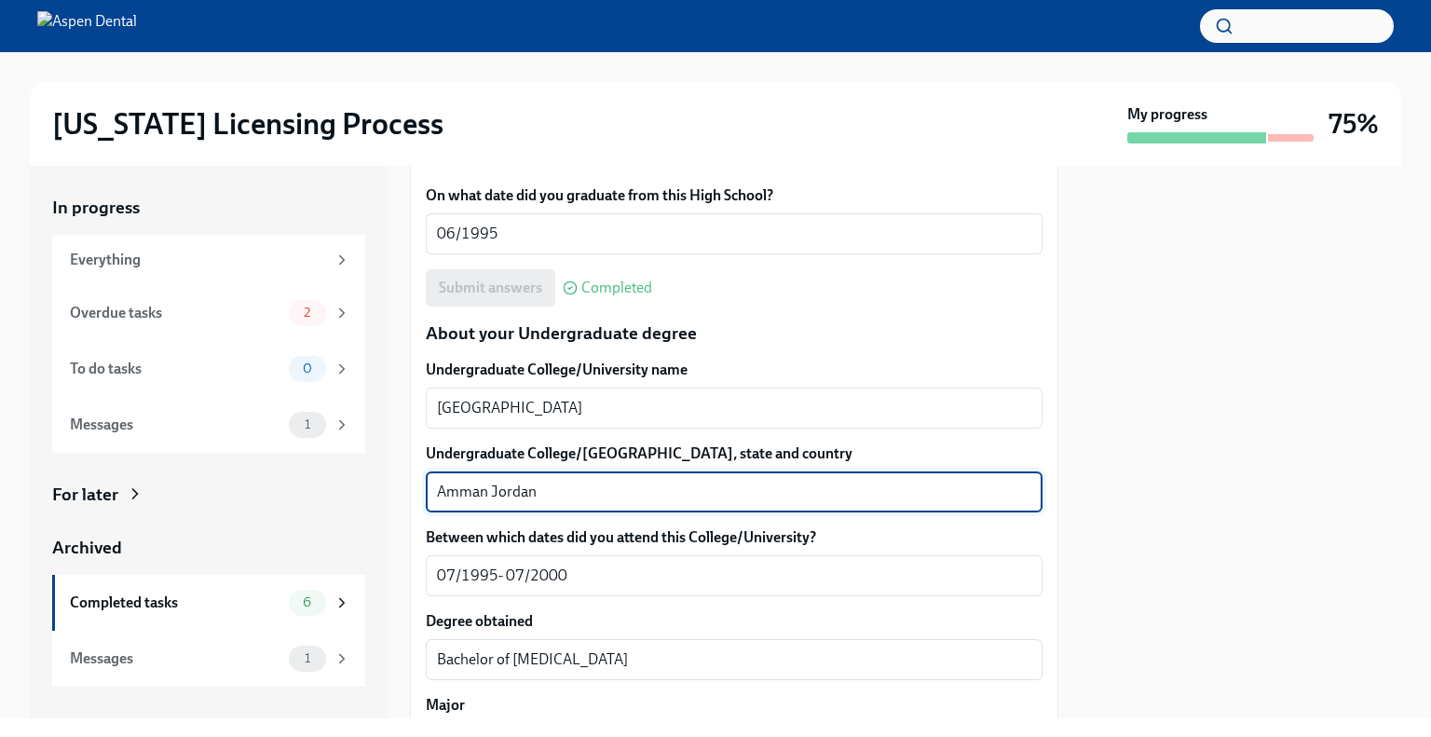
click at [463, 493] on textarea "Amman Jordan" at bounding box center [734, 492] width 594 height 22
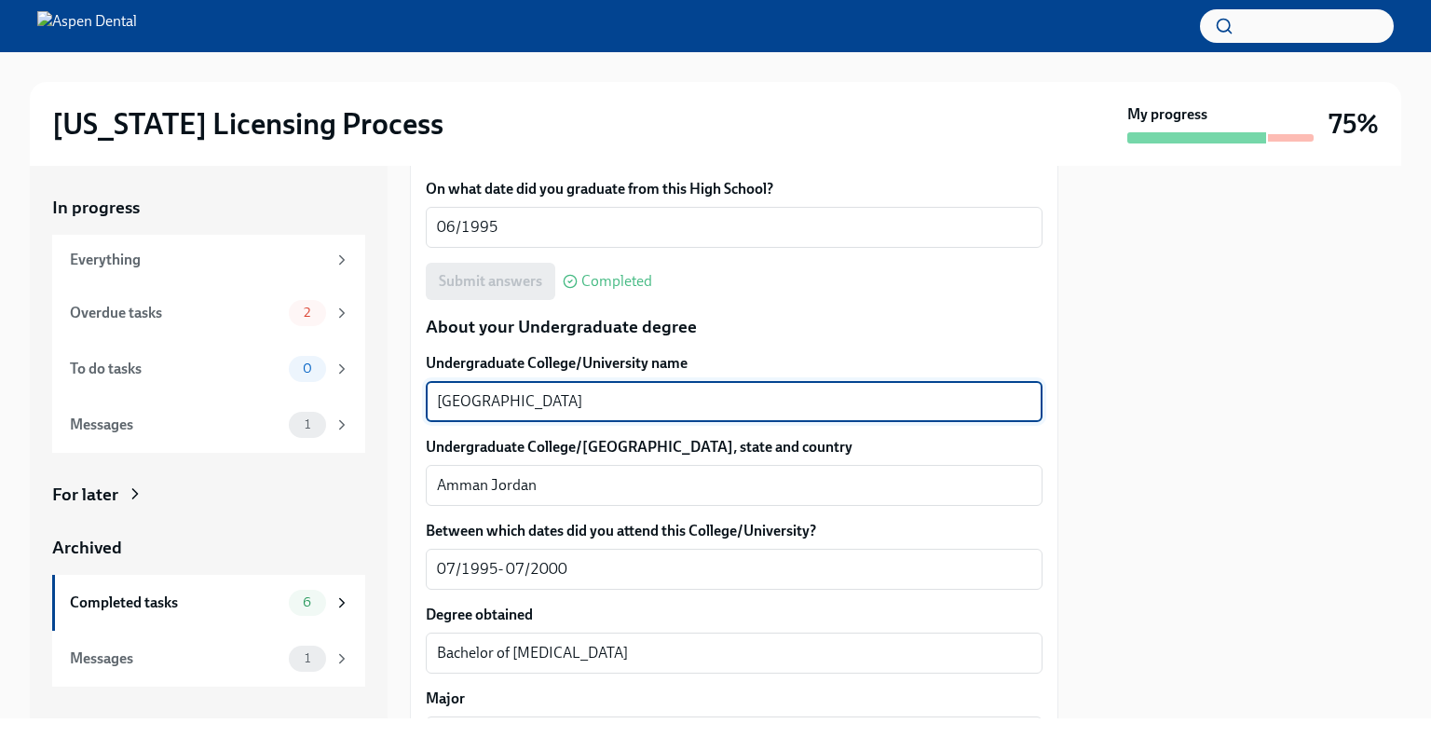
drag, startPoint x: 554, startPoint y: 403, endPoint x: 405, endPoint y: 402, distance: 149.1
click at [405, 401] on div "In progress Everything Overdue tasks 2 To do tasks 0 Messages 1 For later Archi…" at bounding box center [716, 442] width 1372 height 553
click at [455, 477] on textarea "Amman Jordan" at bounding box center [734, 485] width 594 height 22
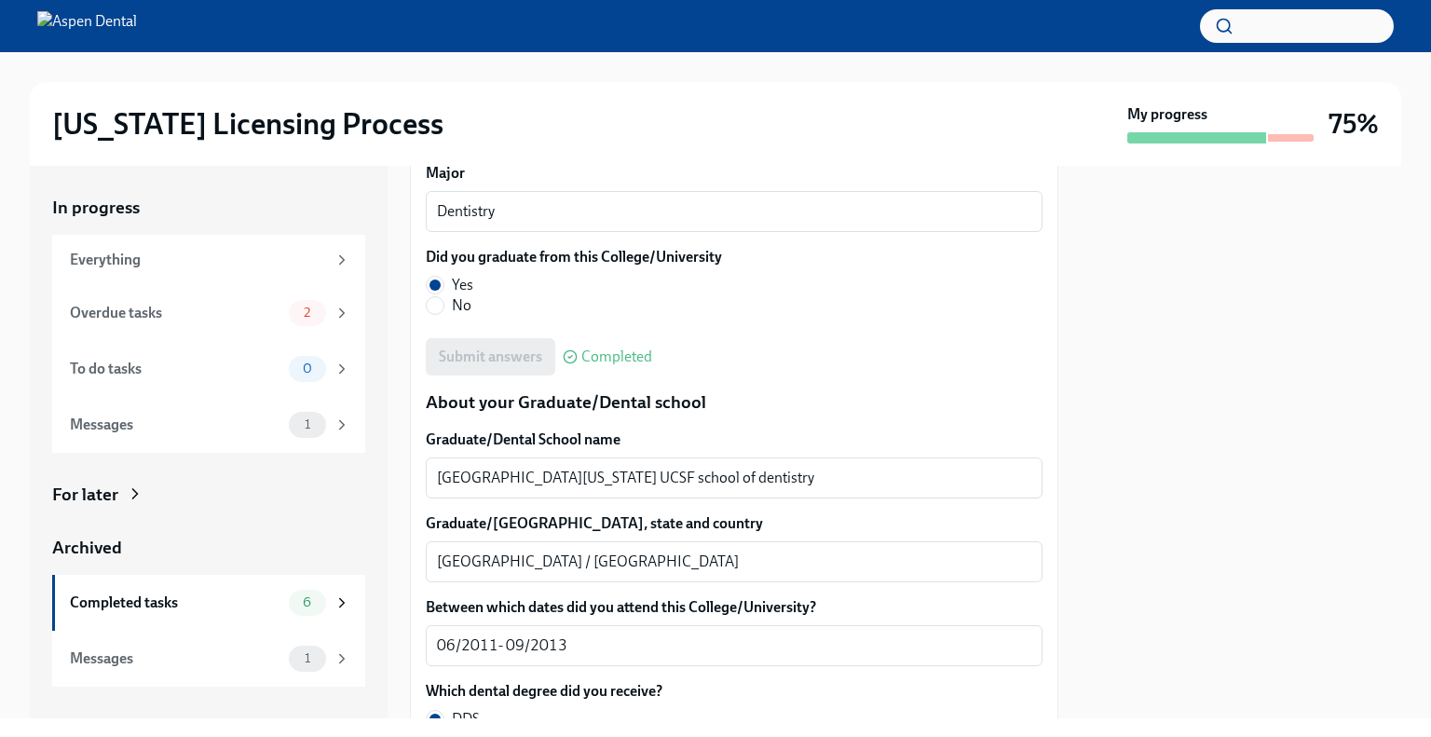
scroll to position [2233, 0]
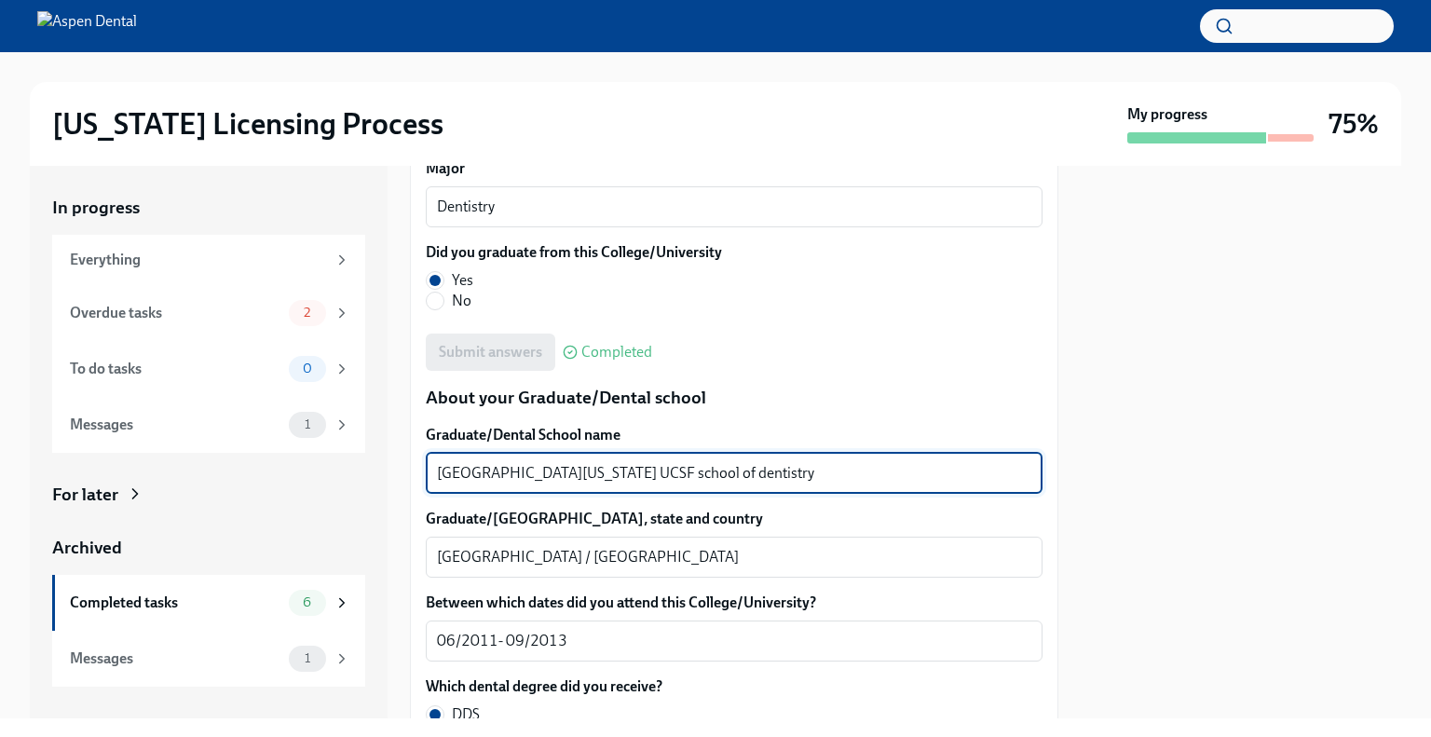
drag, startPoint x: 845, startPoint y: 470, endPoint x: 418, endPoint y: 473, distance: 426.8
click at [418, 473] on div "We will fill out the Illinois State Application Form on your behalf – we'll jus…" at bounding box center [734, 285] width 649 height 4175
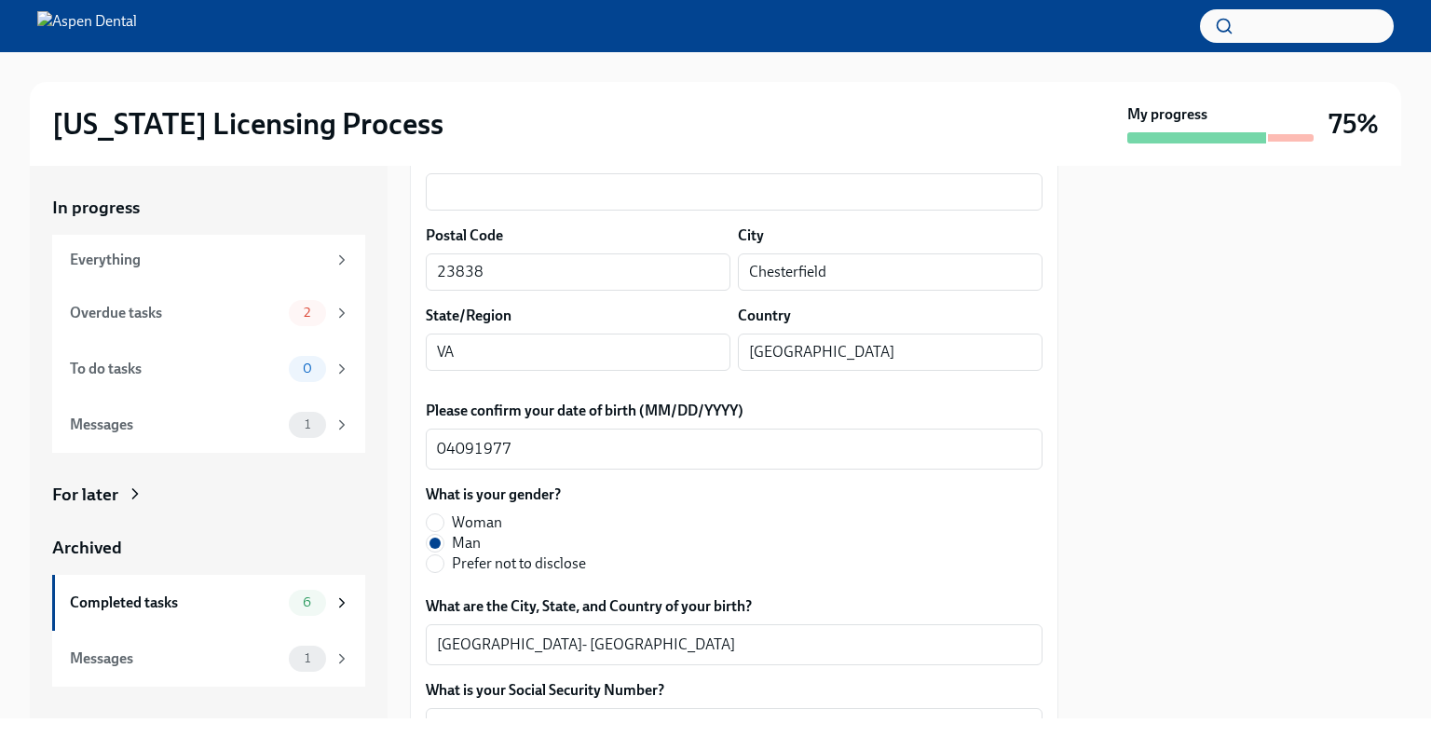
scroll to position [160, 0]
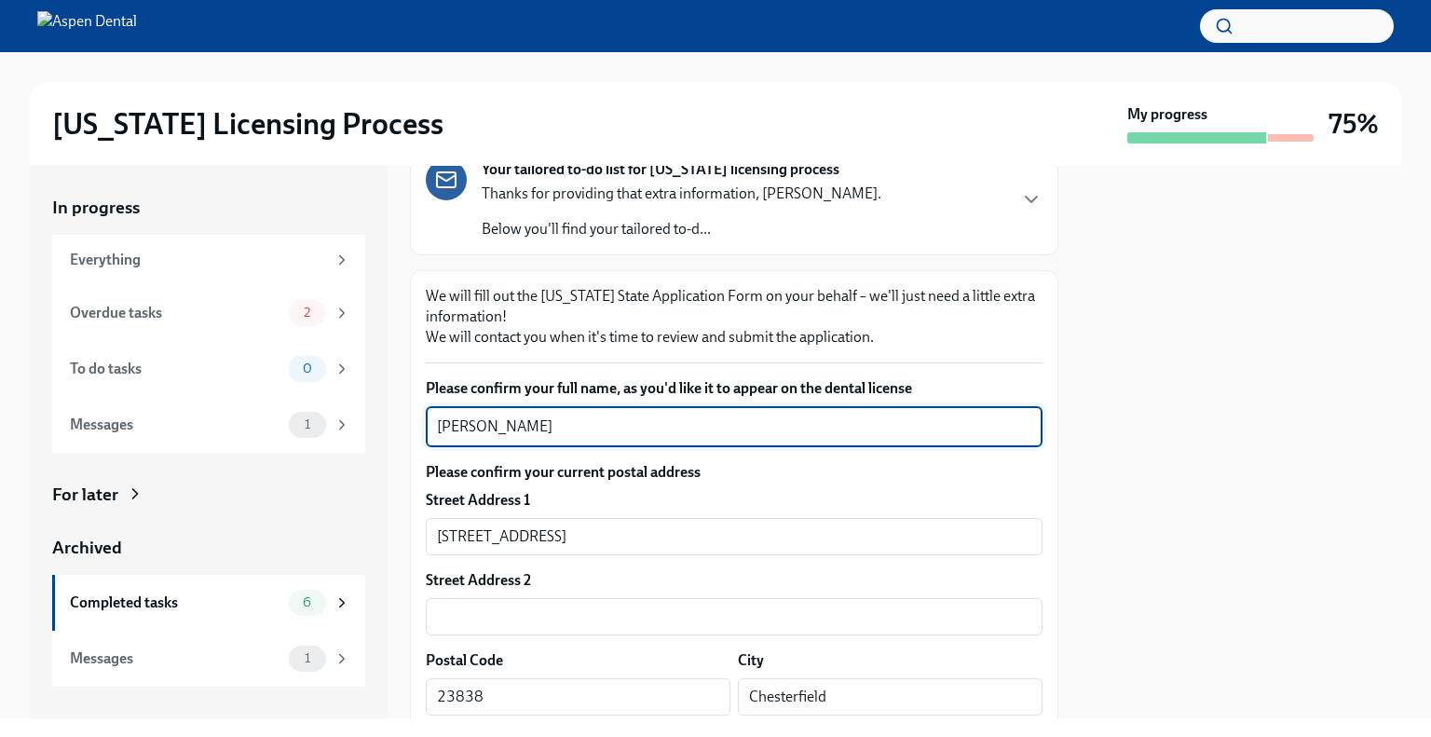
drag, startPoint x: 600, startPoint y: 424, endPoint x: 422, endPoint y: 426, distance: 178.0
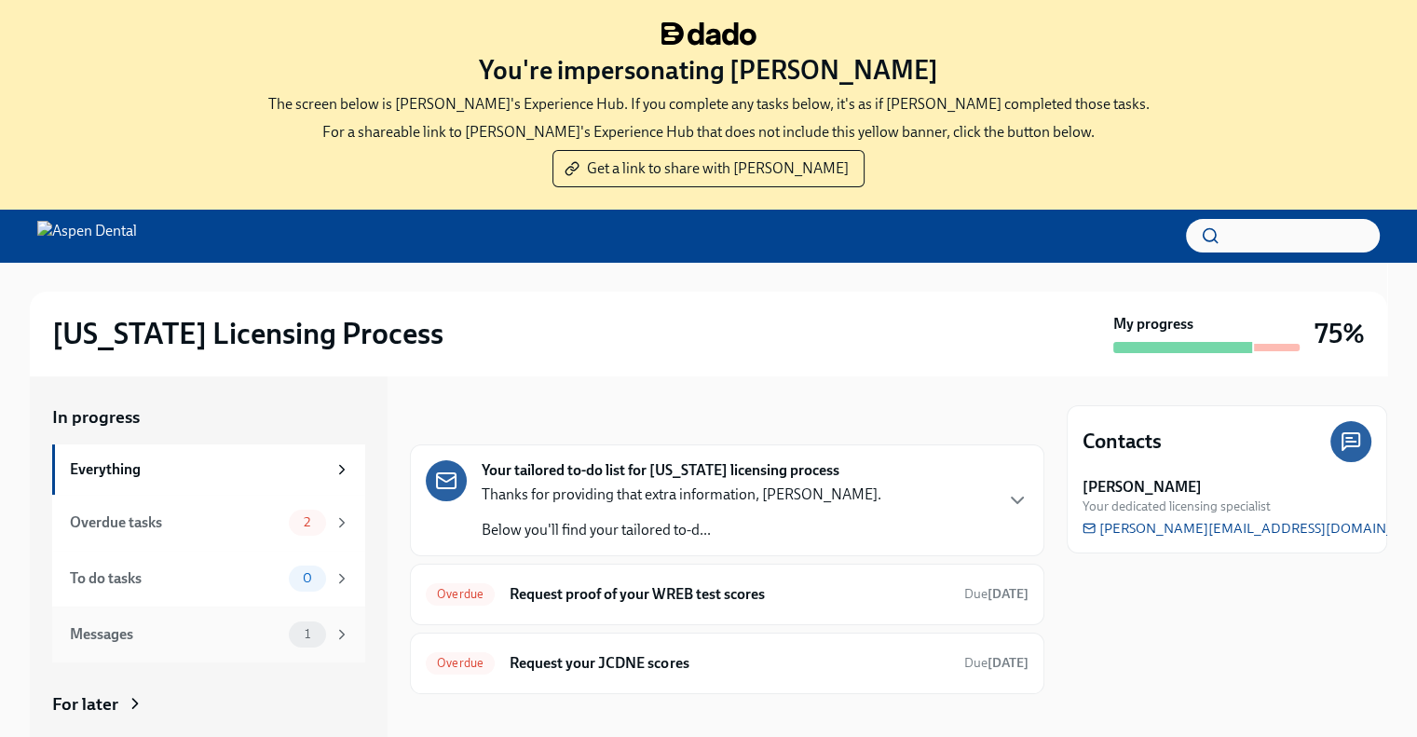
scroll to position [190, 0]
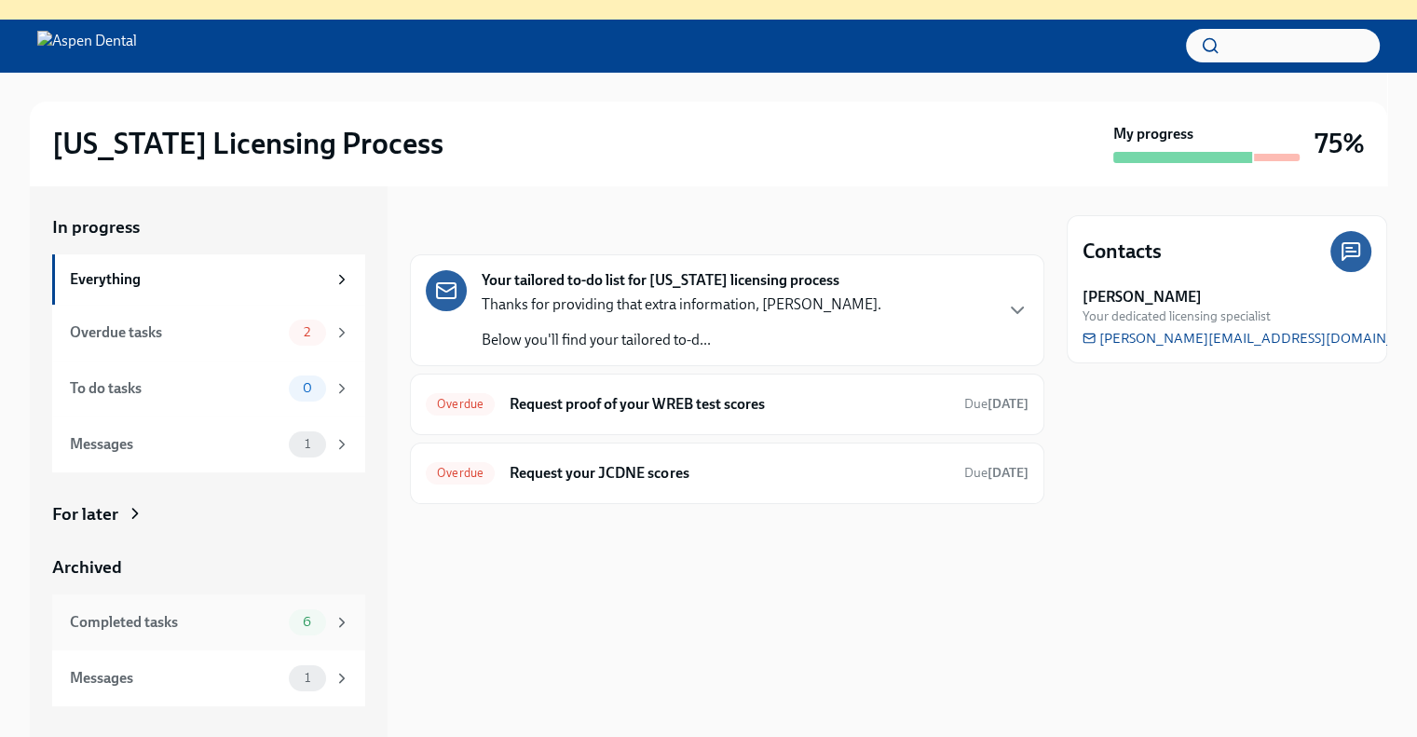
click at [205, 619] on div "Completed tasks" at bounding box center [176, 622] width 212 height 20
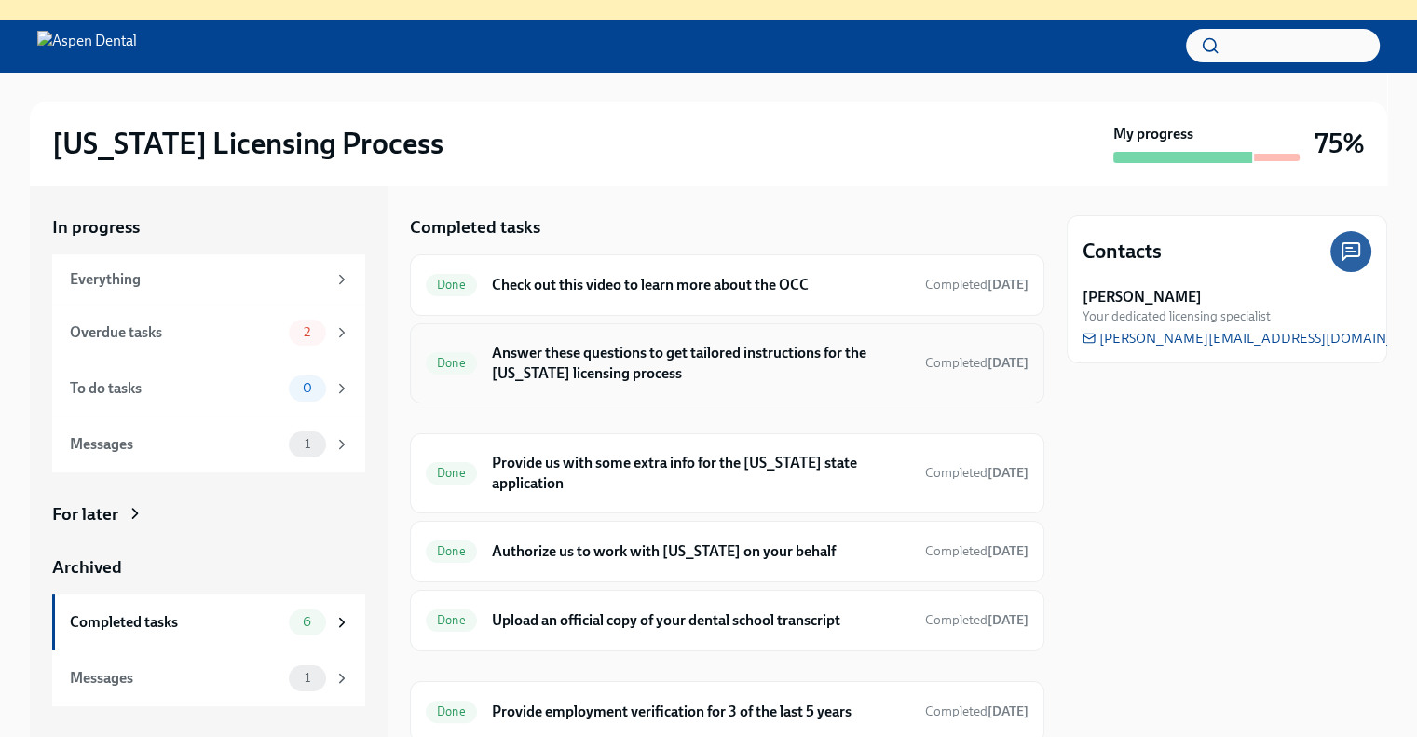
click at [747, 368] on h6 "Answer these questions to get tailored instructions for the [US_STATE] licensin…" at bounding box center [701, 363] width 418 height 41
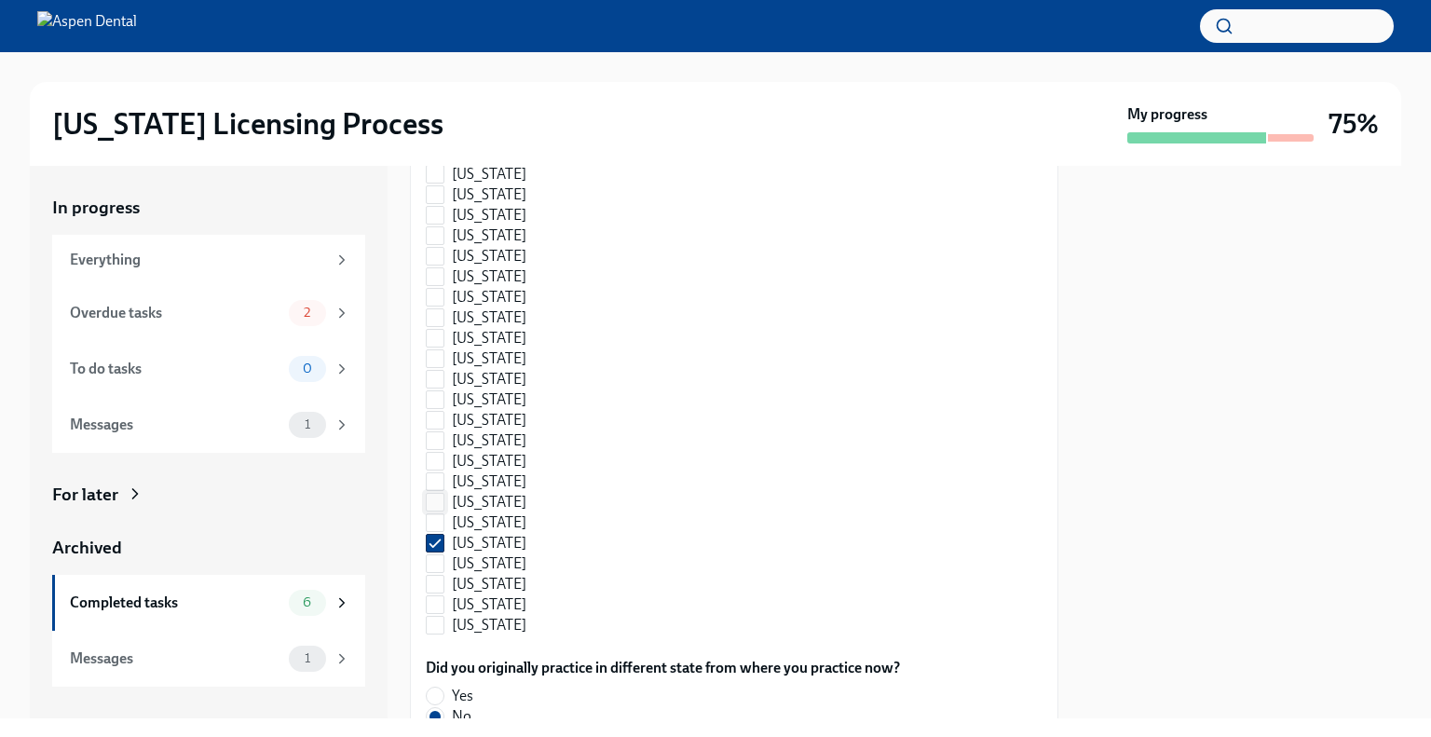
scroll to position [2166, 0]
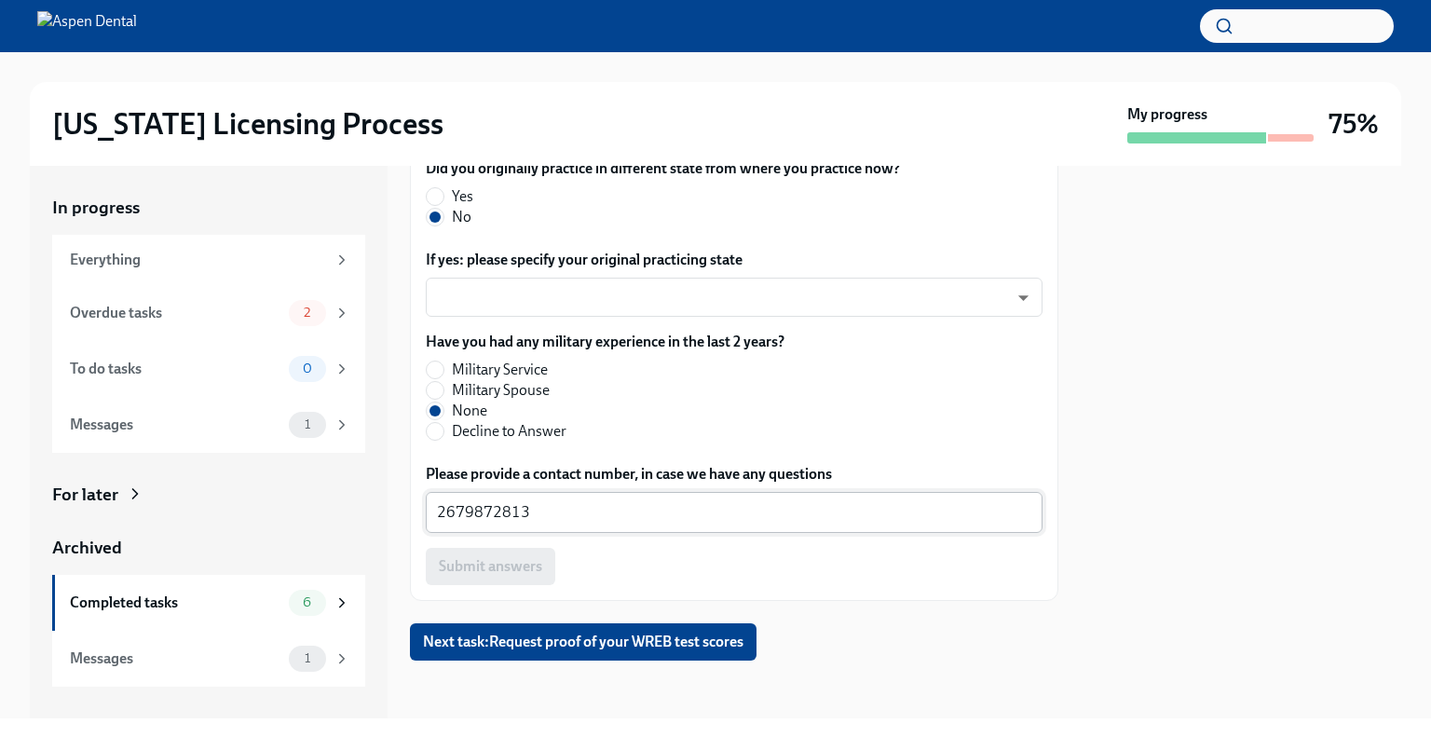
click at [491, 506] on textarea "2679872813" at bounding box center [734, 512] width 594 height 22
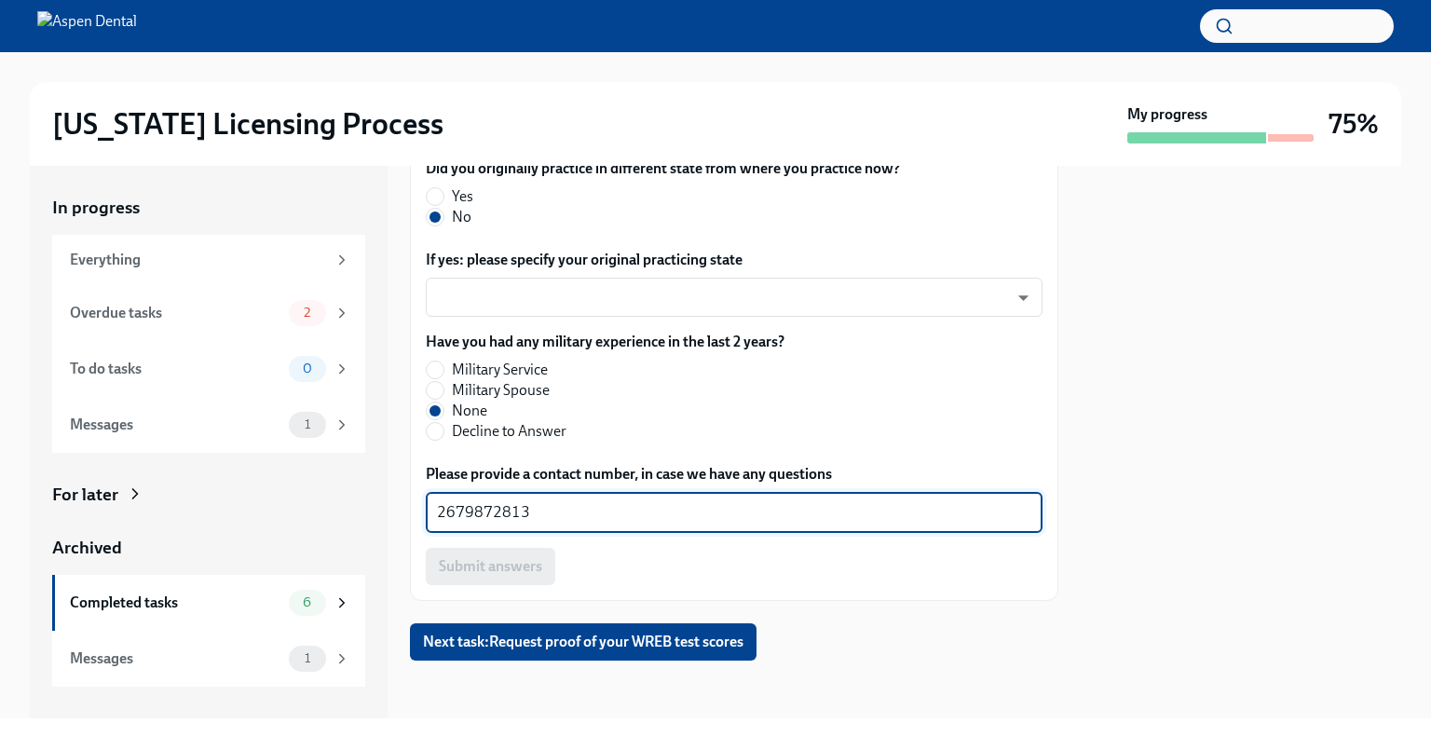
click at [491, 506] on textarea "2679872813" at bounding box center [734, 512] width 594 height 22
